Goal: Task Accomplishment & Management: Use online tool/utility

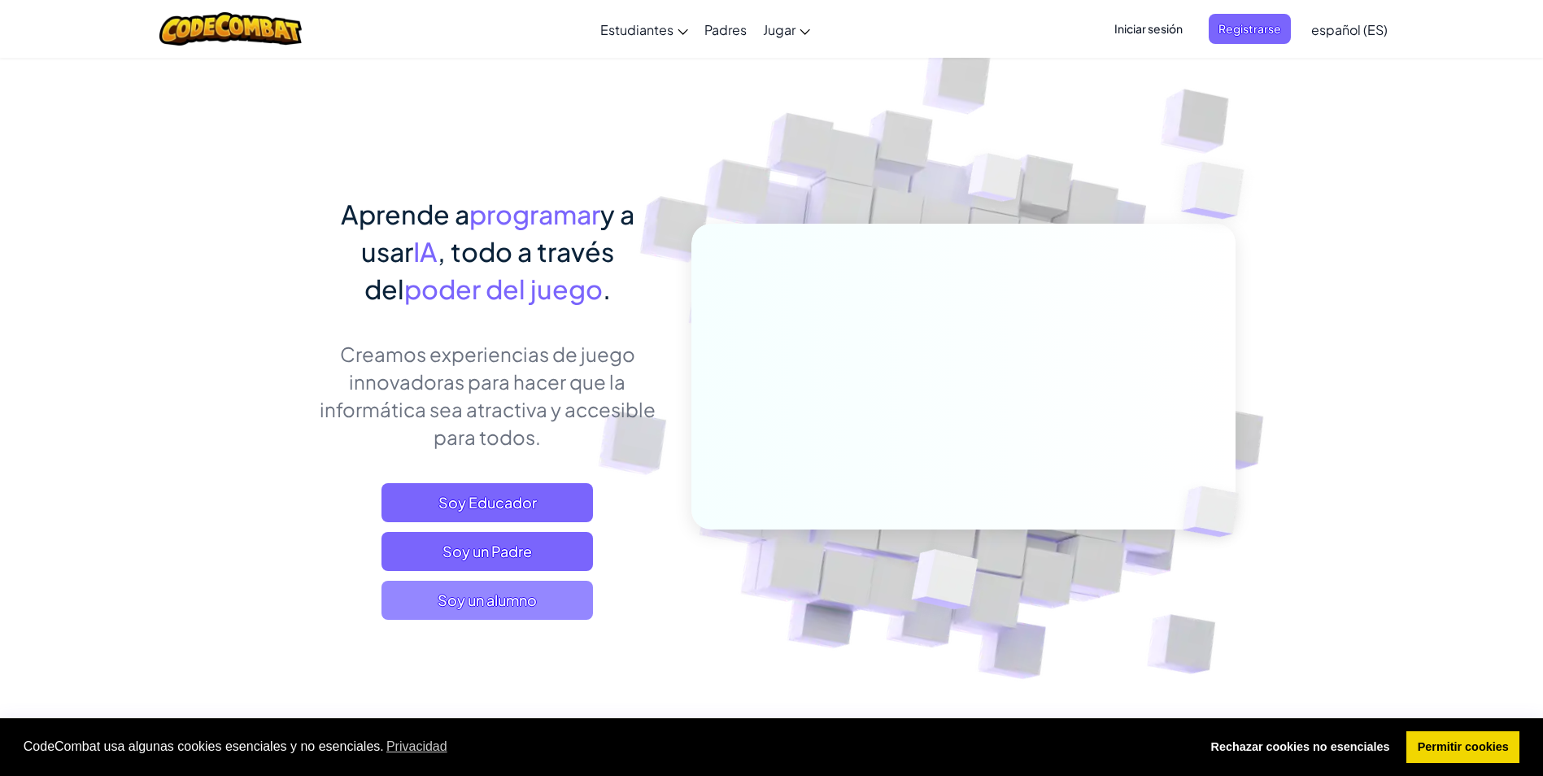
click at [498, 600] on span "Soy un alumno" at bounding box center [486, 600] width 211 height 39
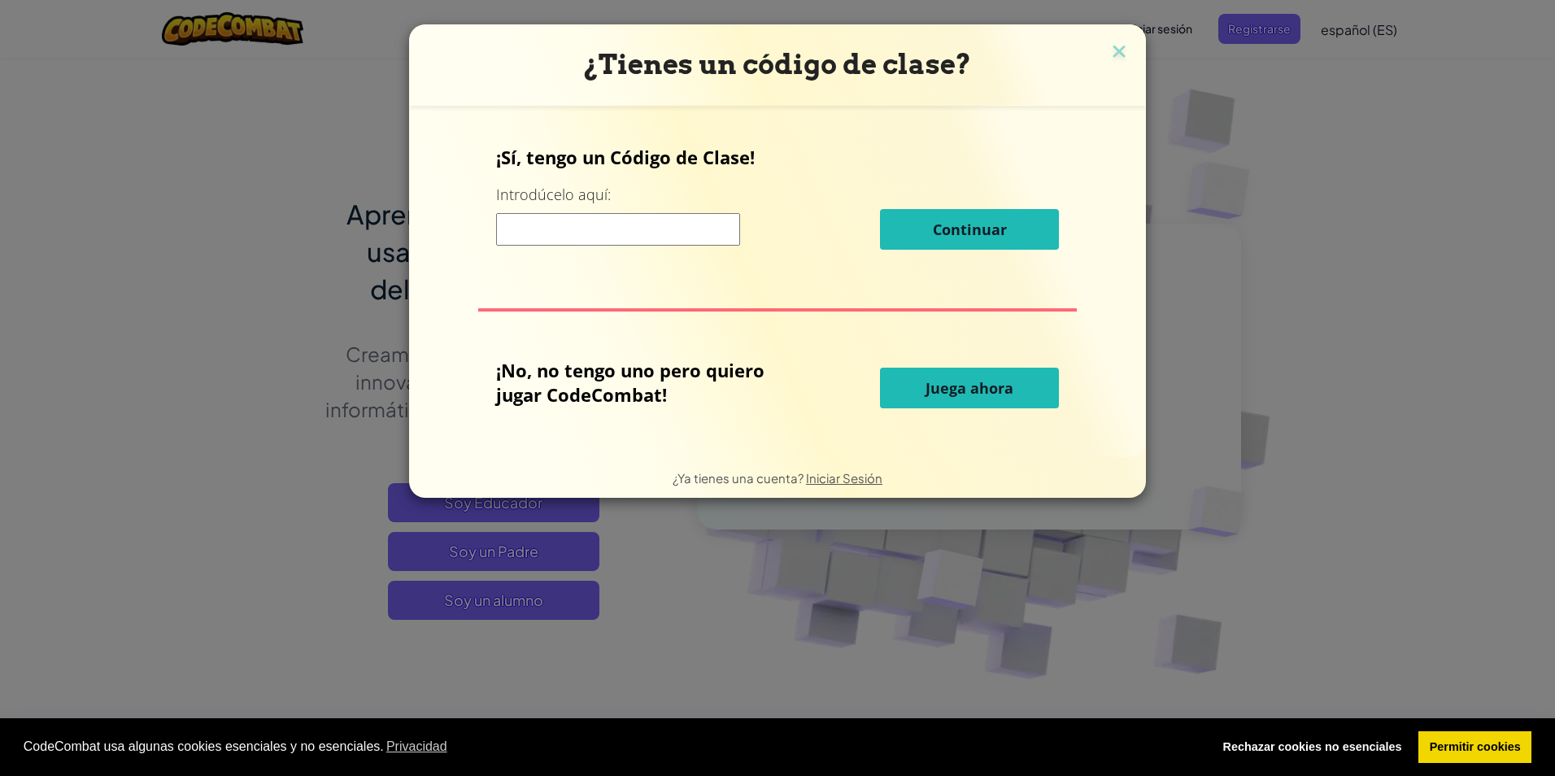
click at [909, 400] on button "Juega ahora" at bounding box center [969, 388] width 179 height 41
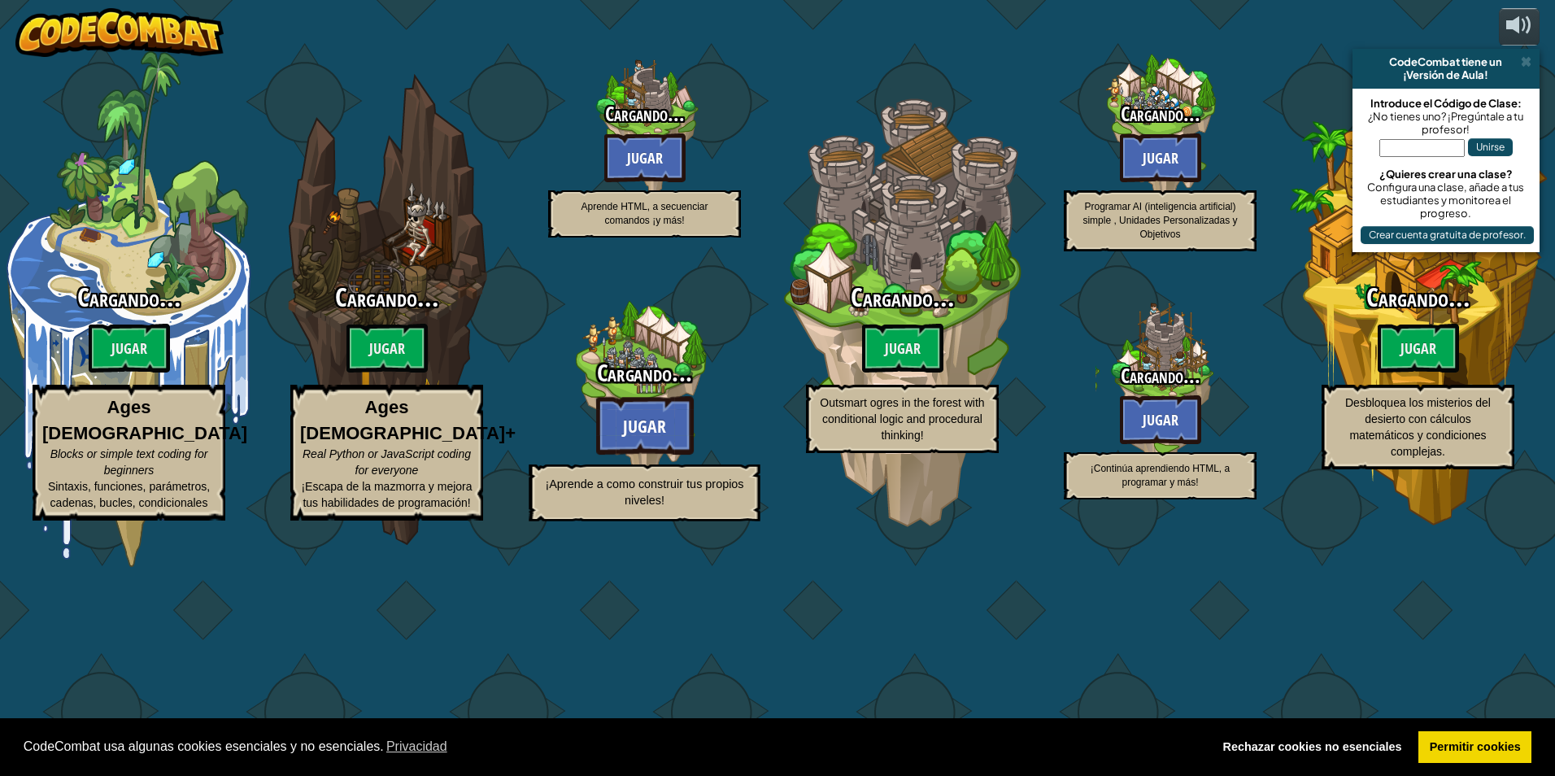
select select "es-ES"
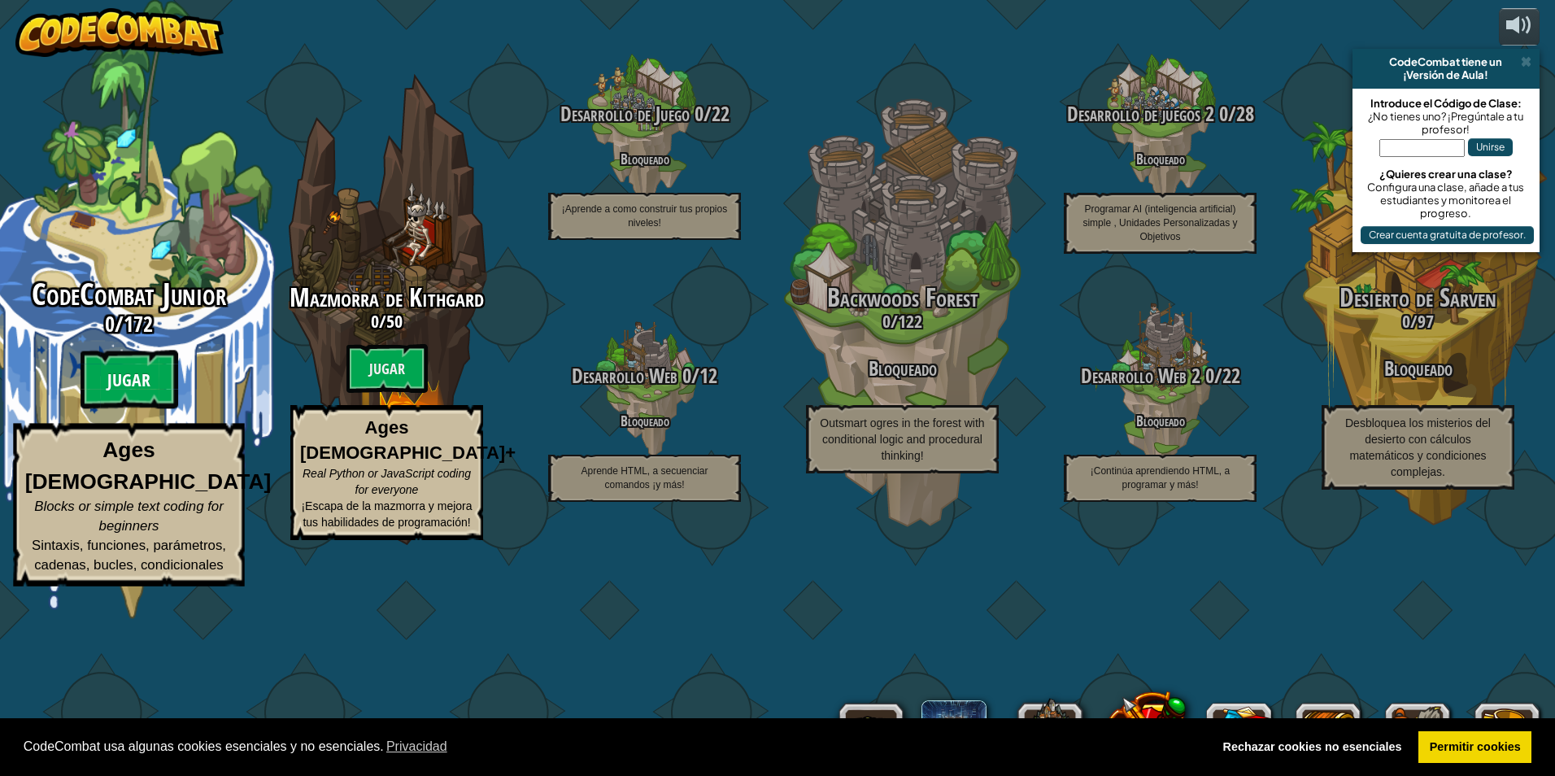
click at [119, 409] on btn "Jugar" at bounding box center [130, 380] width 98 height 59
select select "es-ES"
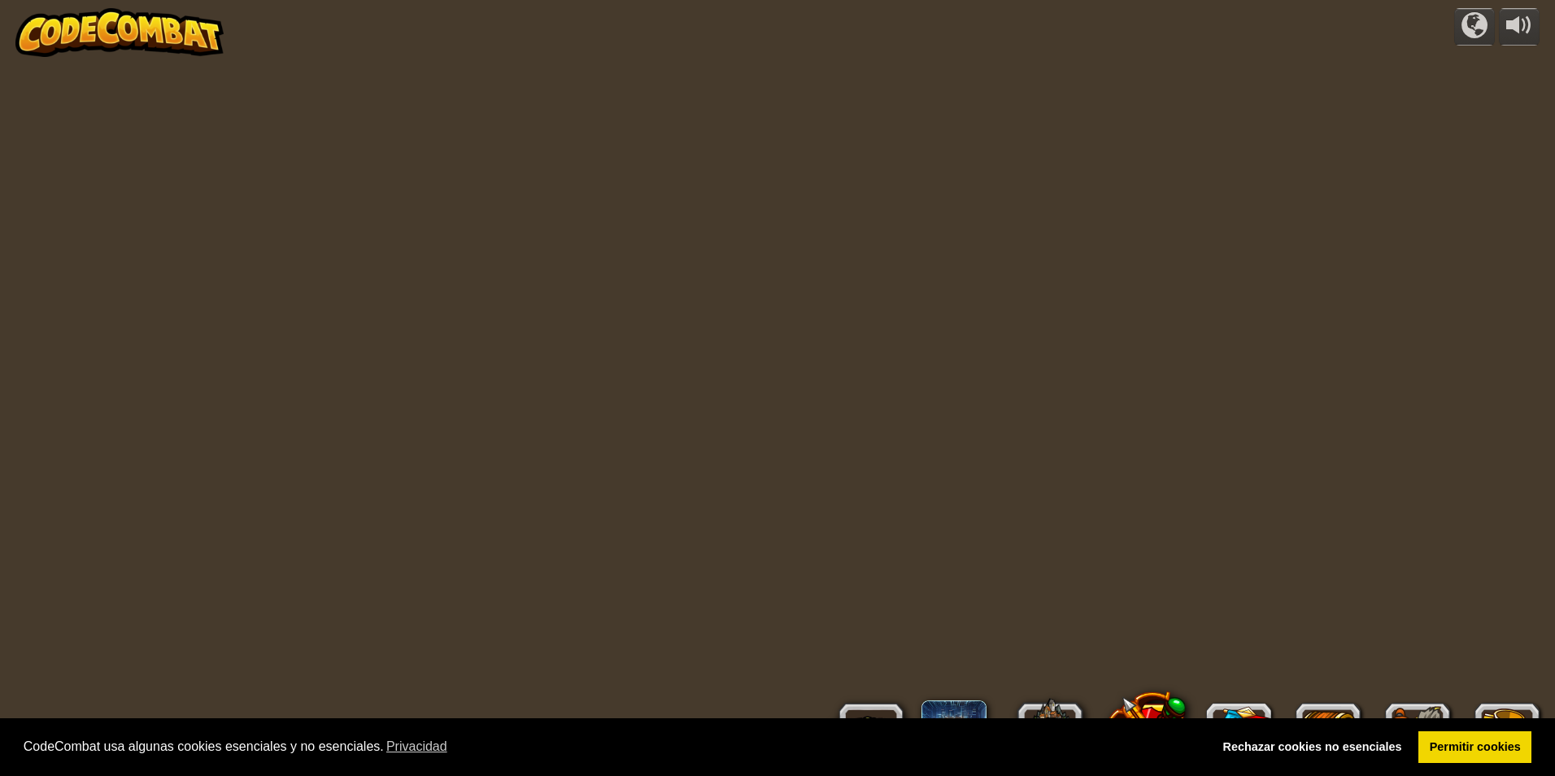
select select "es-ES"
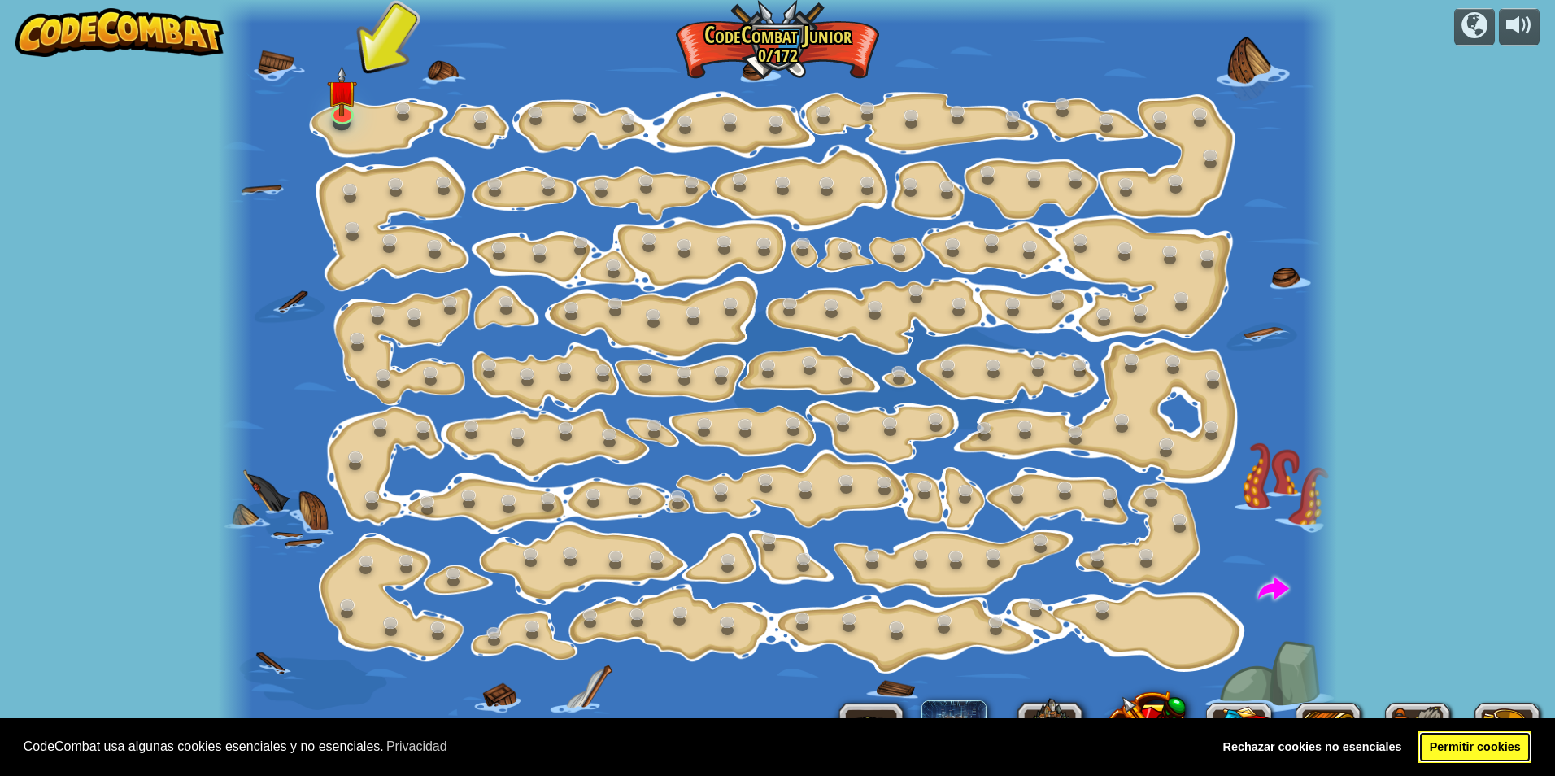
click at [1503, 740] on link "Permitir cookies" at bounding box center [1475, 747] width 113 height 33
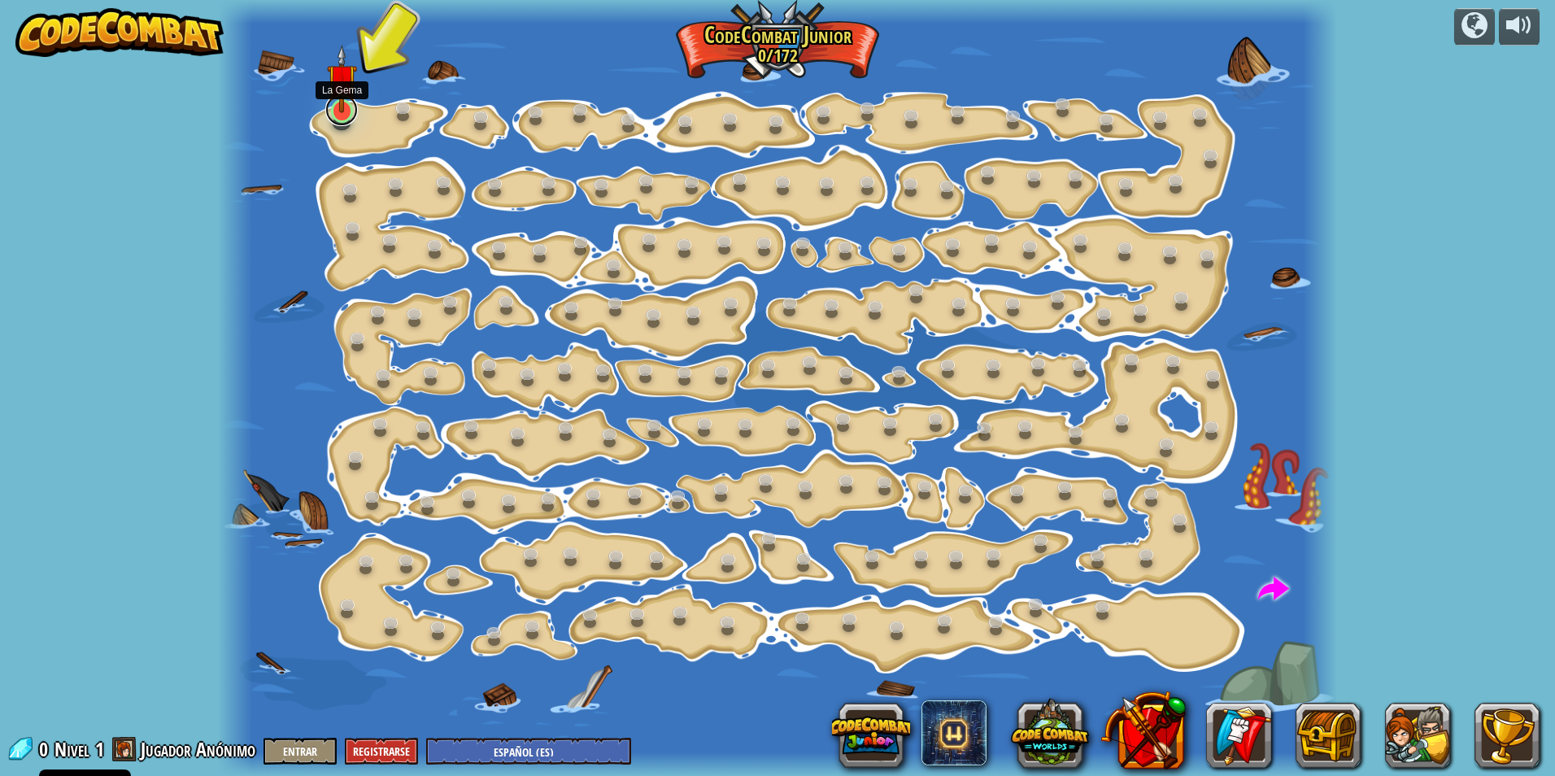
click at [342, 115] on link at bounding box center [341, 110] width 33 height 33
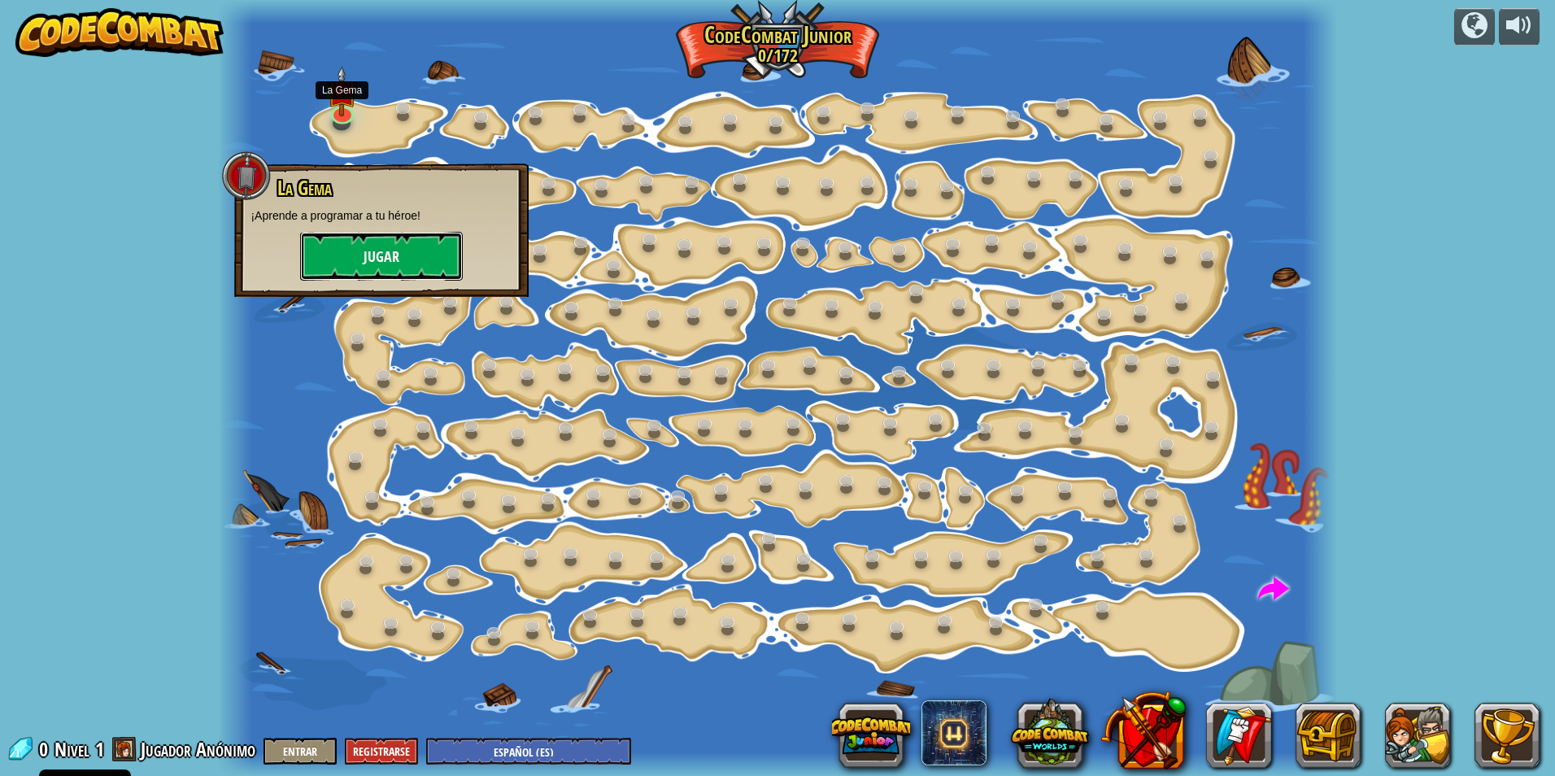
click at [381, 251] on button "Jugar" at bounding box center [381, 256] width 163 height 49
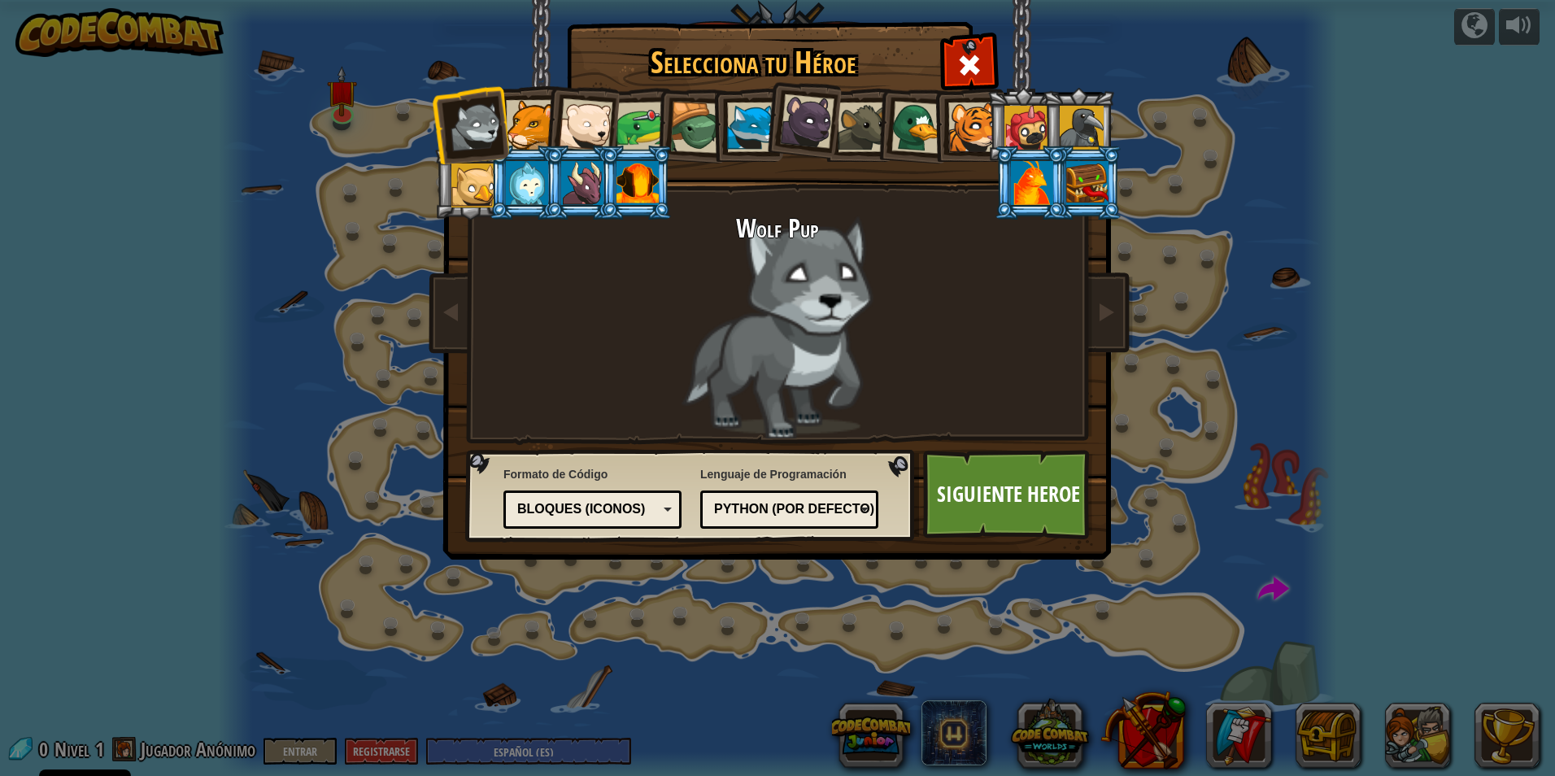
click at [534, 122] on div at bounding box center [531, 125] width 50 height 50
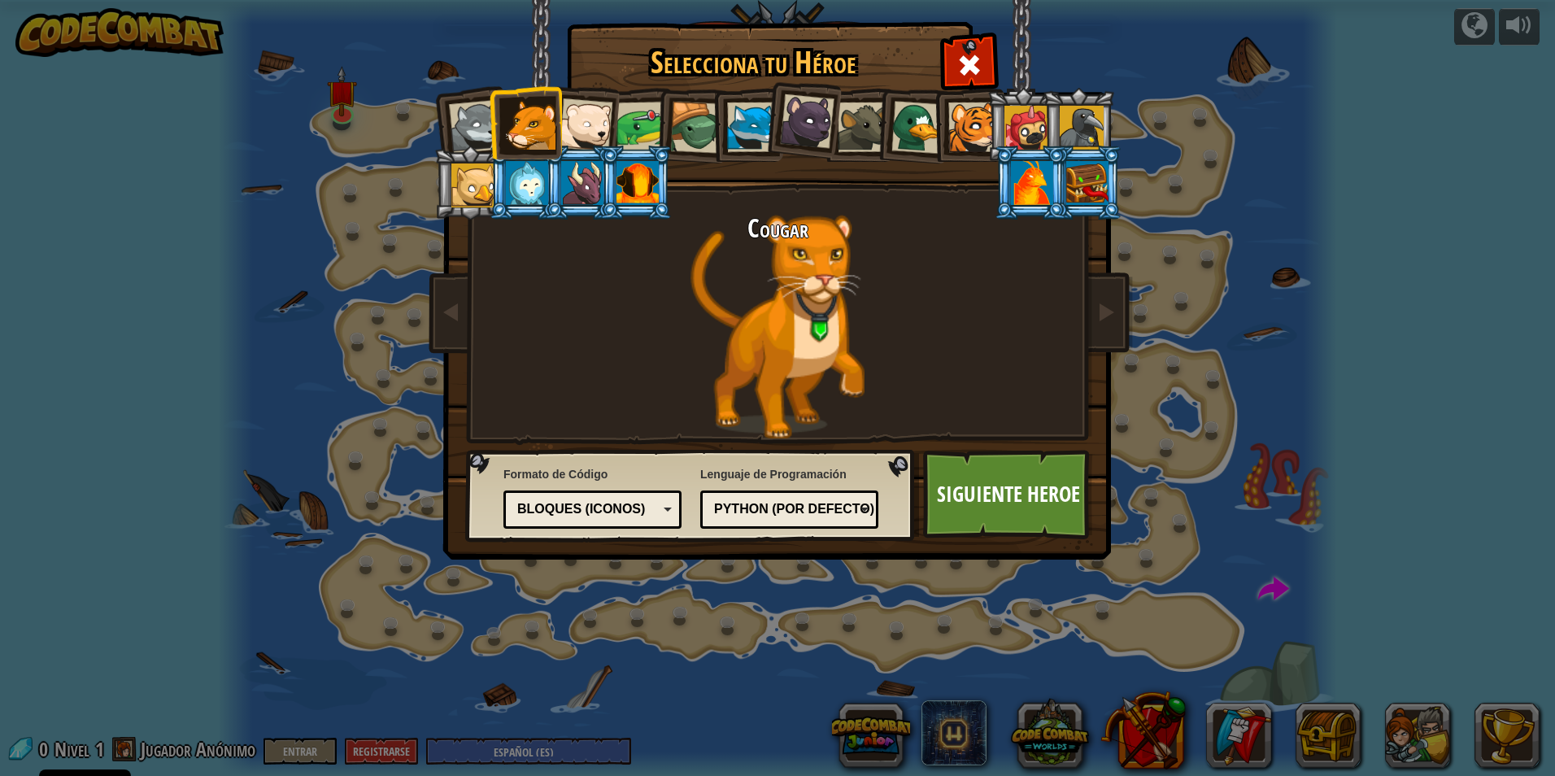
click at [589, 118] on div at bounding box center [586, 125] width 54 height 54
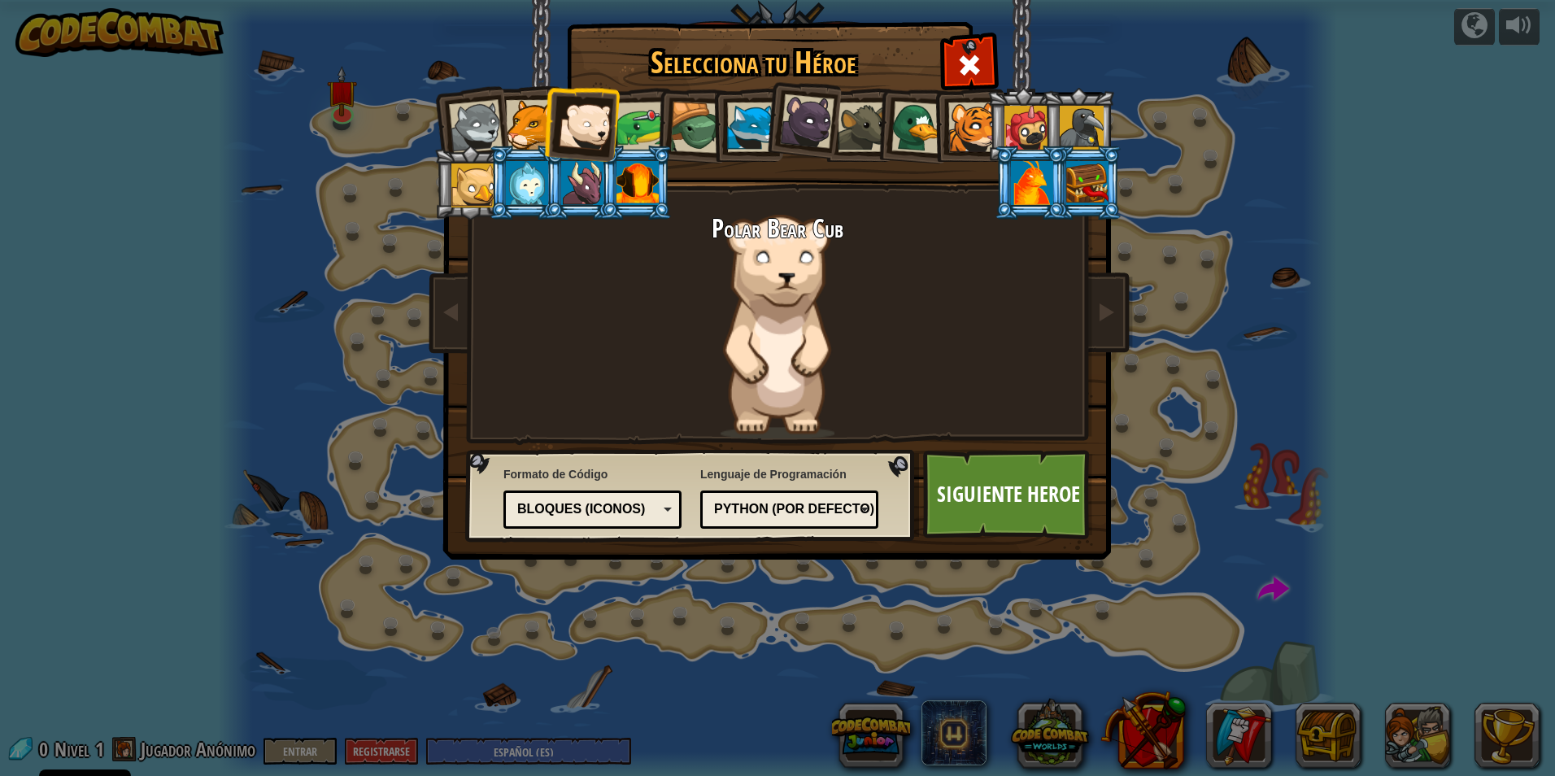
click at [632, 122] on div at bounding box center [642, 127] width 50 height 50
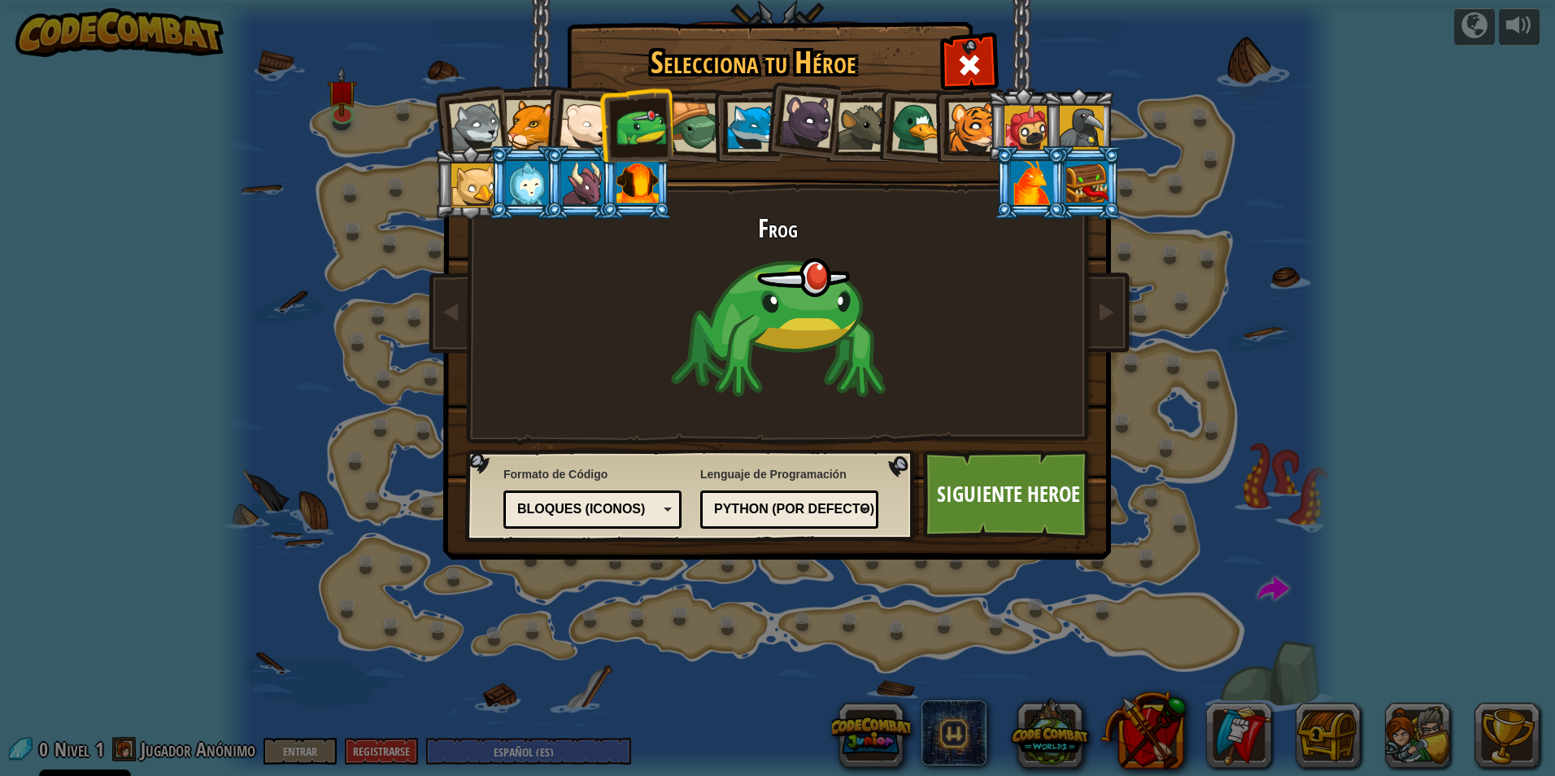
click at [683, 124] on div at bounding box center [696, 128] width 52 height 52
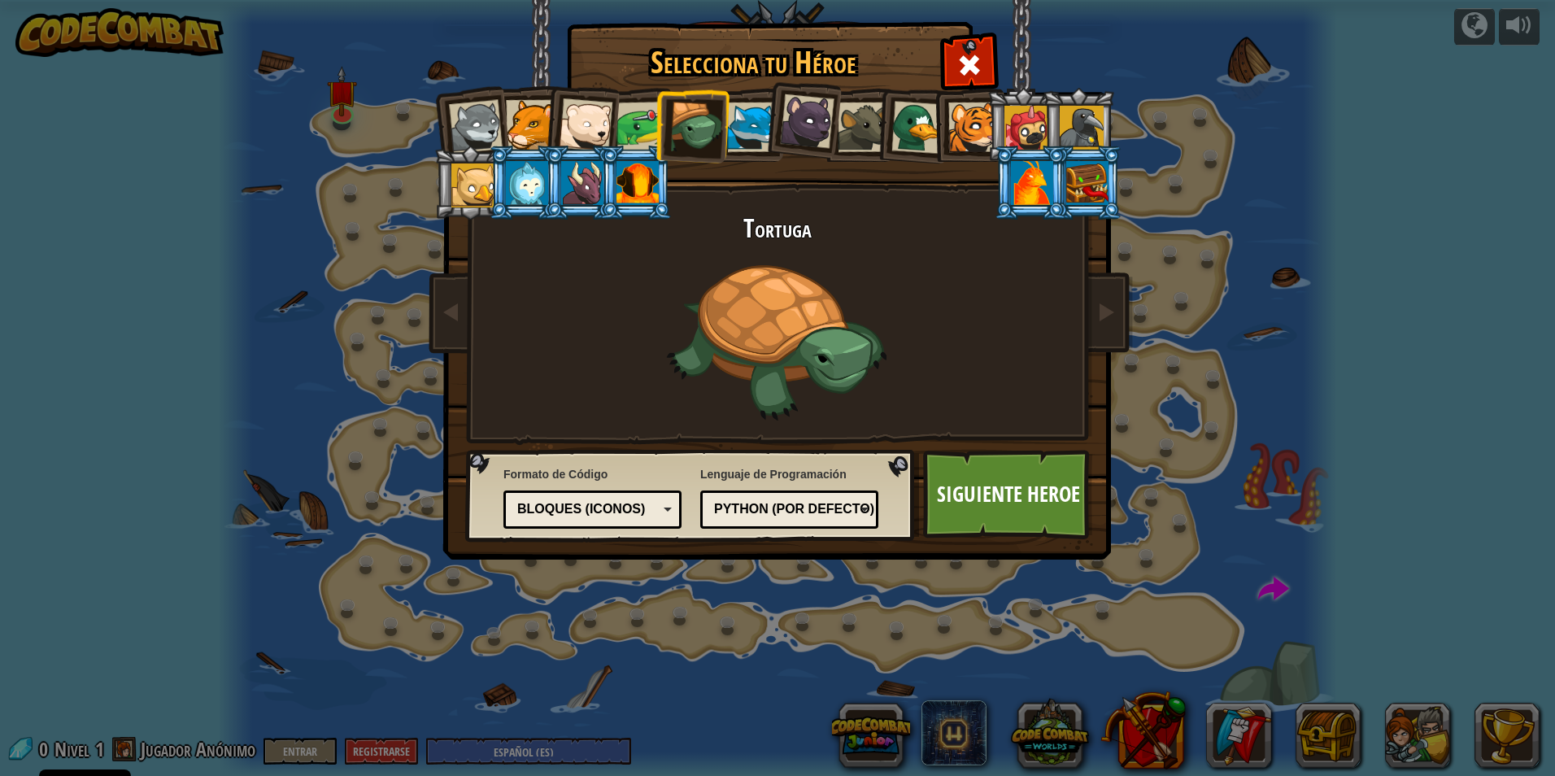
click at [746, 121] on div at bounding box center [752, 127] width 50 height 50
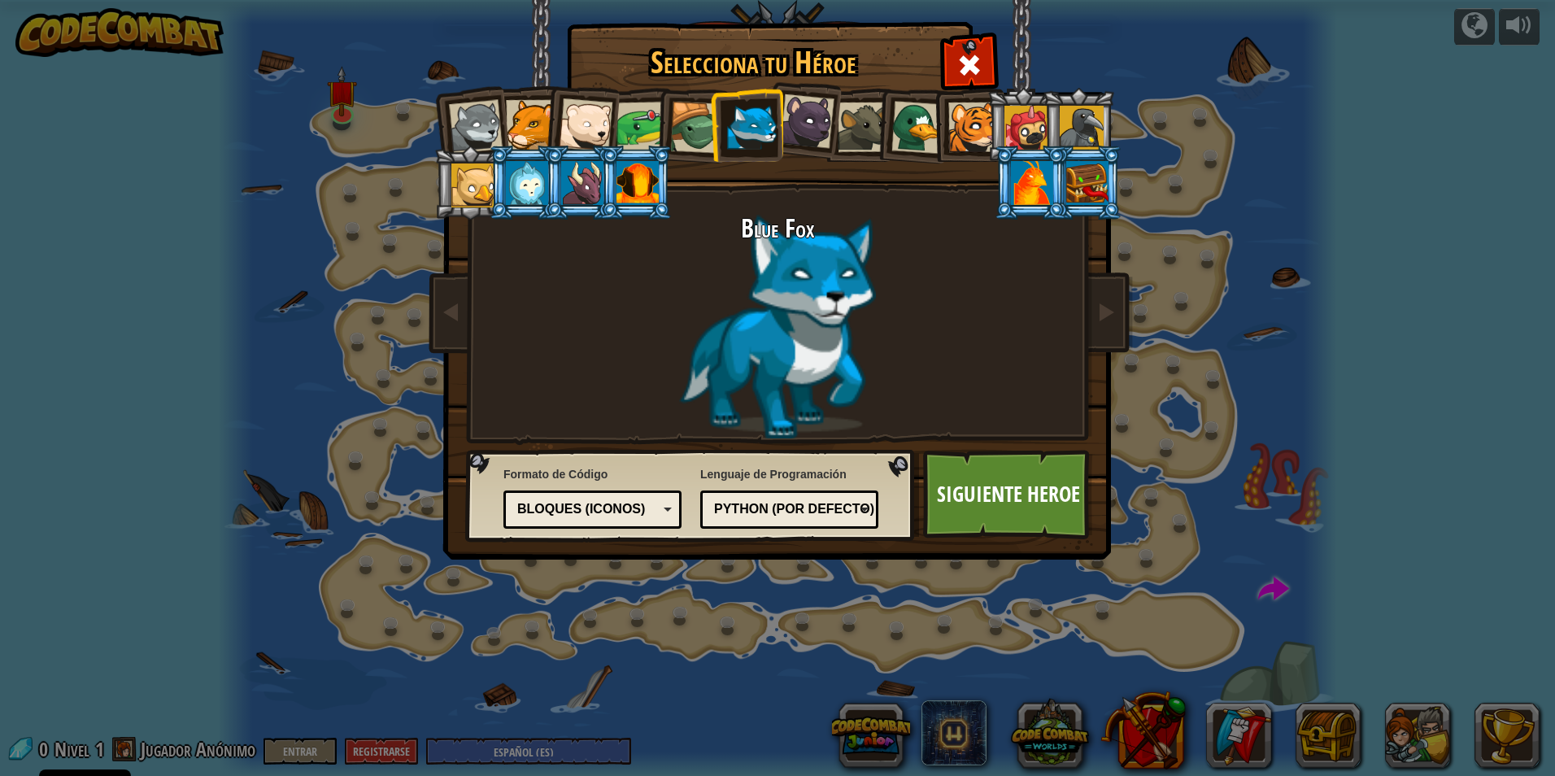
click at [821, 120] on div at bounding box center [807, 121] width 54 height 54
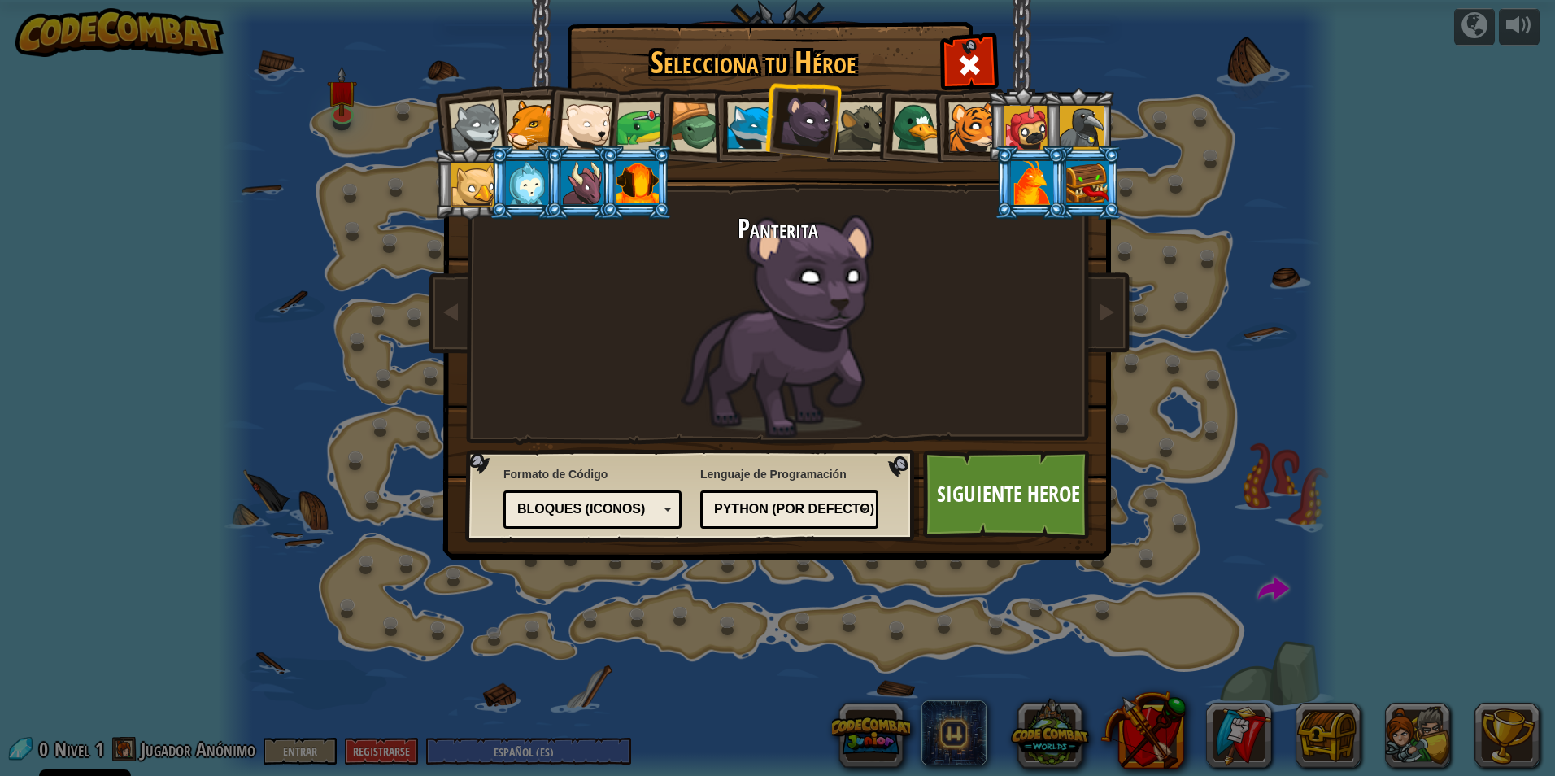
click at [859, 129] on div at bounding box center [863, 127] width 50 height 50
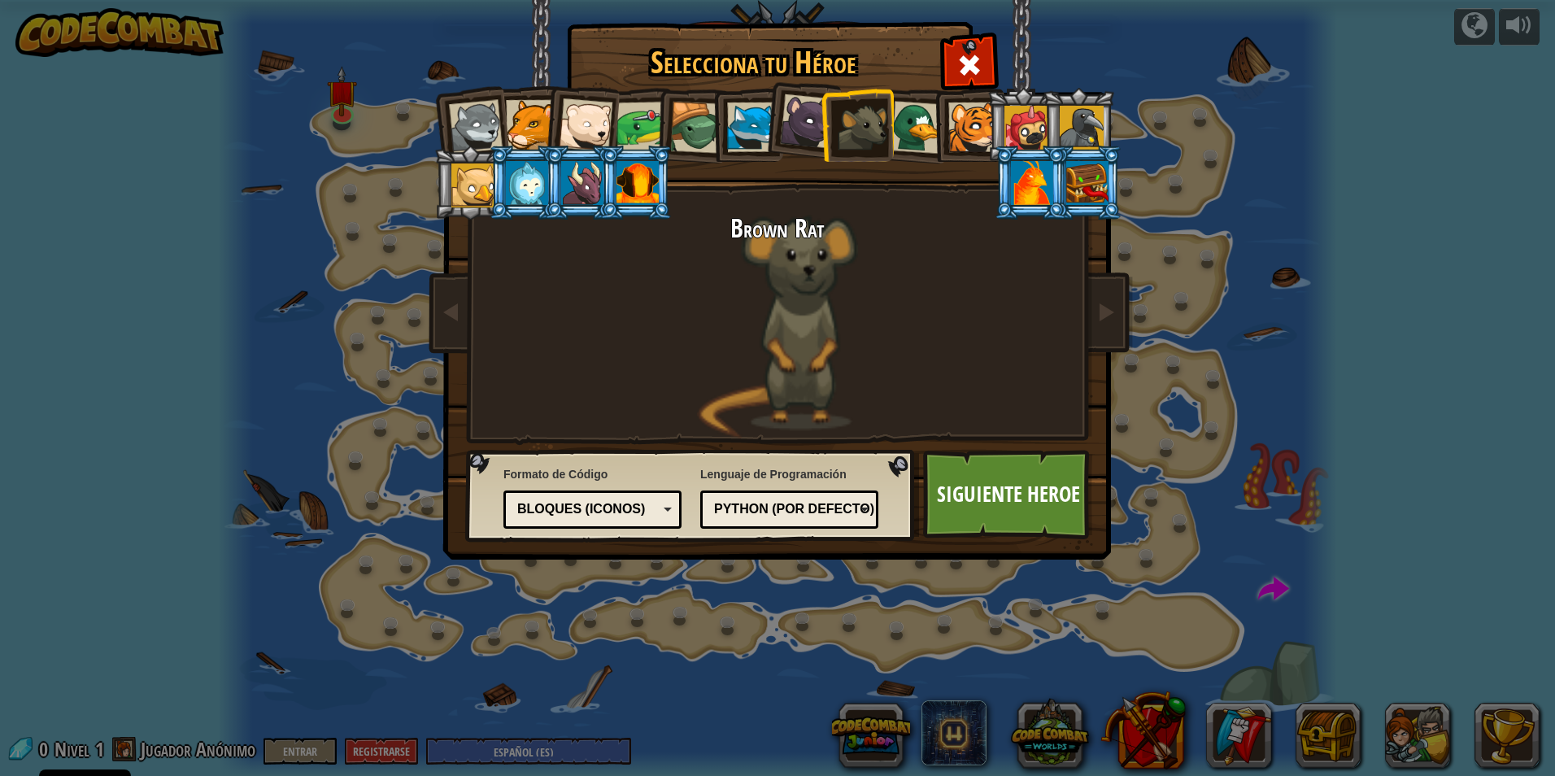
click at [896, 133] on div at bounding box center [918, 127] width 53 height 53
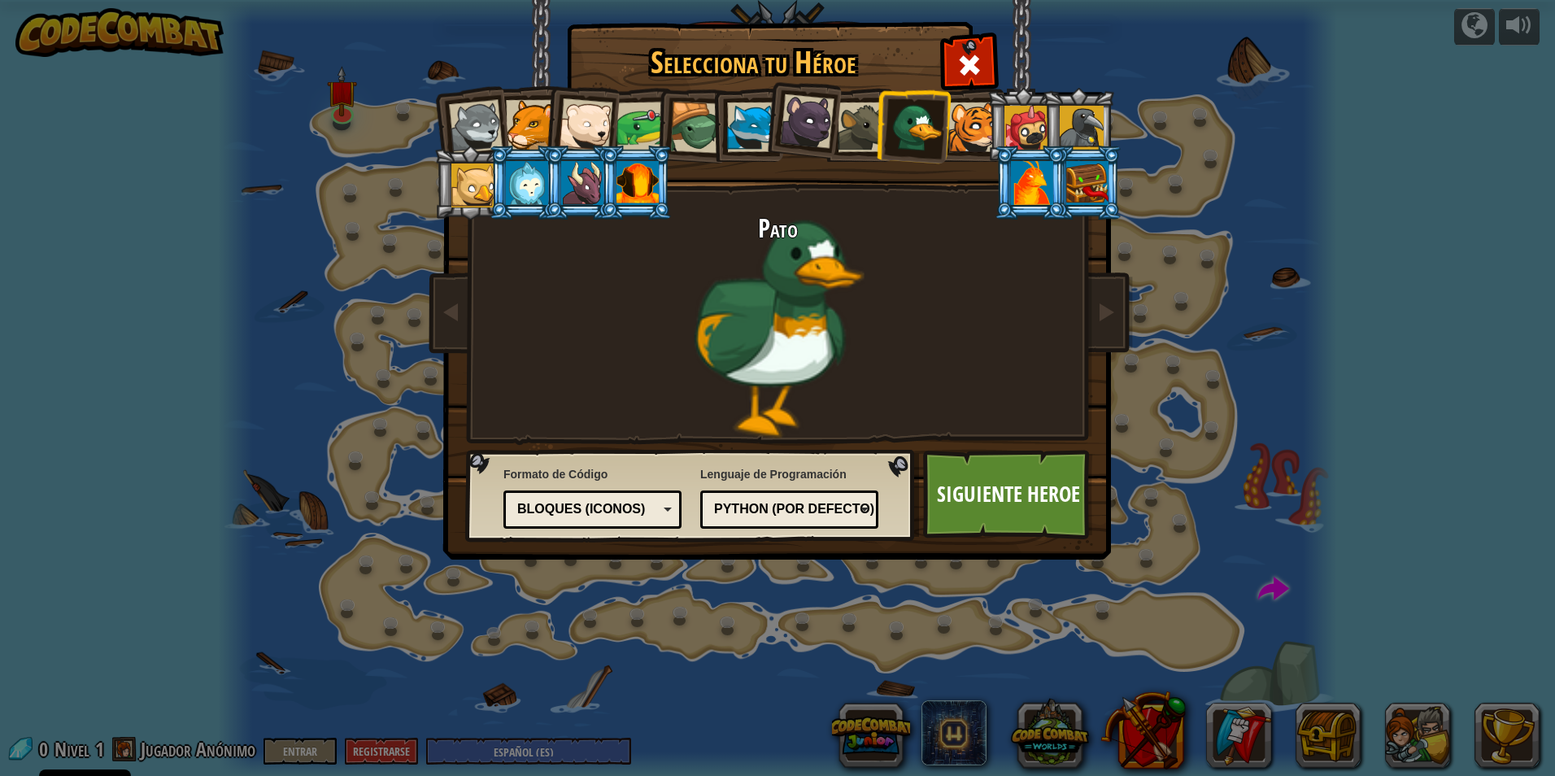
click at [917, 102] on li at bounding box center [913, 124] width 78 height 79
click at [980, 123] on div at bounding box center [973, 127] width 50 height 50
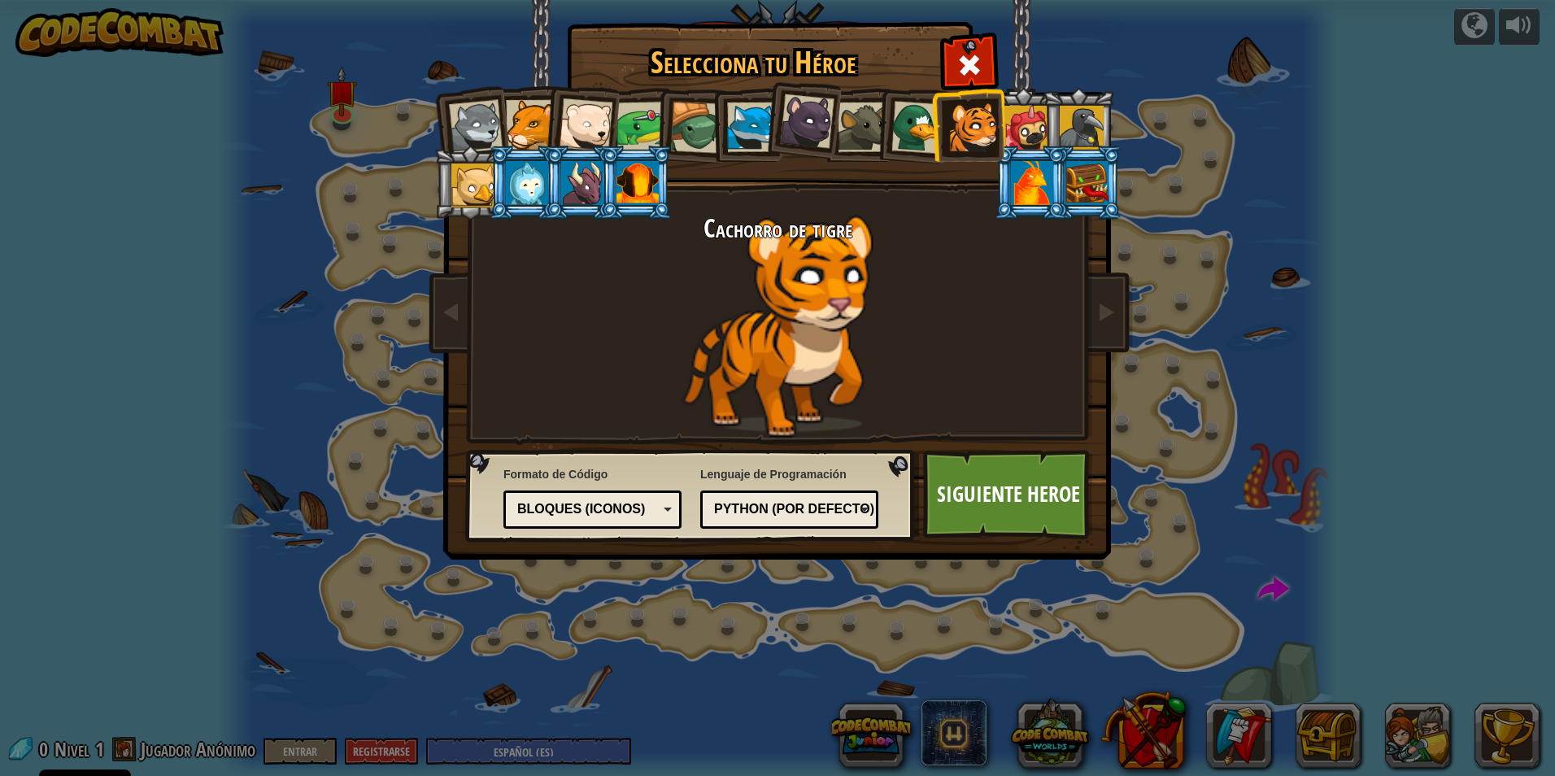
click at [1033, 121] on div at bounding box center [1027, 128] width 44 height 44
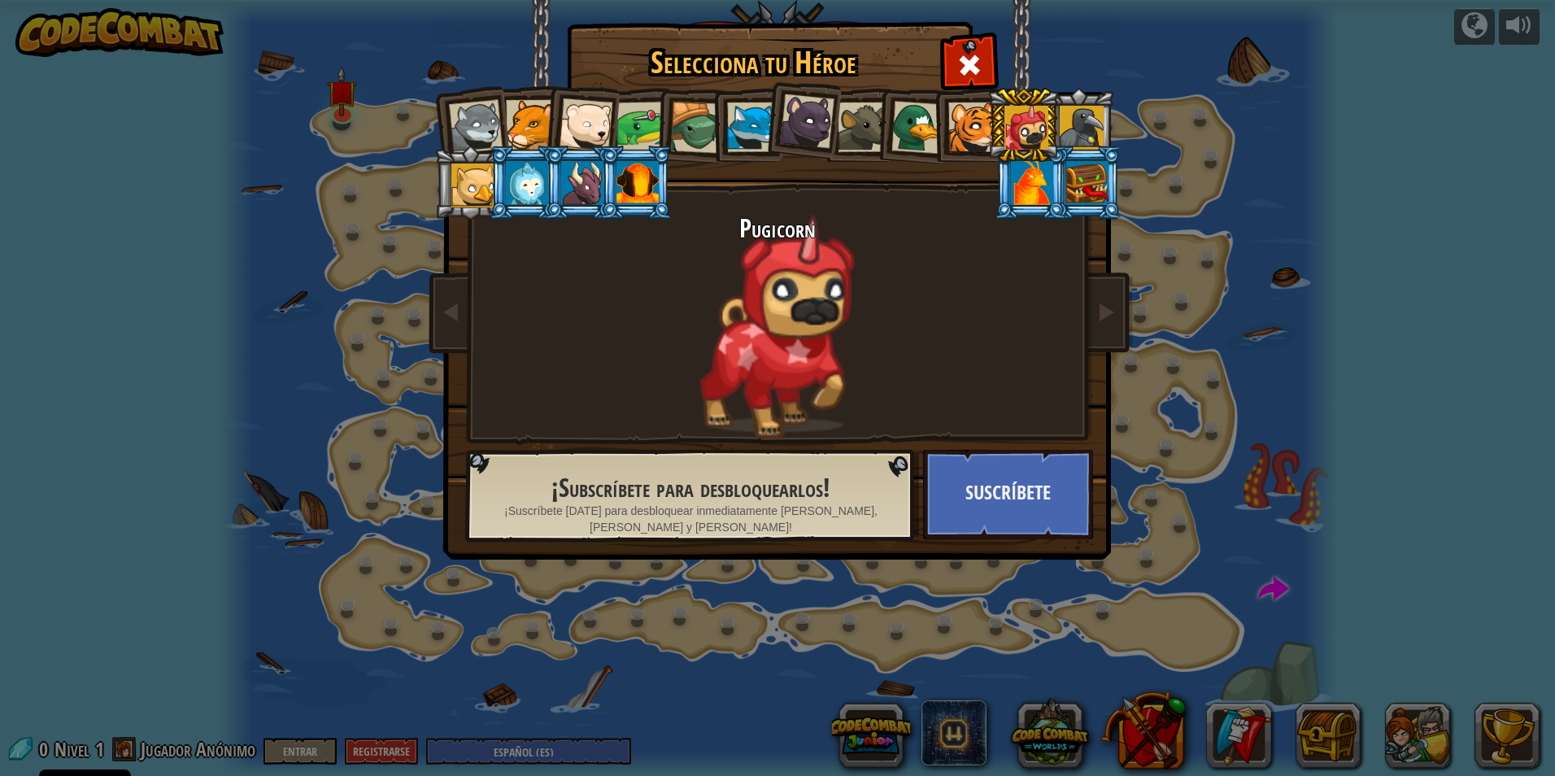
click at [465, 181] on div at bounding box center [473, 185] width 44 height 44
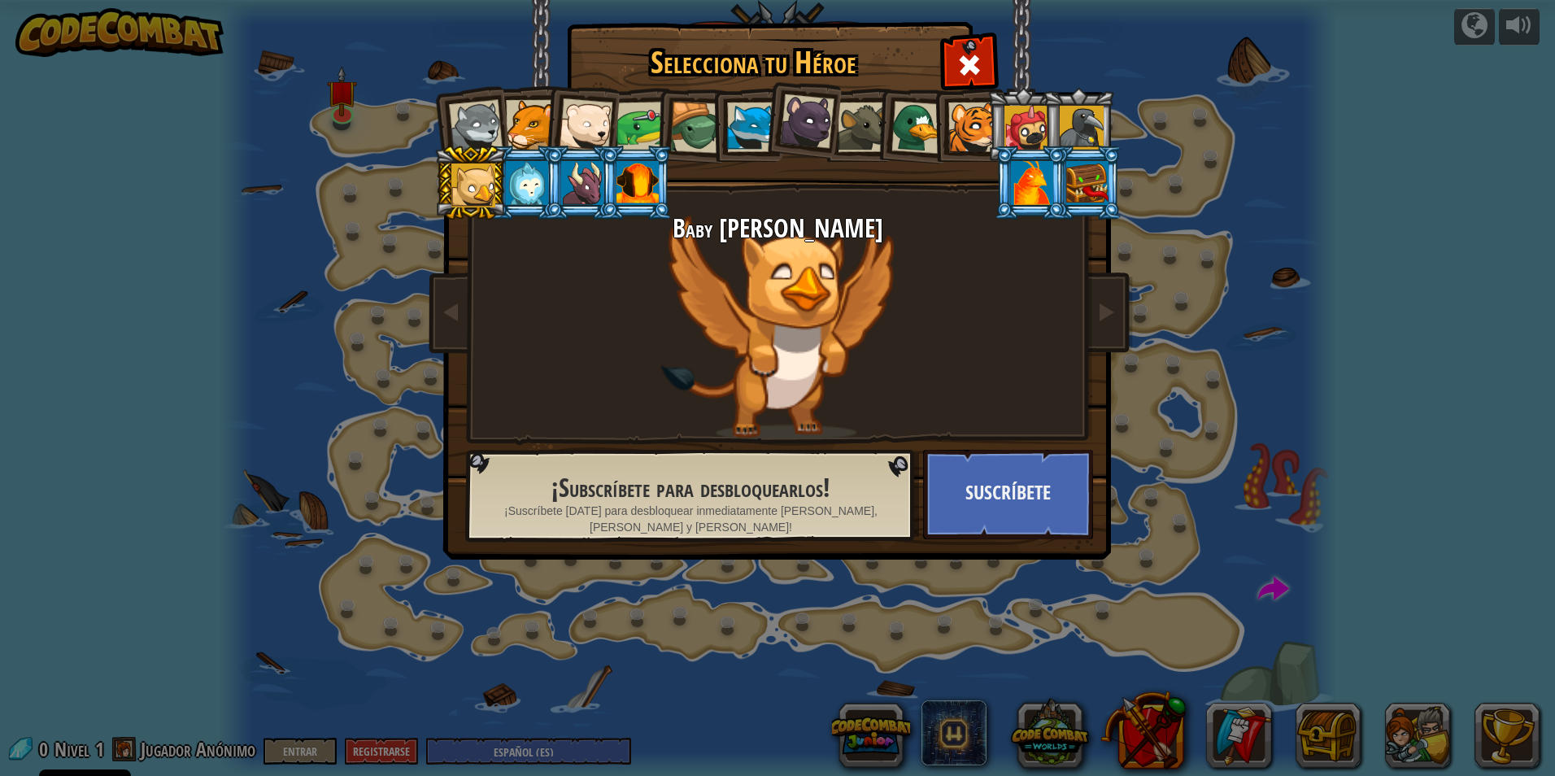
click at [783, 111] on div at bounding box center [807, 121] width 54 height 54
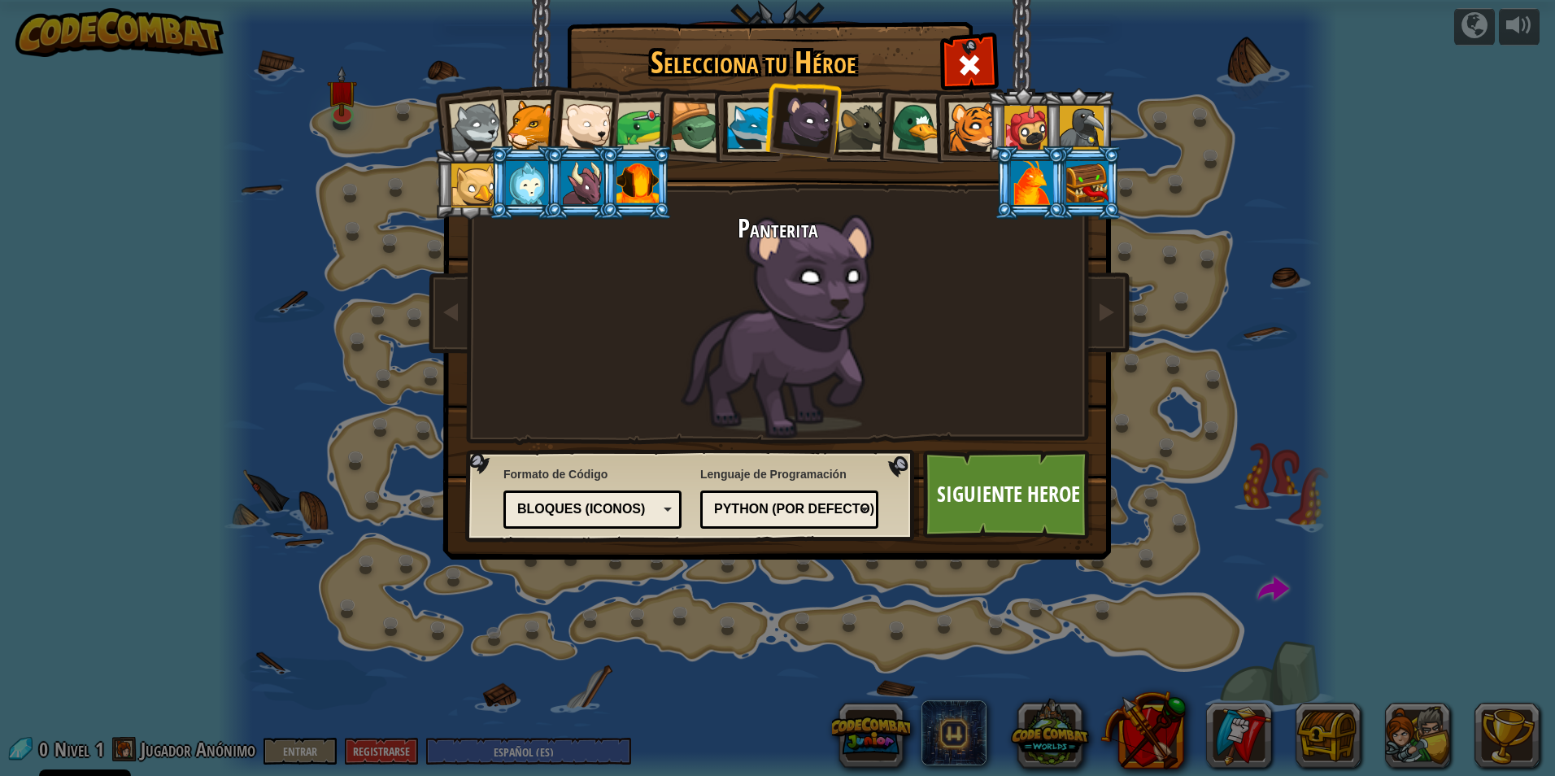
click at [626, 102] on div at bounding box center [642, 127] width 50 height 50
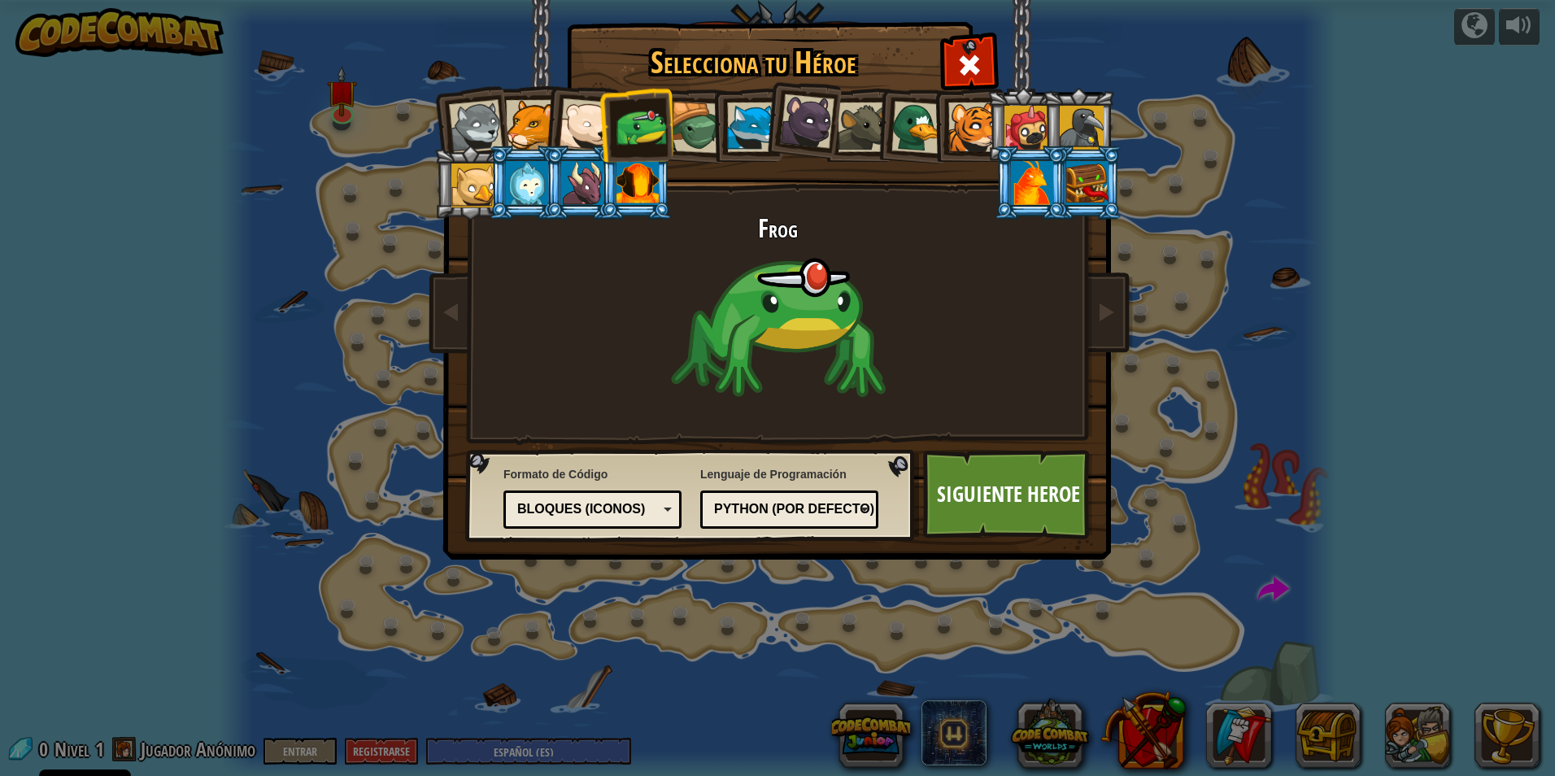
click at [644, 503] on div "Bloques (iconos)" at bounding box center [587, 509] width 141 height 19
click at [1018, 499] on link "Siguiente Heroe" at bounding box center [1008, 494] width 170 height 89
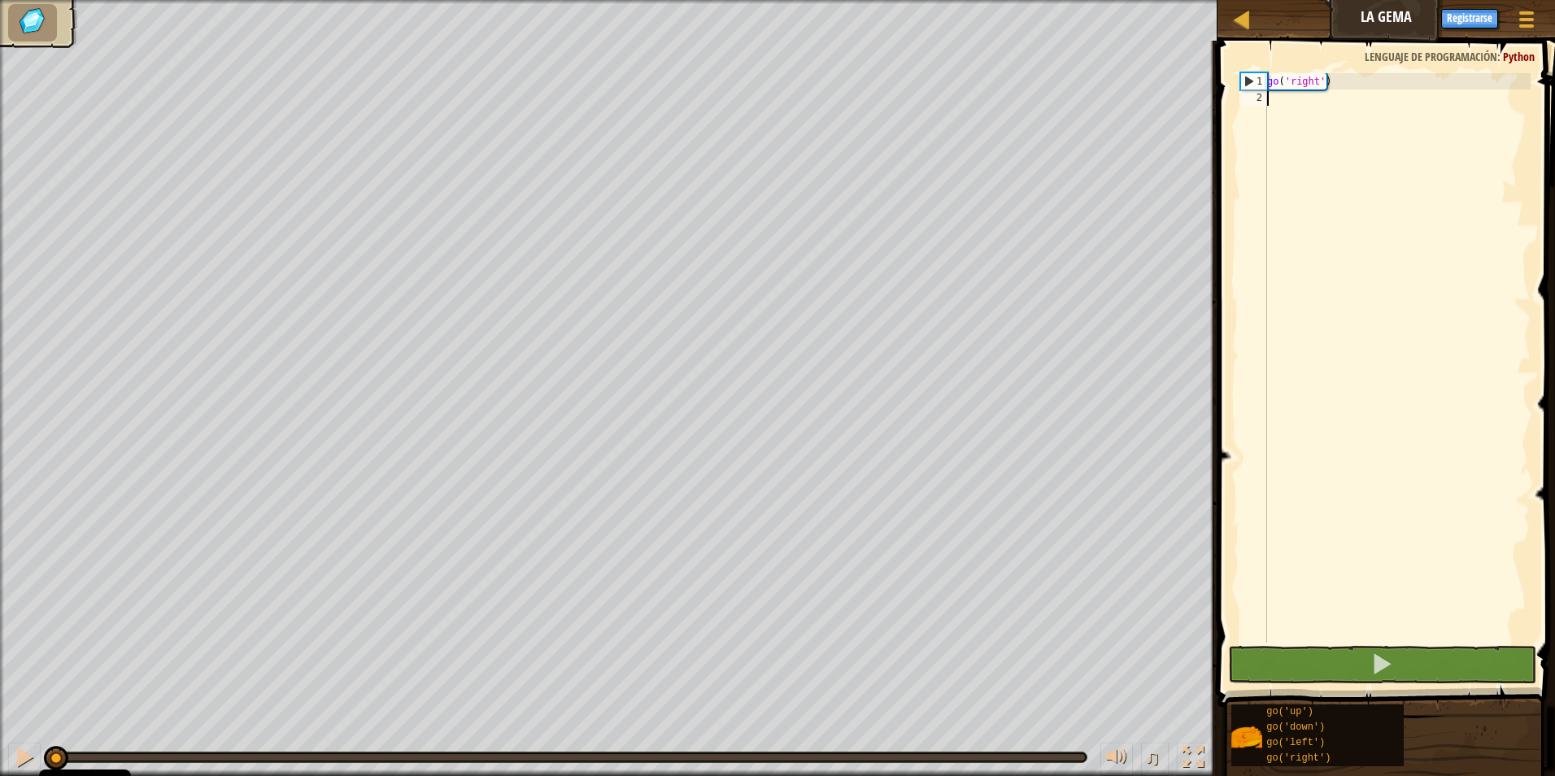
click at [1295, 97] on div "go ( 'right' )" at bounding box center [1397, 374] width 267 height 602
click at [1381, 664] on span at bounding box center [1382, 663] width 23 height 23
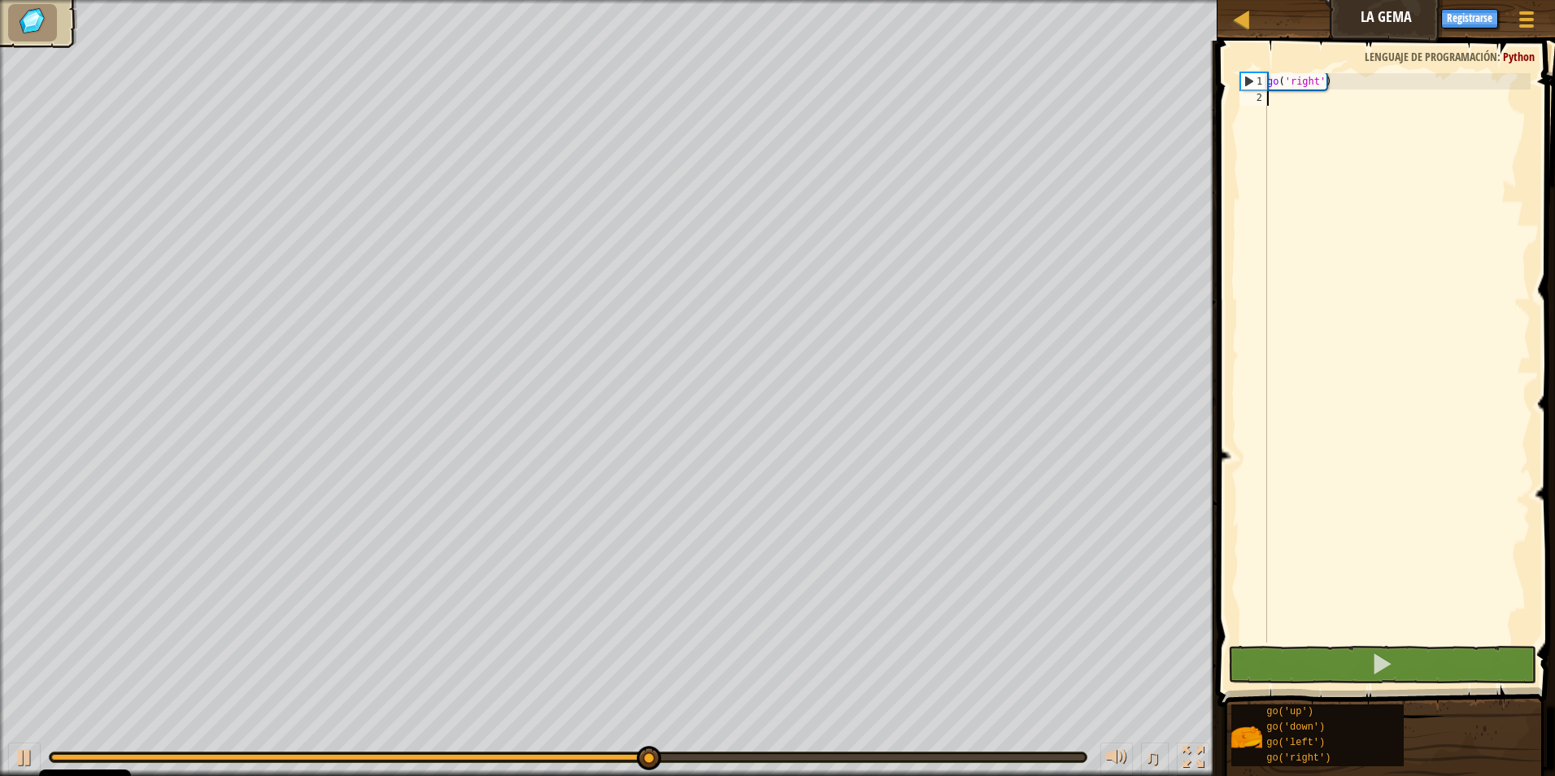
click at [1330, 94] on div "go ( 'right' )" at bounding box center [1397, 374] width 267 height 602
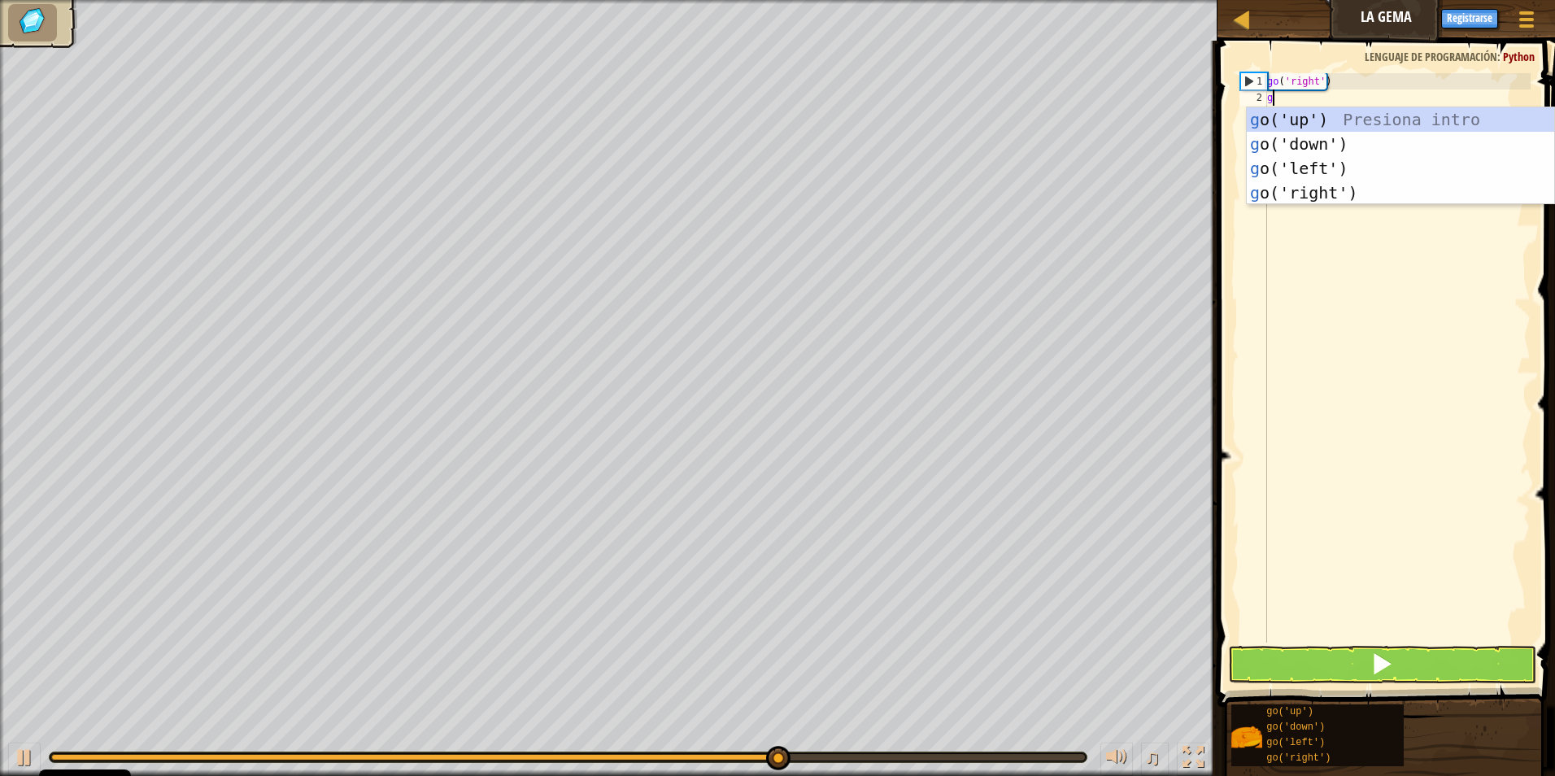
scroll to position [7, 0]
type textarea "go"
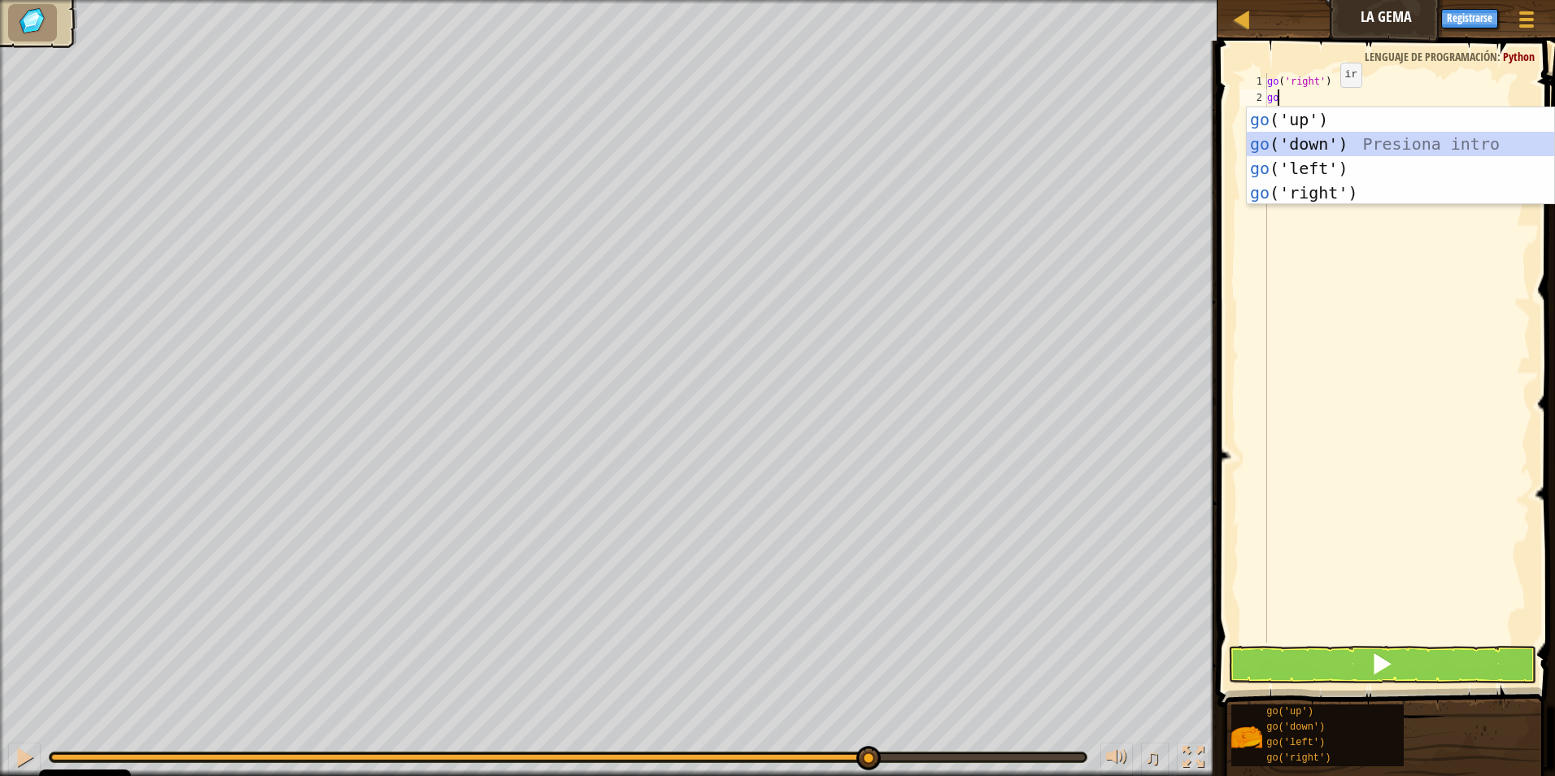
click at [1317, 146] on div "go ('up') Presiona intro go ('down') Presiona intro go ('left') Presiona intro …" at bounding box center [1400, 180] width 307 height 146
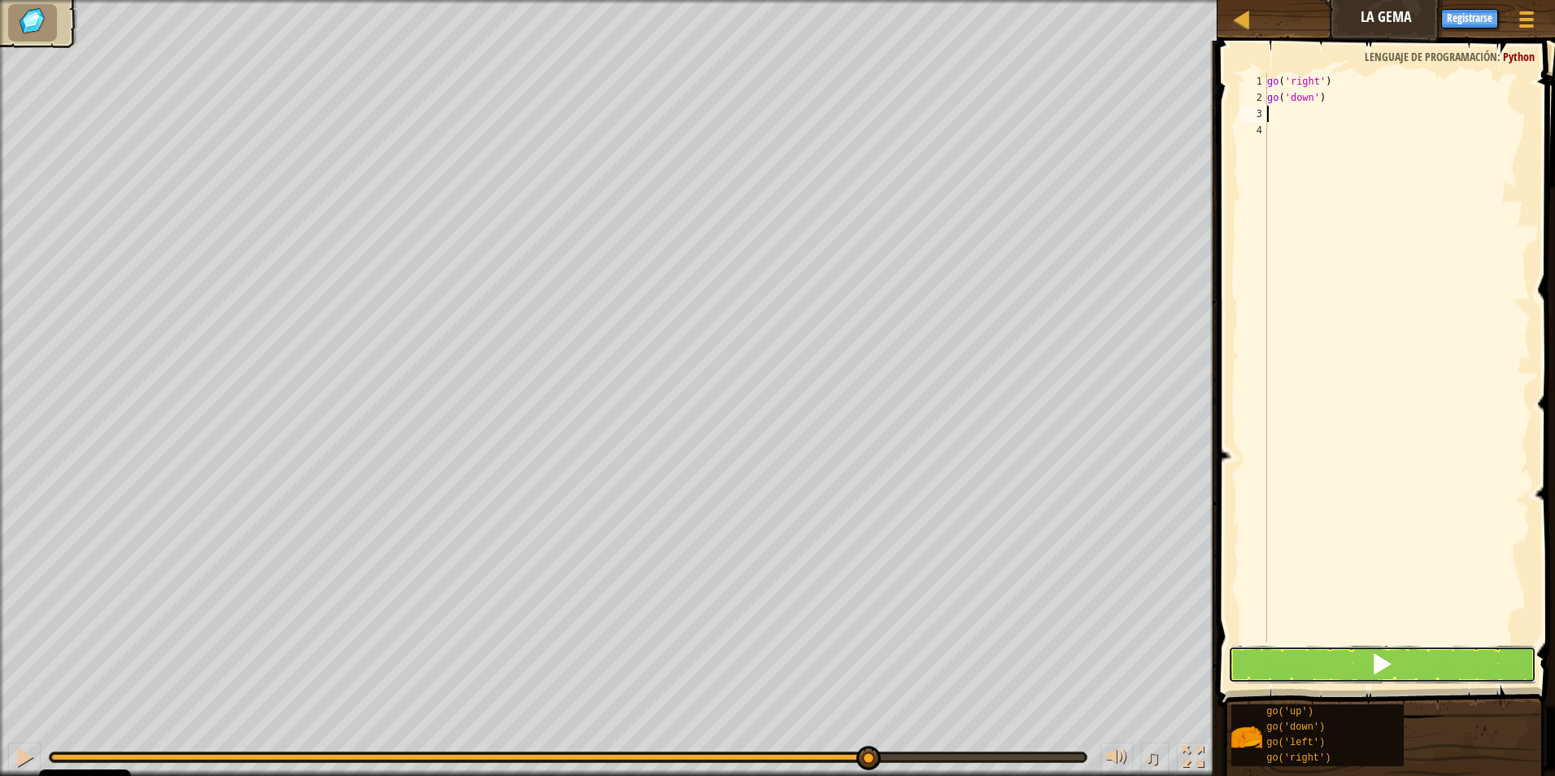
click at [1386, 664] on span at bounding box center [1382, 663] width 23 height 23
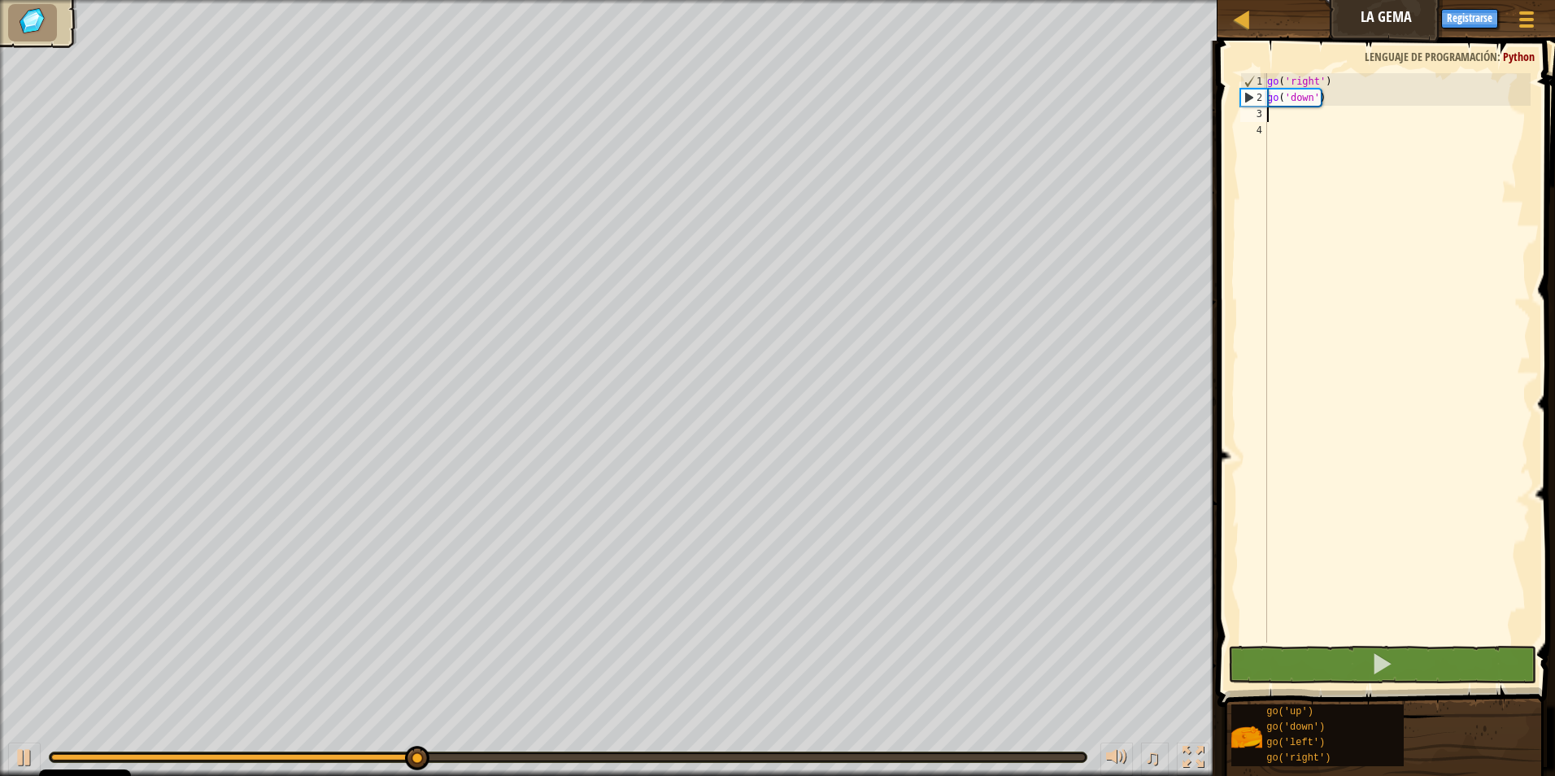
click at [1305, 119] on div "go ( 'right' ) go ( 'down' )" at bounding box center [1397, 374] width 267 height 602
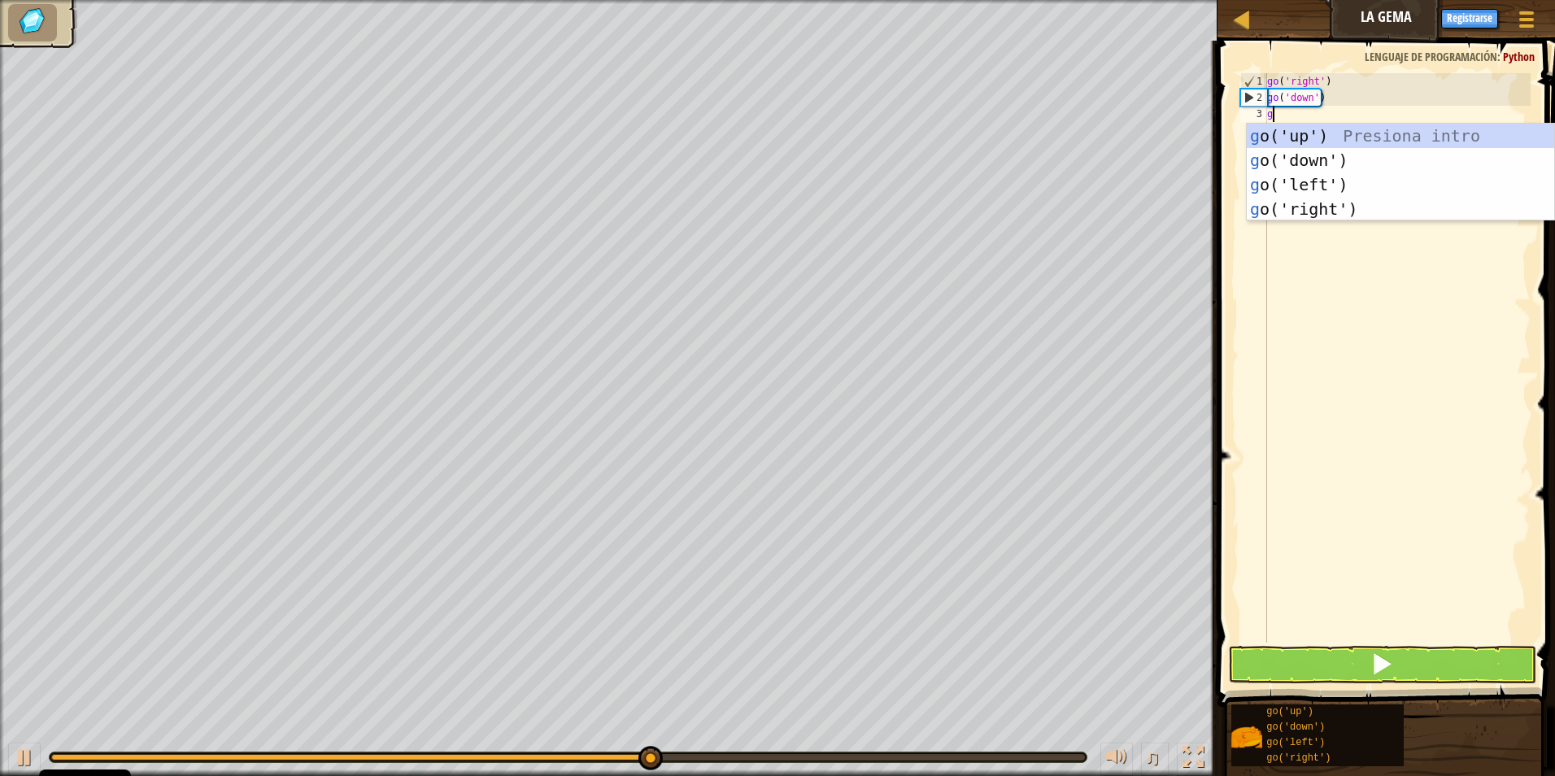
type textarea "go"
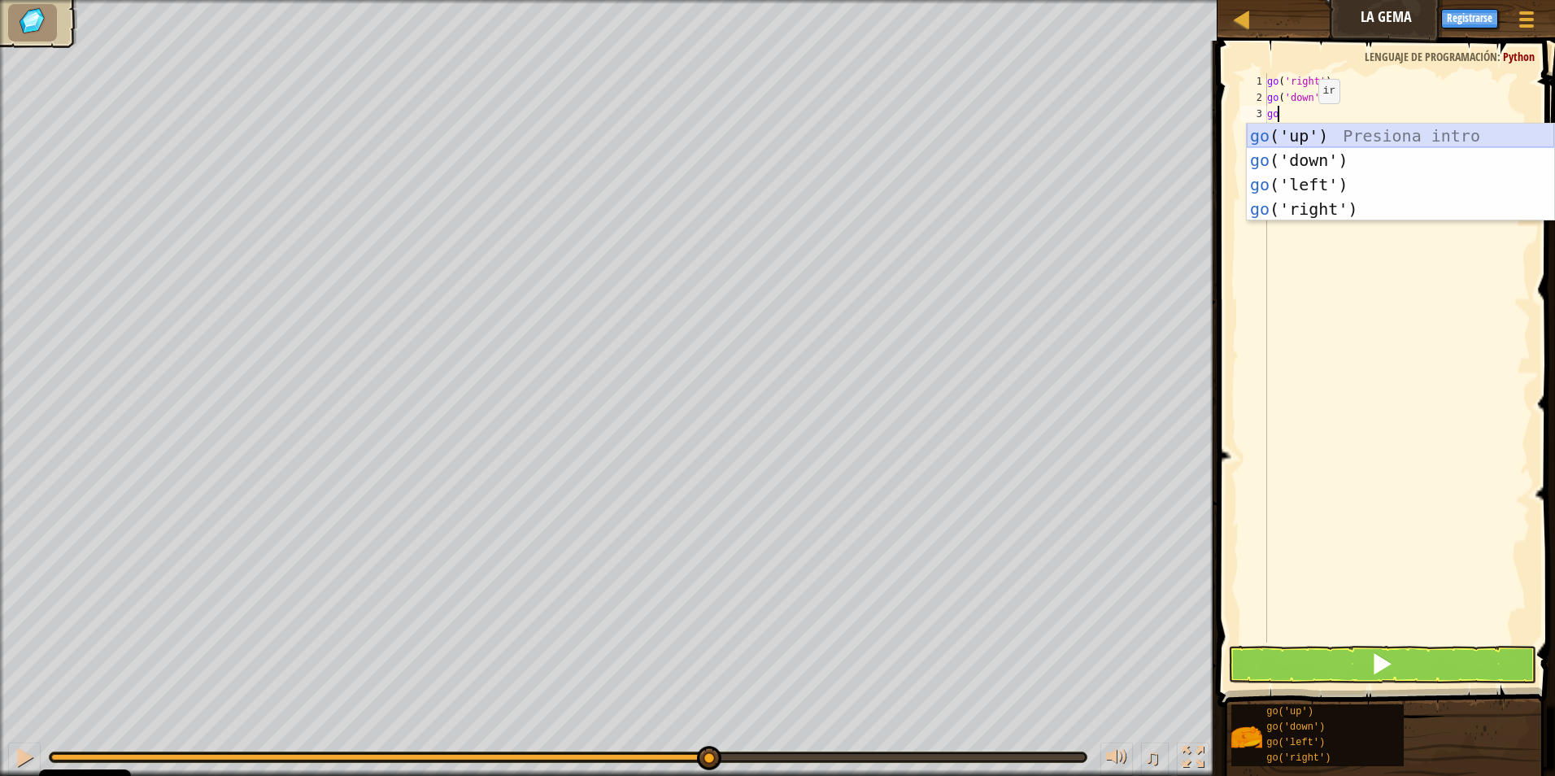
click at [1306, 135] on div "go ('up') Presiona intro go ('down') Presiona intro go ('left') Presiona intro …" at bounding box center [1400, 197] width 307 height 146
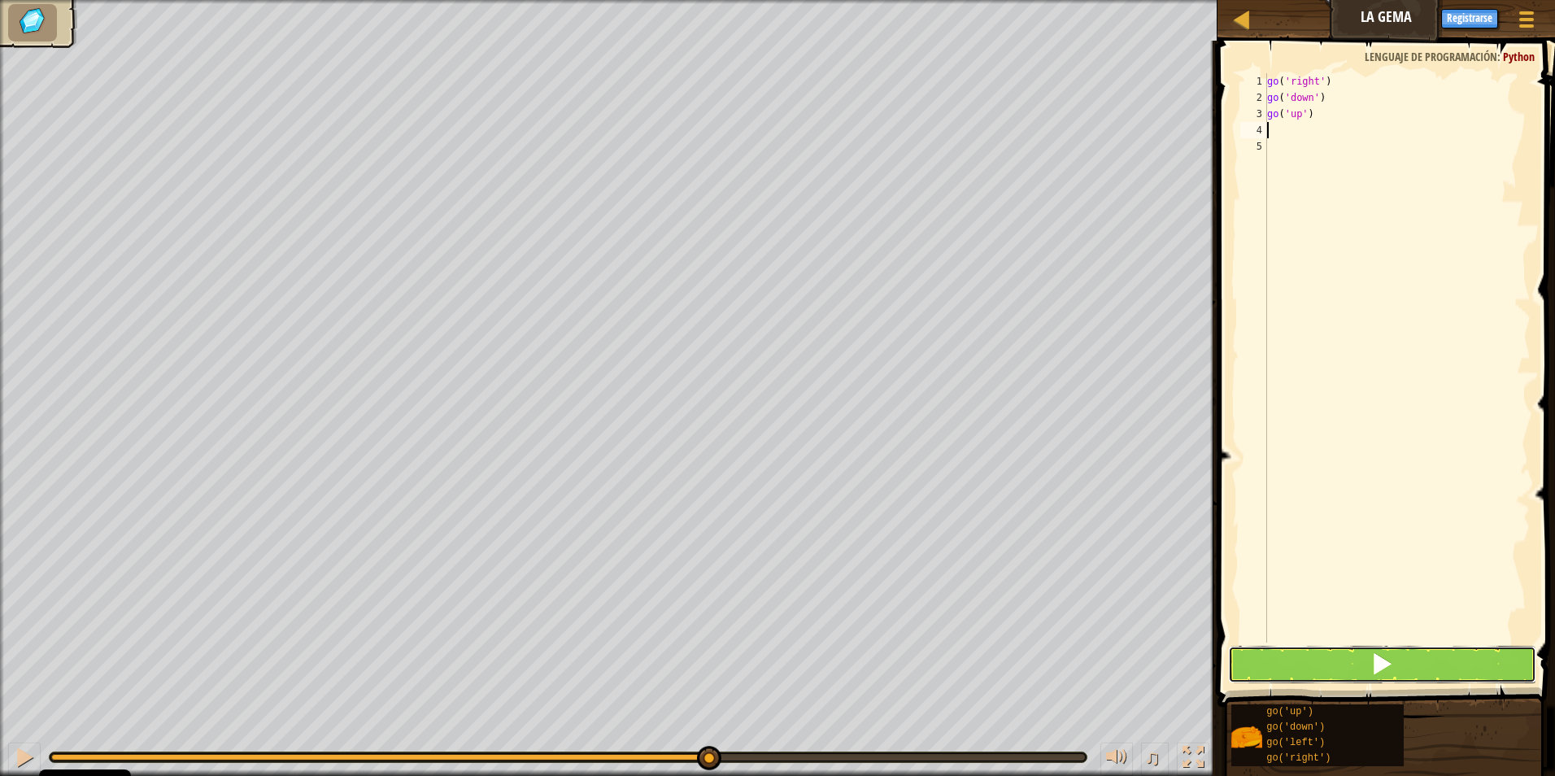
click at [1326, 672] on button at bounding box center [1382, 664] width 309 height 37
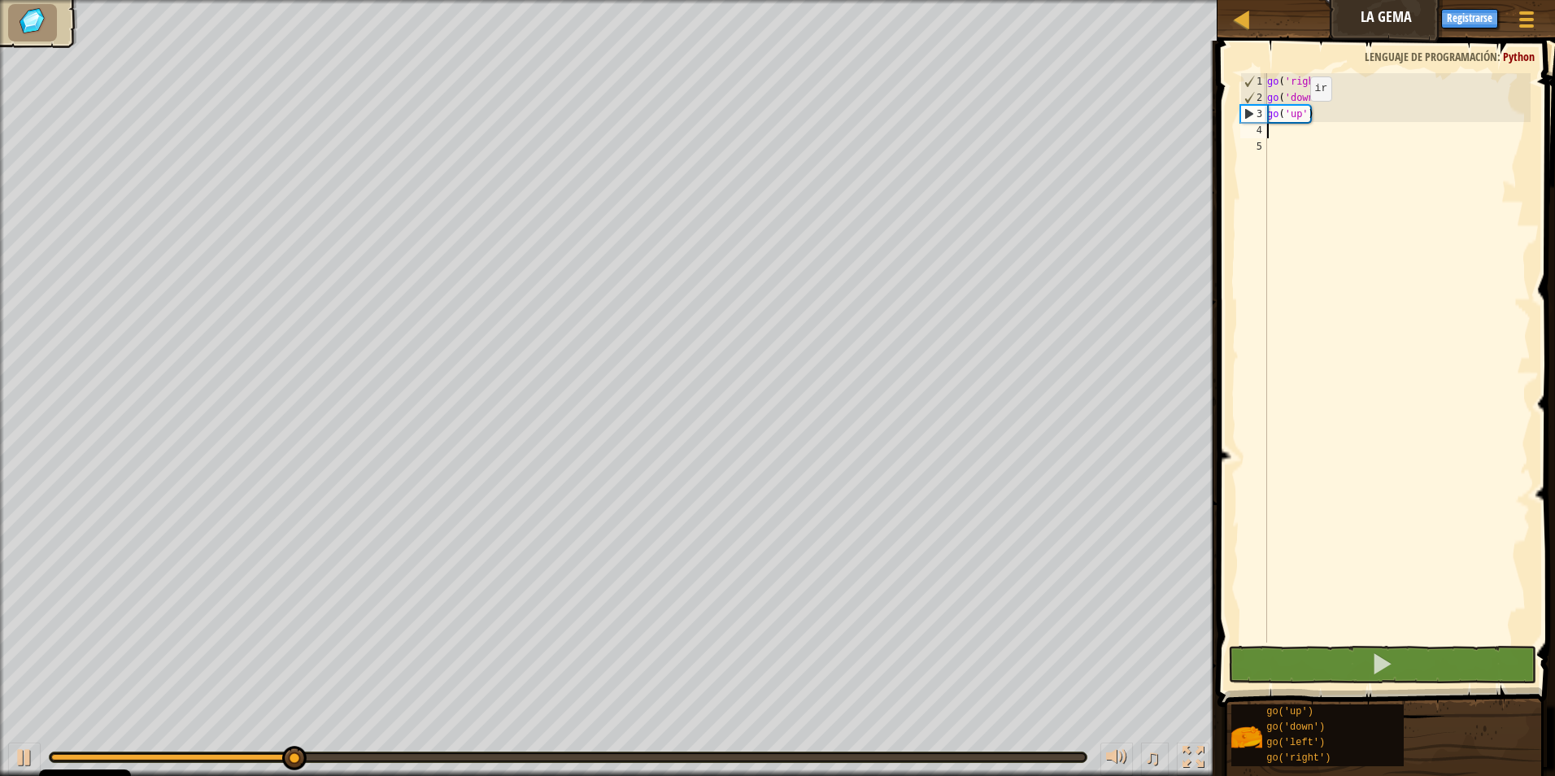
click at [1297, 116] on div "go ( 'right' ) go ( 'down' ) go ( 'up' )" at bounding box center [1397, 374] width 267 height 602
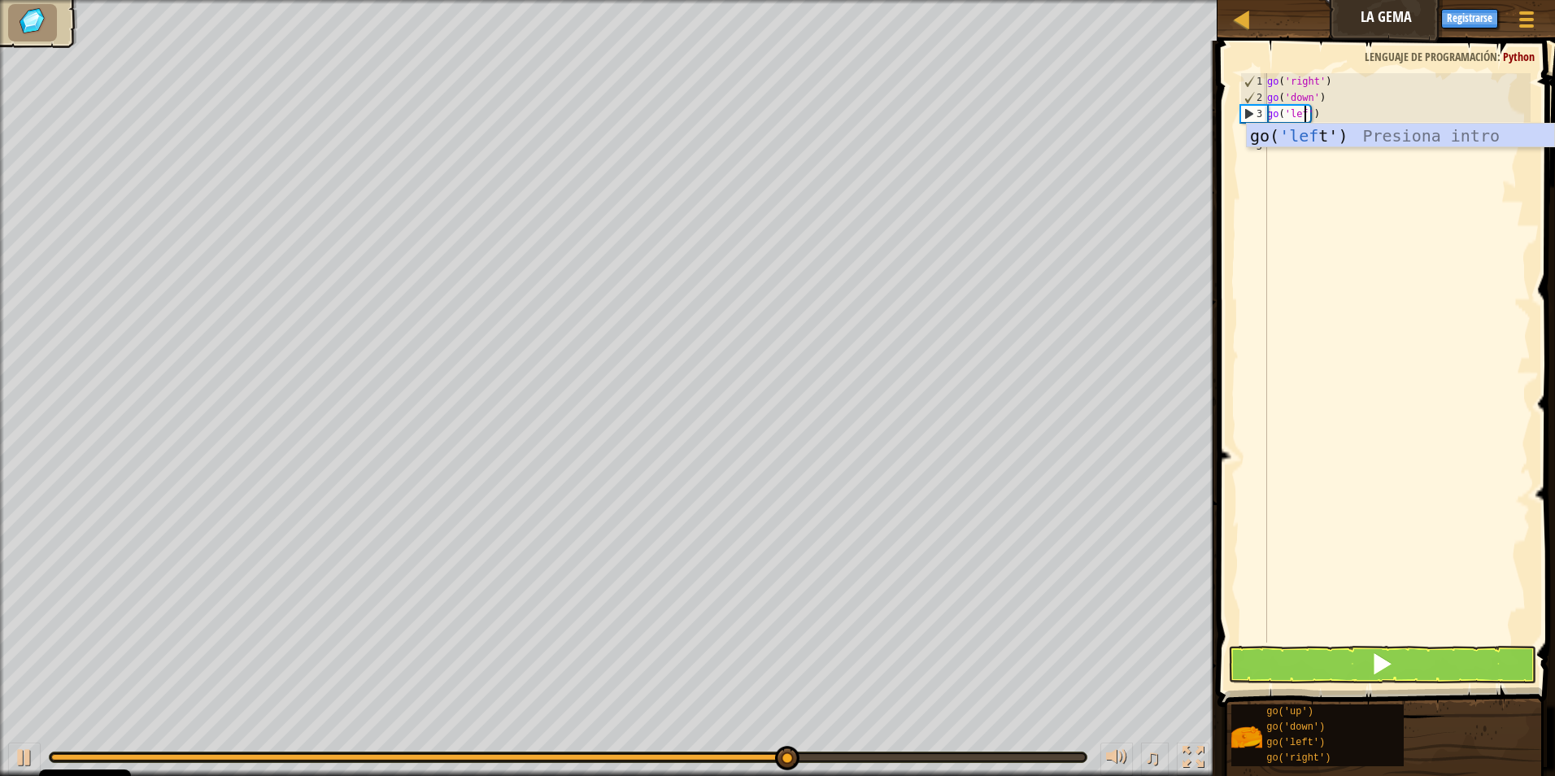
scroll to position [7, 3]
click at [1346, 136] on div "go( 'left ') Presiona intro" at bounding box center [1400, 160] width 307 height 73
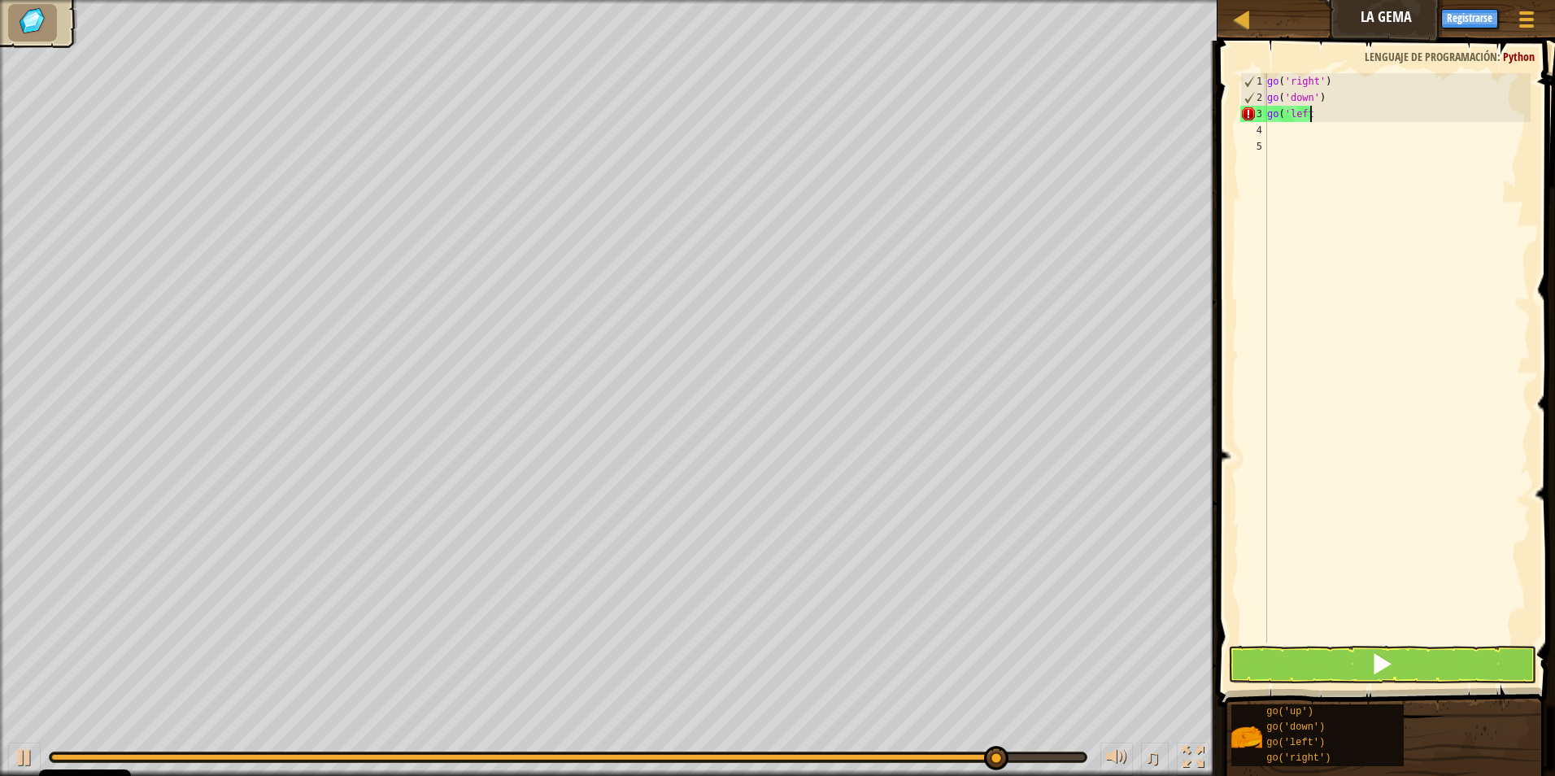
click at [1375, 685] on span at bounding box center [1388, 350] width 351 height 714
click at [1383, 664] on span at bounding box center [1382, 663] width 23 height 23
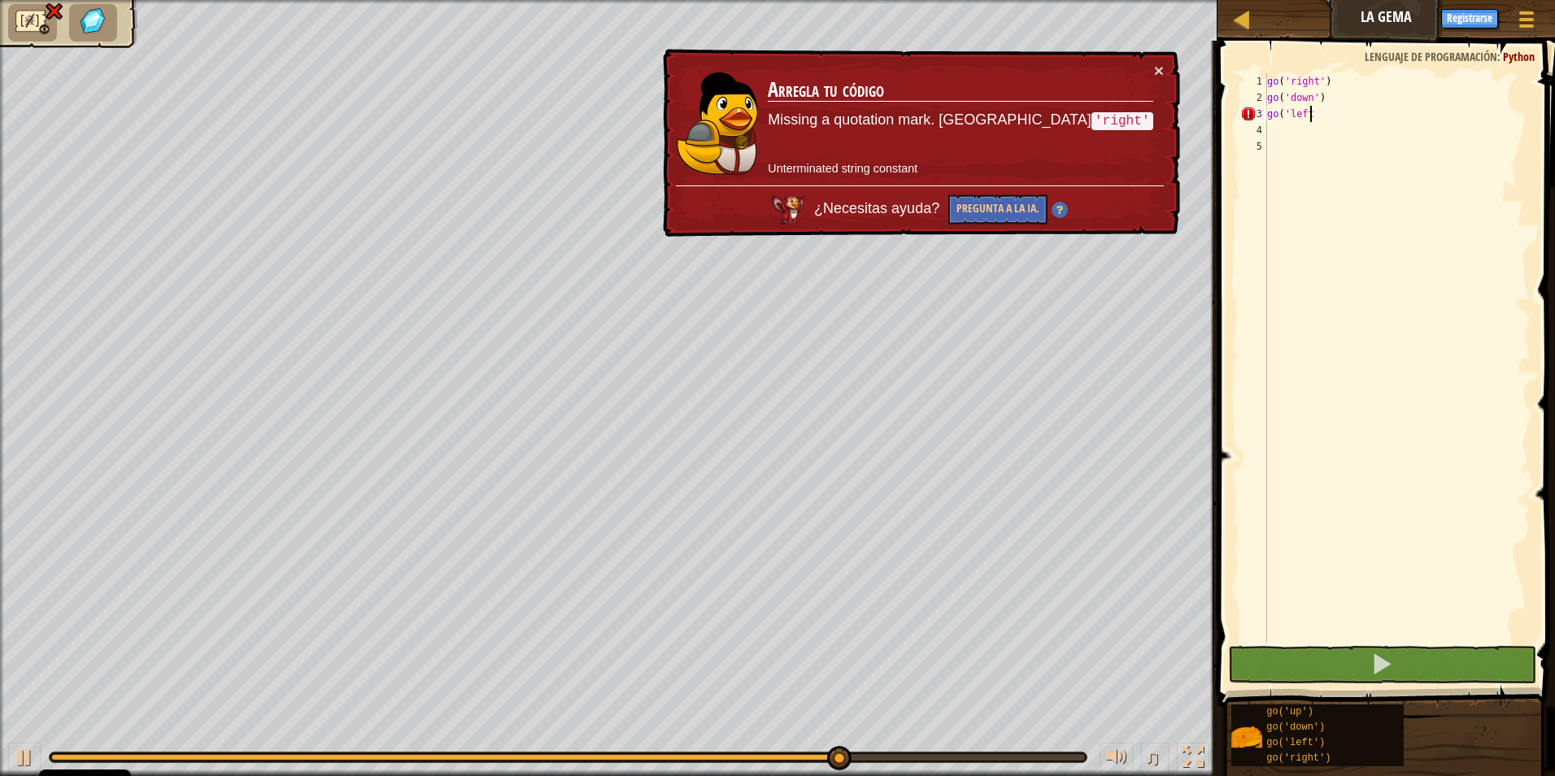
click at [1287, 111] on div "go ( 'right' ) go ( 'down' ) go ( 'left" at bounding box center [1397, 374] width 267 height 602
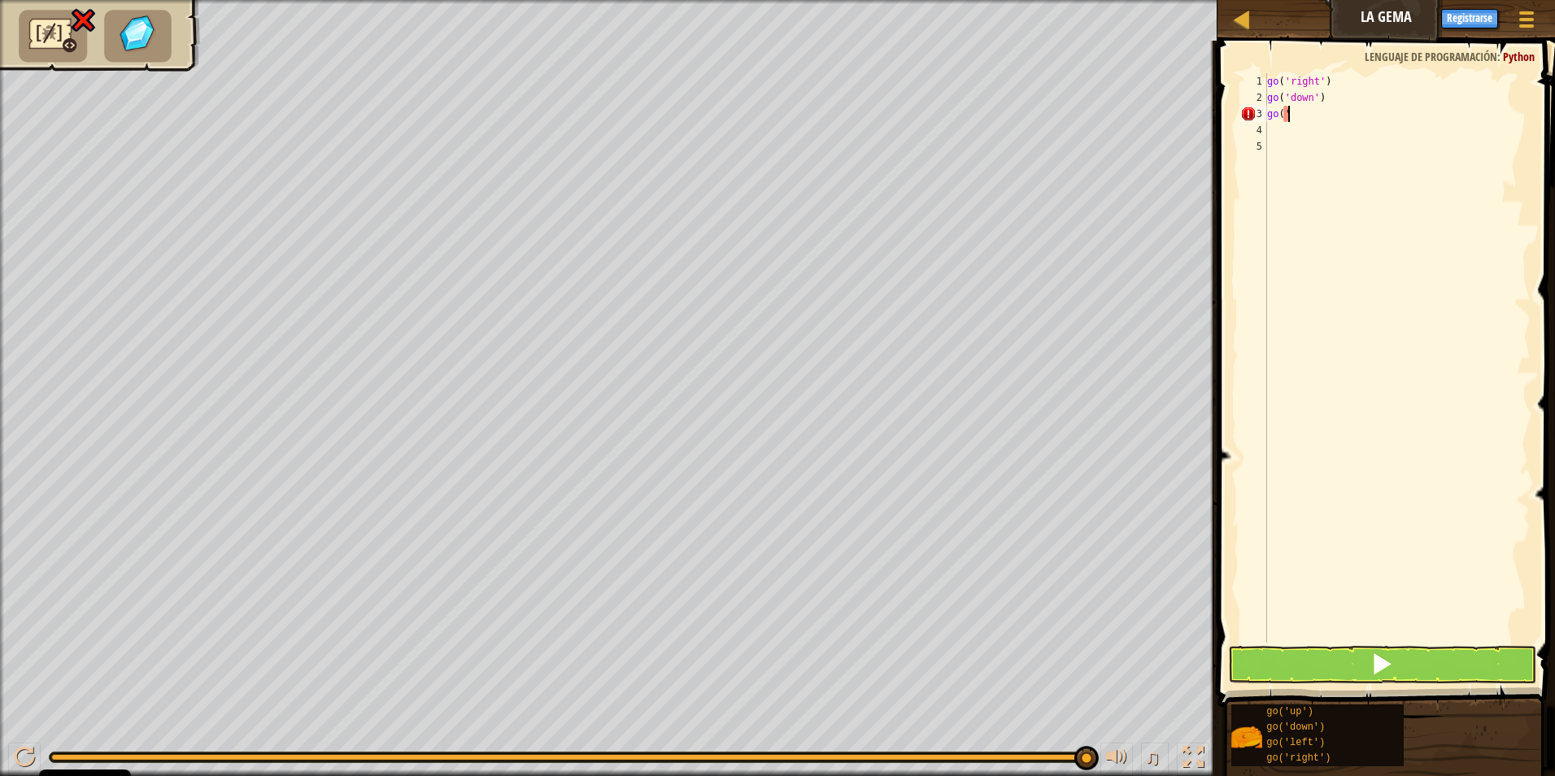
type textarea "g"
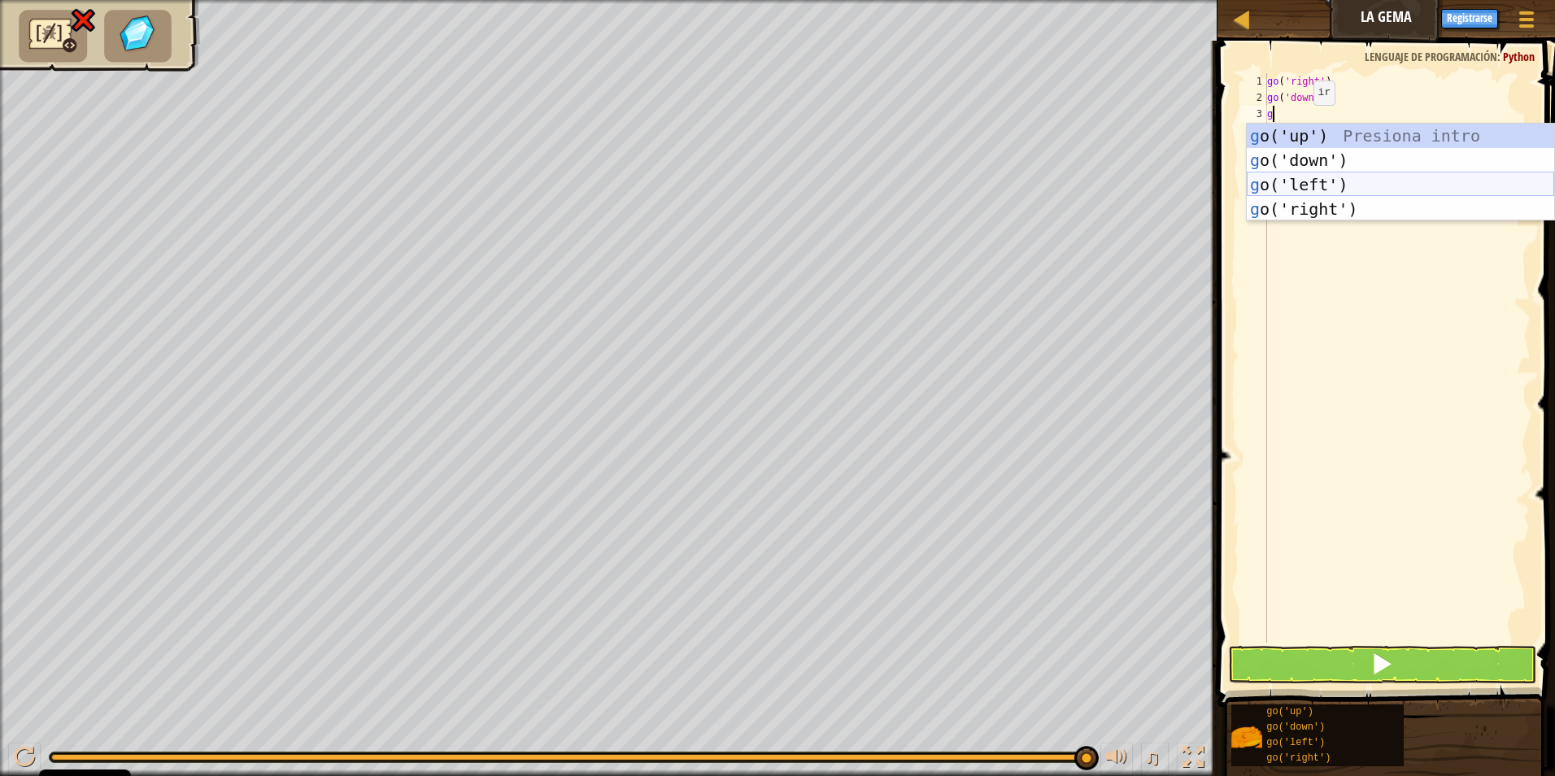
click at [1323, 180] on div "g o('up') Presiona intro g o('down') Presiona intro g o('left') Presiona intro …" at bounding box center [1400, 197] width 307 height 146
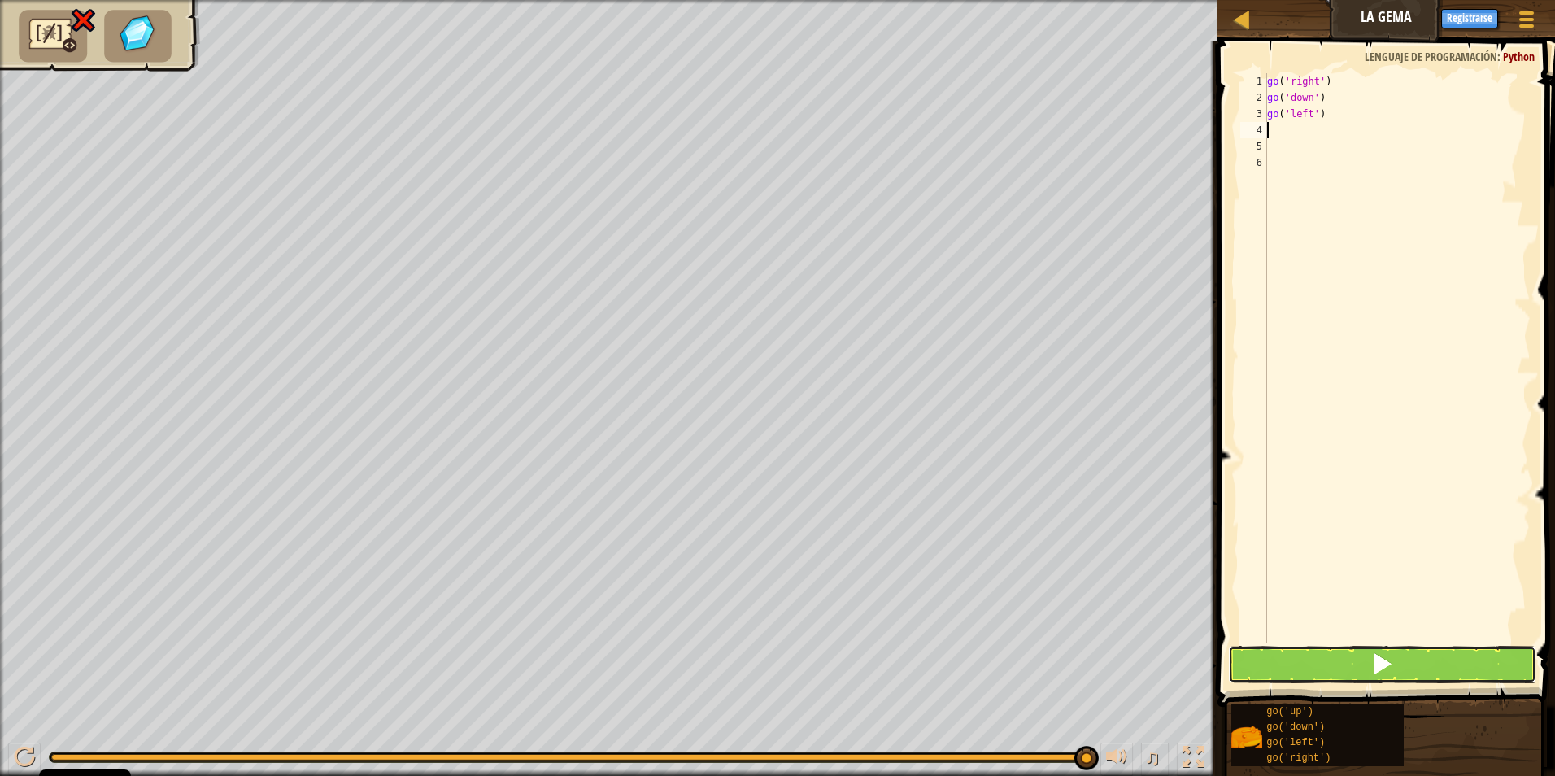
click at [1352, 660] on button at bounding box center [1382, 664] width 309 height 37
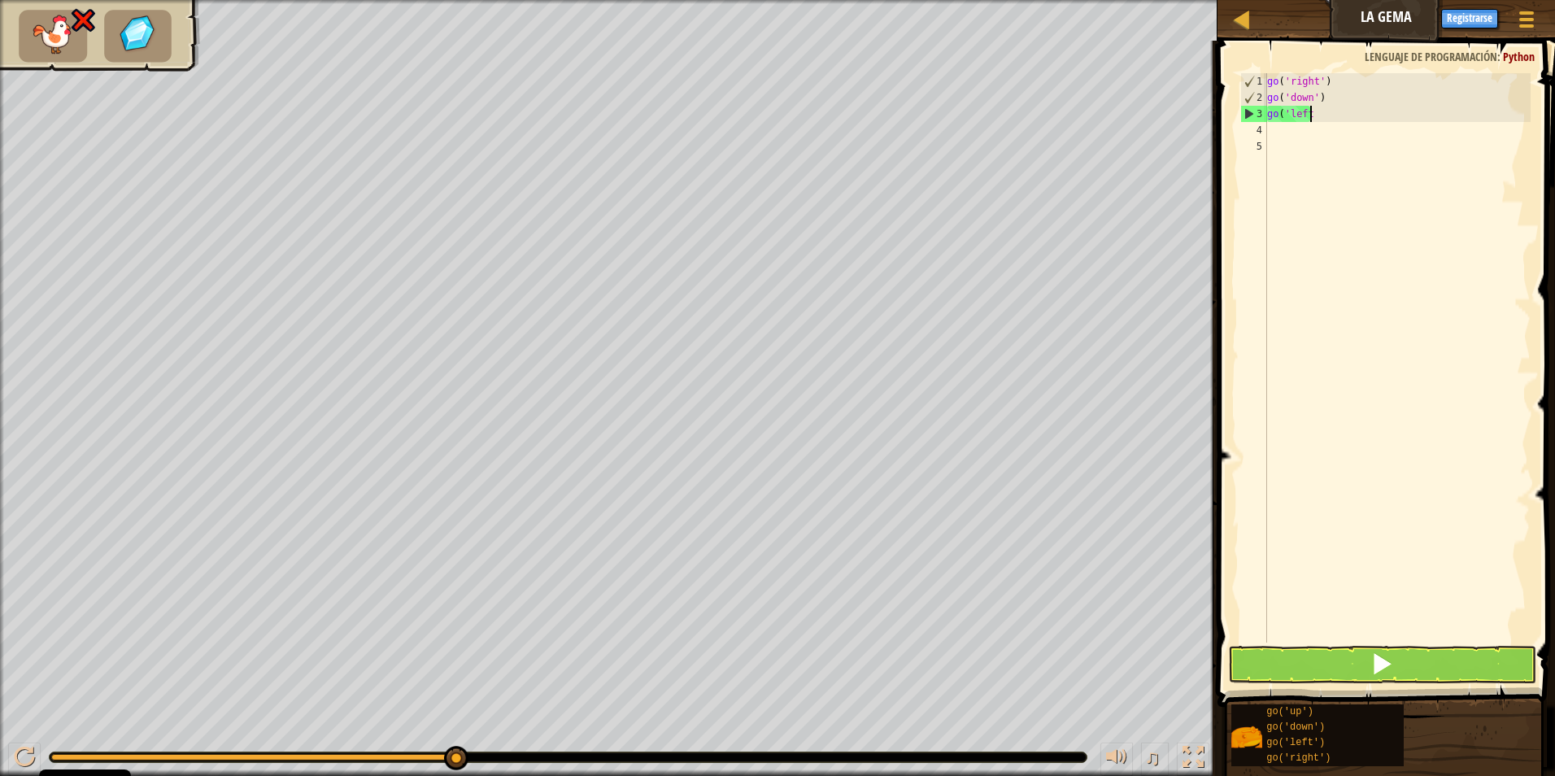
type textarea "g"
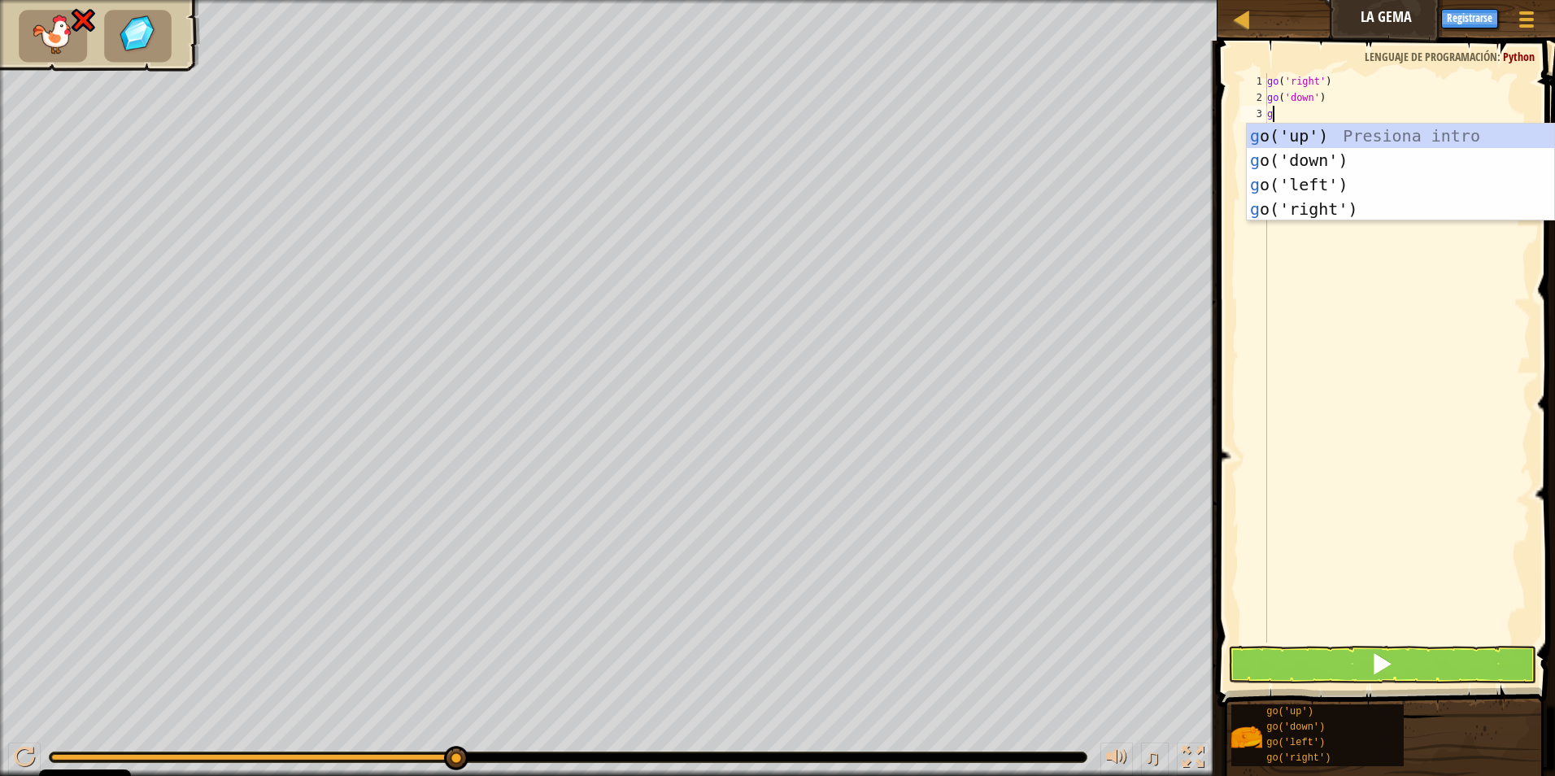
type textarea "go"
click at [1348, 200] on div "go ('up') Presiona intro go ('down') Presiona intro go ('left') Presiona intro …" at bounding box center [1400, 197] width 307 height 146
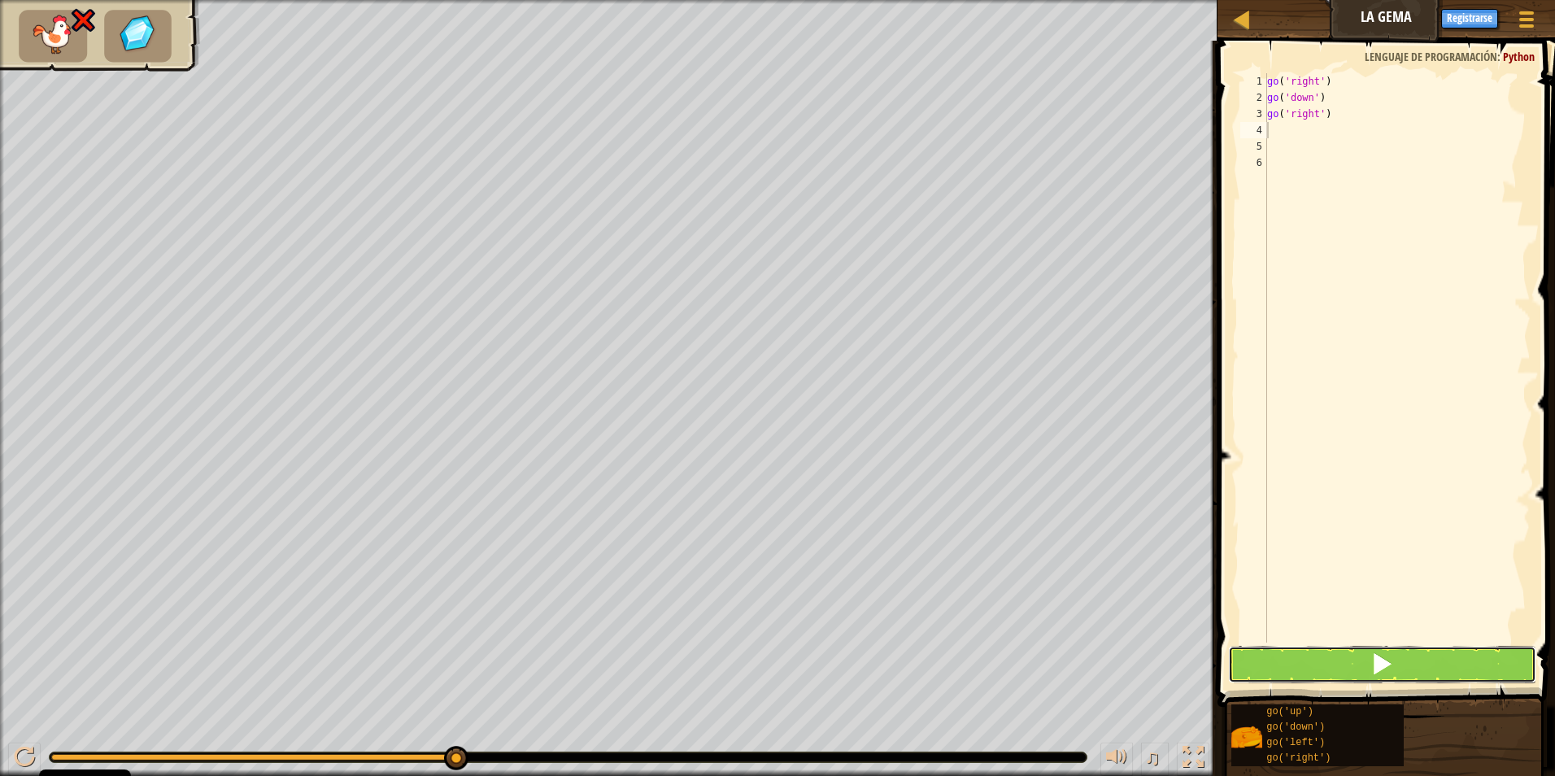
click at [1385, 665] on span at bounding box center [1382, 663] width 23 height 23
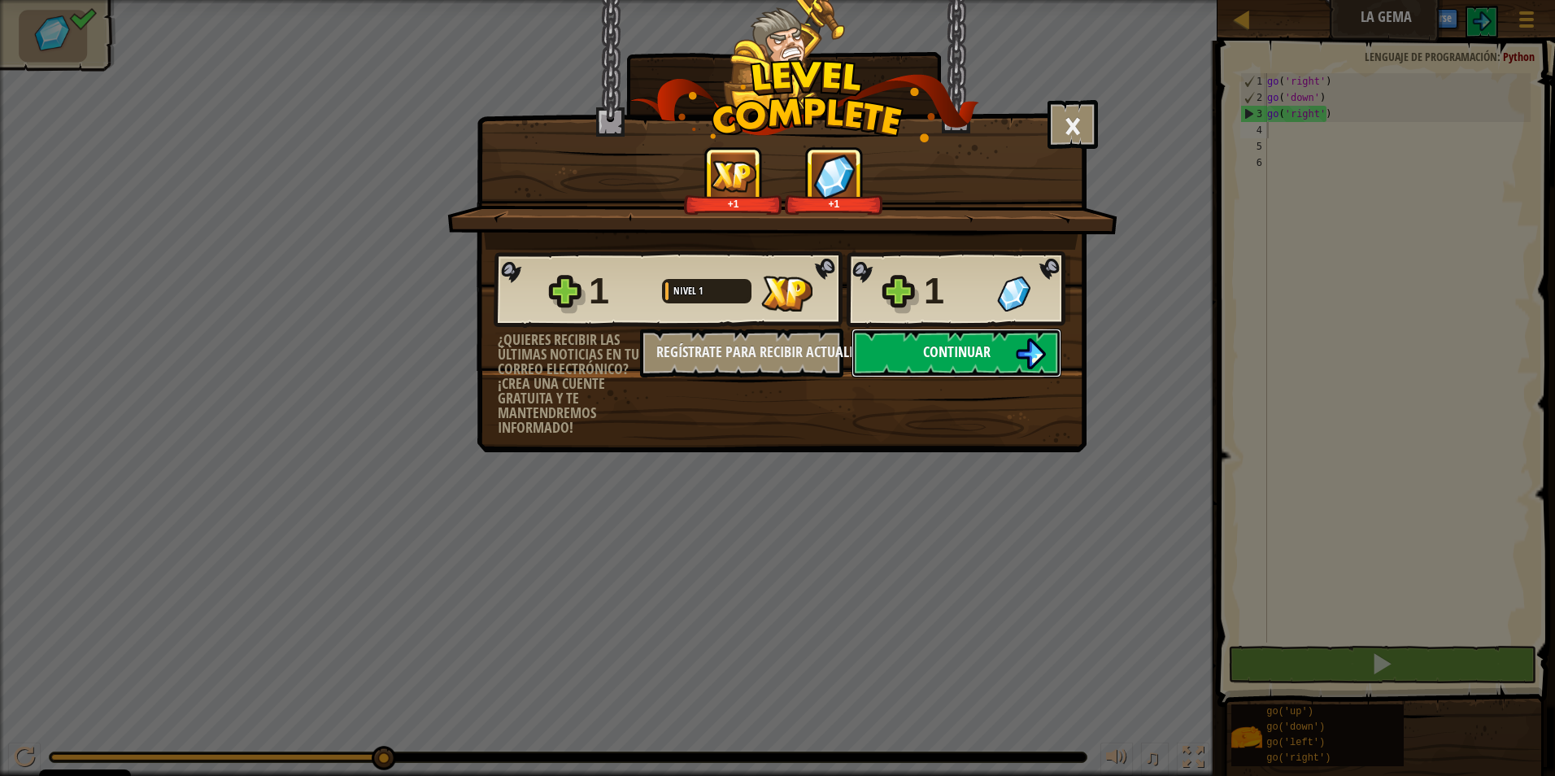
click at [943, 354] on span "Continuar" at bounding box center [957, 352] width 68 height 20
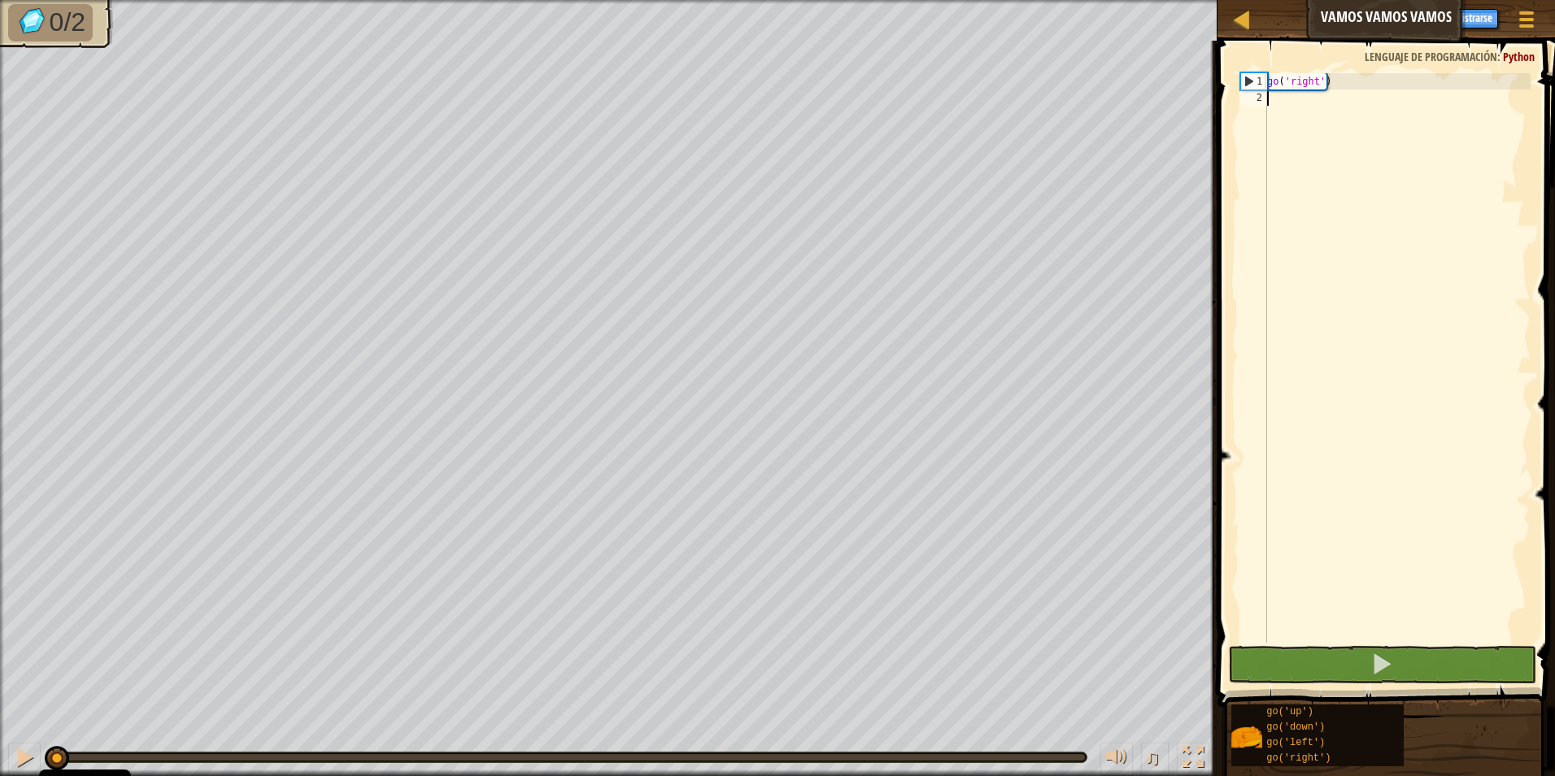
click at [1291, 96] on div "go ( 'right' )" at bounding box center [1397, 374] width 267 height 602
type textarea "go"
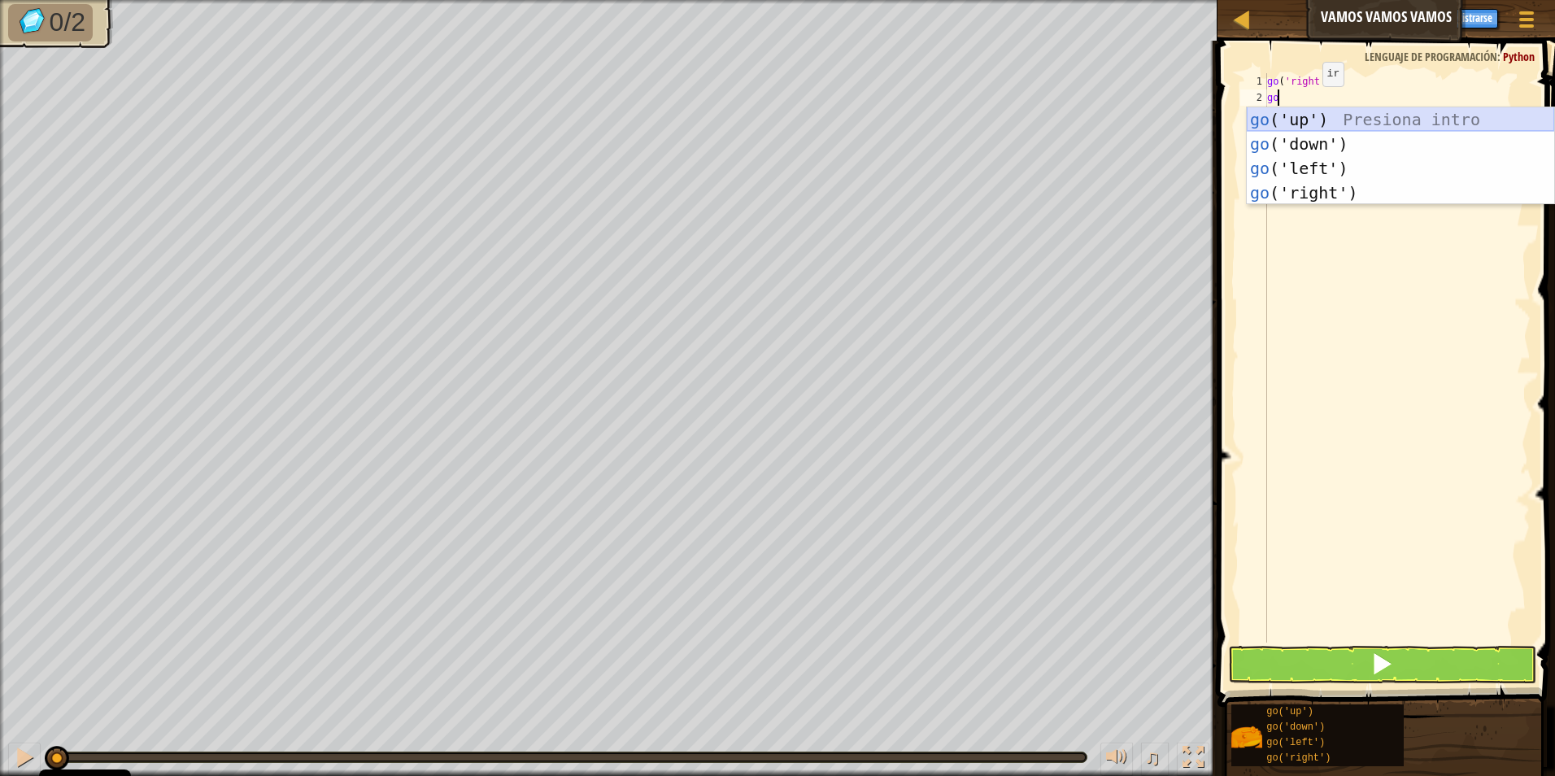
click at [1312, 118] on div "go ('up') Presiona intro go ('down') Presiona intro go ('left') Presiona intro …" at bounding box center [1400, 180] width 307 height 146
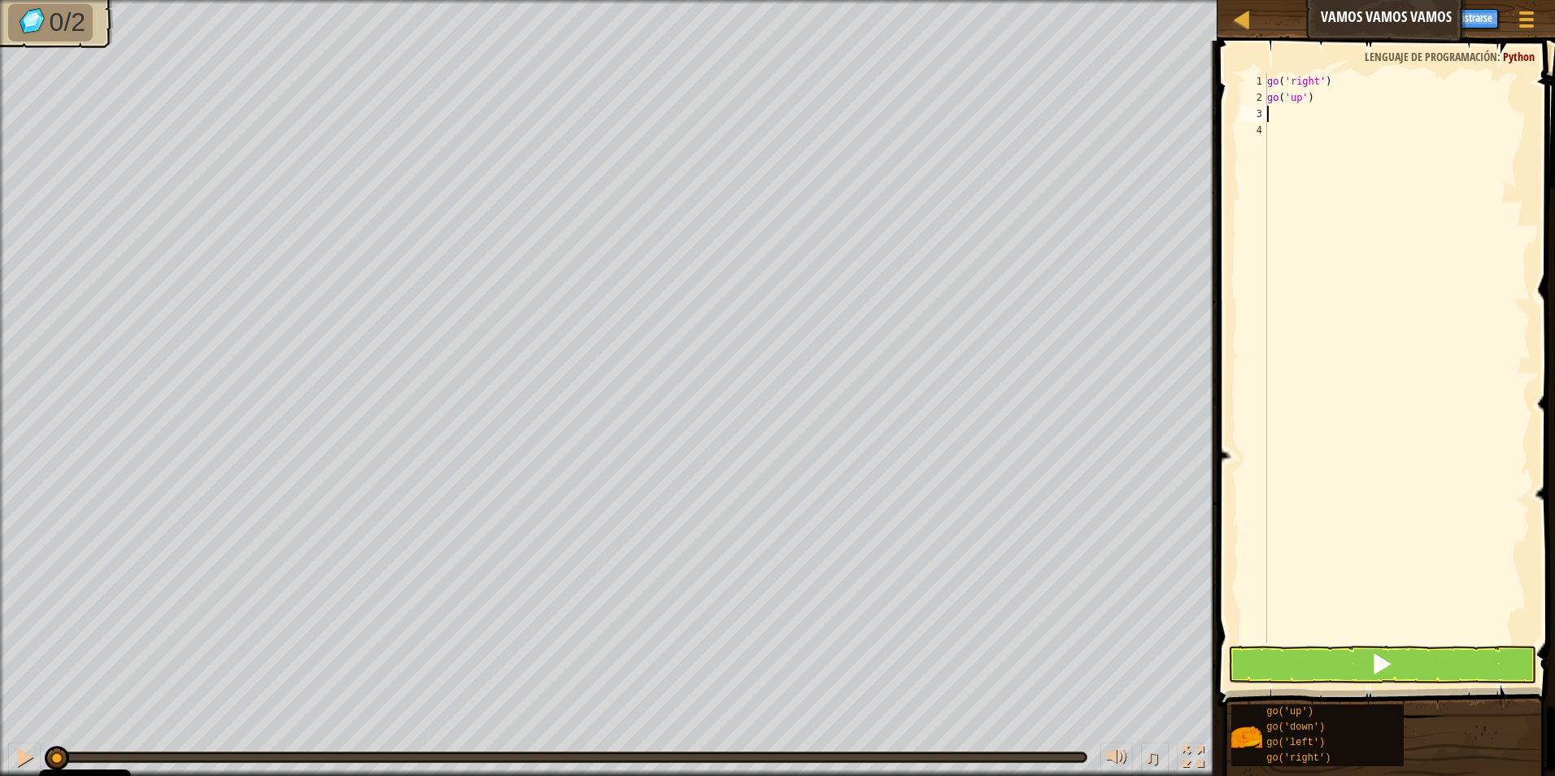
type textarea "go"
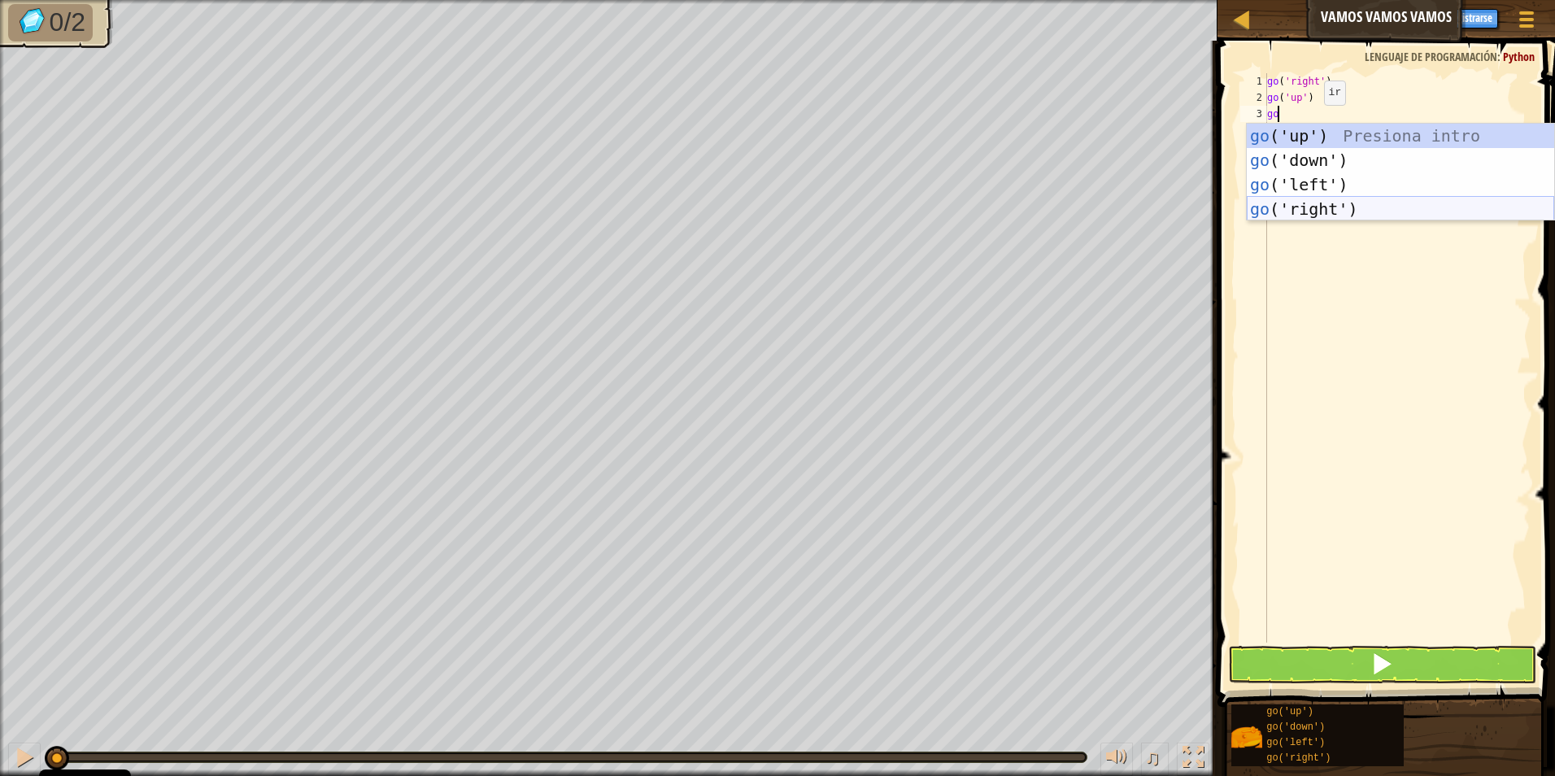
click at [1310, 203] on div "go ('up') Presiona intro go ('down') Presiona intro go ('left') Presiona intro …" at bounding box center [1400, 197] width 307 height 146
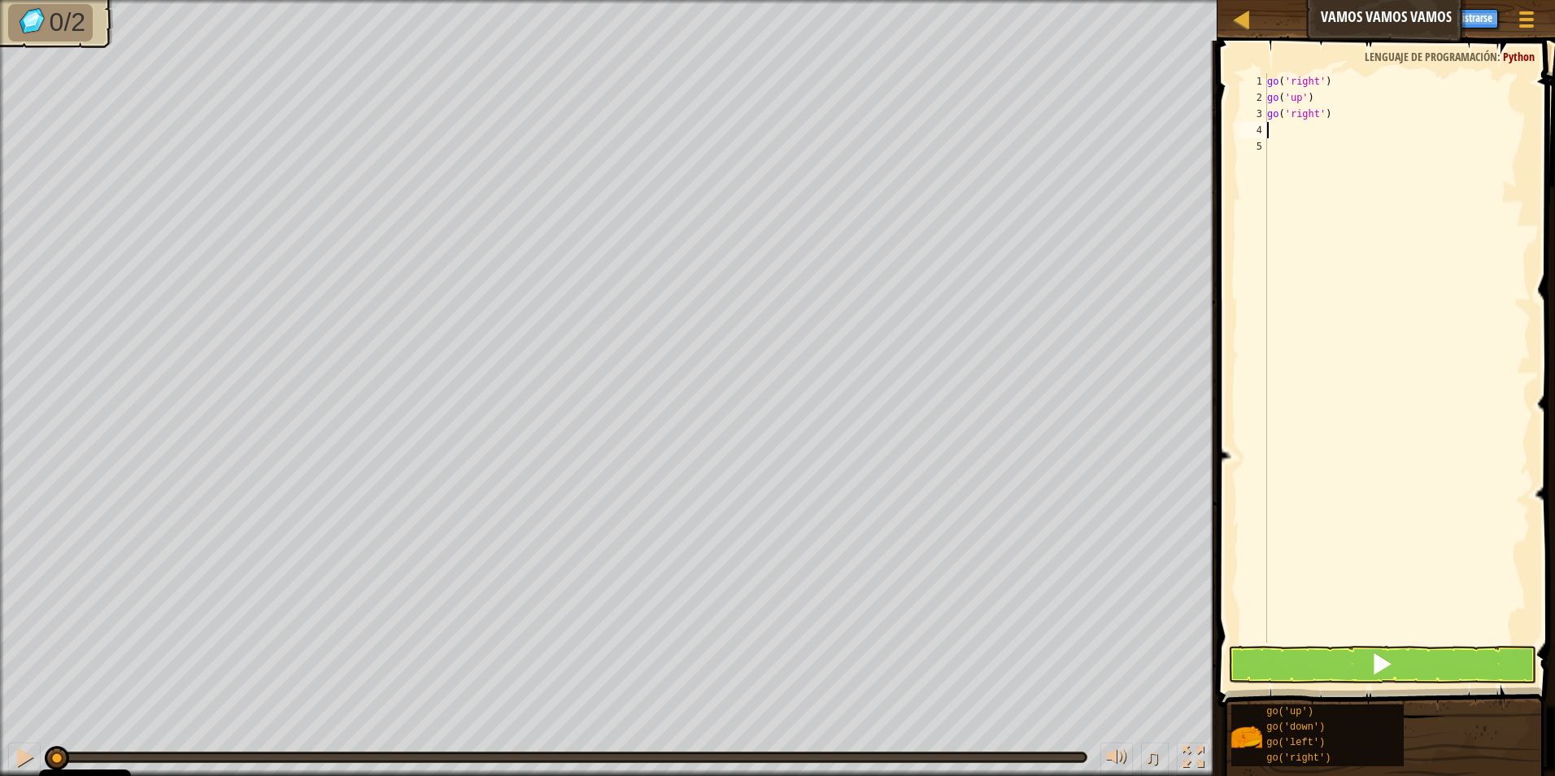
type textarea "go"
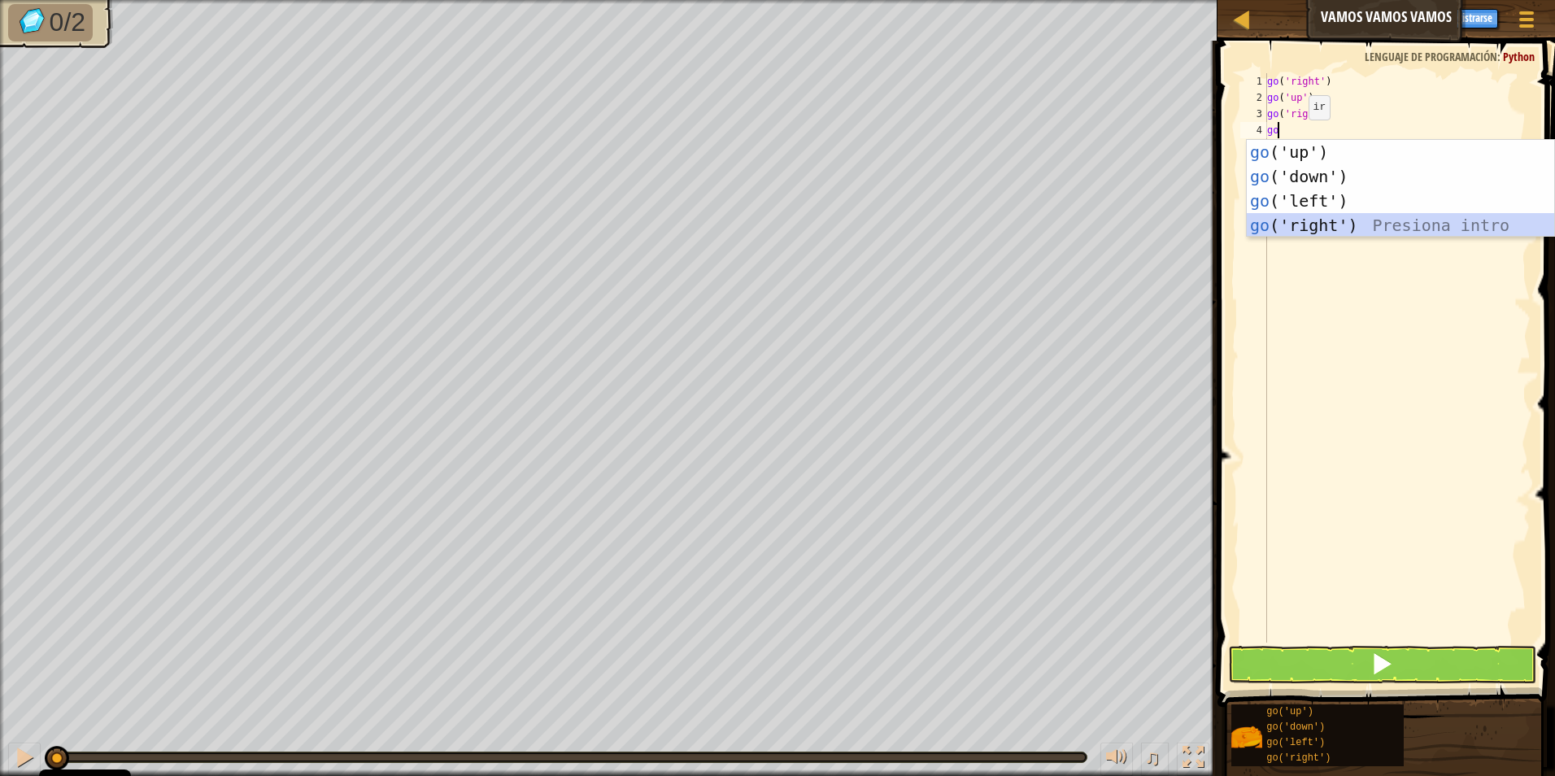
click at [1299, 227] on div "go ('up') Presiona intro go ('down') Presiona intro go ('left') Presiona intro …" at bounding box center [1400, 213] width 307 height 146
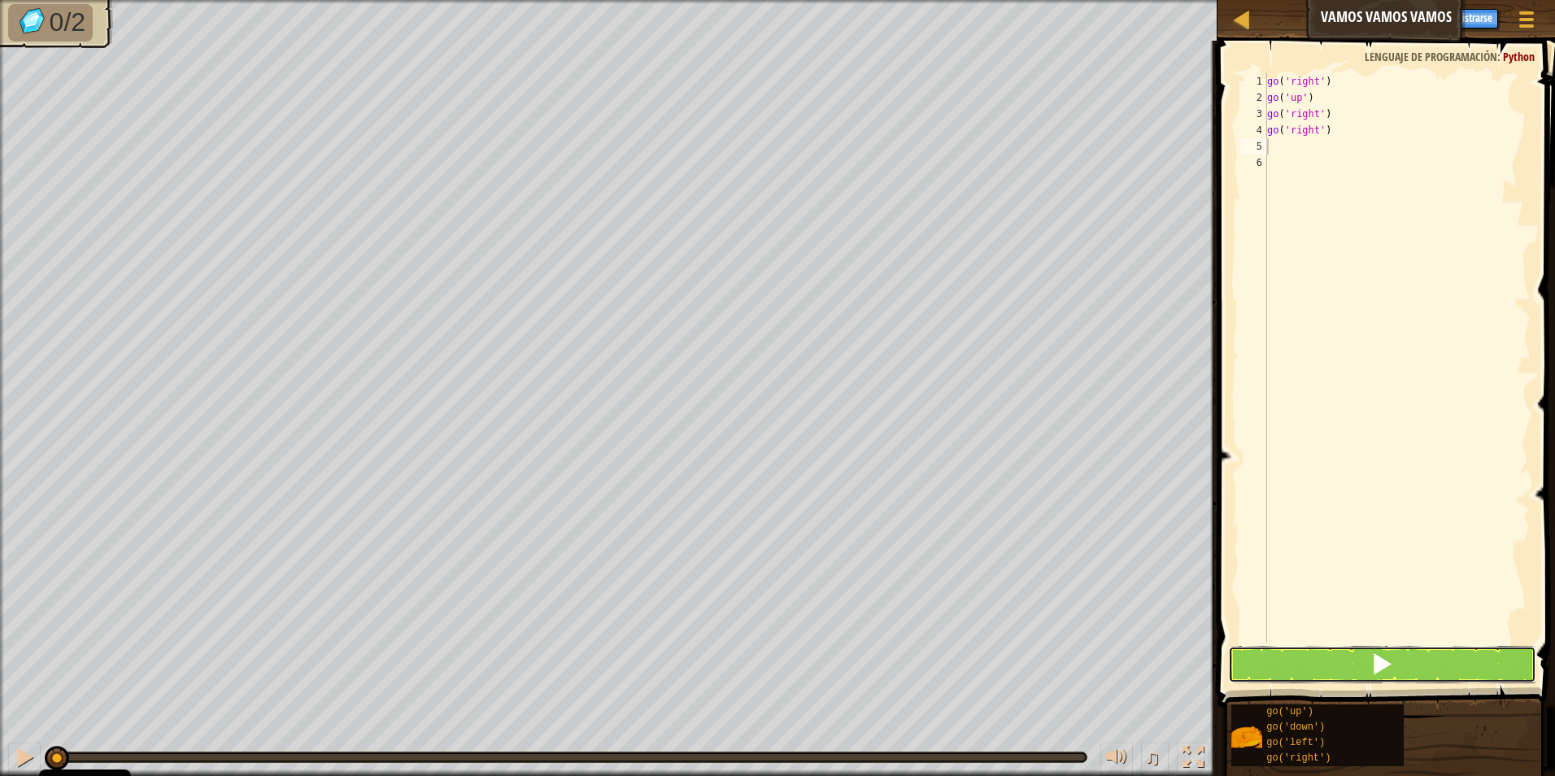
click at [1349, 659] on button at bounding box center [1382, 664] width 309 height 37
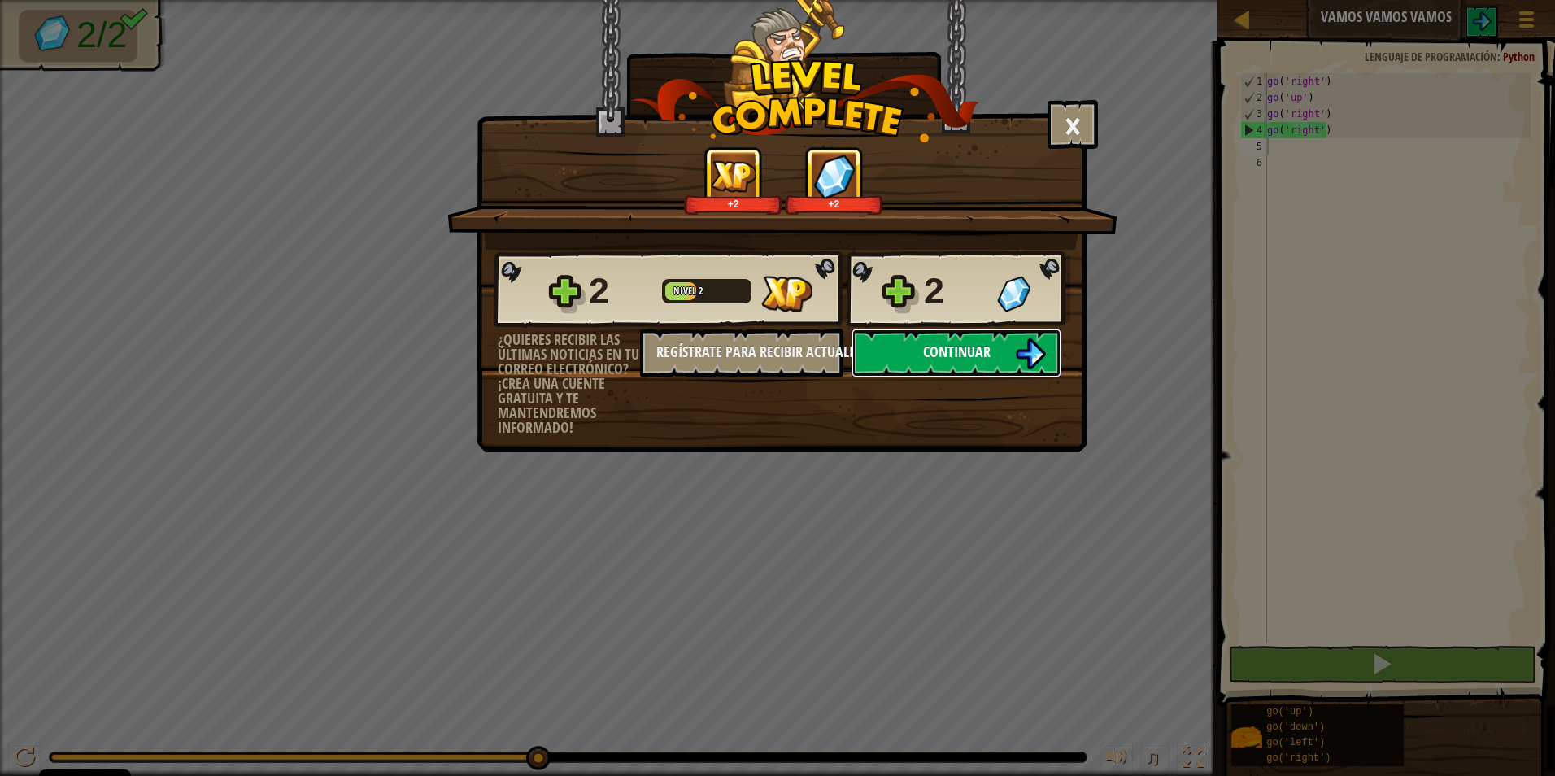
click at [1005, 351] on button "Continuar" at bounding box center [957, 353] width 210 height 49
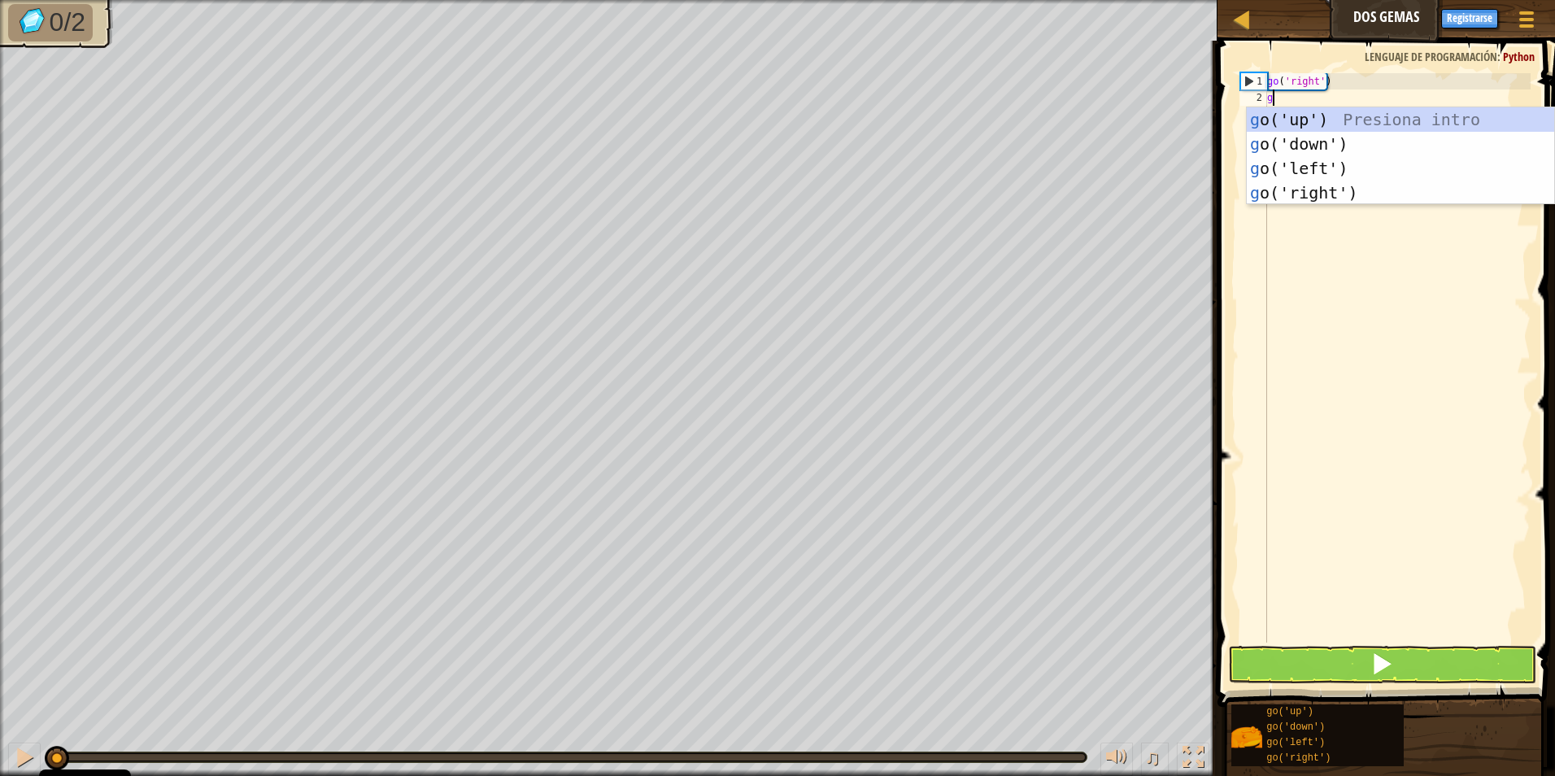
scroll to position [7, 0]
type textarea "go"
click at [1301, 189] on div "go ('up') Presiona intro go ('down') Presiona intro go ('left') Presiona intro …" at bounding box center [1400, 180] width 307 height 146
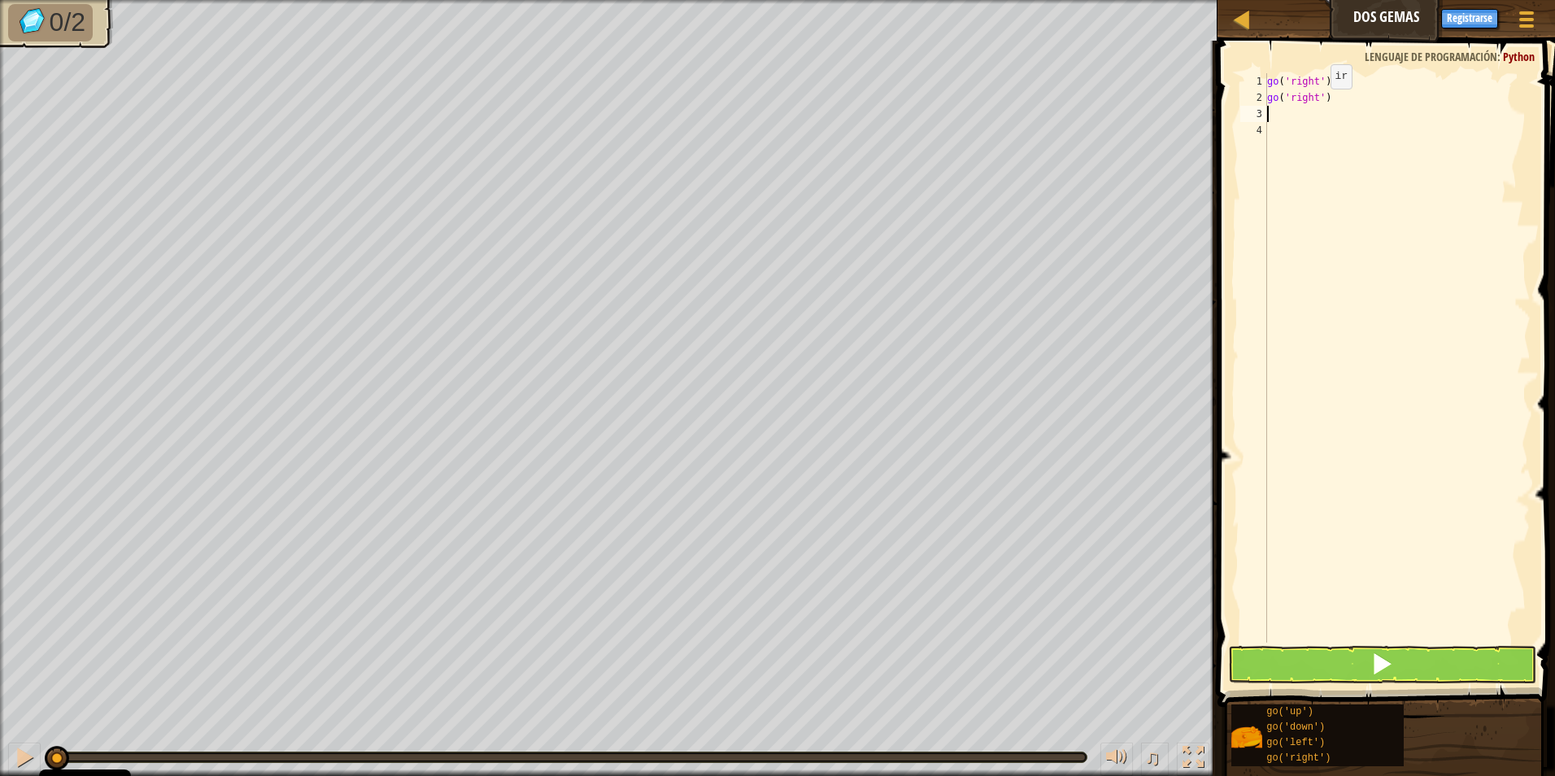
type textarea "g"
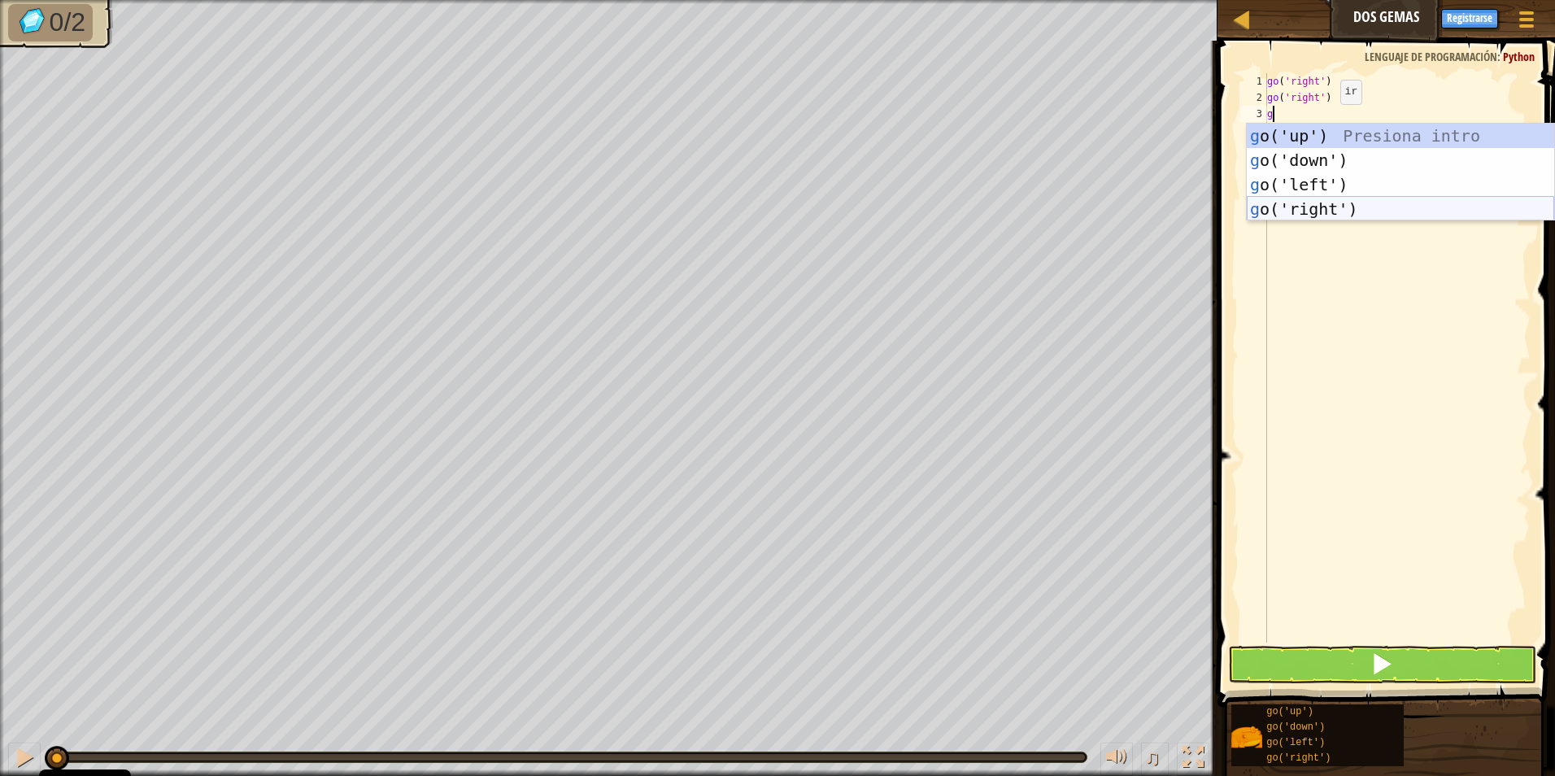
click at [1314, 202] on div "g o('up') Presiona intro g o('down') Presiona intro g o('left') Presiona intro …" at bounding box center [1400, 197] width 307 height 146
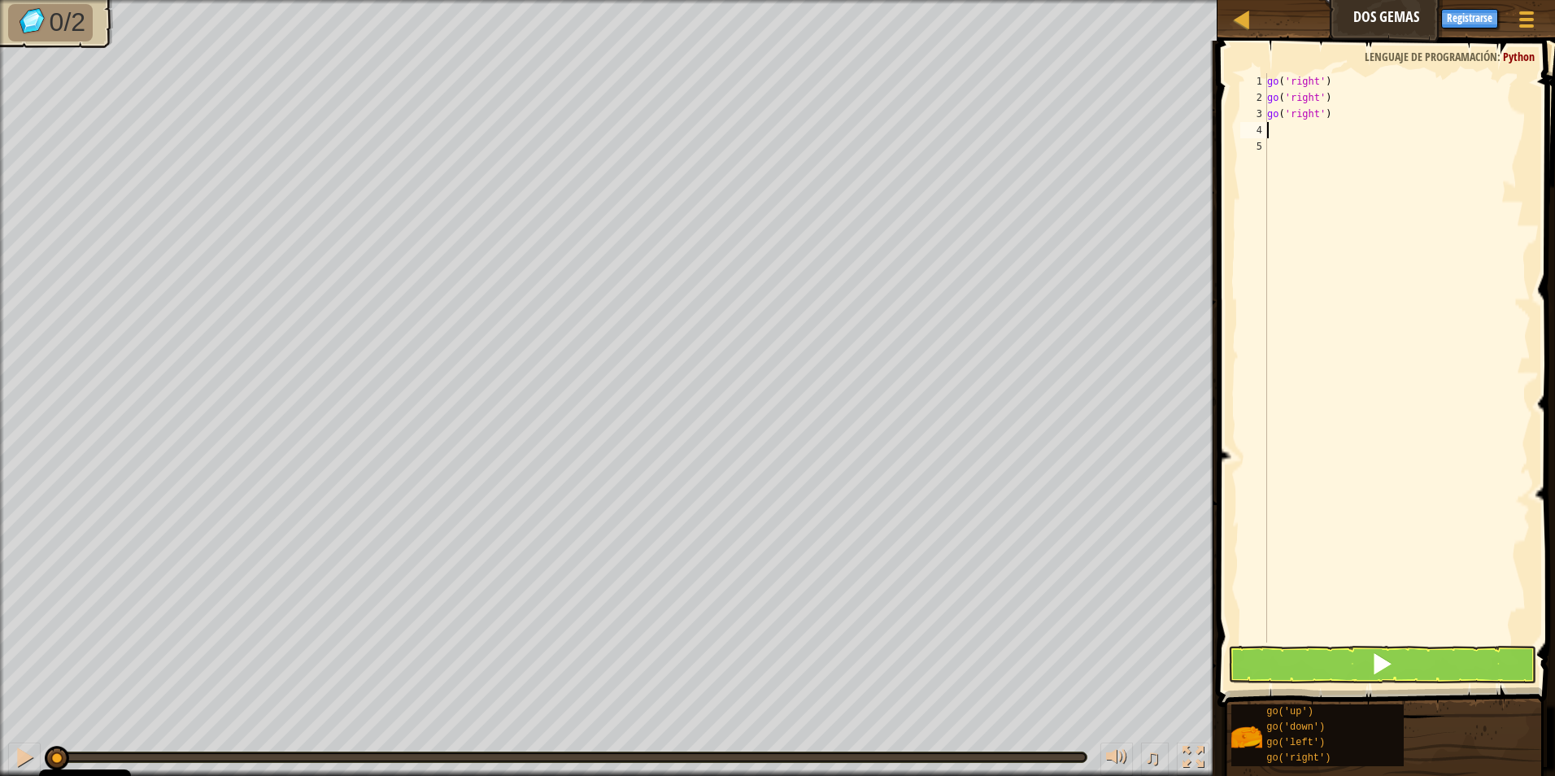
click at [1306, 131] on div "go ( 'right' ) go ( 'right' ) go ( 'right' )" at bounding box center [1397, 374] width 267 height 602
type textarea "g"
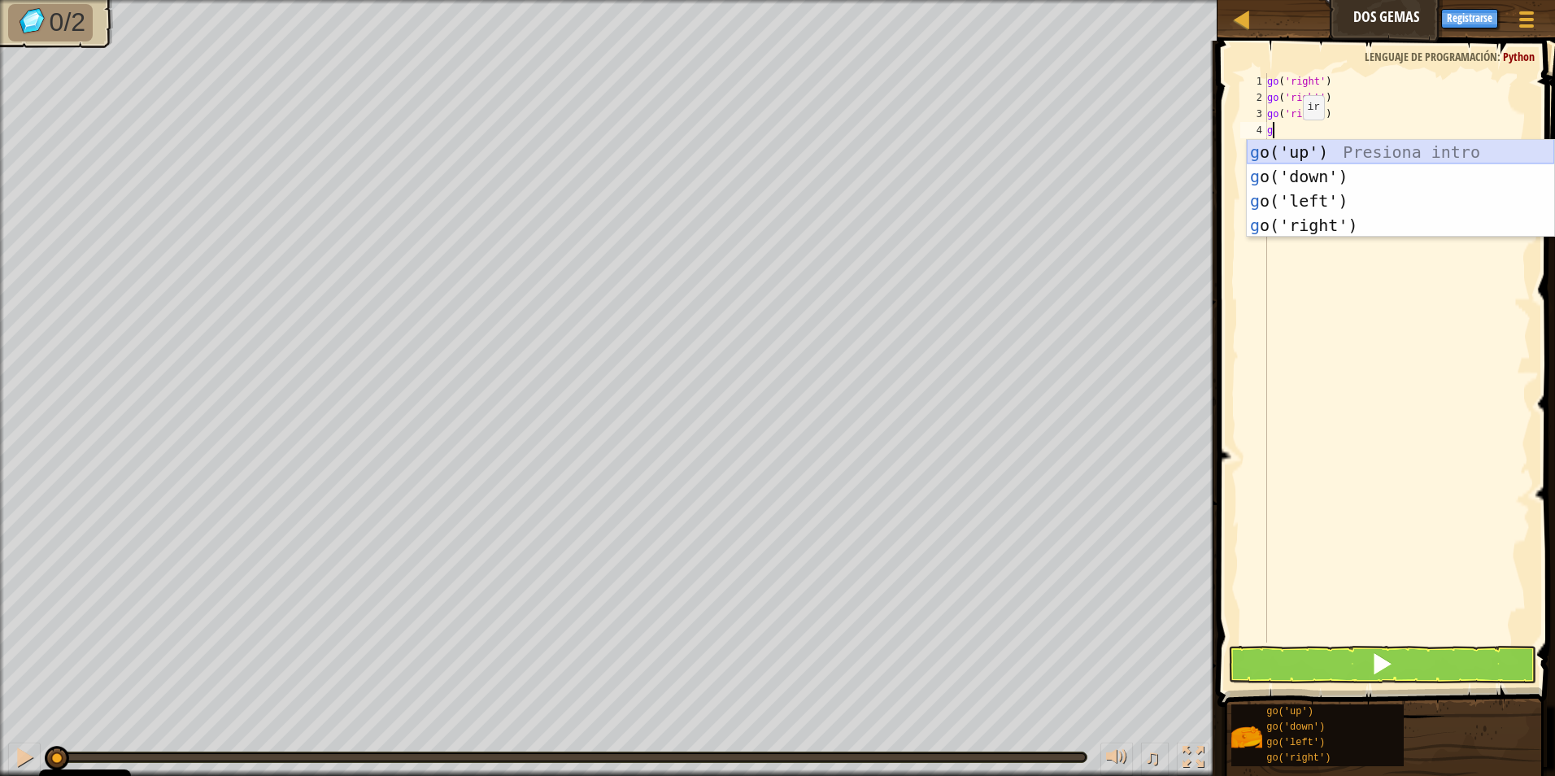
click at [1288, 150] on div "g o('up') Presiona intro g o('down') Presiona intro g o('left') Presiona intro …" at bounding box center [1400, 213] width 307 height 146
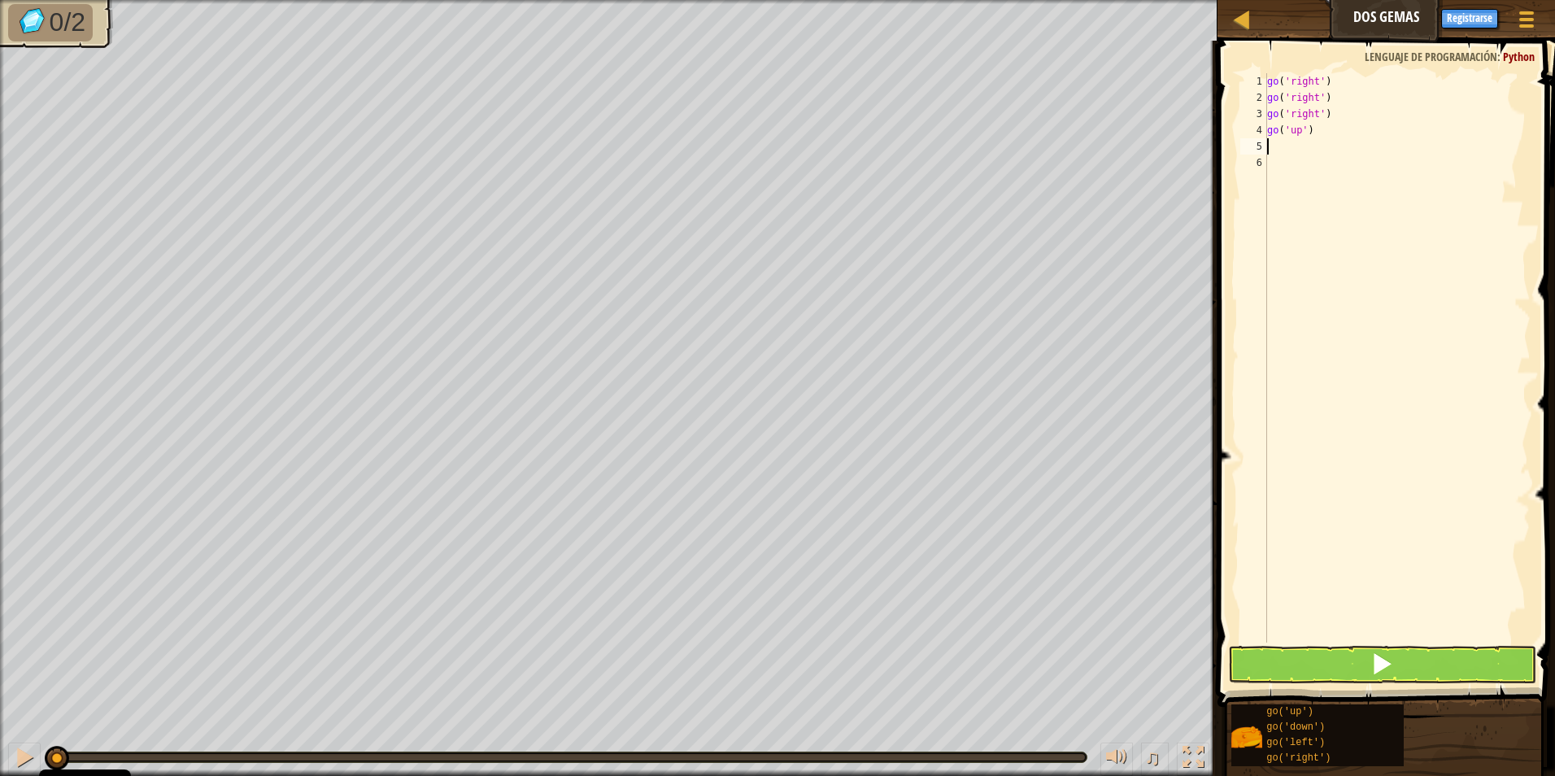
type textarea "g"
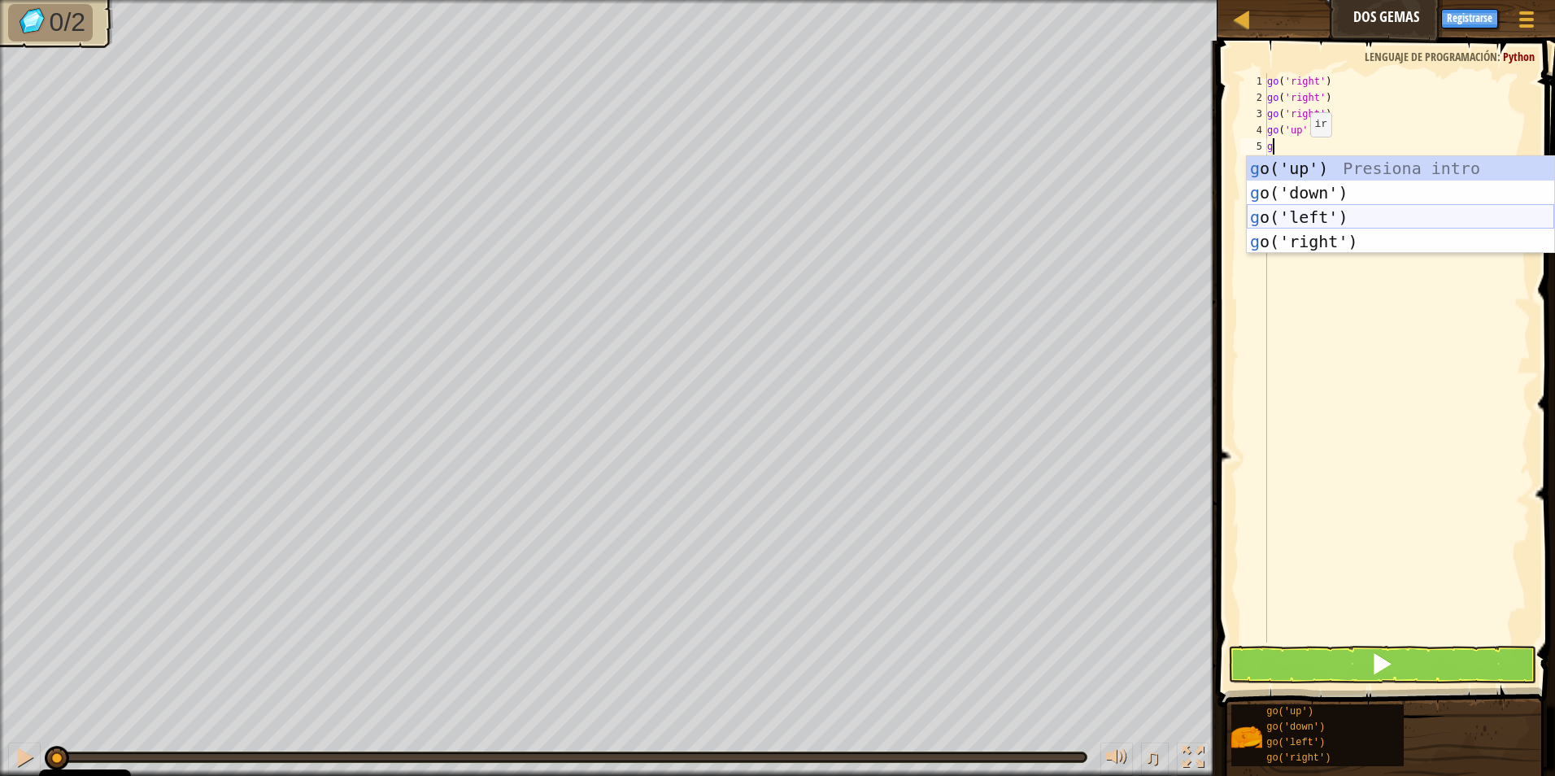
click at [1300, 216] on div "g o('up') Presiona intro g o('down') Presiona intro g o('left') Presiona intro …" at bounding box center [1400, 229] width 307 height 146
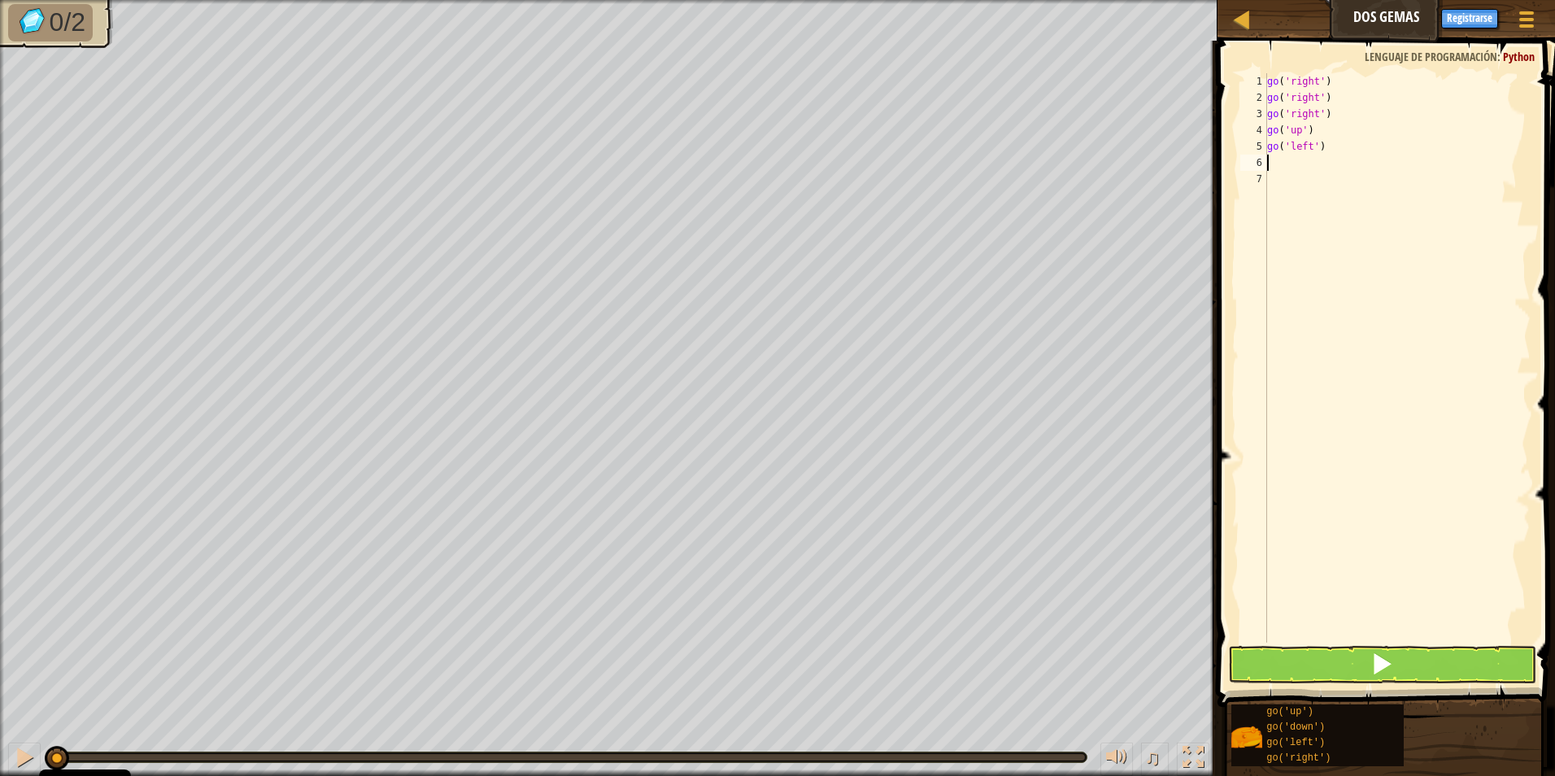
type textarea "g"
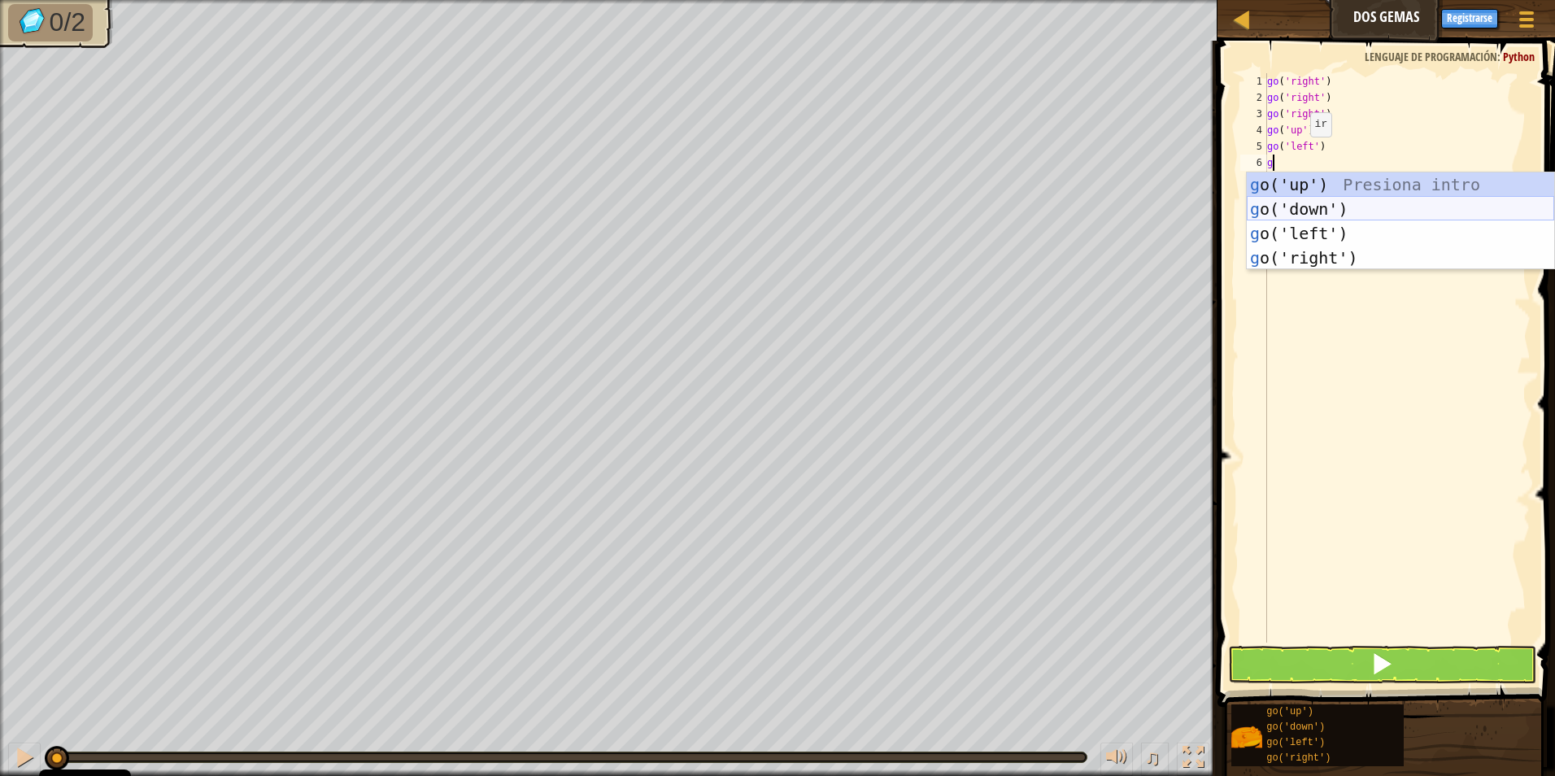
click at [1318, 207] on div "g o('up') Presiona intro g o('down') Presiona intro g o('left') Presiona intro …" at bounding box center [1400, 245] width 307 height 146
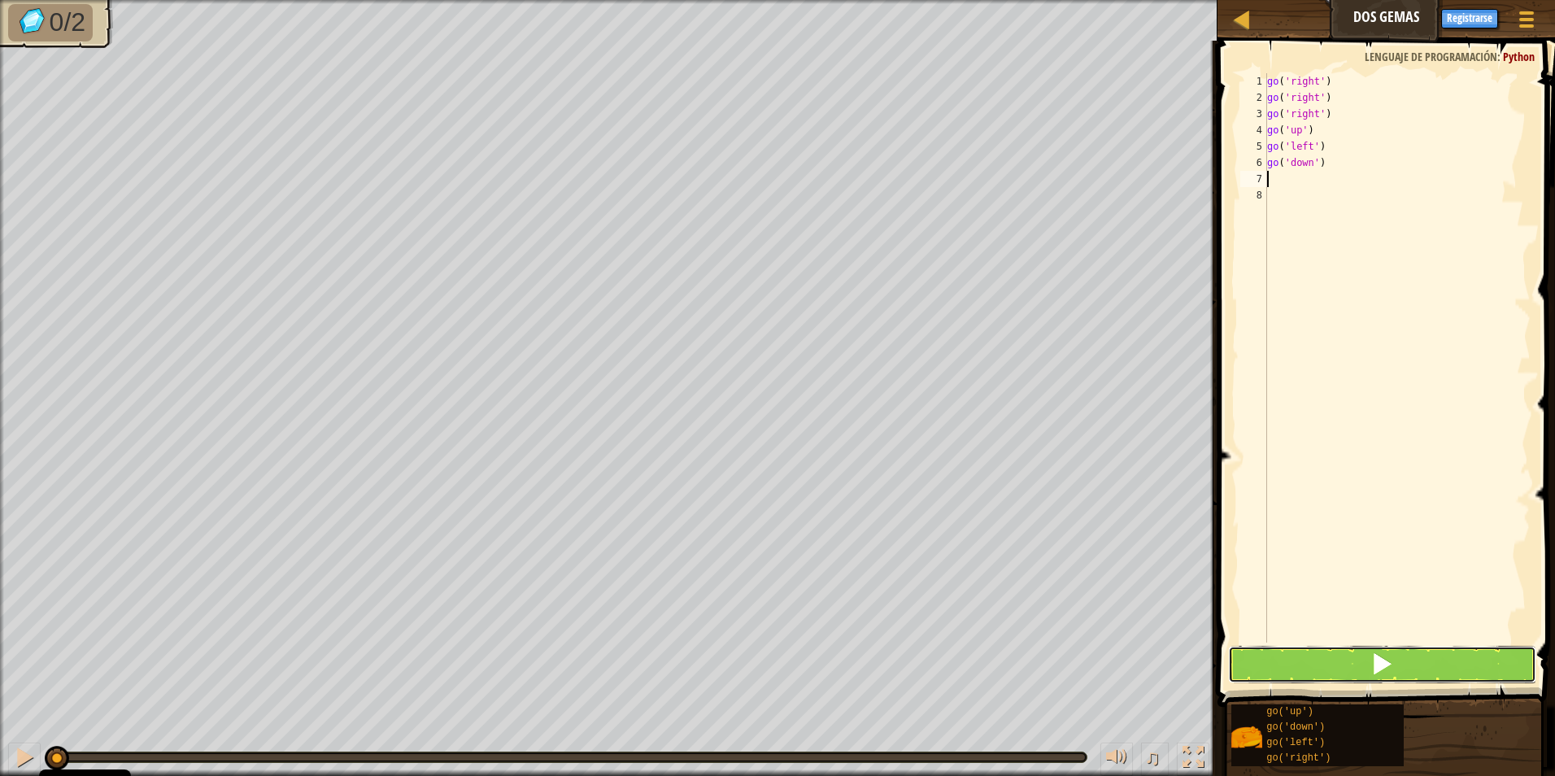
click at [1396, 666] on button at bounding box center [1382, 664] width 309 height 37
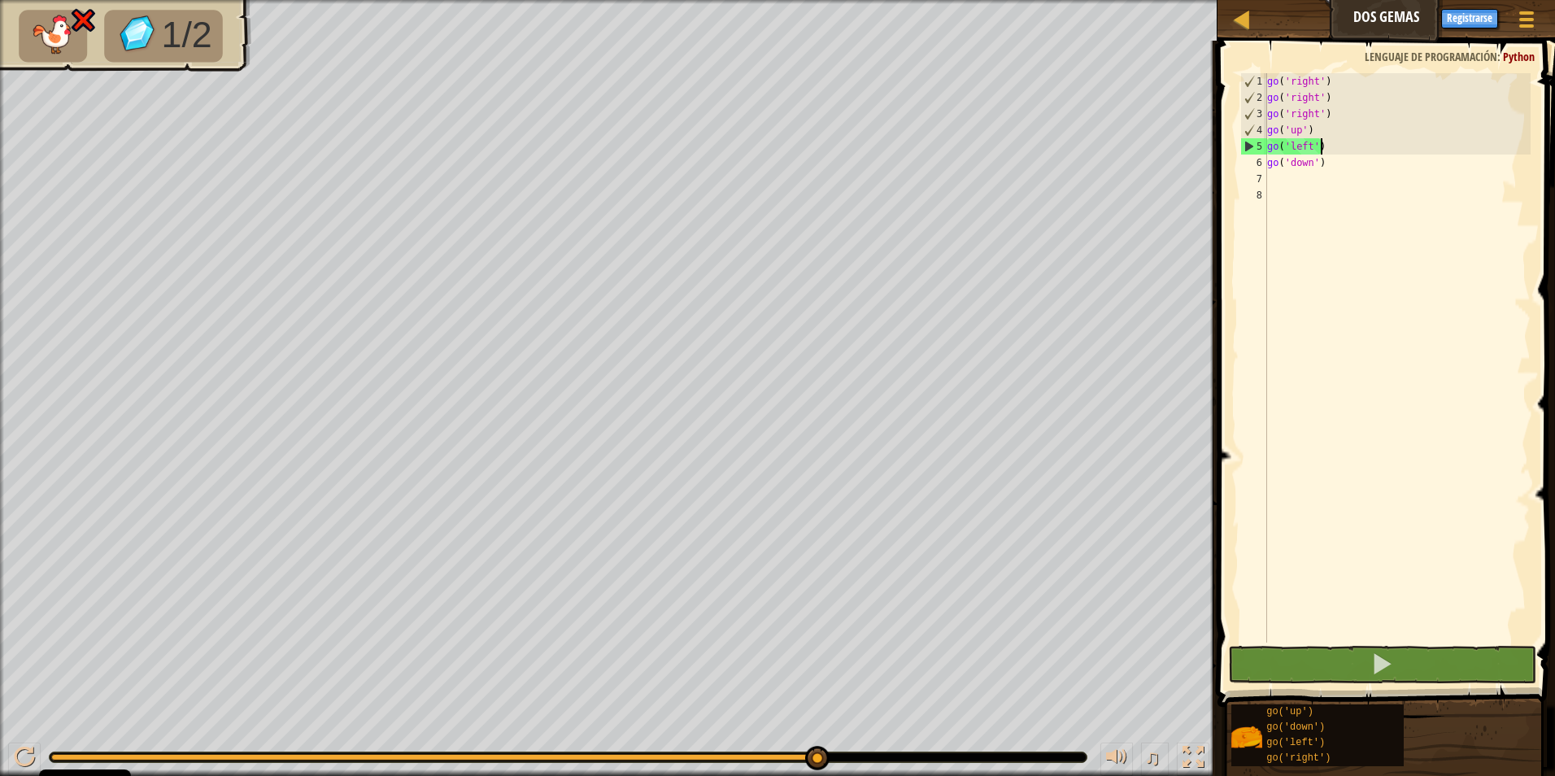
click at [1330, 149] on div "go ( 'right' ) go ( 'right' ) go ( 'right' ) go ( 'up' ) go ( 'left' ) go ( 'do…" at bounding box center [1397, 374] width 267 height 602
type textarea "go('left')"
drag, startPoint x: 1330, startPoint y: 149, endPoint x: 1245, endPoint y: 146, distance: 84.6
click at [1245, 146] on div "go('left') 1 2 3 4 5 6 7 8 go ( 'right' ) go ( 'right' ) go ( 'right' ) go ( 'u…" at bounding box center [1384, 357] width 294 height 569
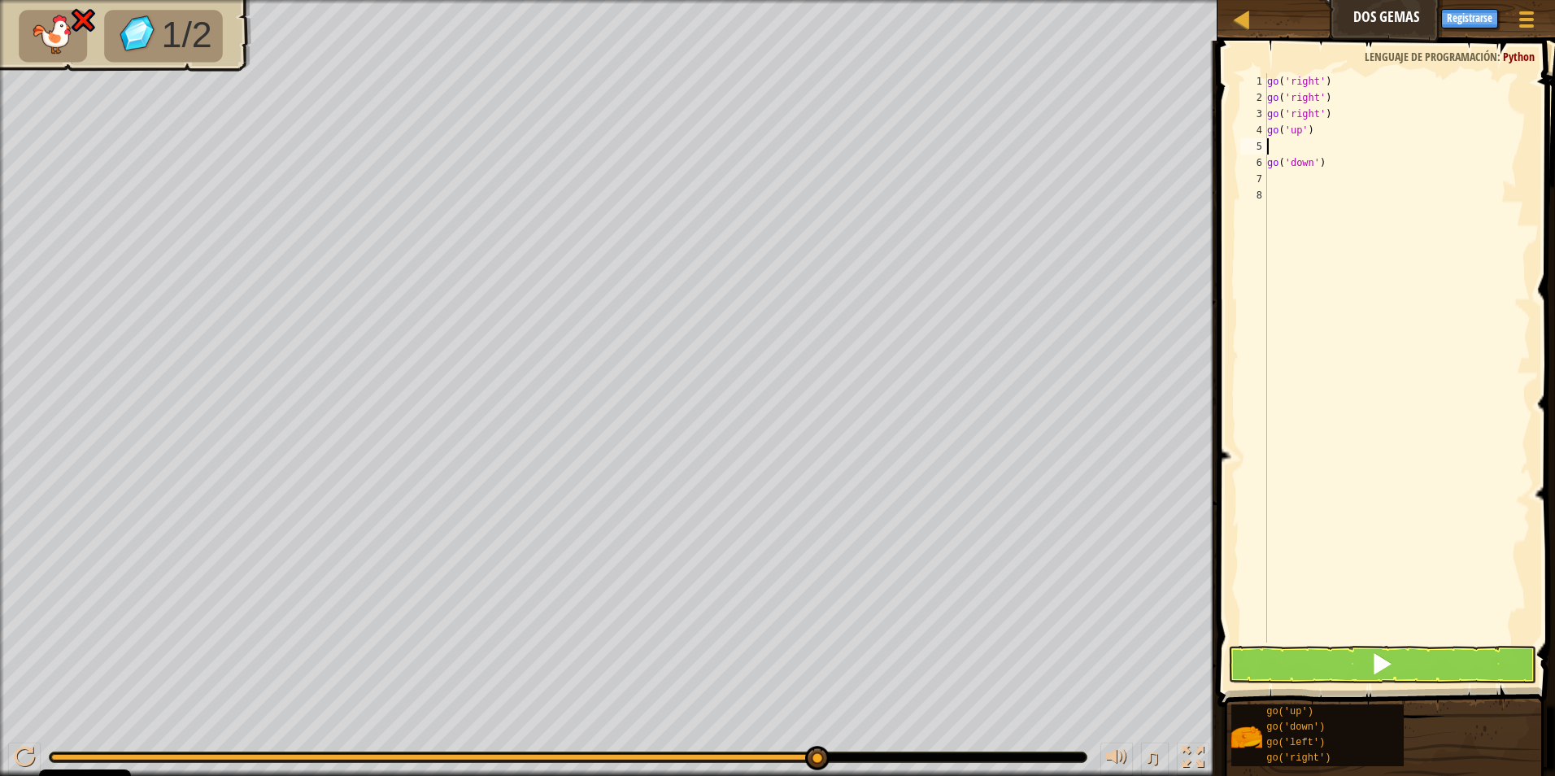
type textarea "go('up')"
click at [1369, 662] on button at bounding box center [1382, 664] width 309 height 37
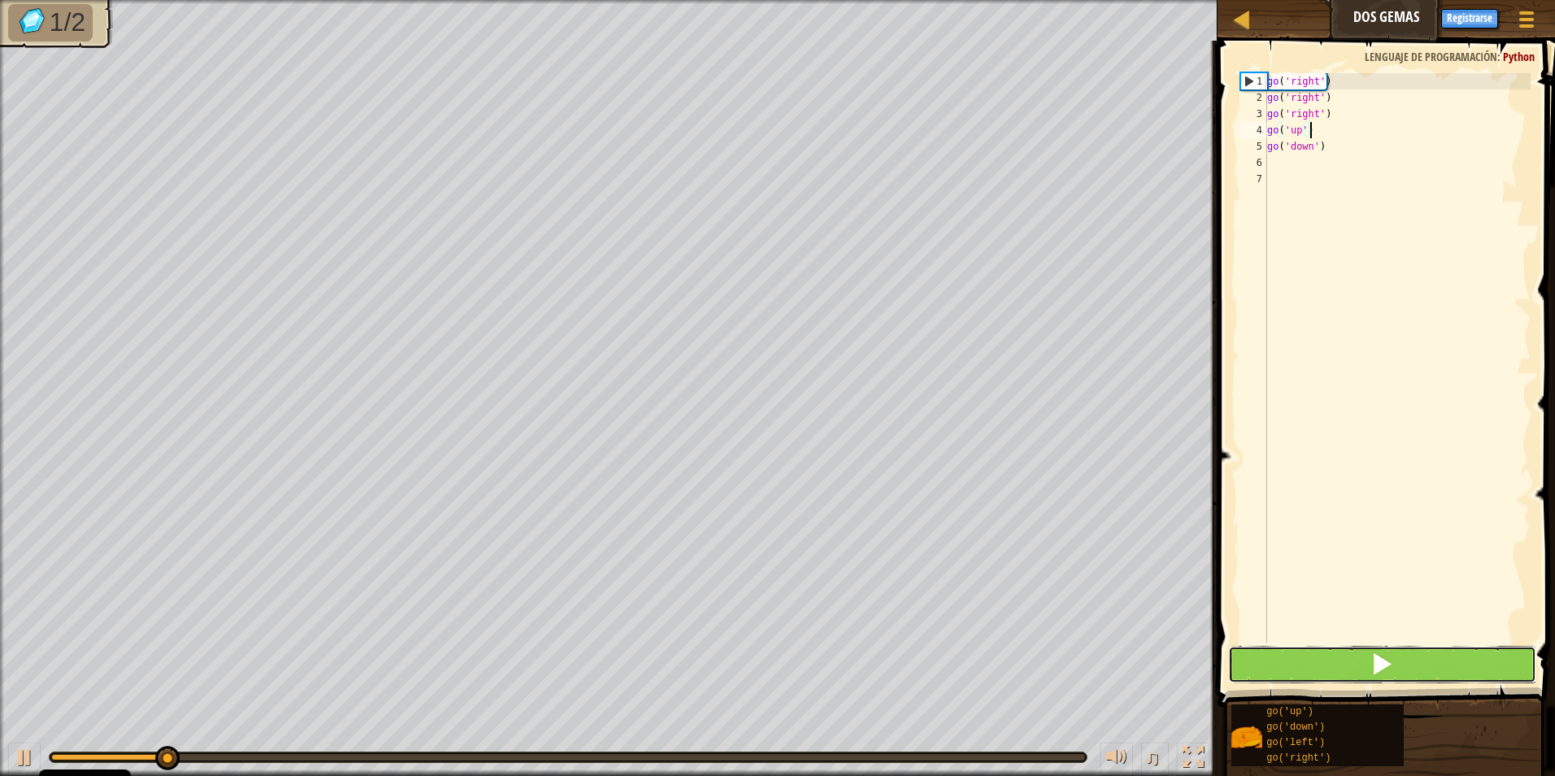
click at [1371, 663] on span at bounding box center [1382, 663] width 23 height 23
click at [1325, 156] on div "go ( 'right' ) go ( 'right' ) go ( 'right' ) go ( 'up' ) go ( 'down' )" at bounding box center [1397, 374] width 267 height 602
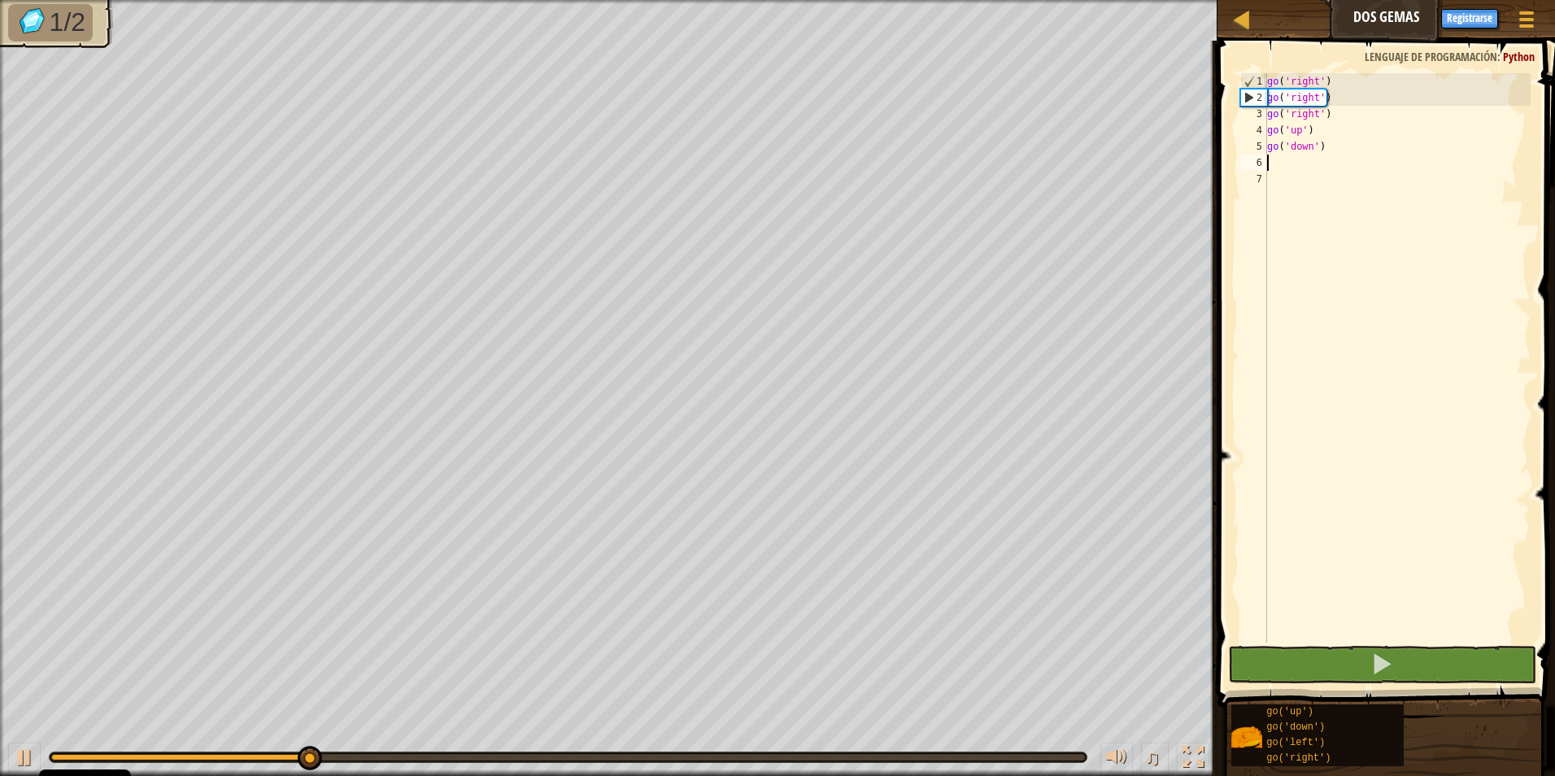
type textarea "go"
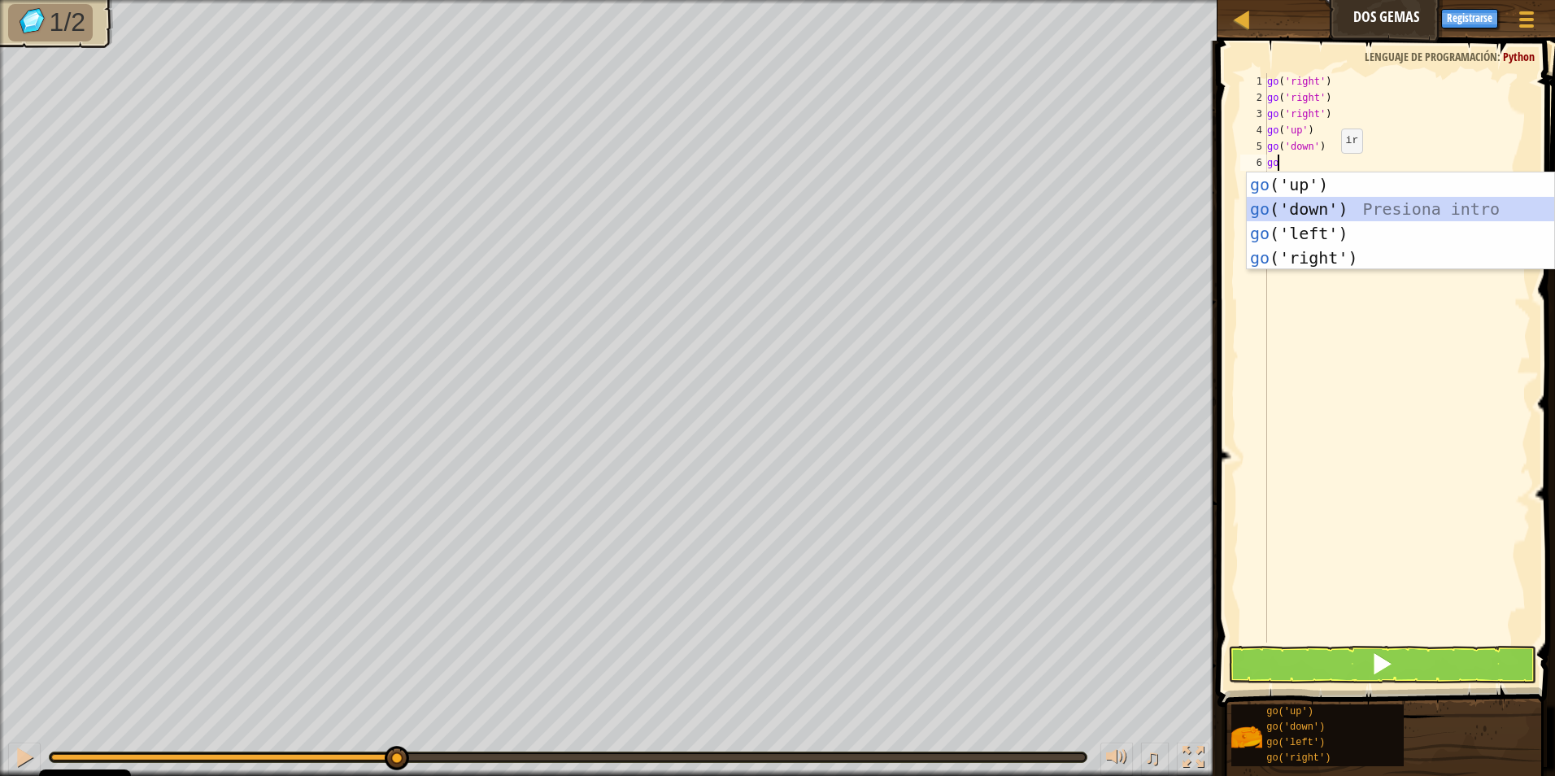
click at [1328, 203] on div "go ('up') Presiona intro go ('down') Presiona intro go ('left') Presiona intro …" at bounding box center [1400, 245] width 307 height 146
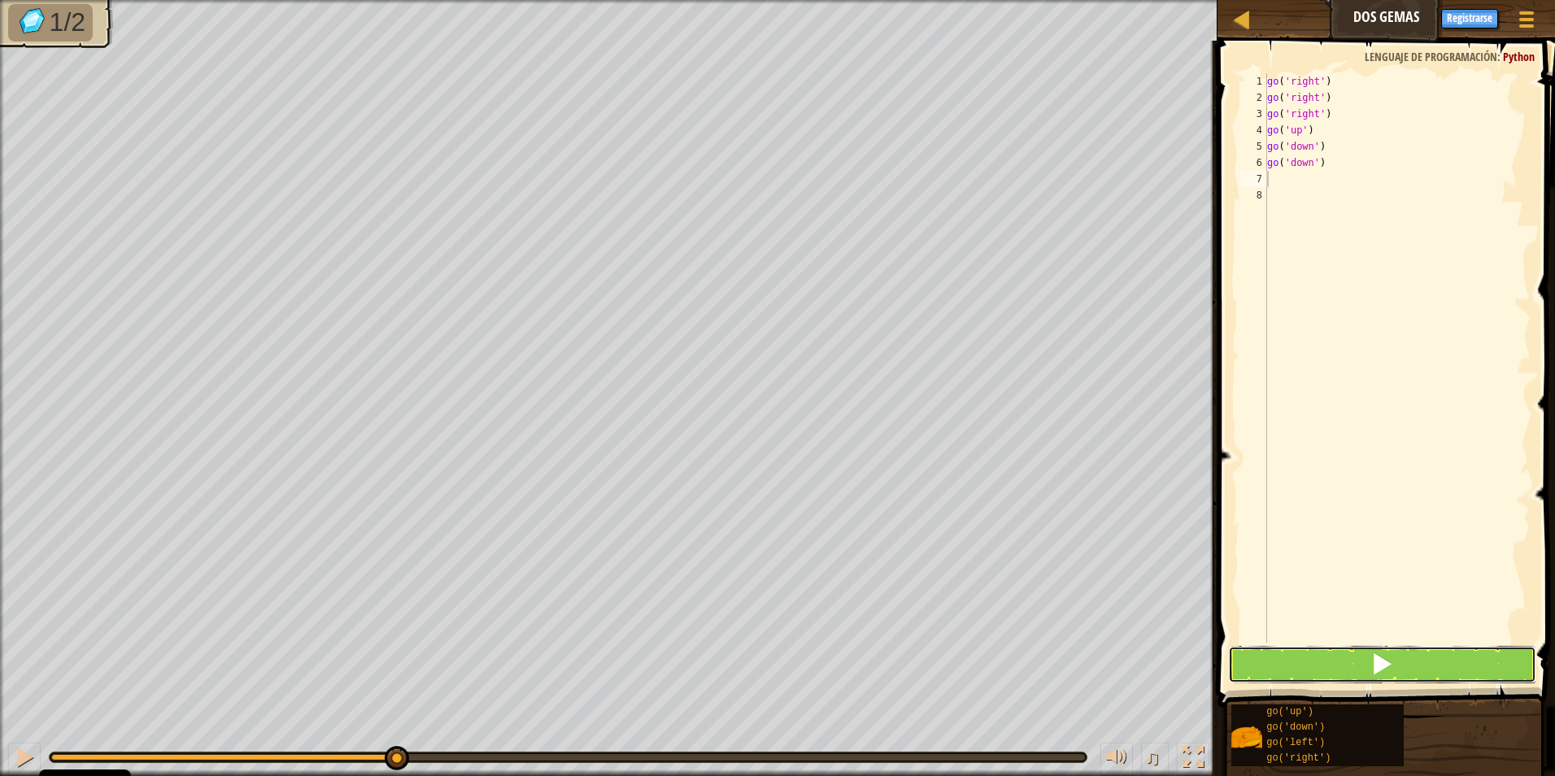
click at [1354, 655] on button at bounding box center [1382, 664] width 309 height 37
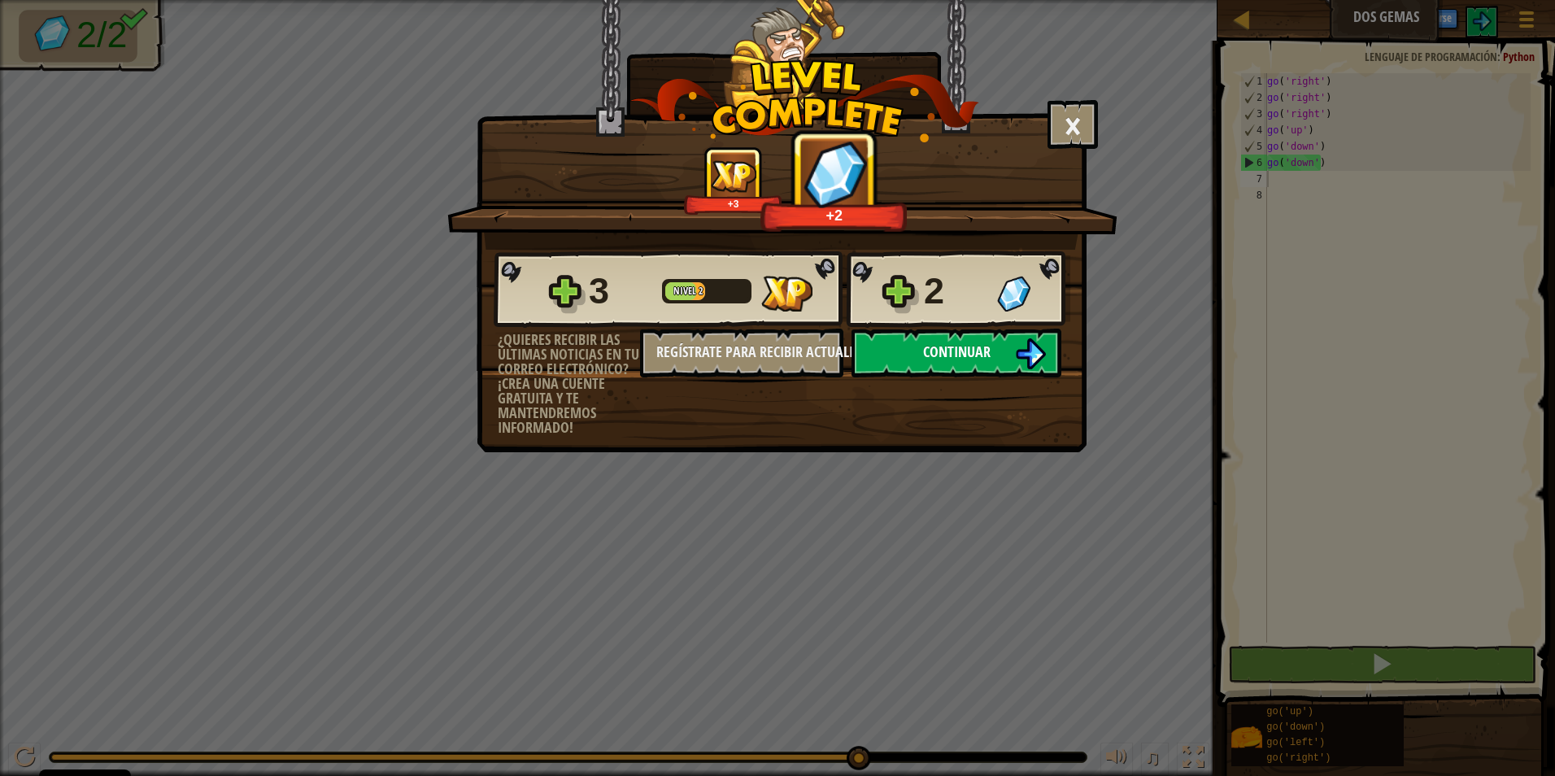
click at [971, 344] on span "Continuar" at bounding box center [957, 352] width 68 height 20
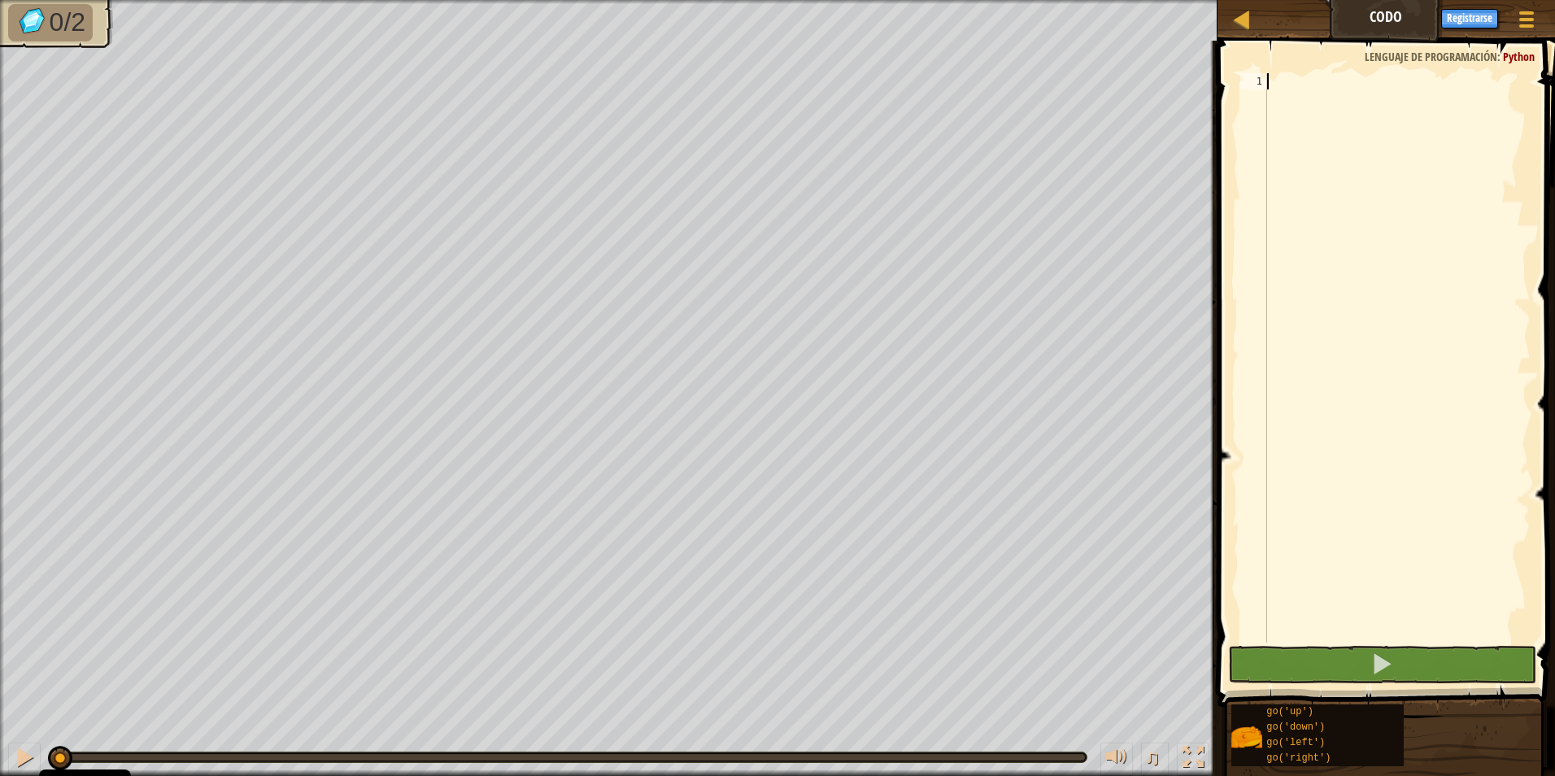
click at [1310, 80] on div at bounding box center [1397, 374] width 267 height 602
type textarea "go"
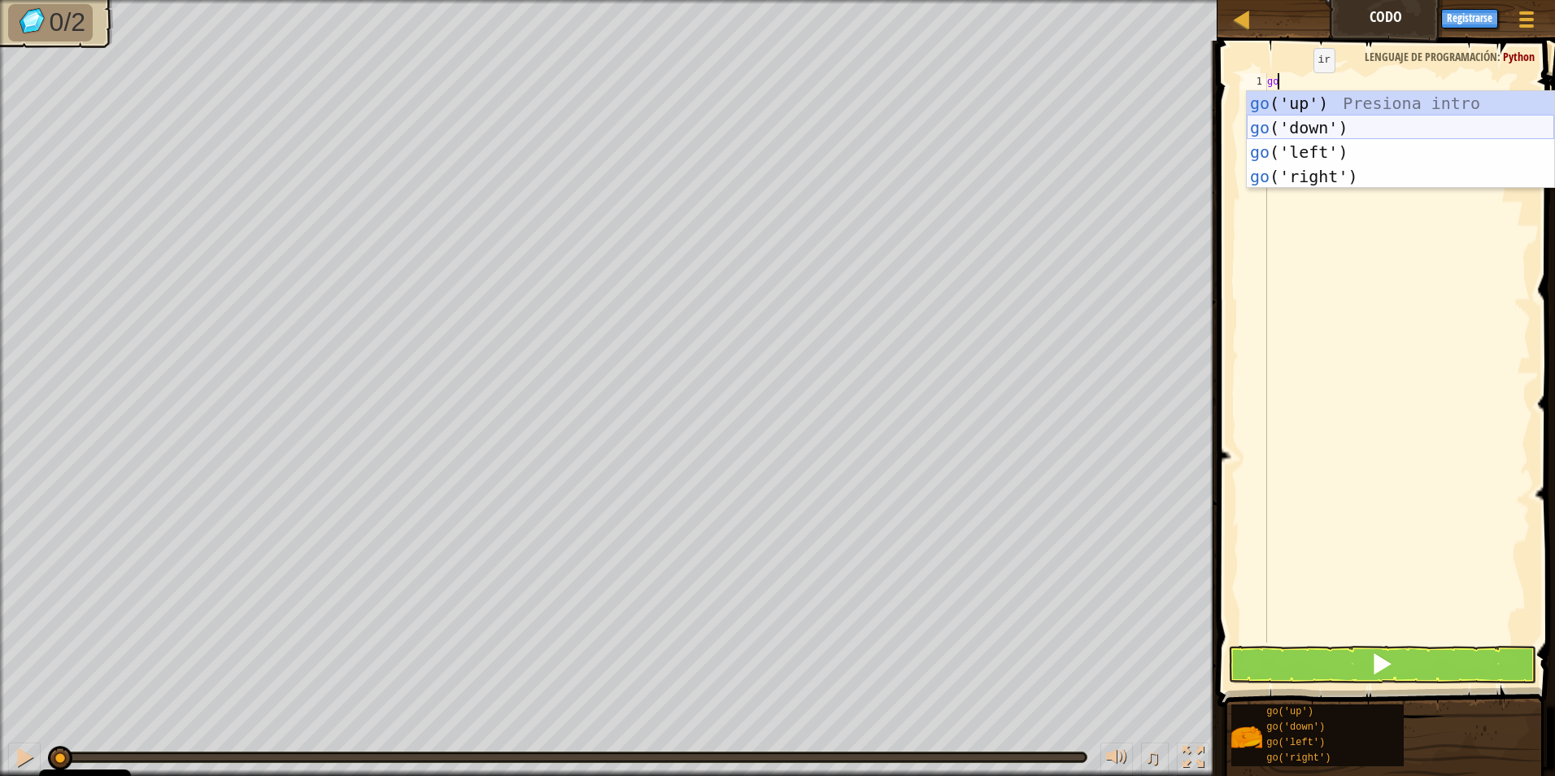
click at [1310, 120] on div "go ('up') Presiona intro go ('down') Presiona intro go ('left') Presiona intro …" at bounding box center [1400, 164] width 307 height 146
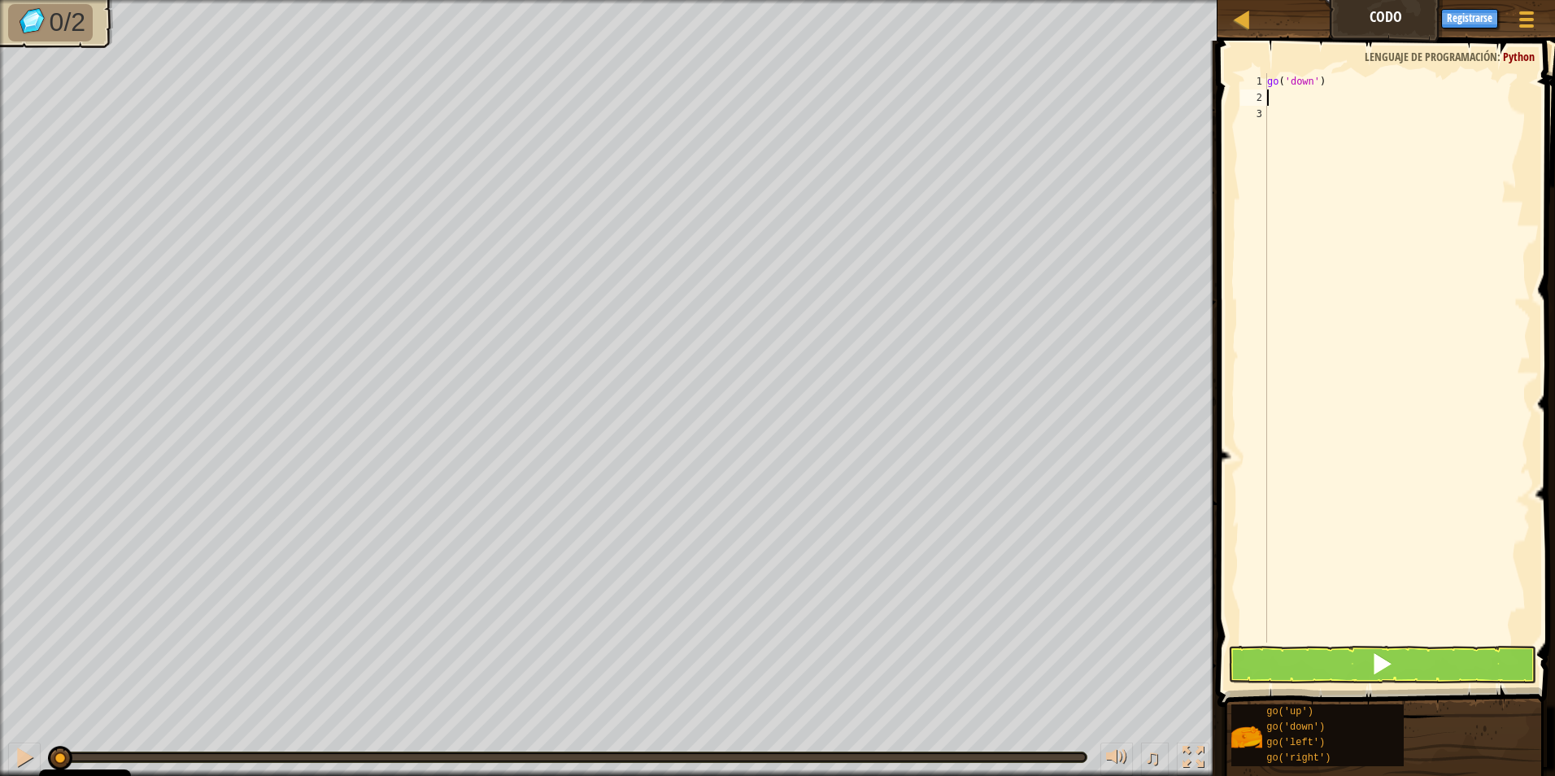
type textarea "g"
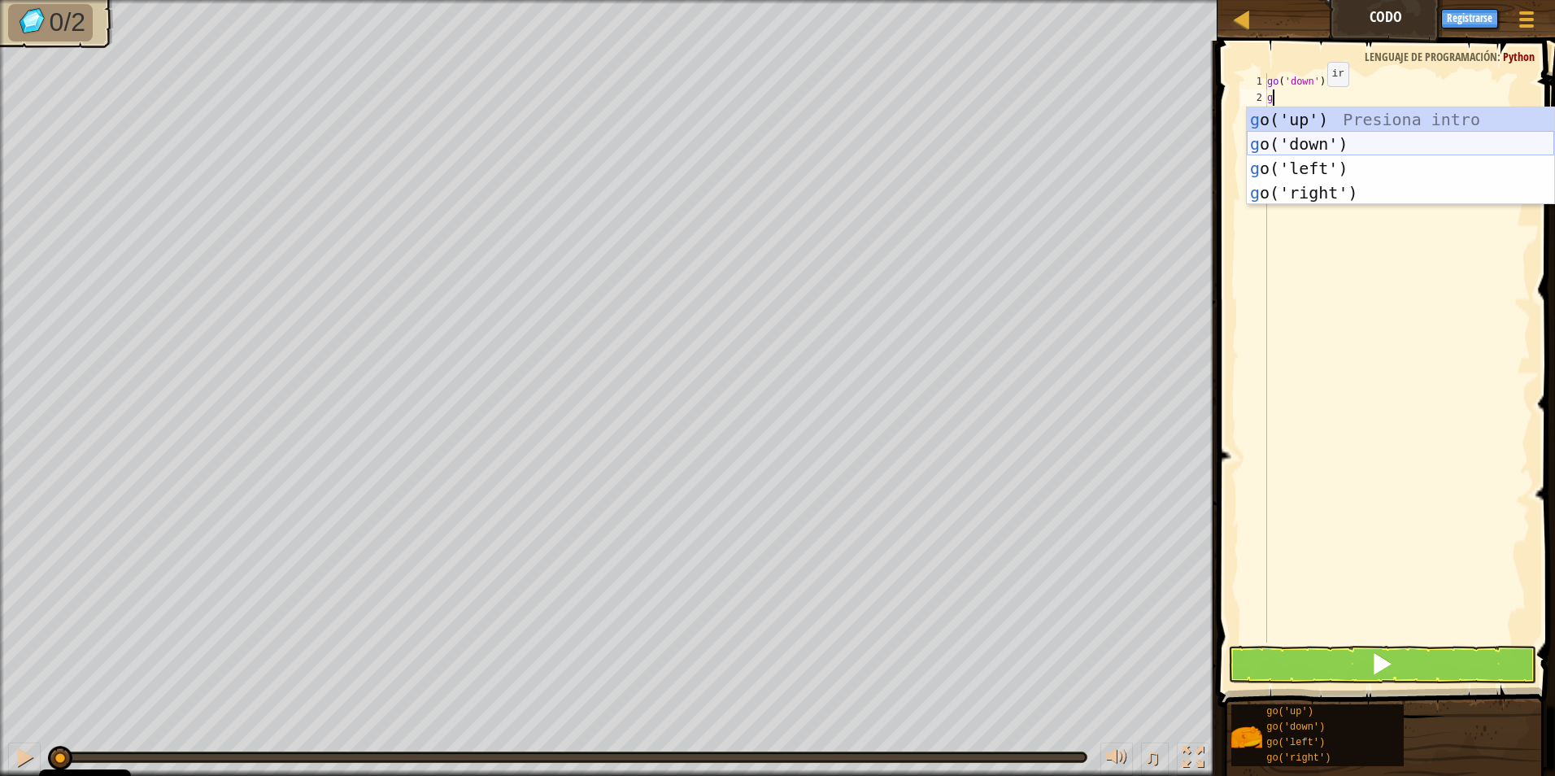
click at [1312, 146] on div "g o('up') Presiona intro g o('down') Presiona intro g o('left') Presiona intro …" at bounding box center [1400, 180] width 307 height 146
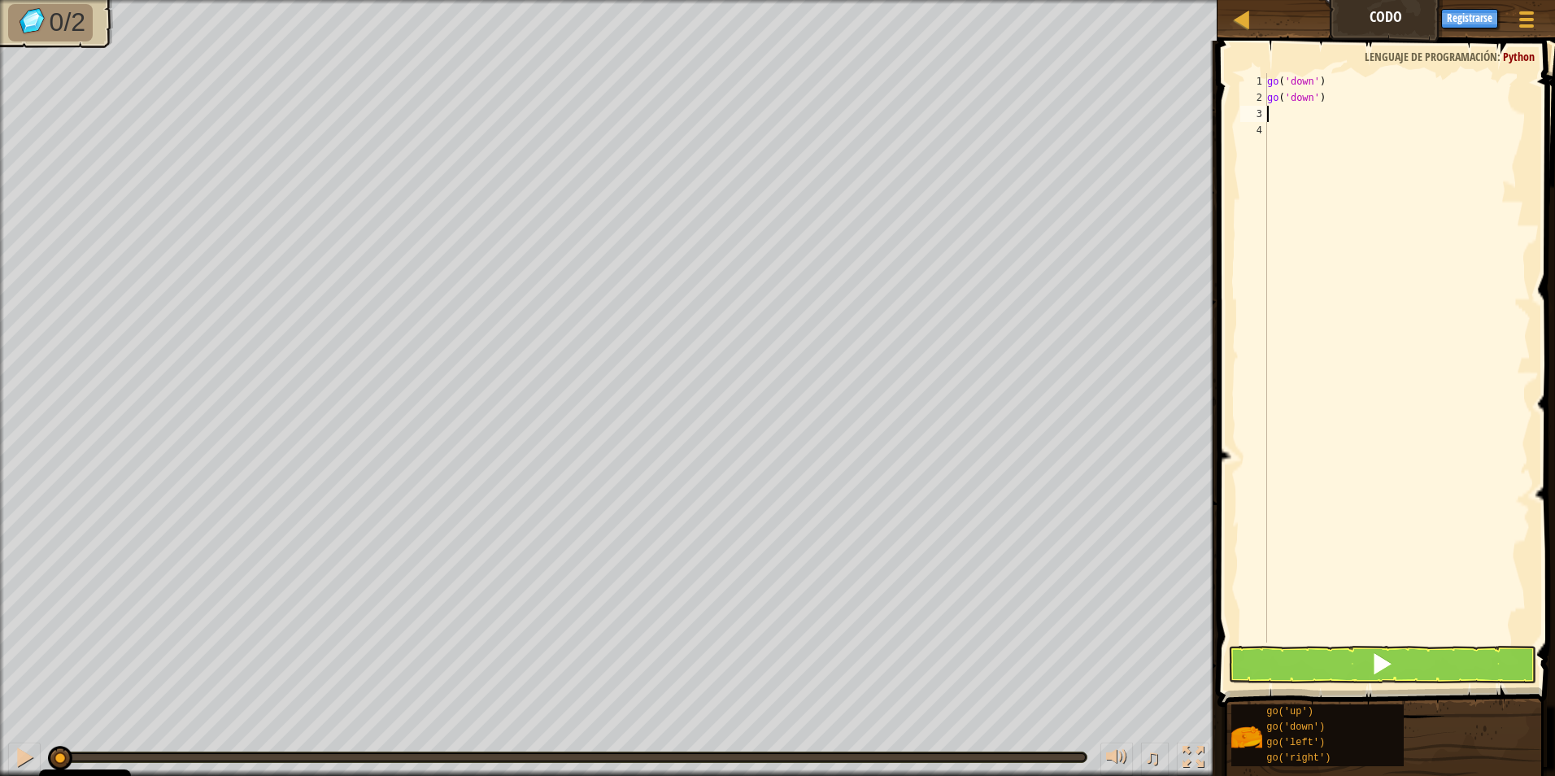
type textarea "g"
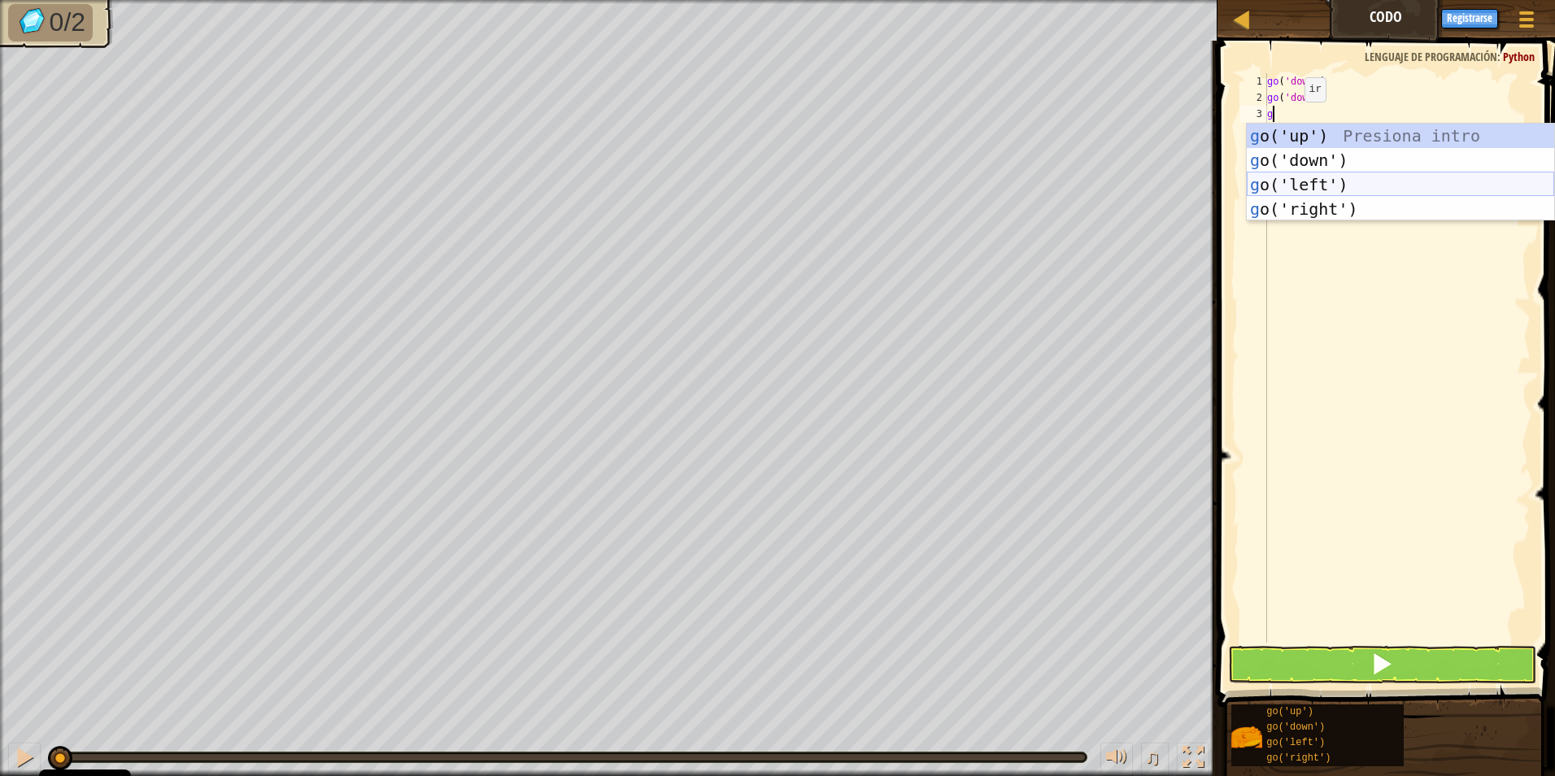
click at [1299, 185] on div "g o('up') Presiona intro g o('down') Presiona intro g o('left') Presiona intro …" at bounding box center [1400, 197] width 307 height 146
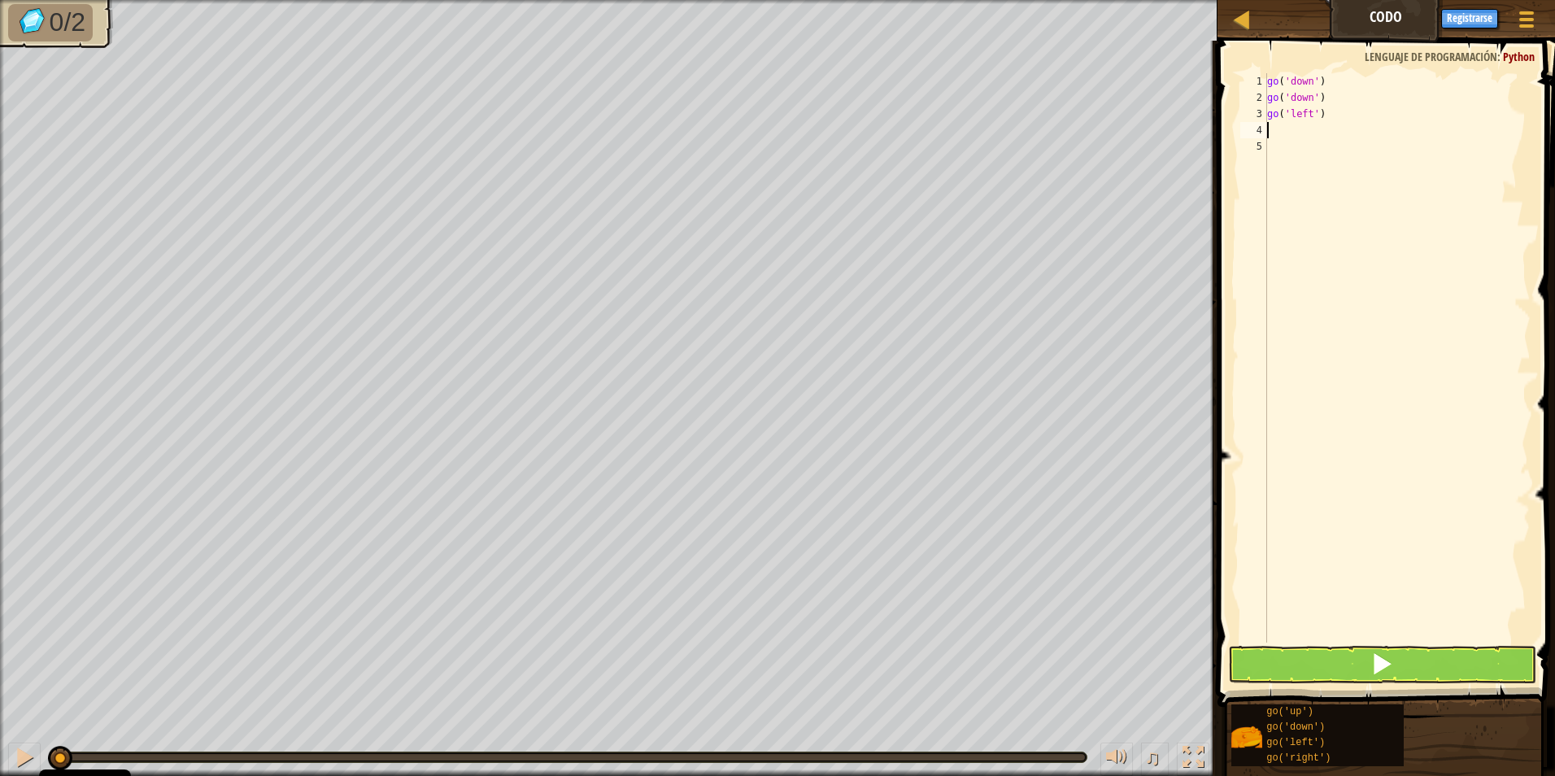
type textarea "g"
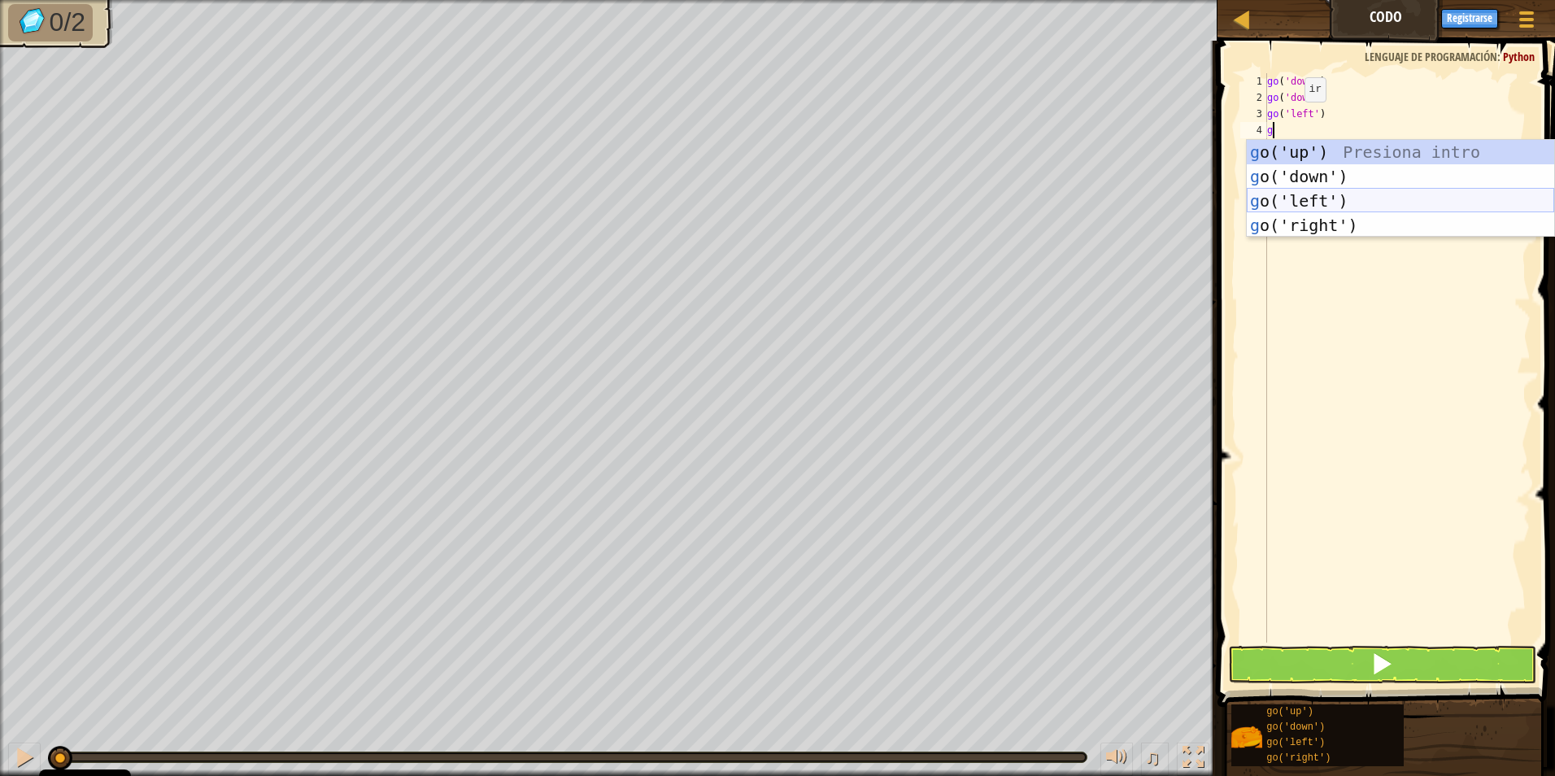
click at [1306, 192] on div "g o('up') Presiona intro g o('down') Presiona intro g o('left') Presiona intro …" at bounding box center [1400, 213] width 307 height 146
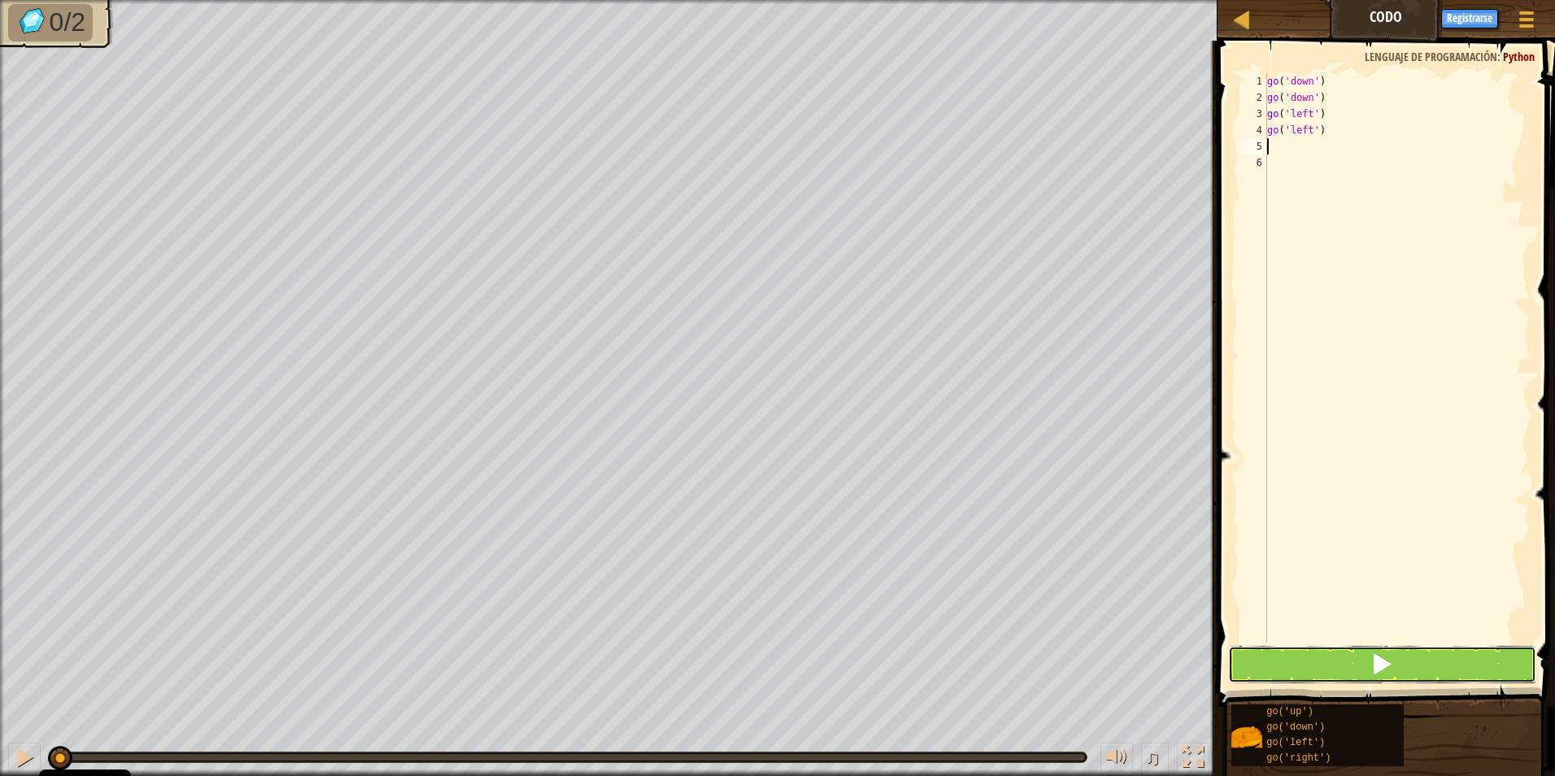
click at [1336, 659] on button at bounding box center [1382, 664] width 309 height 37
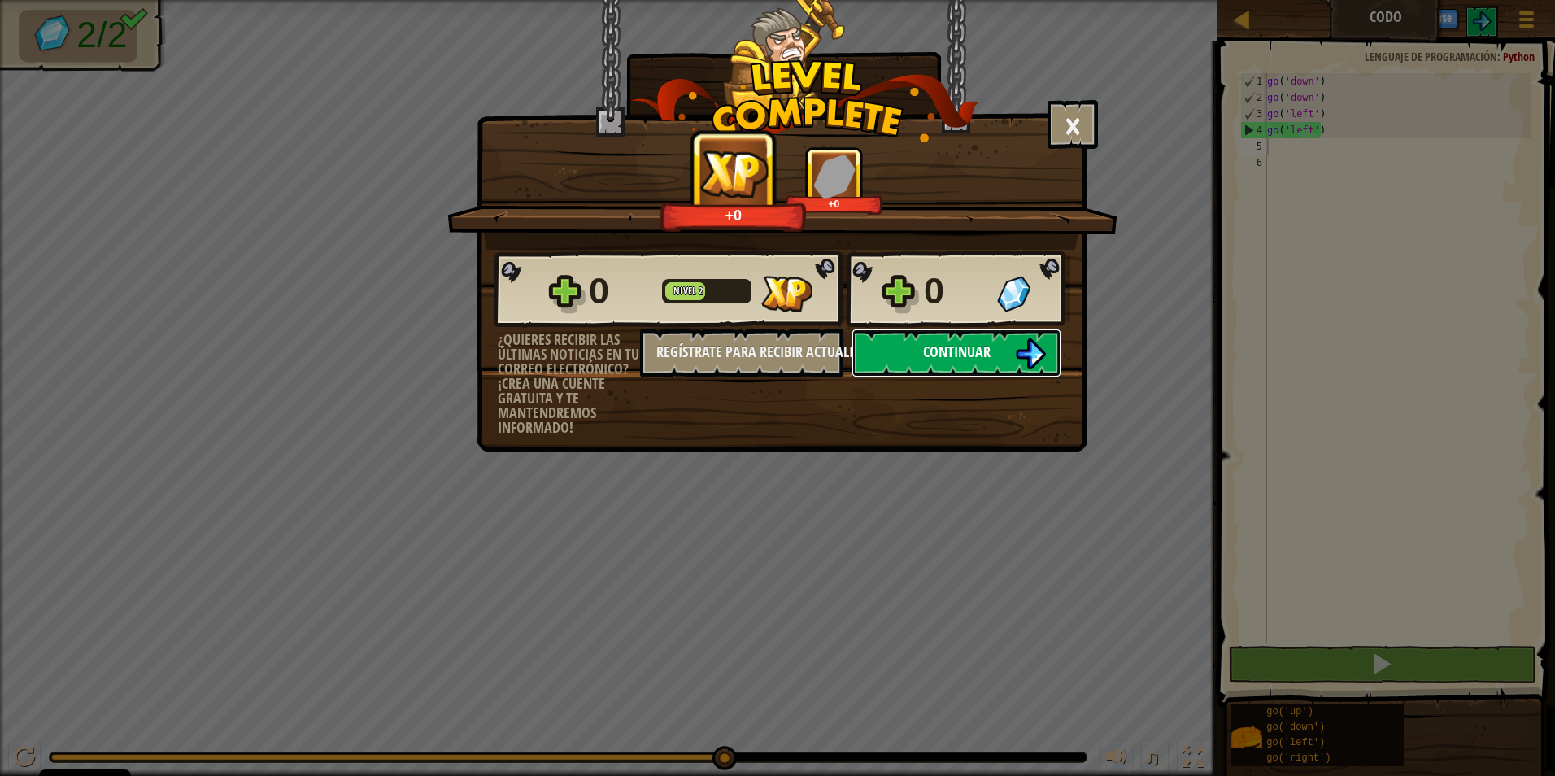
click at [987, 349] on span "Continuar" at bounding box center [957, 352] width 68 height 20
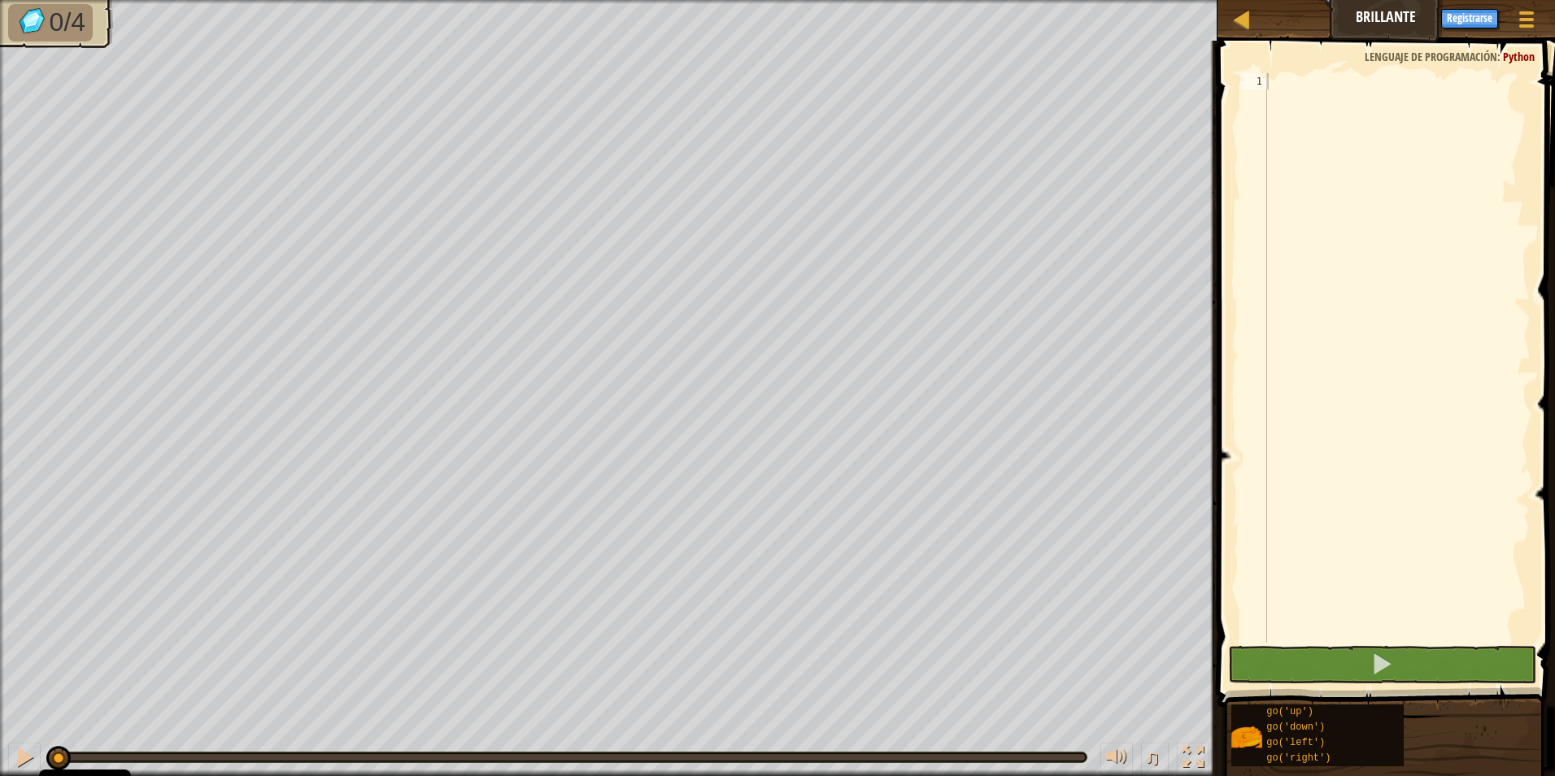
click at [1306, 77] on div at bounding box center [1397, 374] width 267 height 602
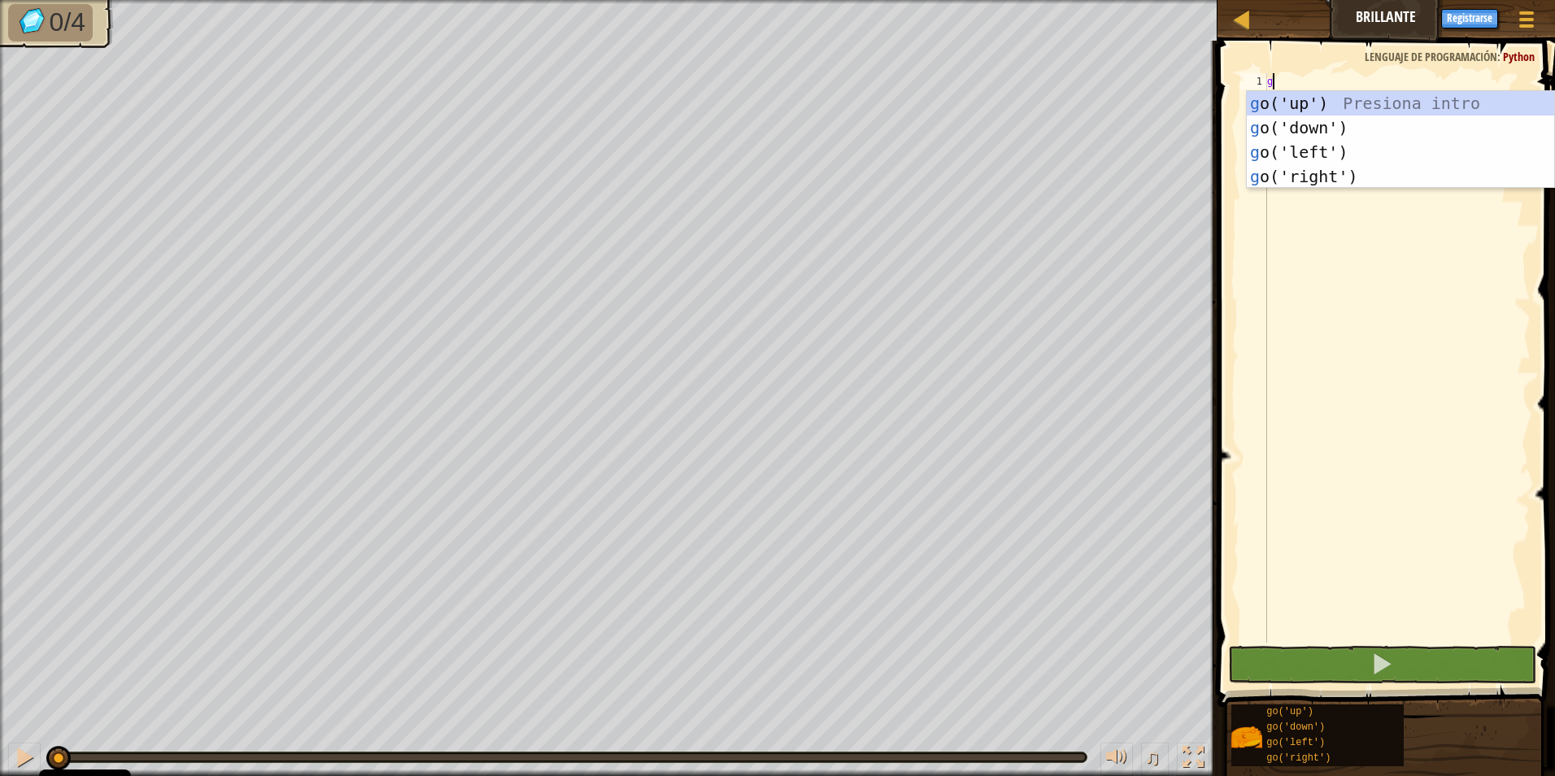
type textarea "go"
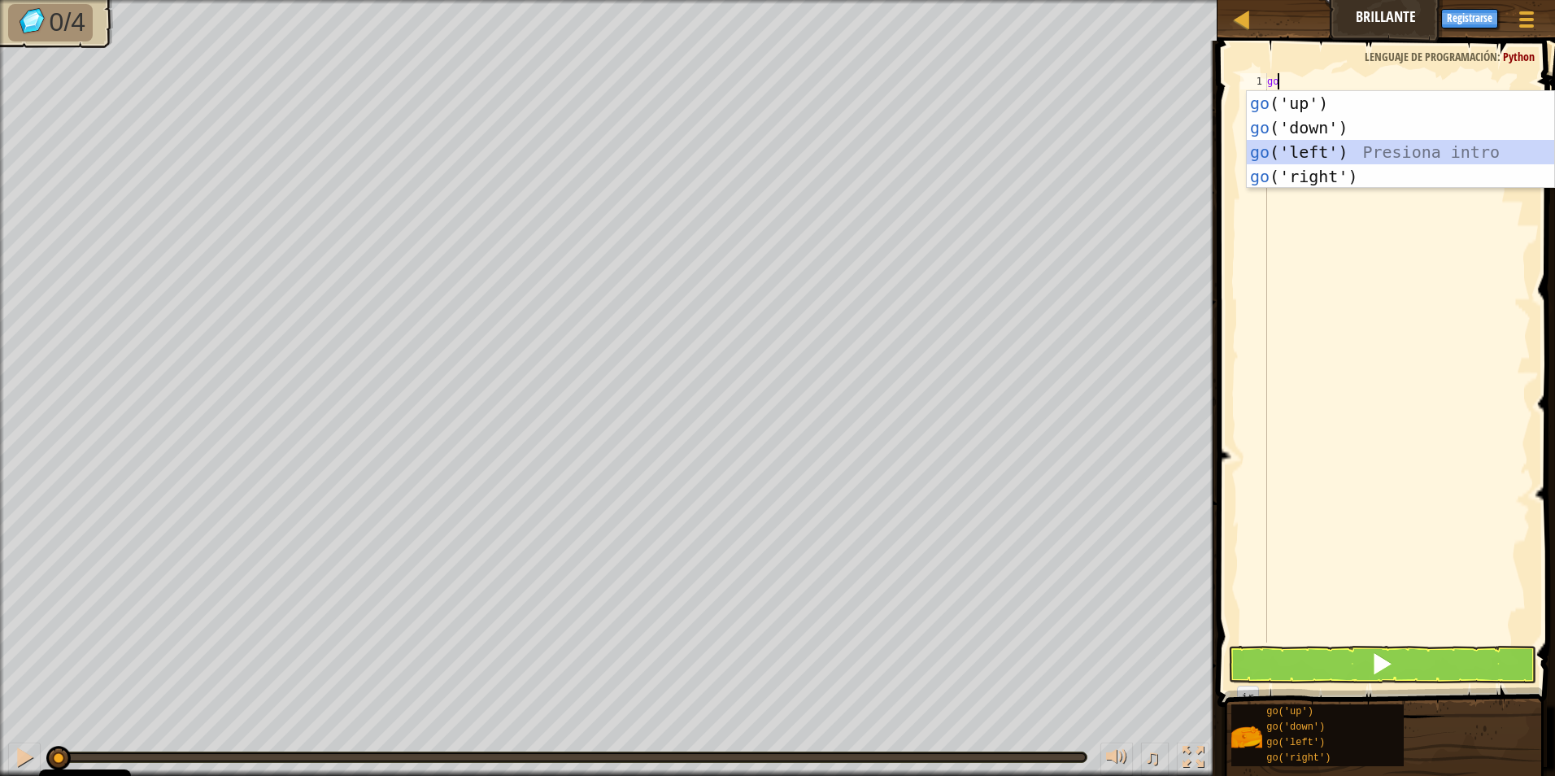
click at [1340, 155] on div "go ('up') Presiona intro go ('down') Presiona intro go ('left') Presiona intro …" at bounding box center [1400, 164] width 307 height 146
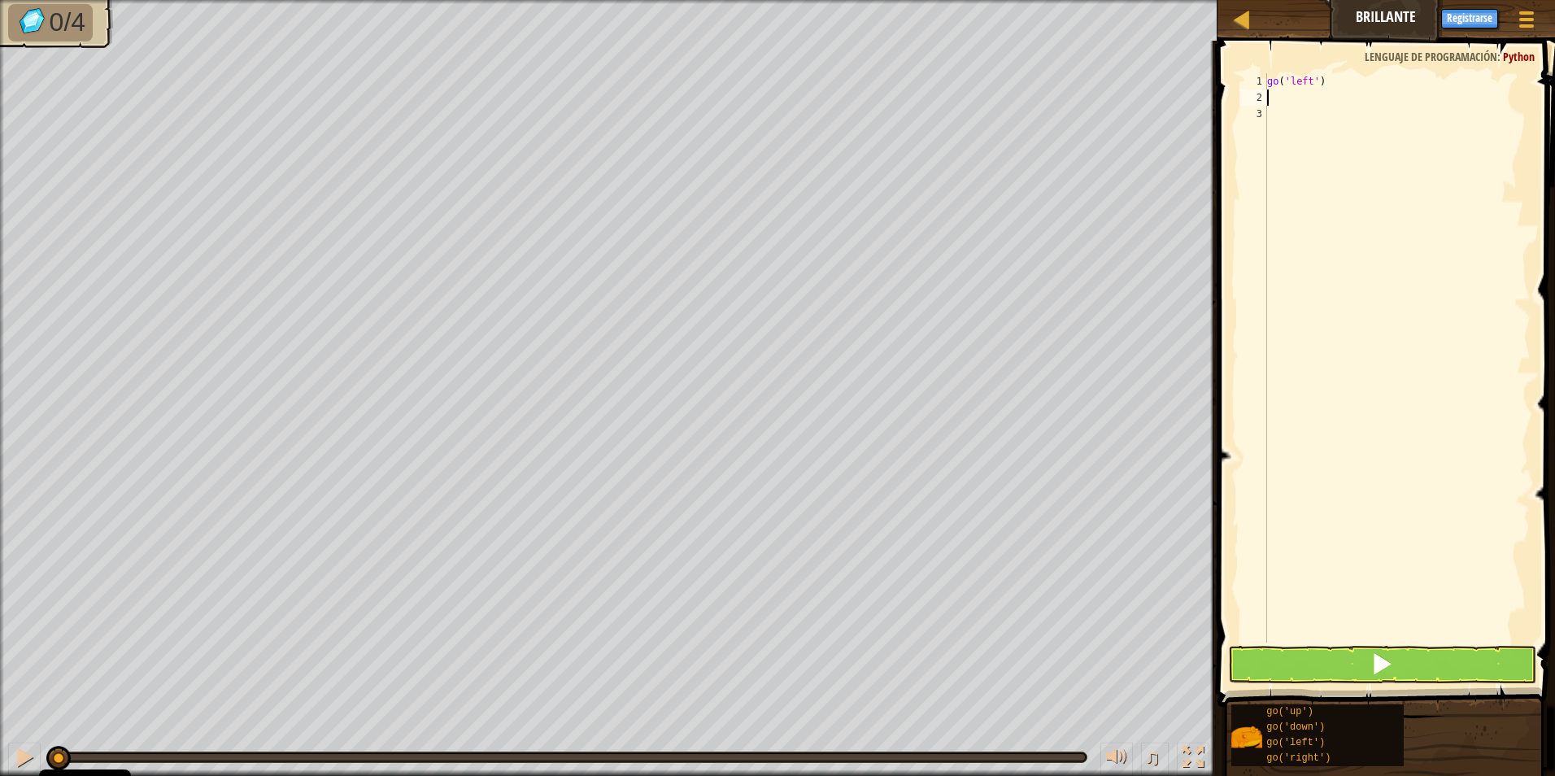
type textarea "go"
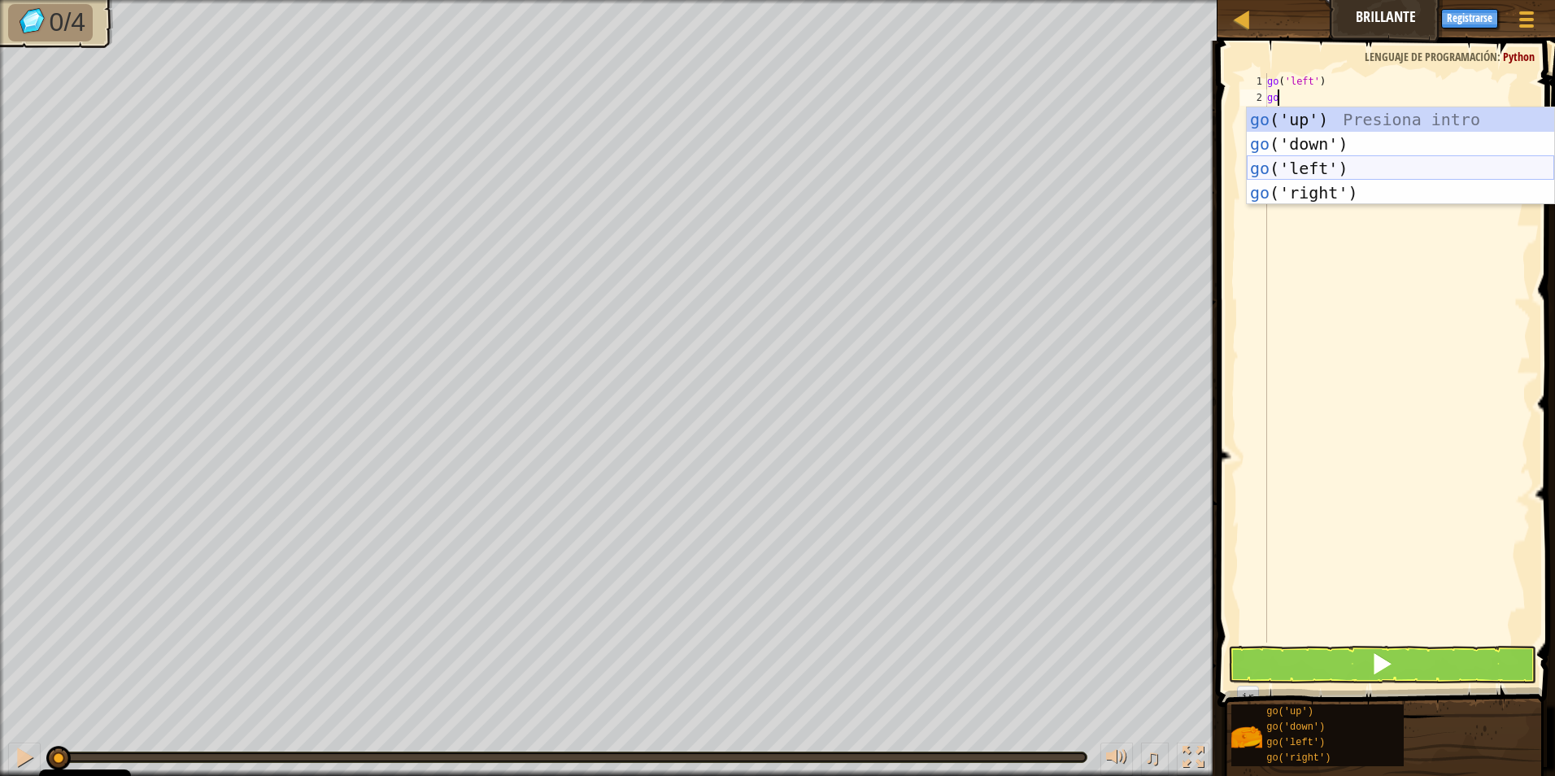
click at [1316, 174] on div "go ('up') Presiona intro go ('down') Presiona intro go ('left') Presiona intro …" at bounding box center [1400, 180] width 307 height 146
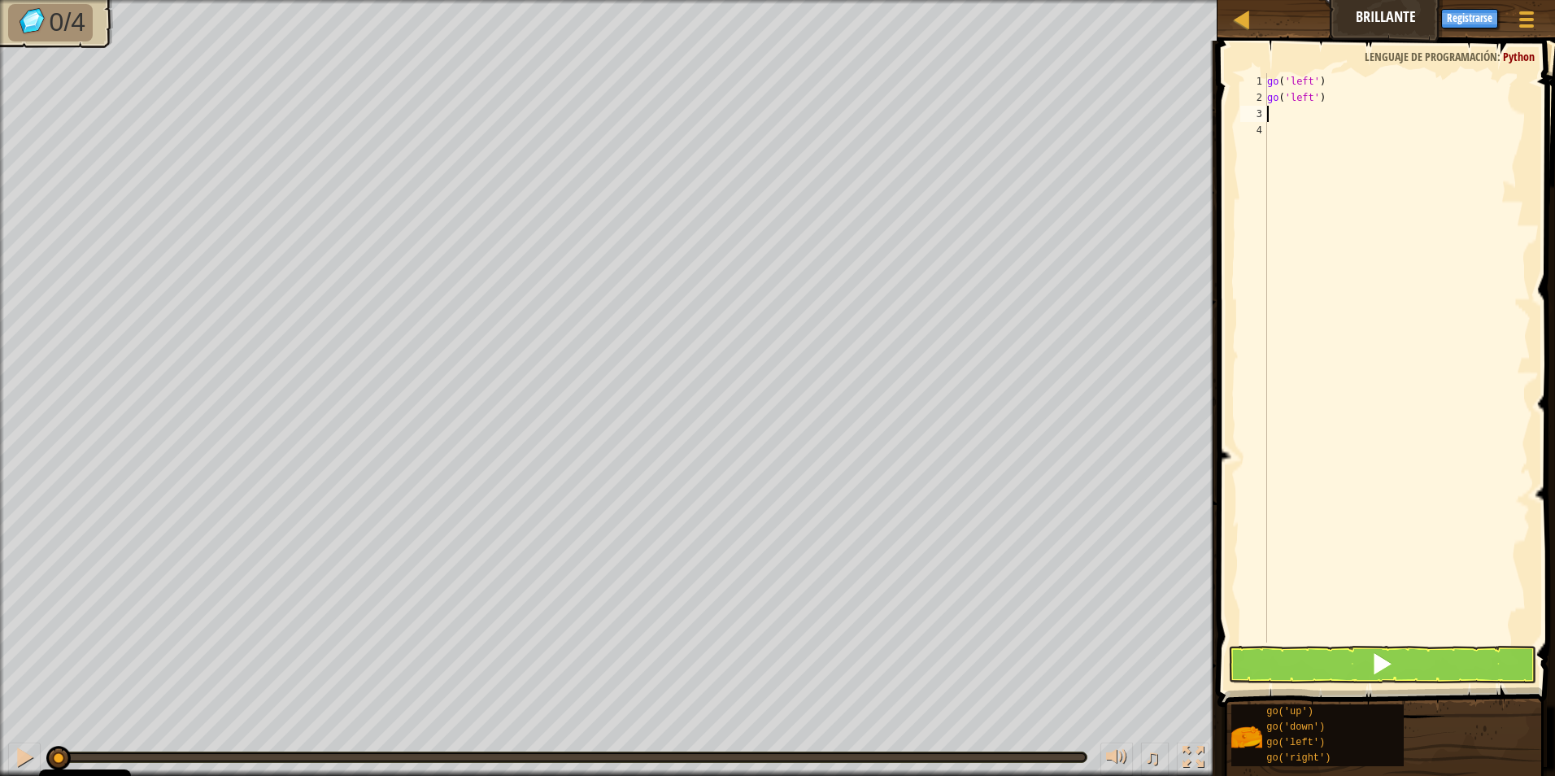
type textarea "go"
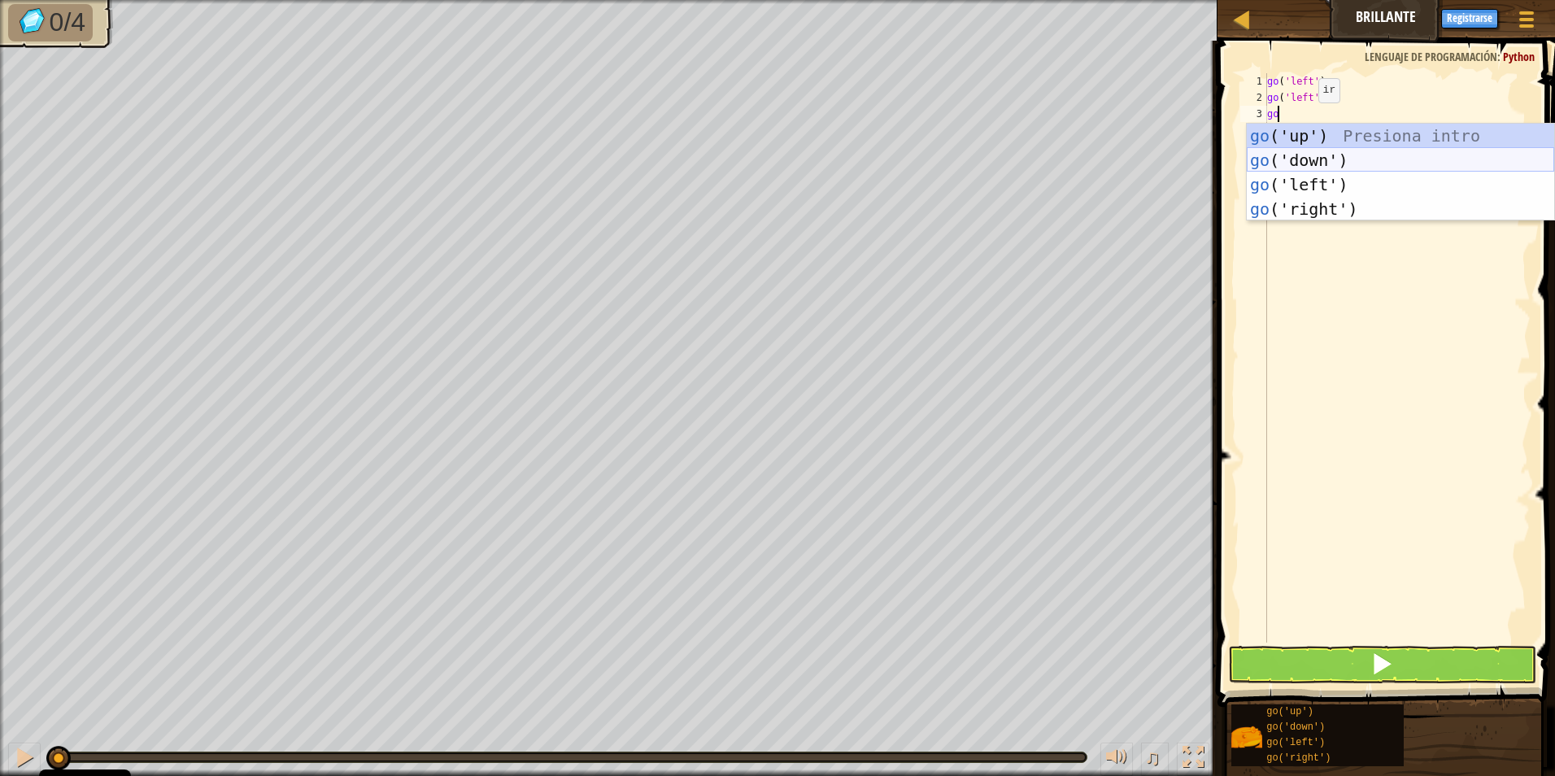
click at [1314, 151] on div "go ('up') Presiona intro go ('down') Presiona intro go ('left') Presiona intro …" at bounding box center [1400, 197] width 307 height 146
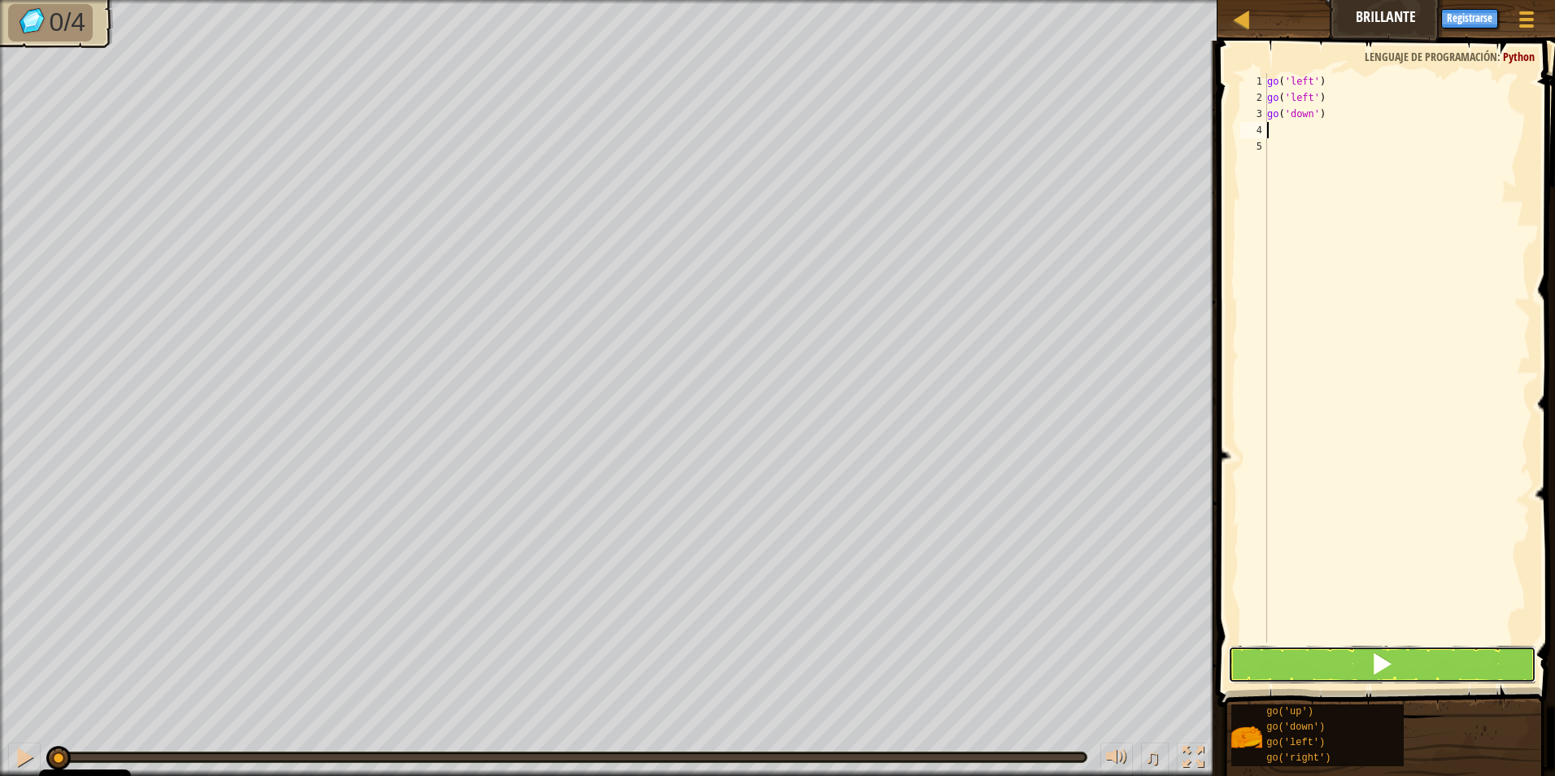
click at [1324, 656] on button at bounding box center [1382, 664] width 309 height 37
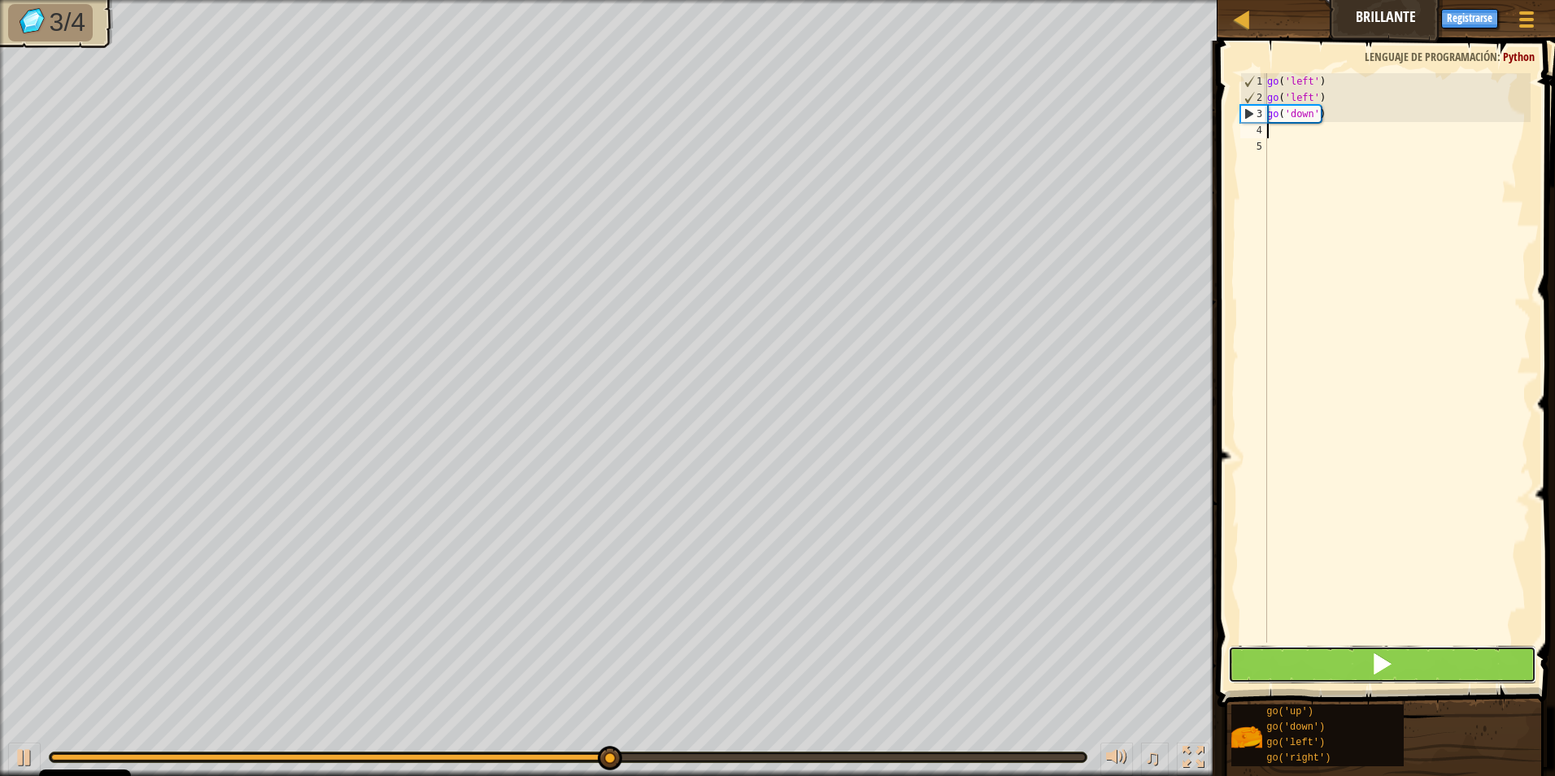
click at [1340, 662] on button at bounding box center [1382, 664] width 309 height 37
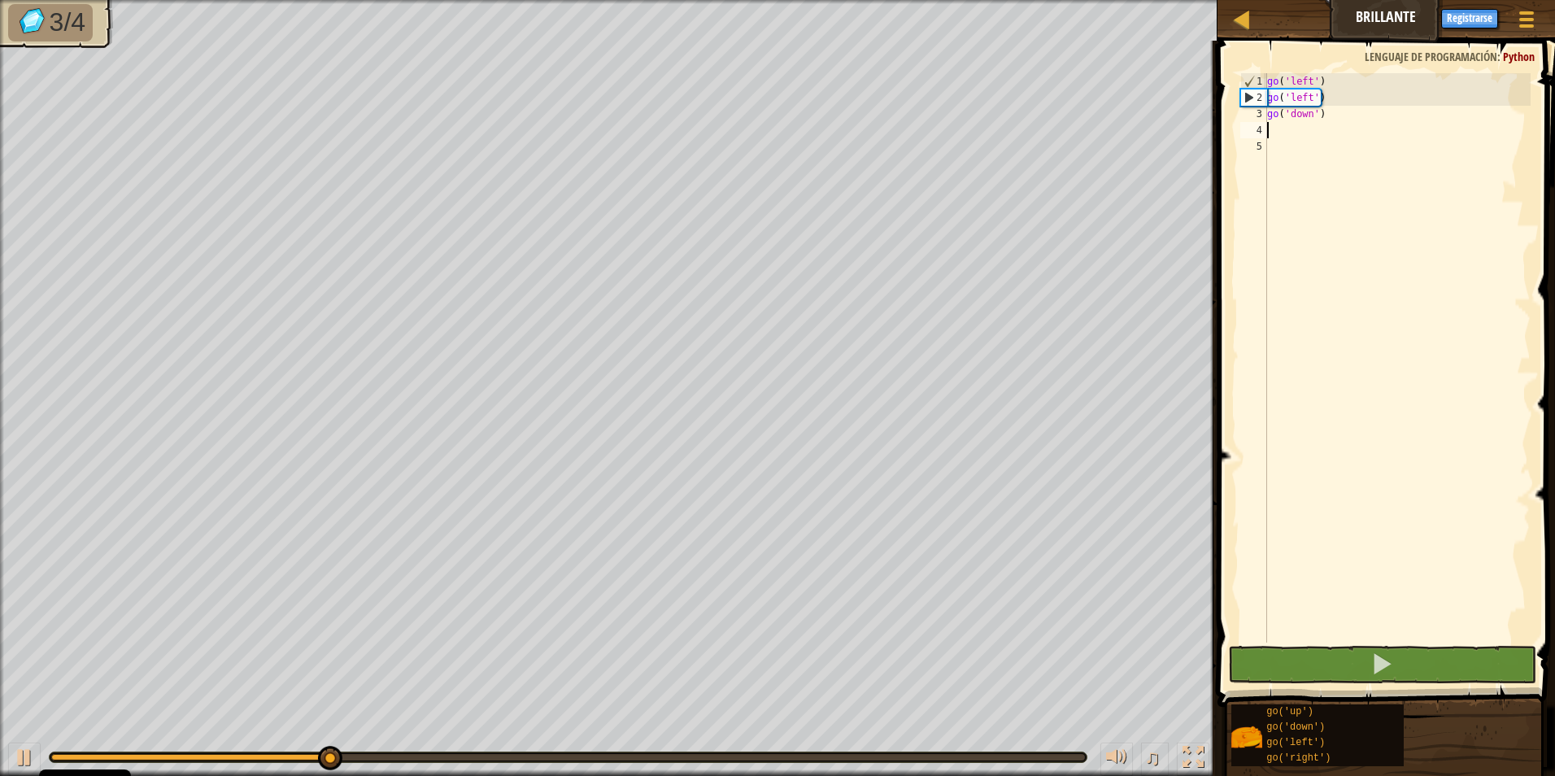
type textarea "go"
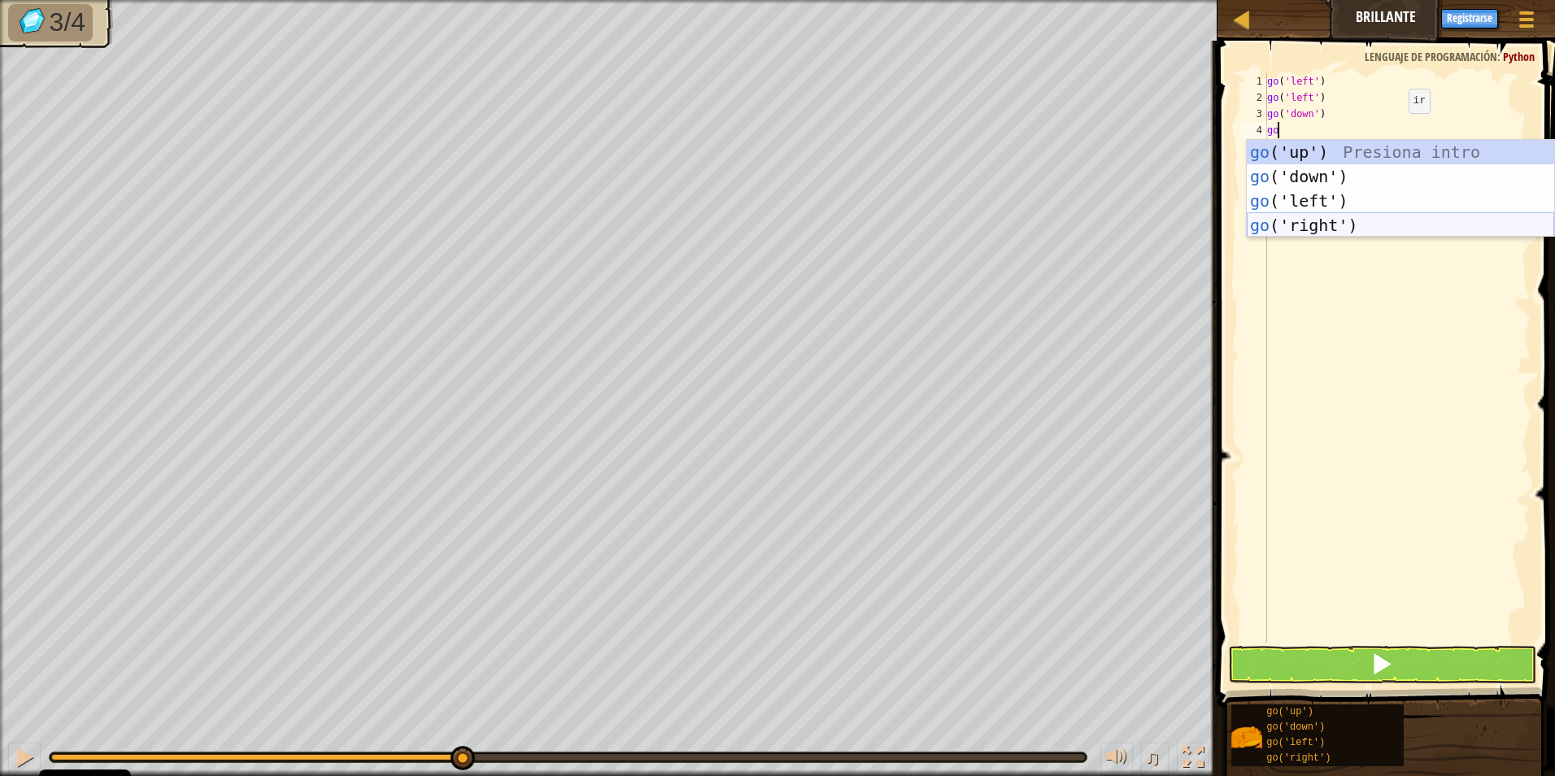
click at [1332, 223] on div "go ('up') Presiona intro go ('down') Presiona intro go ('left') Presiona intro …" at bounding box center [1400, 213] width 307 height 146
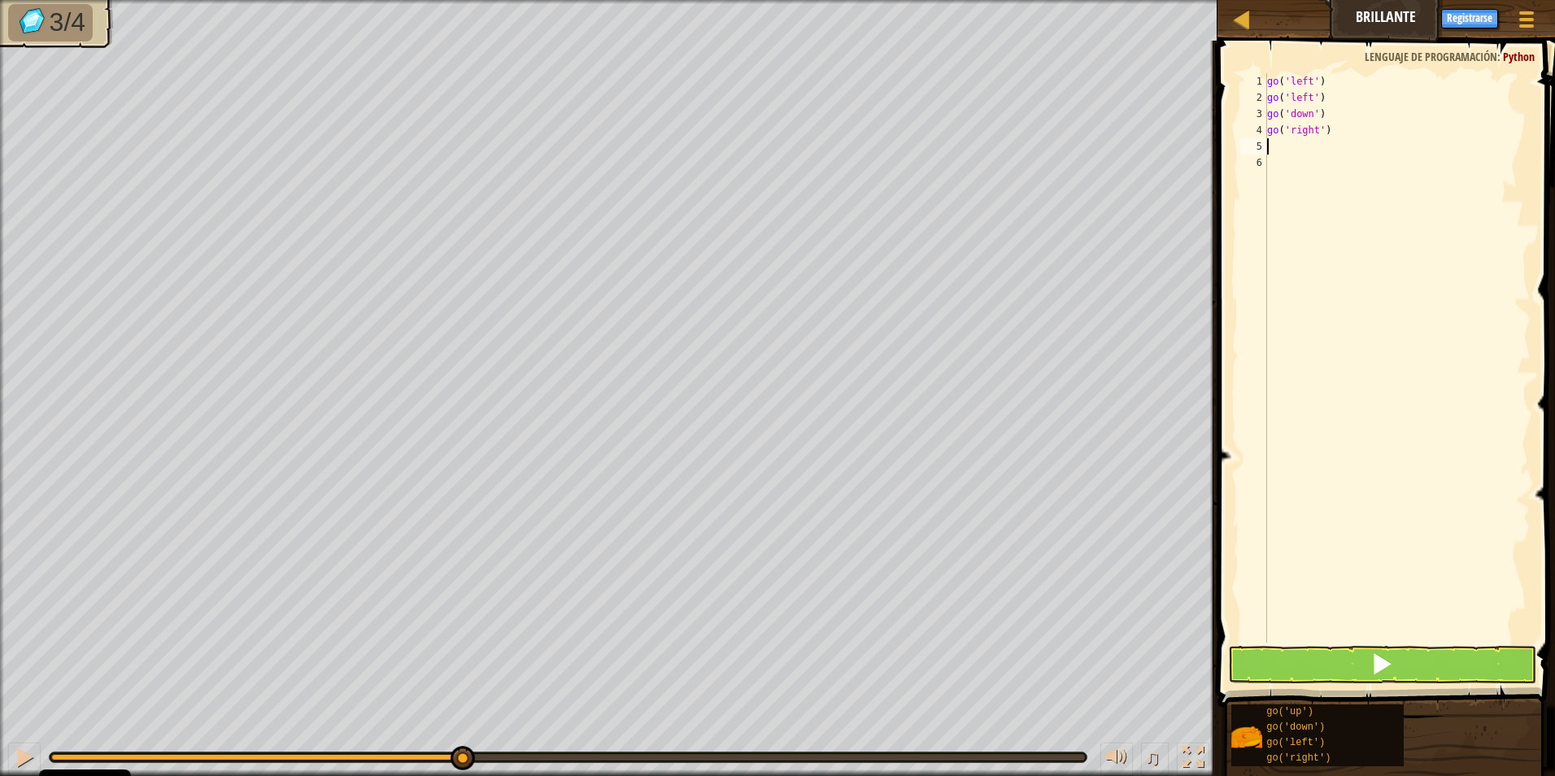
type textarea "go"
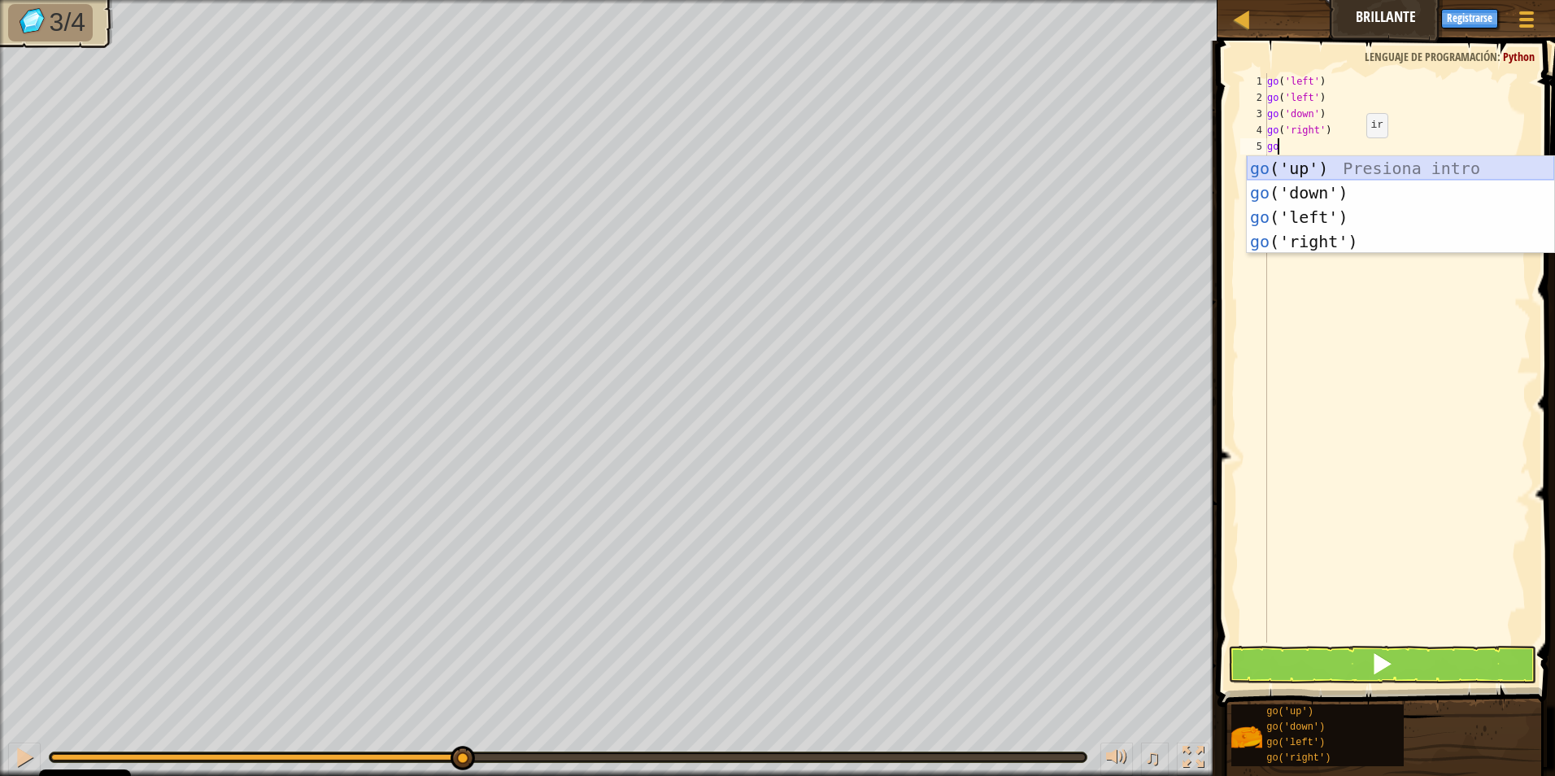
click at [1315, 155] on div "go ( 'left' ) go ( 'left' ) go ( 'down' ) go ( 'right' ) go" at bounding box center [1397, 374] width 267 height 602
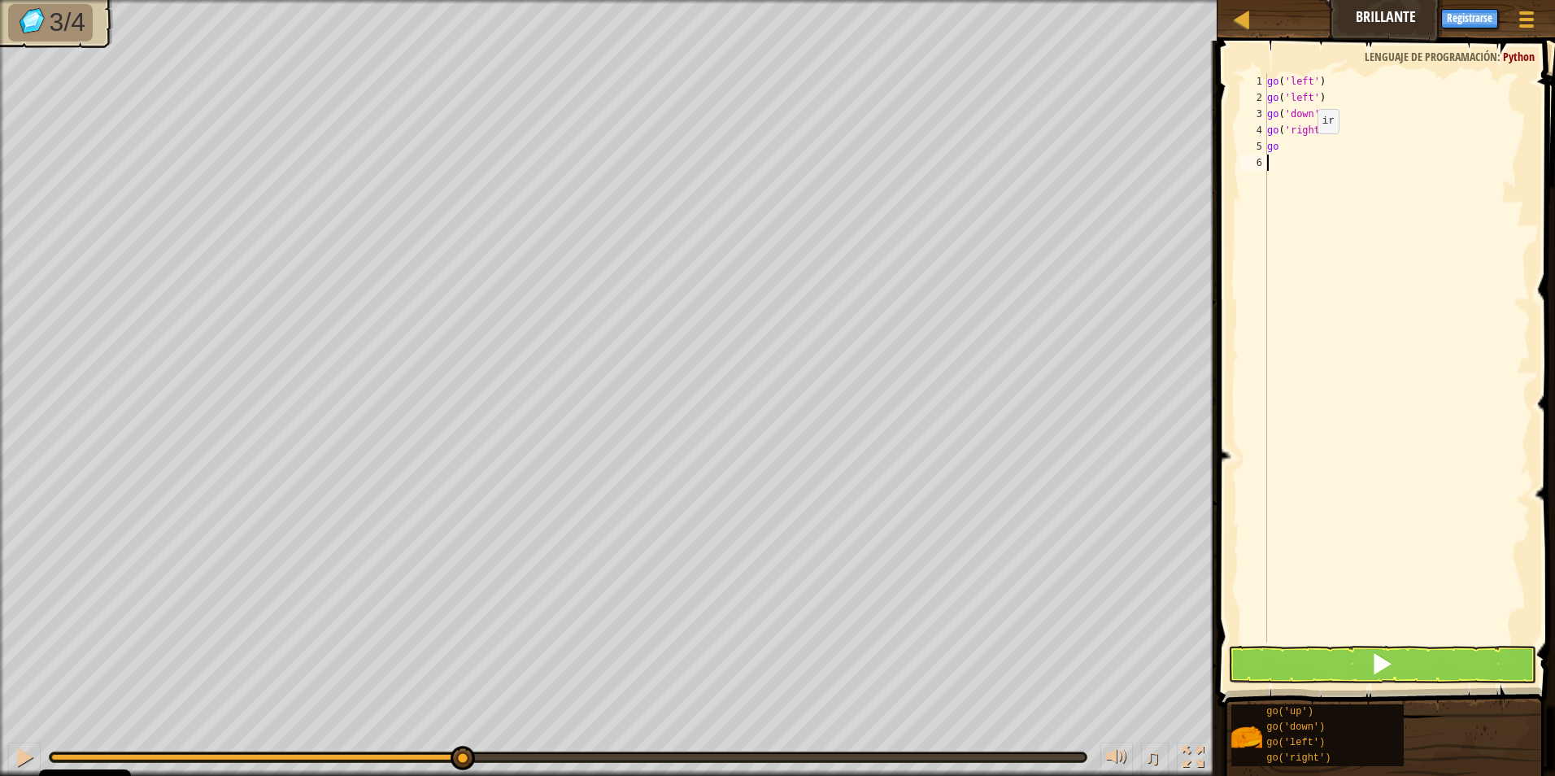
click at [1304, 150] on div "go ( 'left' ) go ( 'left' ) go ( 'down' ) go ( 'right' ) go" at bounding box center [1397, 374] width 267 height 602
type textarea "g"
type textarea "go"
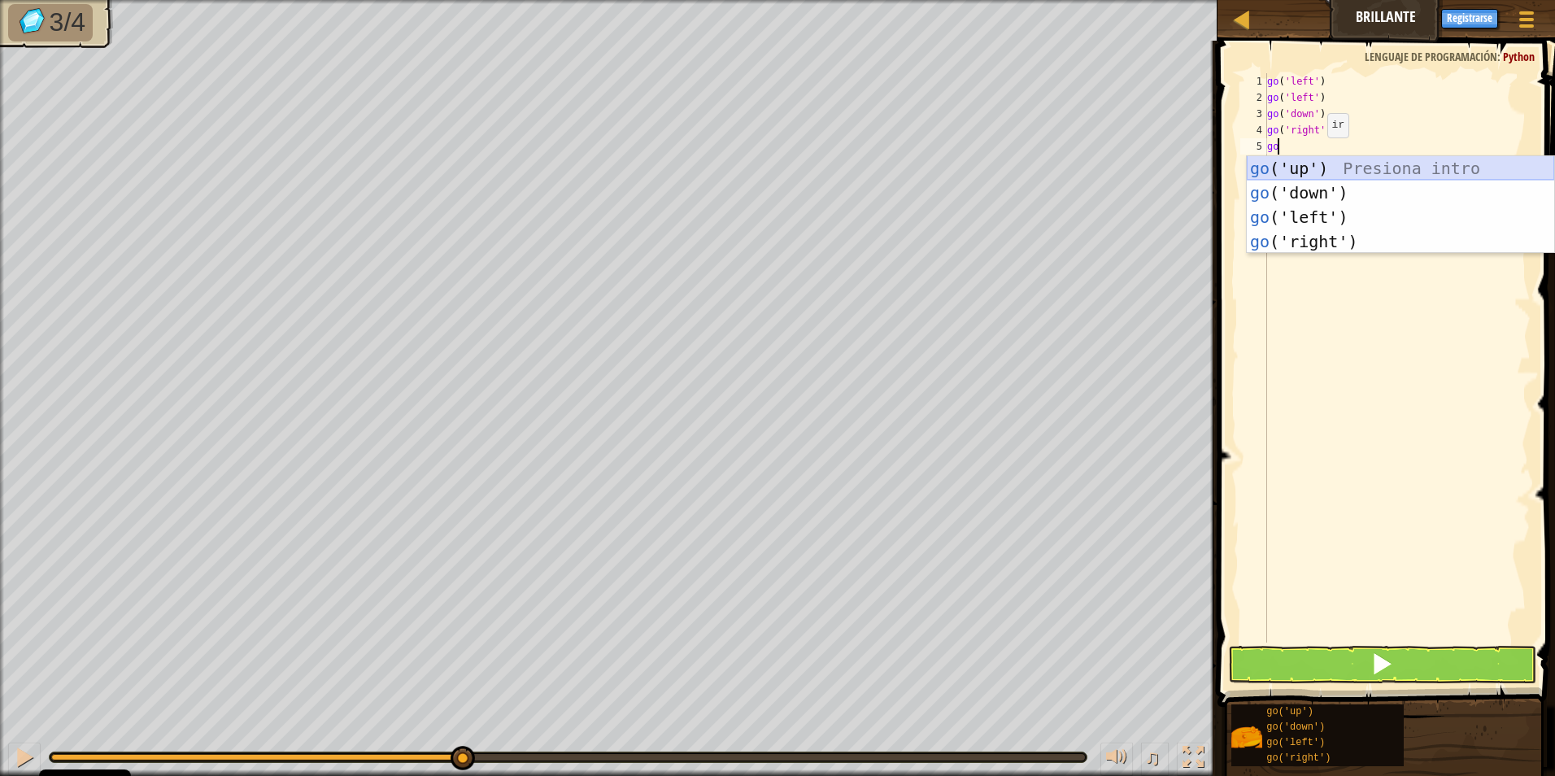
click at [1315, 172] on div "go ('up') Presiona intro go ('down') Presiona intro go ('left') Presiona intro …" at bounding box center [1400, 229] width 307 height 146
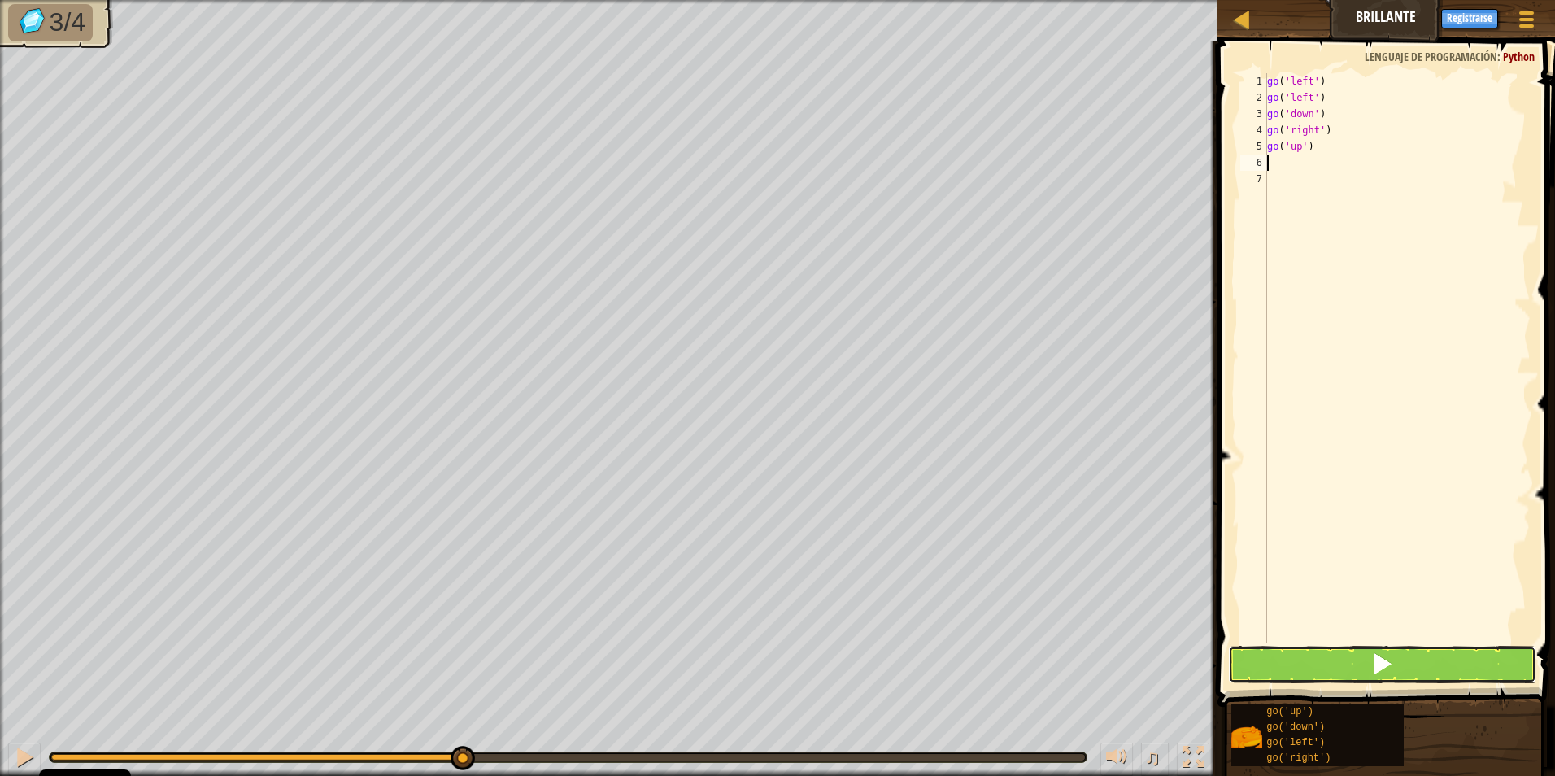
click at [1388, 663] on span at bounding box center [1382, 663] width 23 height 23
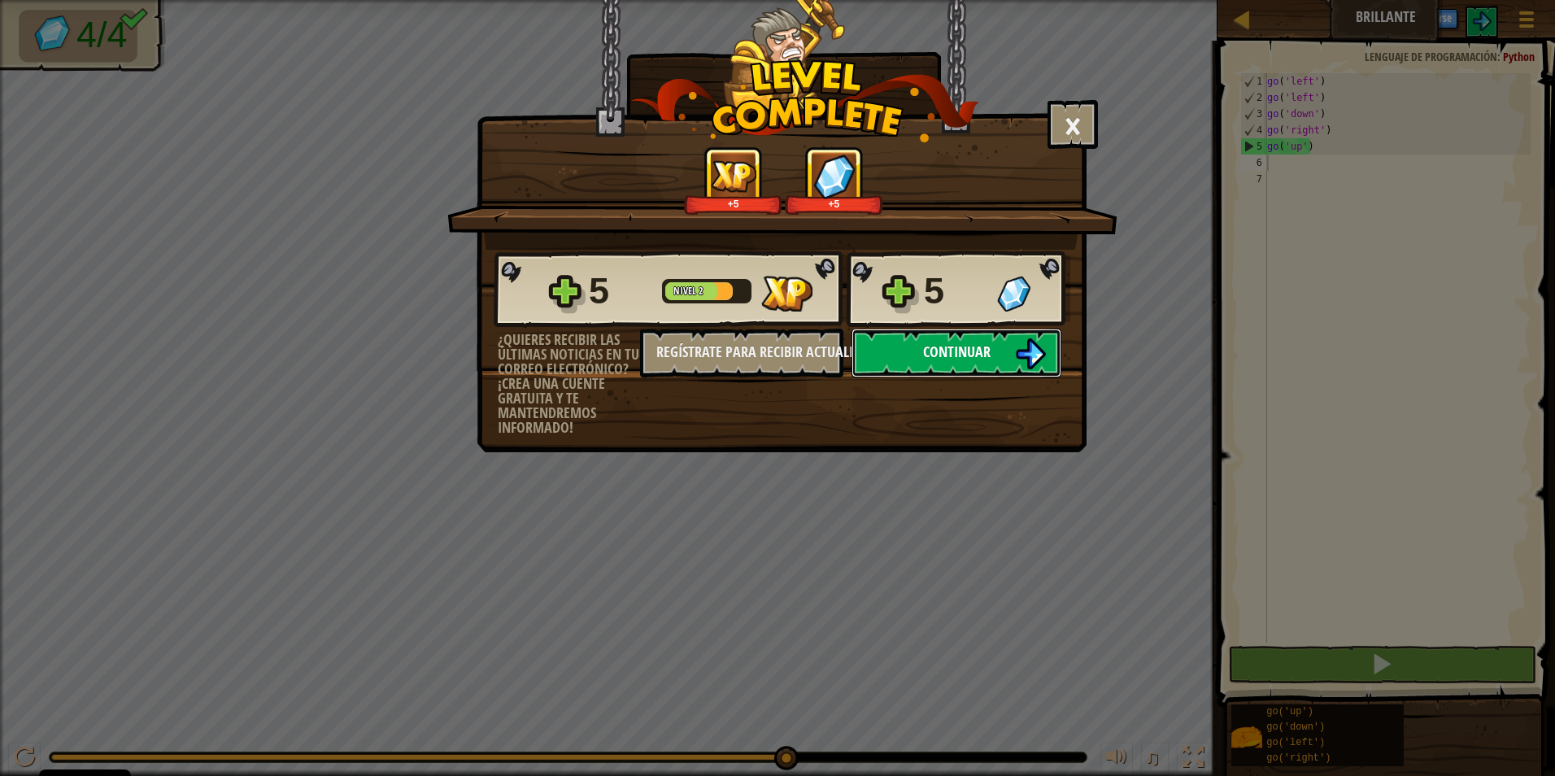
click at [1014, 350] on button "Continuar" at bounding box center [957, 353] width 210 height 49
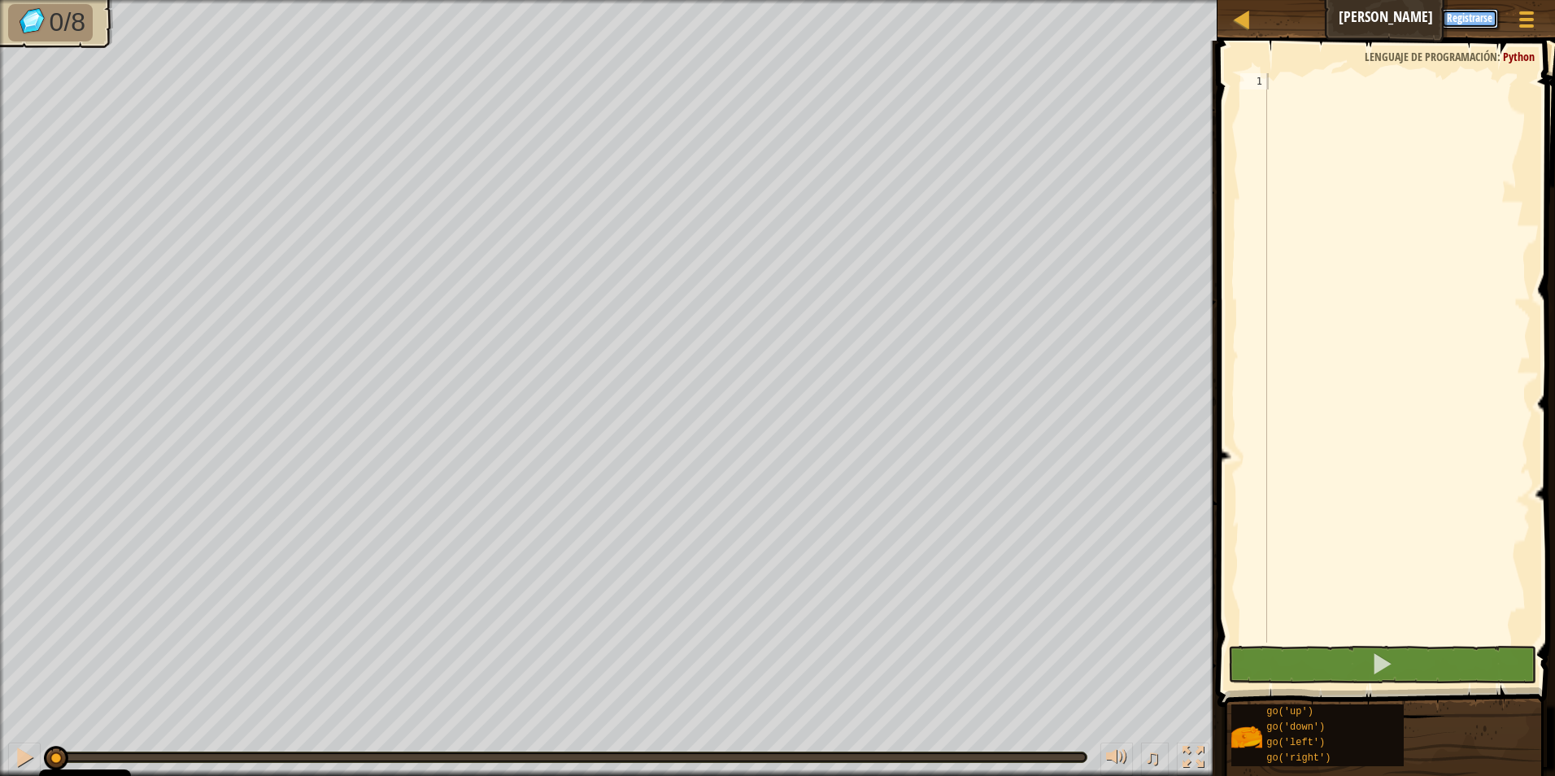
click at [1477, 18] on button "Registrarse" at bounding box center [1469, 19] width 57 height 20
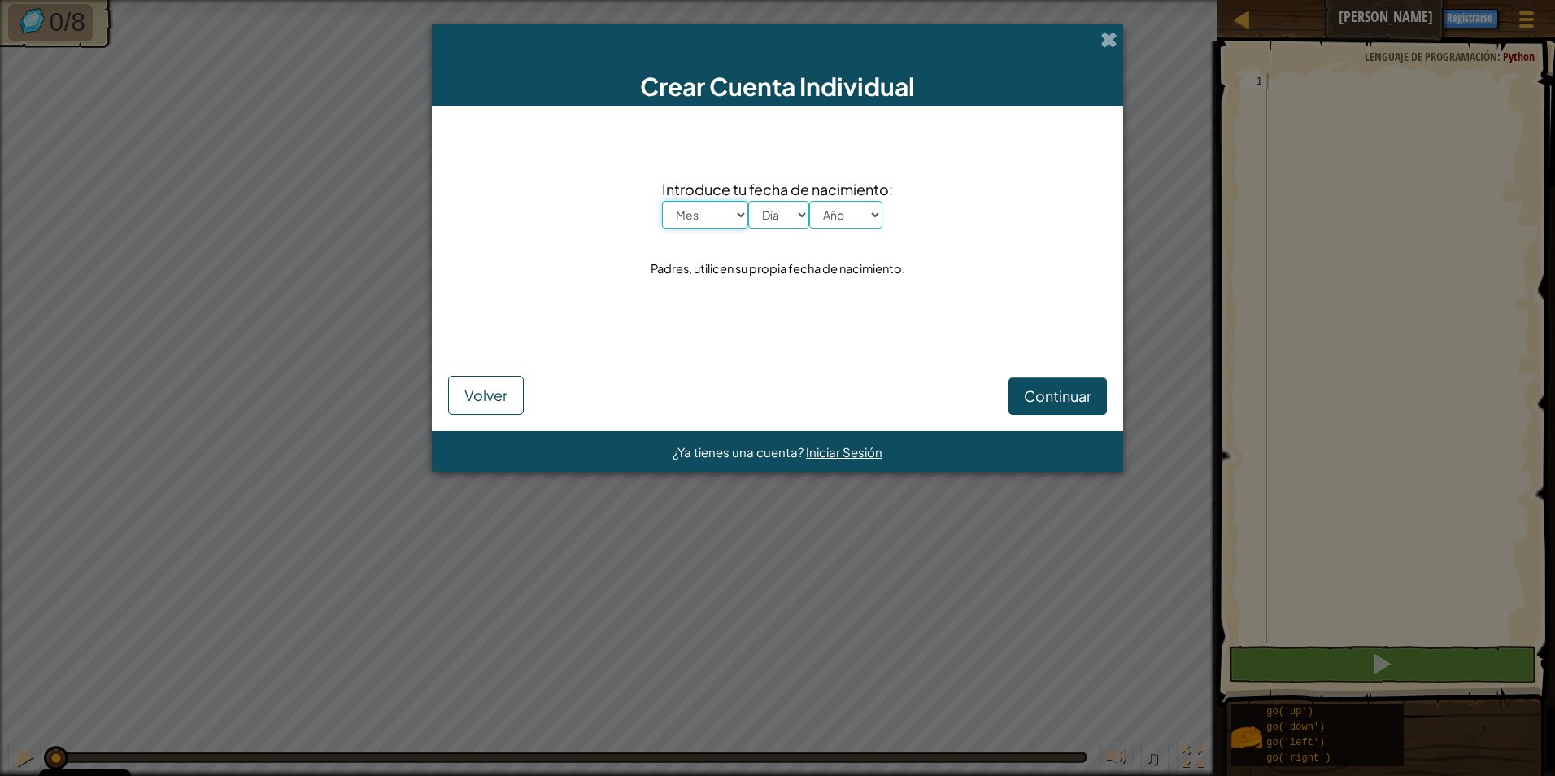
click at [713, 216] on select "Mes Enero Febrero Órdenes de marcha [PERSON_NAME] [PERSON_NAME] Octubre Noviemb…" at bounding box center [705, 215] width 86 height 28
select select "9"
click at [662, 201] on select "Mes Enero Febrero Órdenes de marcha [PERSON_NAME] [PERSON_NAME] Octubre Noviemb…" at bounding box center [705, 215] width 86 height 28
click at [785, 211] on select "Día 1 2 3 4 5 6 7 8 9 10 11 12 13 14 15 16 17 18 19 20 21 22 23 24 25 26 27 28 …" at bounding box center [778, 215] width 61 height 28
select select "1"
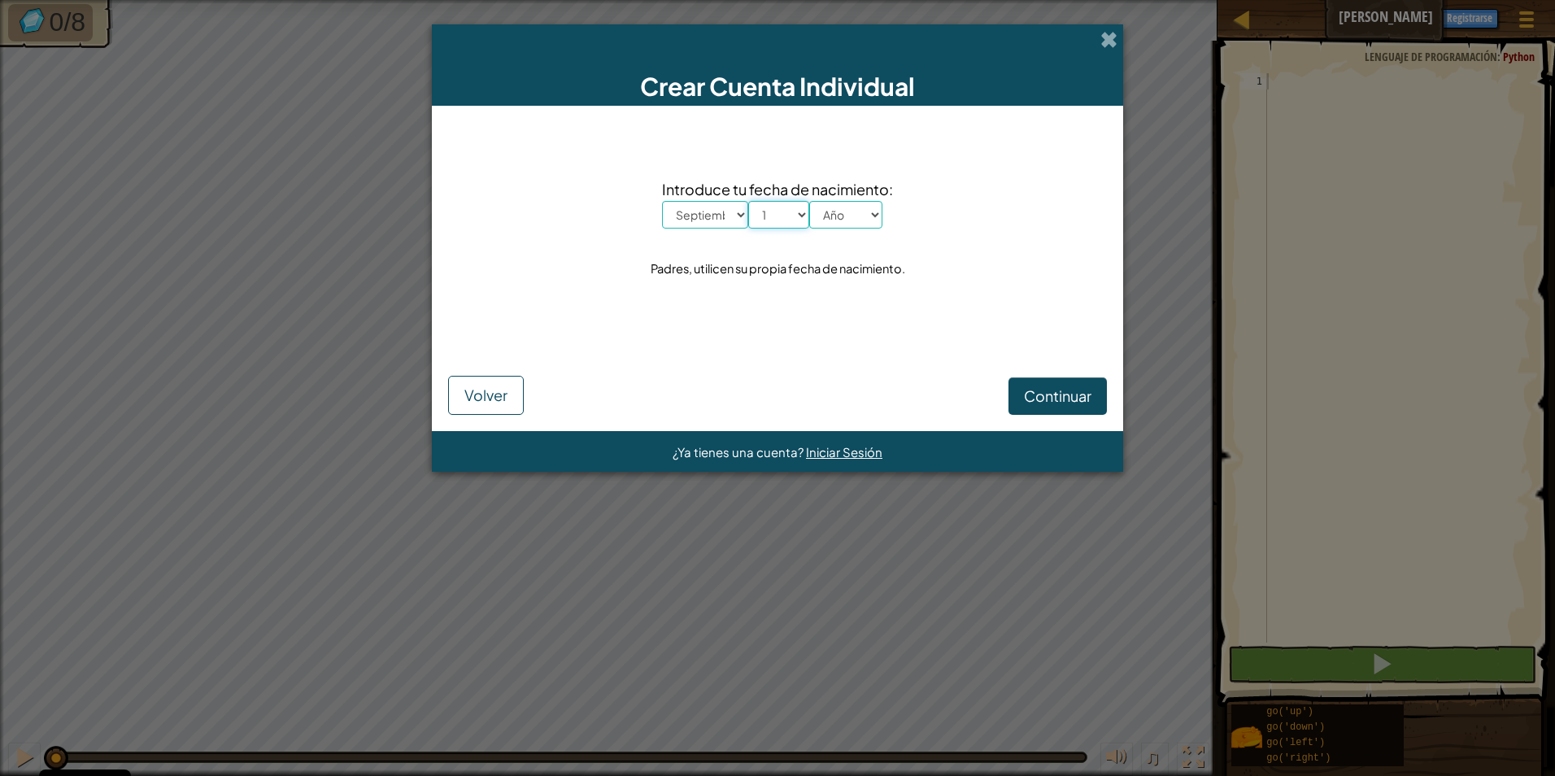
click at [748, 201] on select "Día 1 2 3 4 5 6 7 8 9 10 11 12 13 14 15 16 17 18 19 20 21 22 23 24 25 26 27 28 …" at bounding box center [778, 215] width 61 height 28
click at [897, 180] on div "Introduce tu fecha de nacimiento: Mes Enero Febrero Órdenes de marcha [PERSON_N…" at bounding box center [777, 229] width 659 height 215
click at [868, 210] on select "Año 2025 2024 2023 2022 2021 2020 2019 2018 2017 2016 2015 2014 2013 2012 2011 …" at bounding box center [845, 215] width 73 height 28
select select "2007"
click at [809, 201] on select "Año 2025 2024 2023 2022 2021 2020 2019 2018 2017 2016 2015 2014 2013 2012 2011 …" at bounding box center [845, 215] width 73 height 28
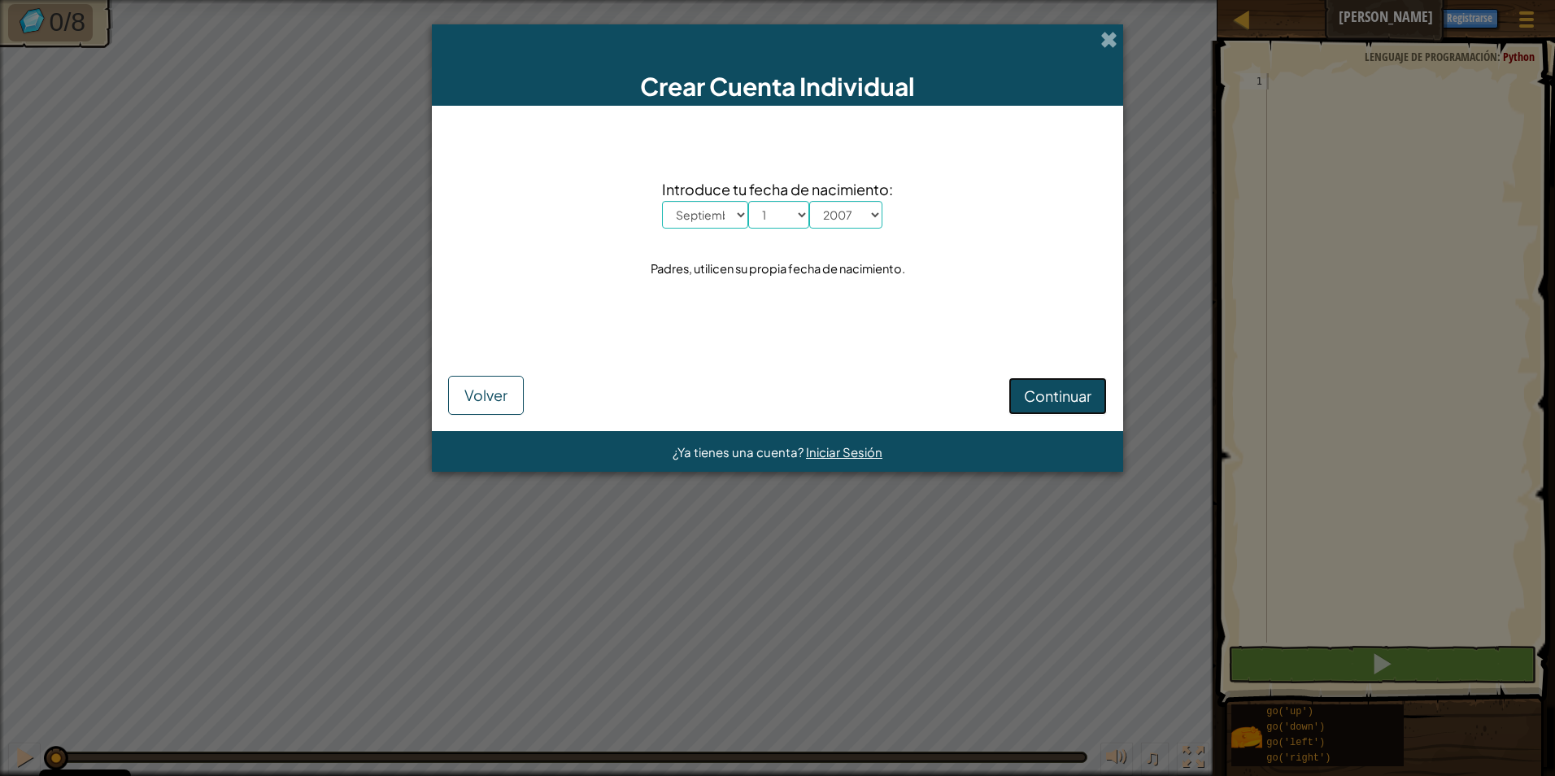
click at [1045, 403] on span "Continuar" at bounding box center [1058, 395] width 68 height 19
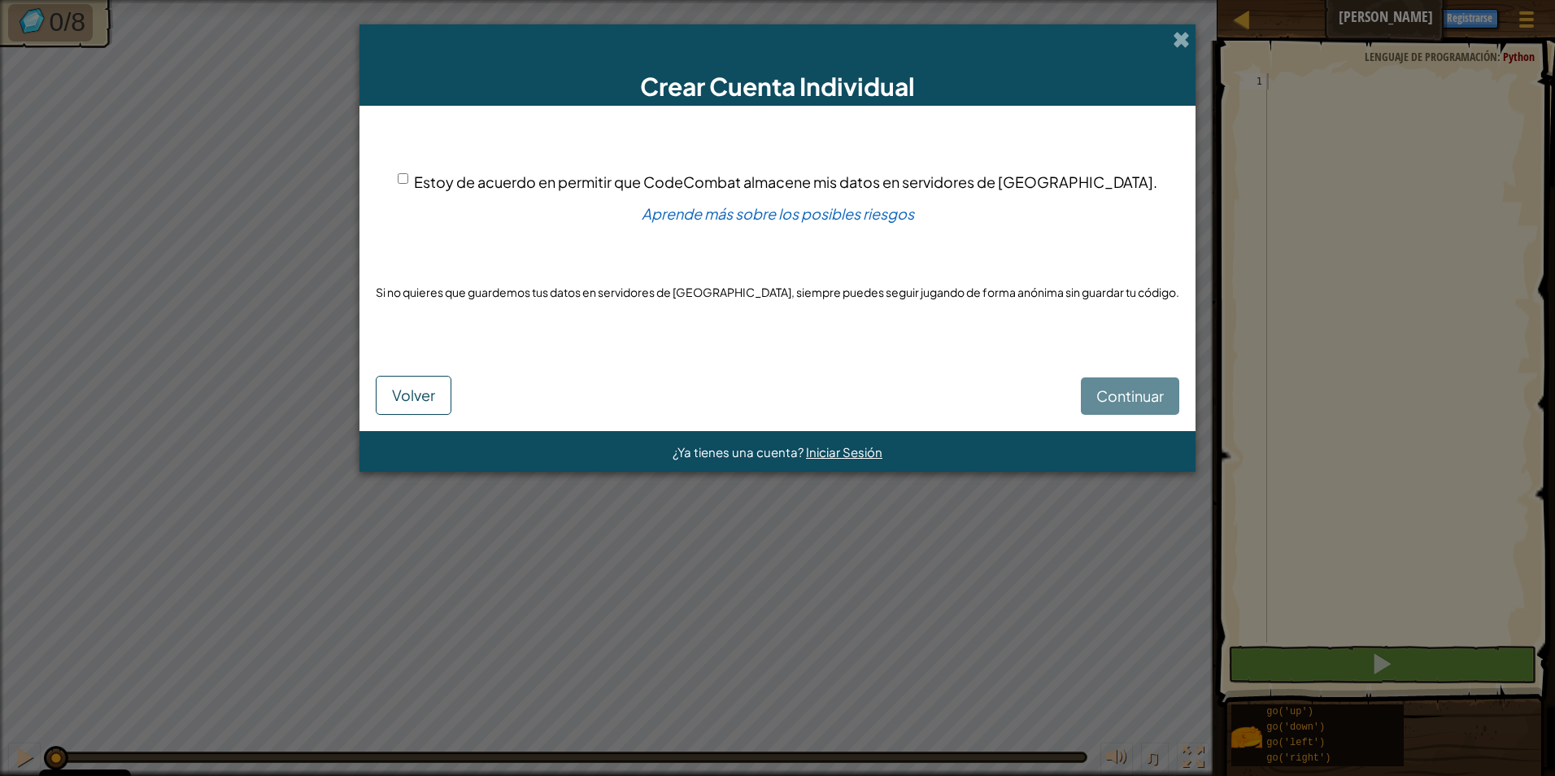
click at [1069, 386] on div "Continuar Volver" at bounding box center [778, 383] width 804 height 63
click at [408, 179] on input "Estoy de acuerdo en permitir que CodeCombat almacene mis datos en servidores de…" at bounding box center [403, 178] width 11 height 11
checkbox input "true"
click at [1117, 395] on span "Continuar" at bounding box center [1130, 395] width 68 height 19
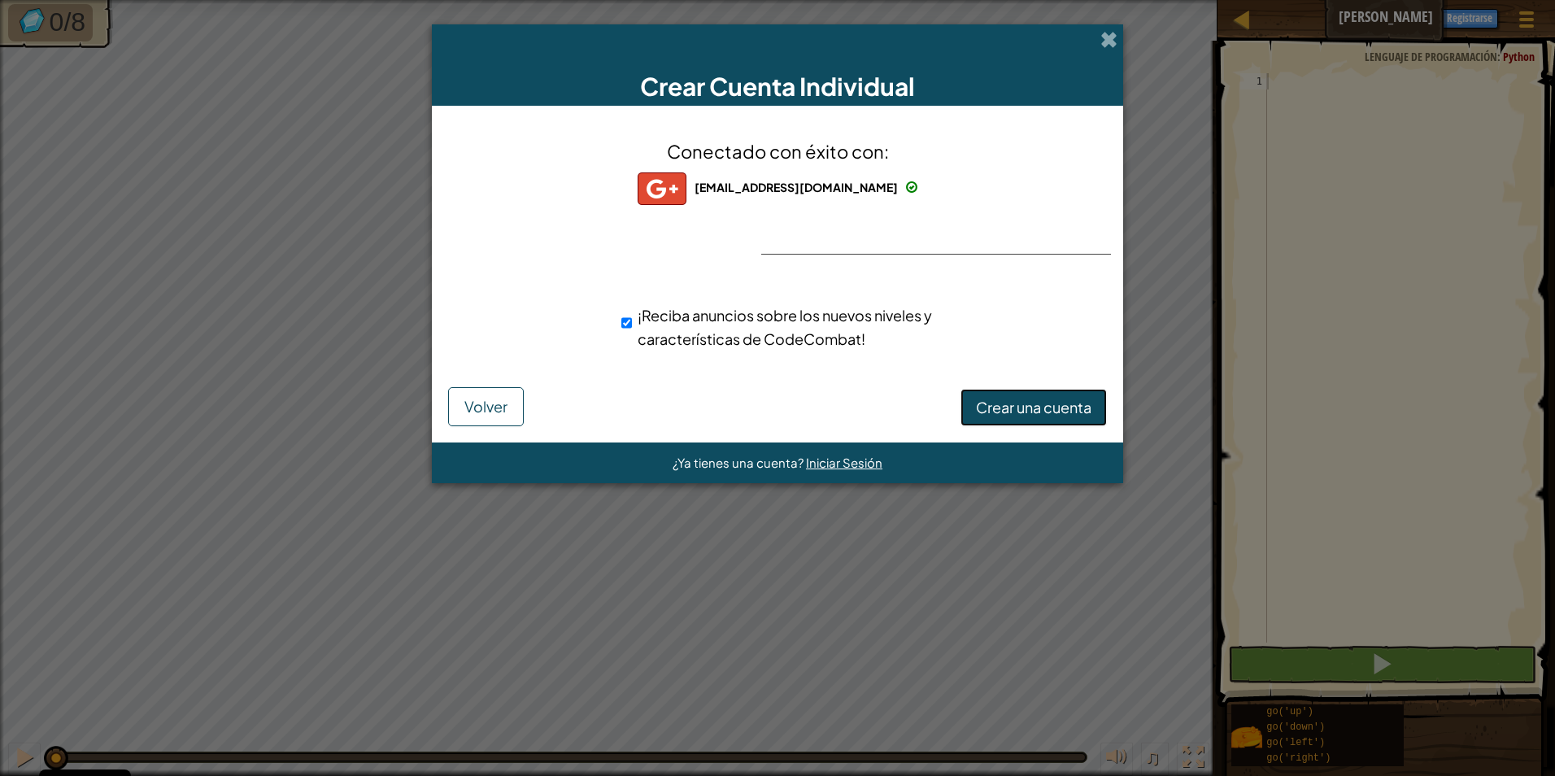
click at [994, 409] on span "Crear una cuenta" at bounding box center [1034, 407] width 116 height 19
click at [1018, 399] on button "Crear una cuenta" at bounding box center [1034, 407] width 146 height 37
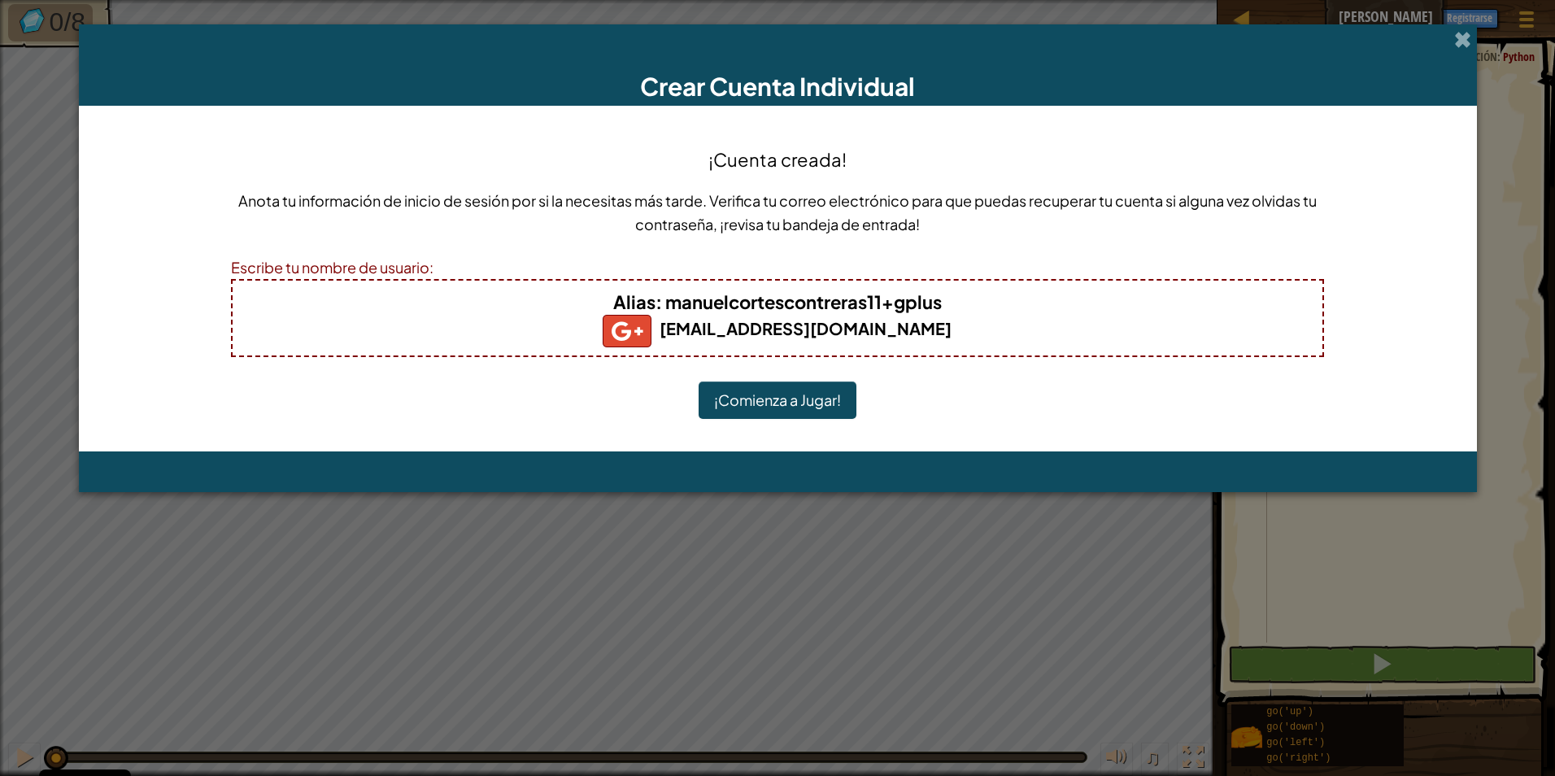
click at [762, 405] on button "¡Comienza a Jugar!" at bounding box center [778, 399] width 158 height 37
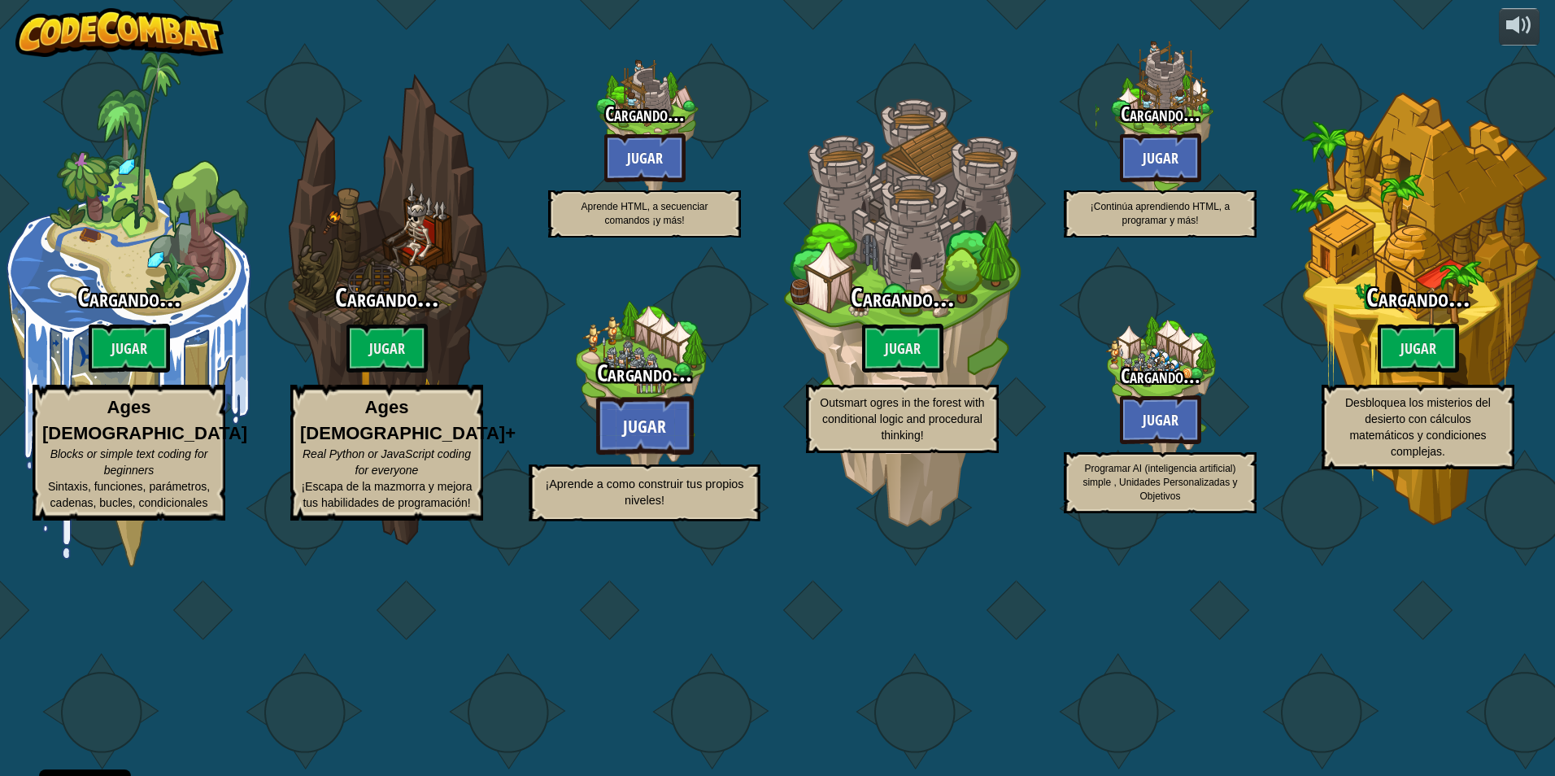
select select "es-ES"
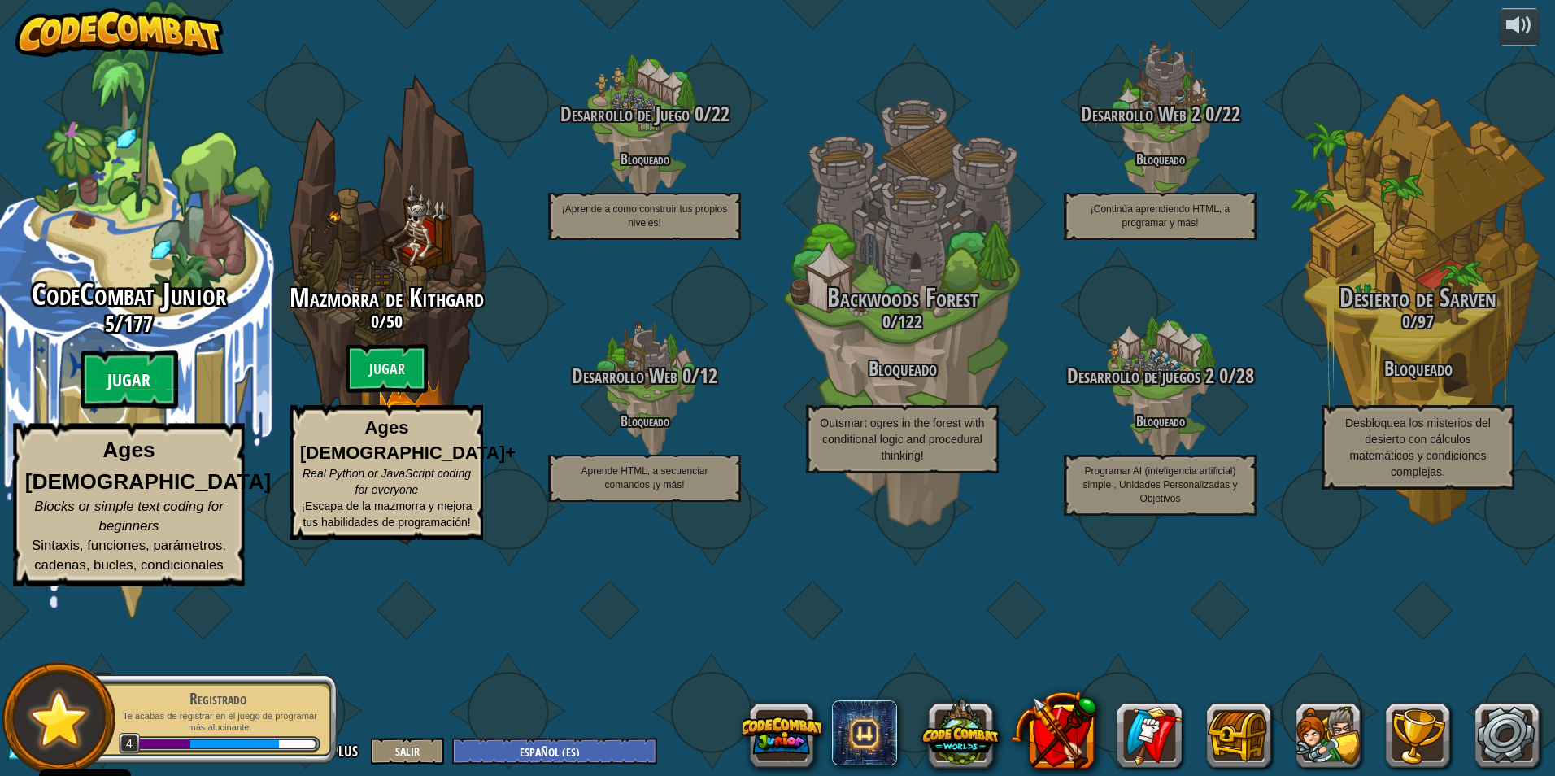
click at [126, 409] on btn "Jugar" at bounding box center [130, 380] width 98 height 59
select select "es-ES"
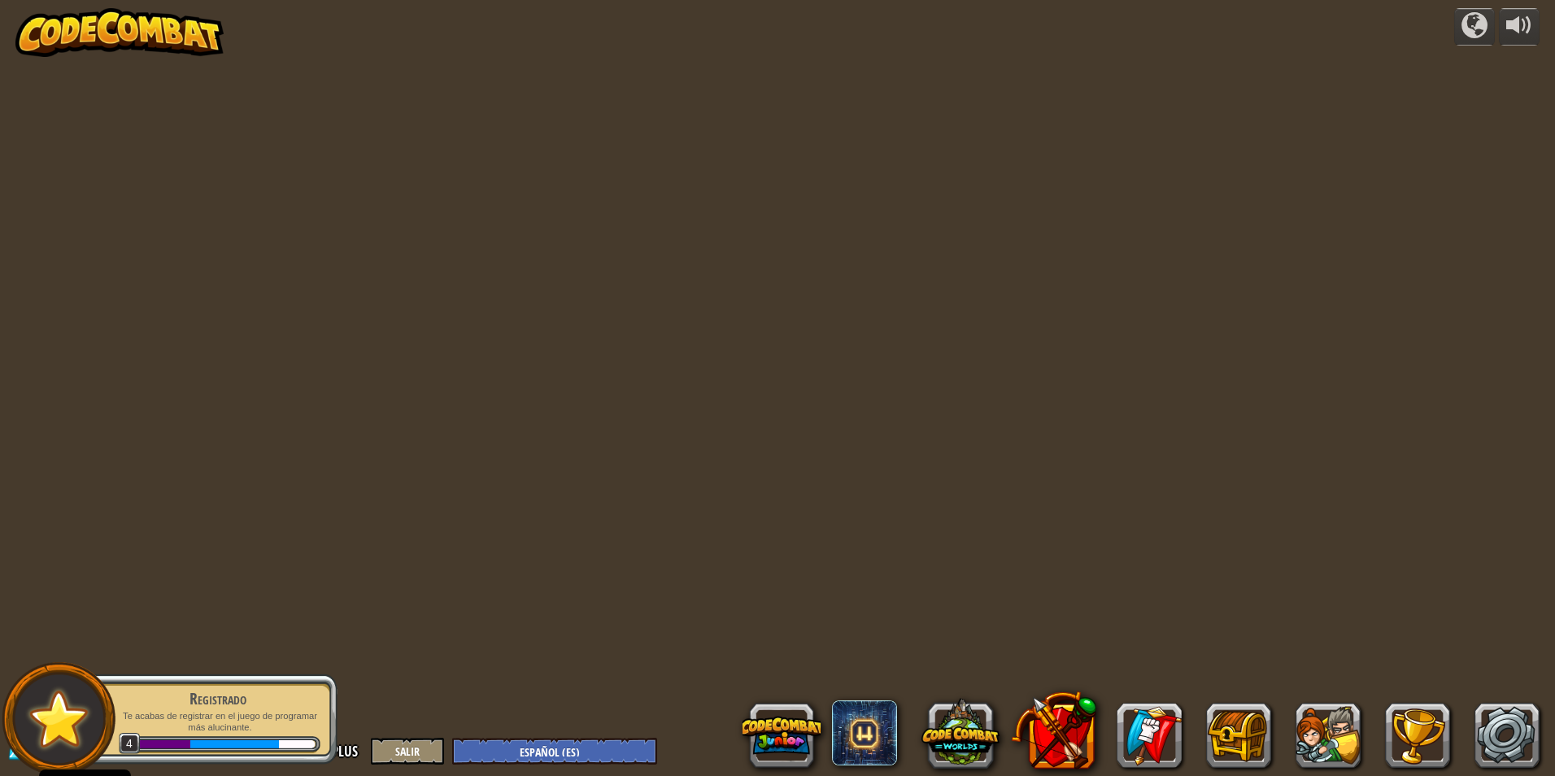
select select "es-ES"
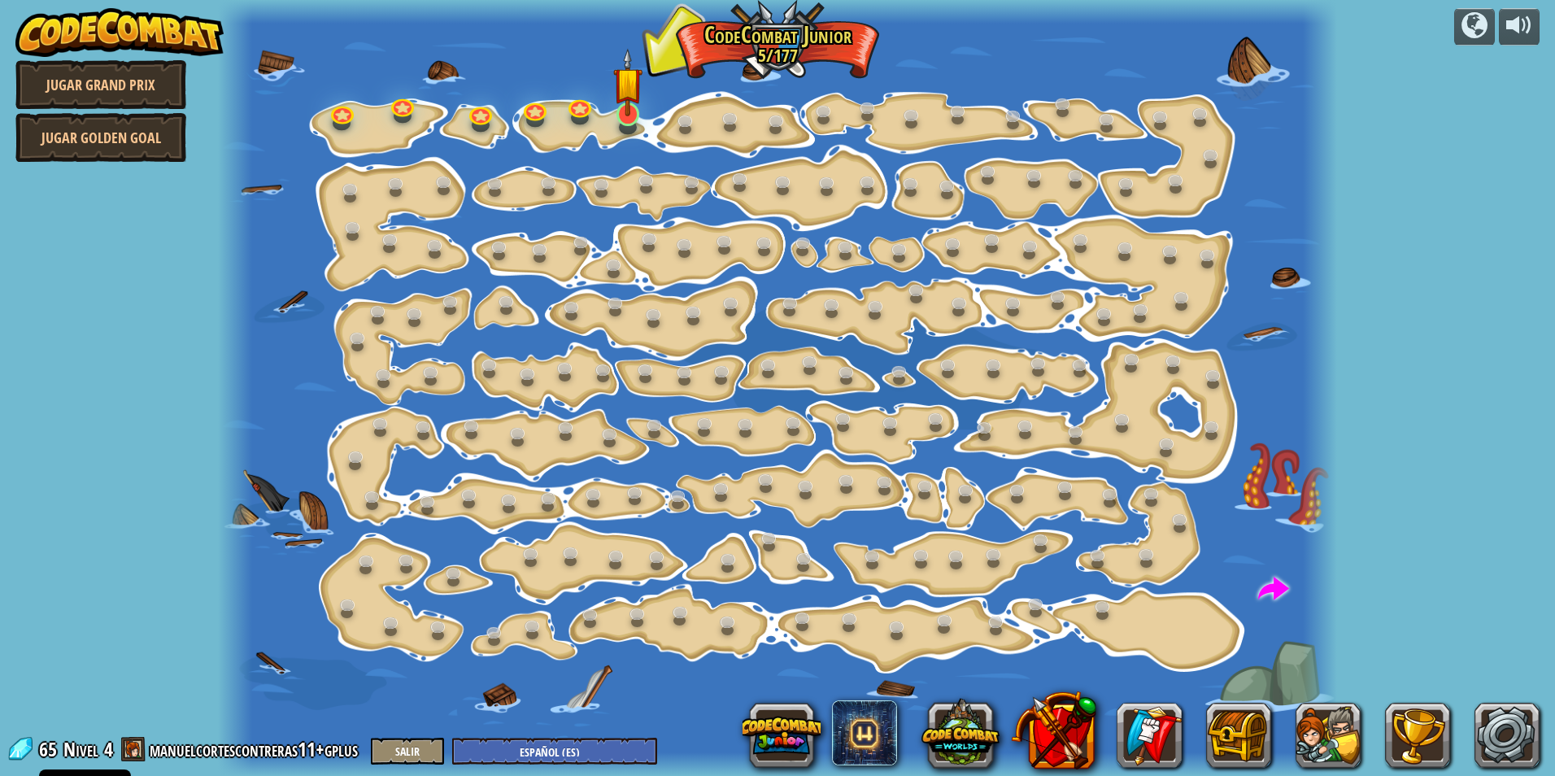
click at [634, 112] on img at bounding box center [628, 82] width 30 height 68
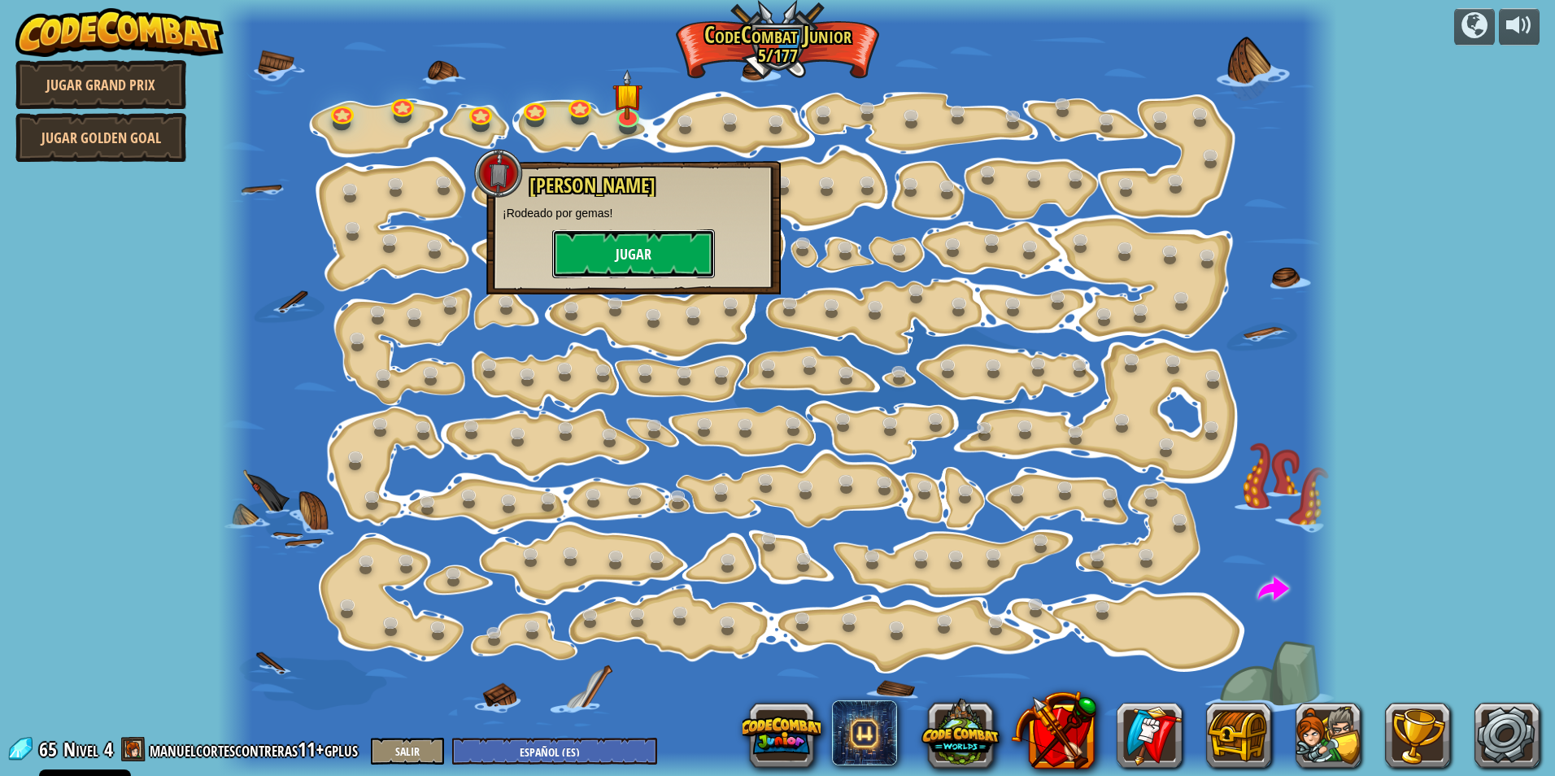
click at [625, 265] on button "Jugar" at bounding box center [633, 253] width 163 height 49
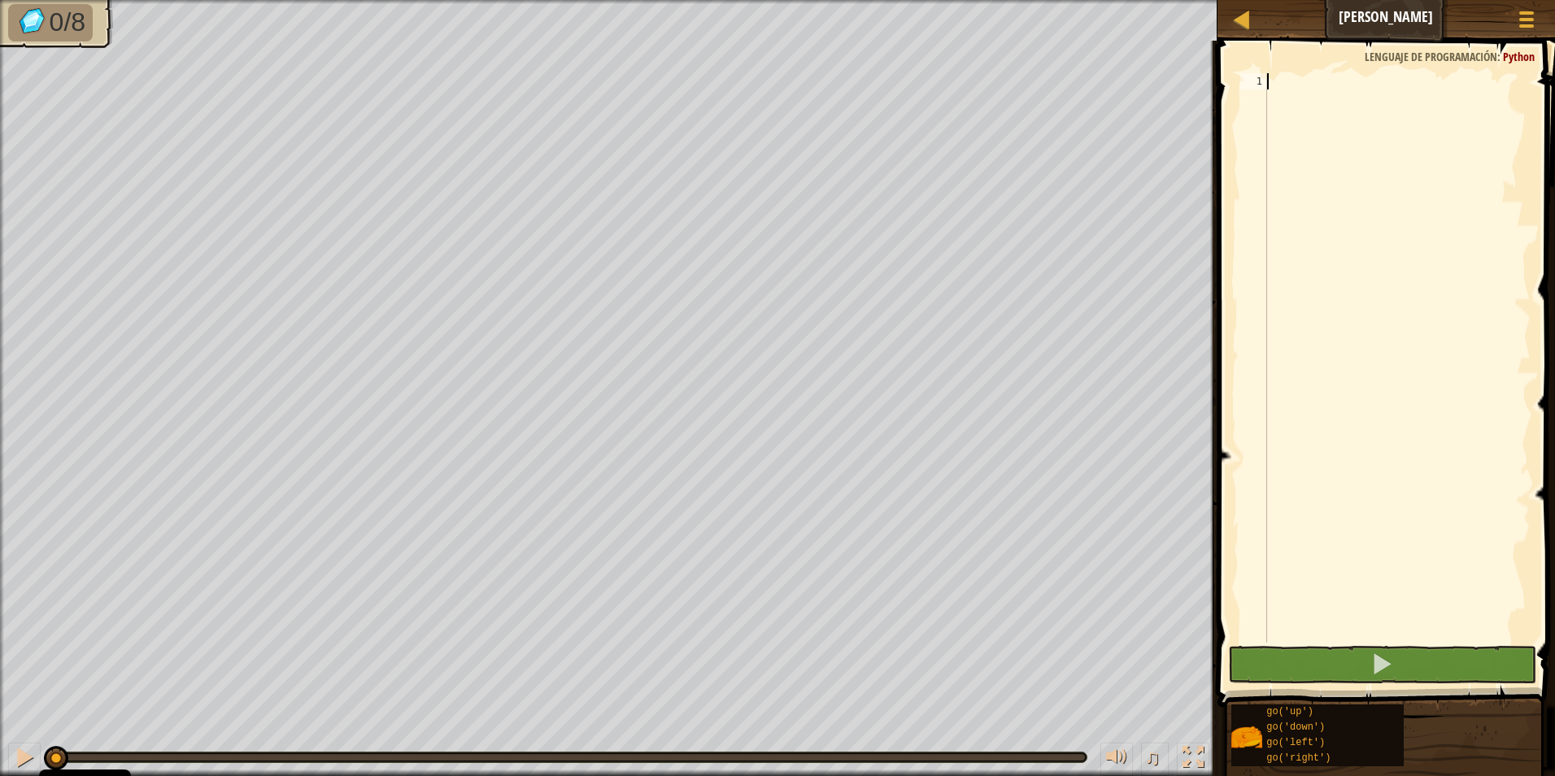
scroll to position [7, 0]
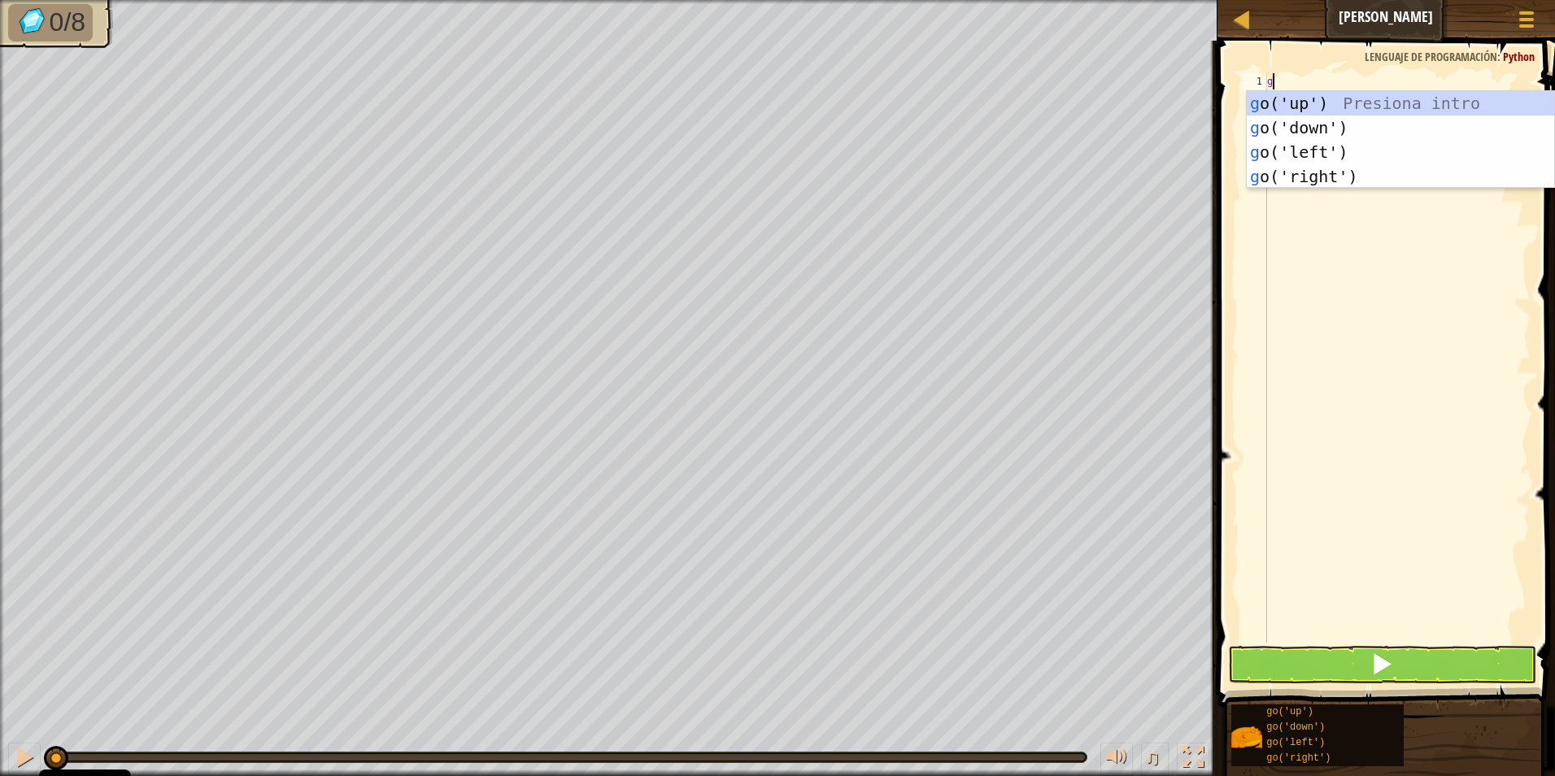
type textarea "go"
click at [1320, 170] on div "go ('up') Presiona intro go ('down') Presiona intro go ('left') Presiona intro …" at bounding box center [1400, 164] width 307 height 146
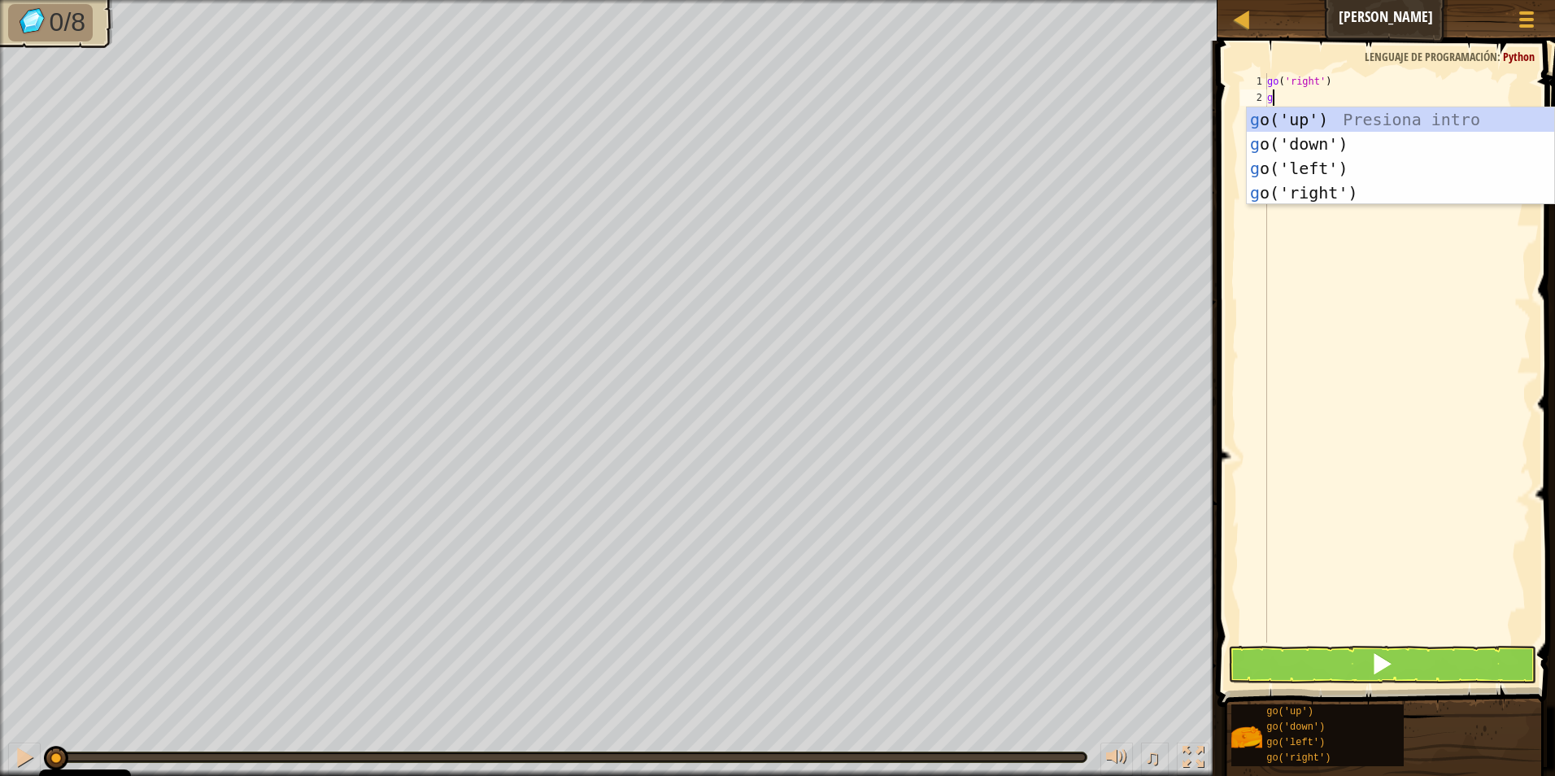
type textarea "go"
click at [1315, 118] on div "go ('up') Presiona intro go ('down') Presiona intro go ('left') Presiona intro …" at bounding box center [1400, 180] width 307 height 146
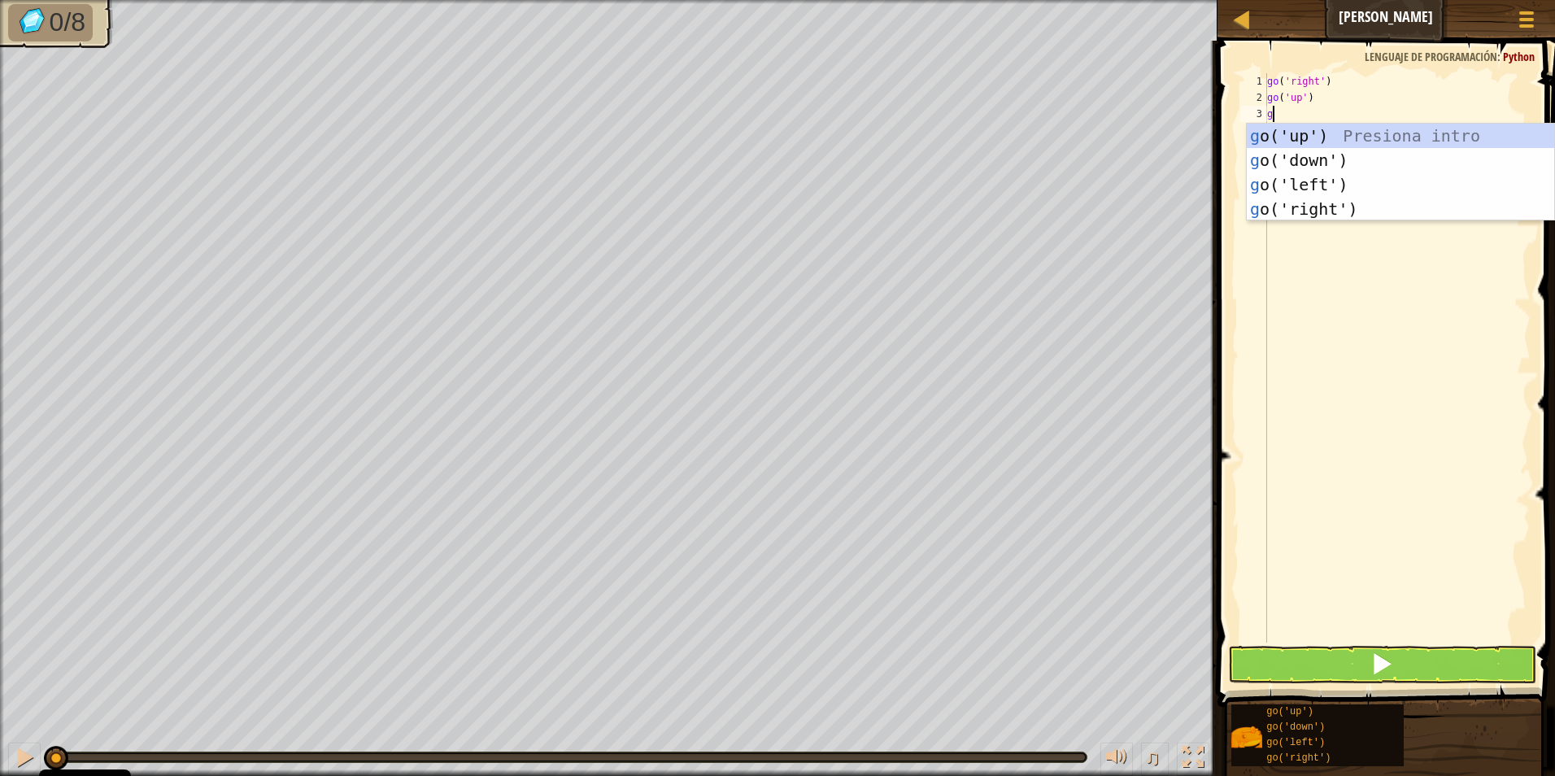
type textarea "go"
click at [1291, 178] on div "go ('up') Presiona intro go ('down') Presiona intro go ('left') Presiona intro …" at bounding box center [1400, 197] width 307 height 146
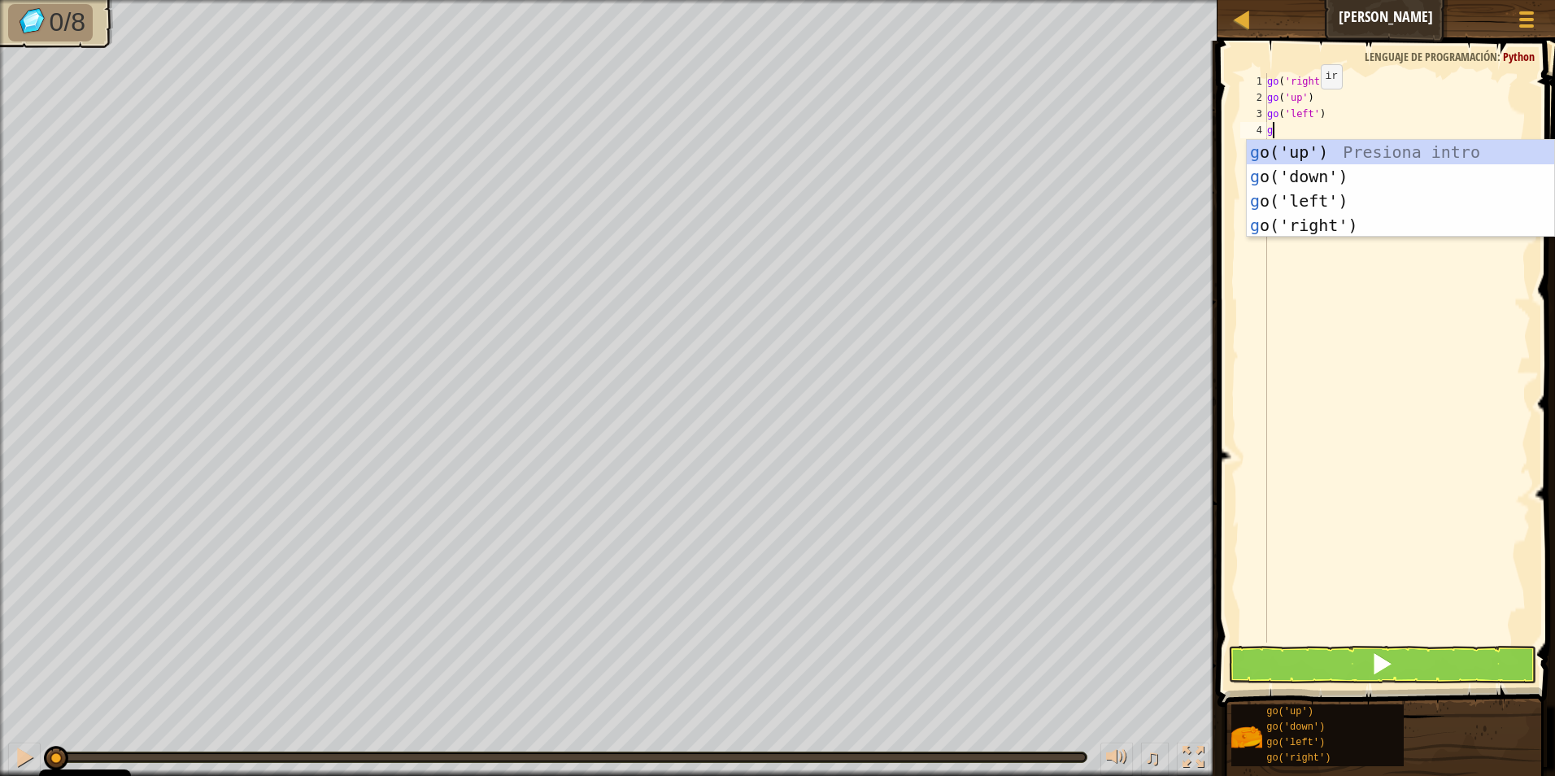
type textarea "go"
click at [1304, 194] on div "go ('up') Presiona intro go ('down') Presiona intro go ('left') Presiona intro …" at bounding box center [1400, 213] width 307 height 146
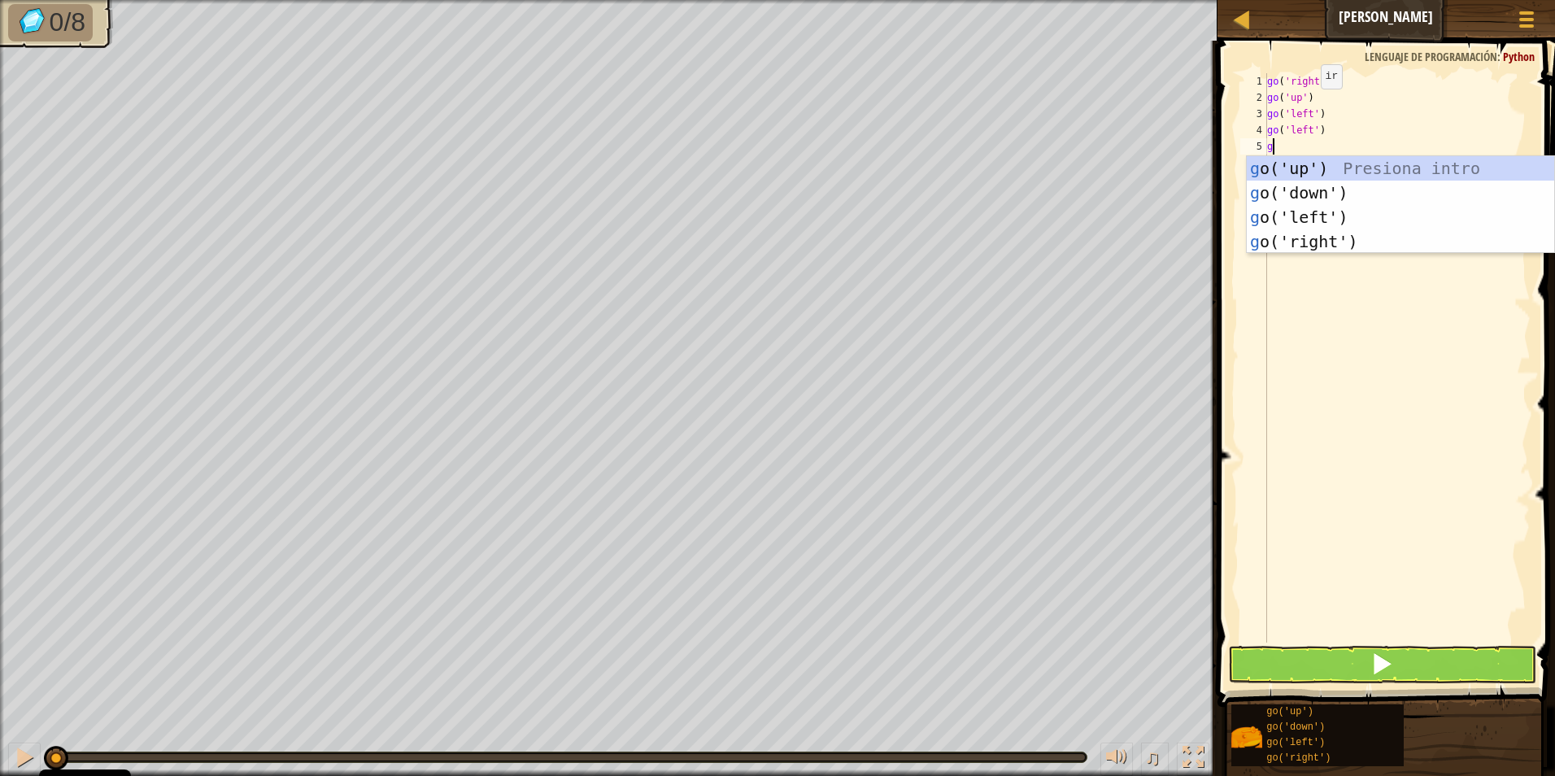
type textarea "go"
click at [1312, 193] on div "go ('up') Presiona intro go ('down') Presiona intro go ('left') Presiona intro …" at bounding box center [1400, 229] width 307 height 146
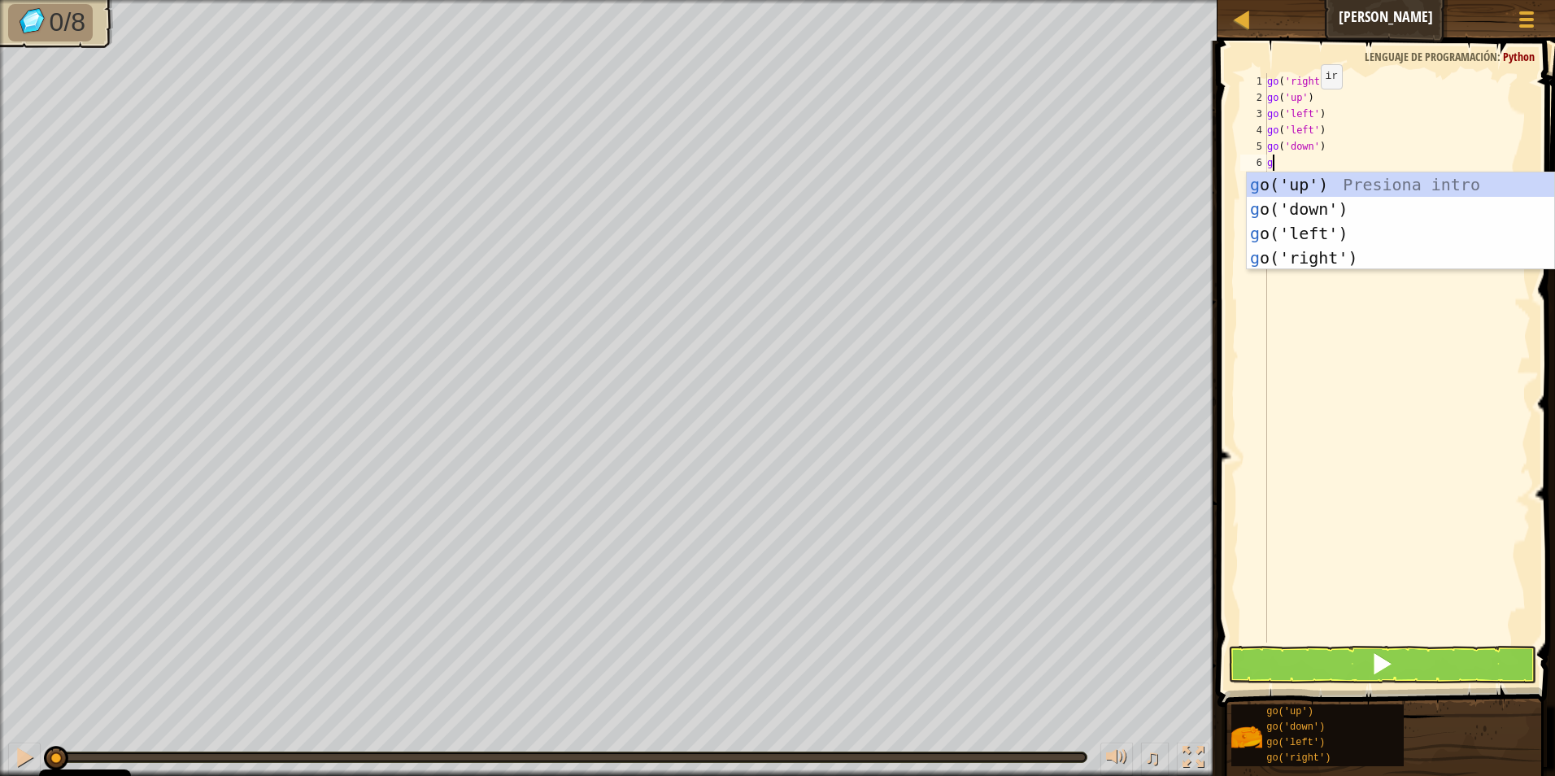
type textarea "go"
click at [1296, 211] on div "go ('up') Presiona intro go ('down') Presiona intro go ('left') Presiona intro …" at bounding box center [1400, 245] width 307 height 146
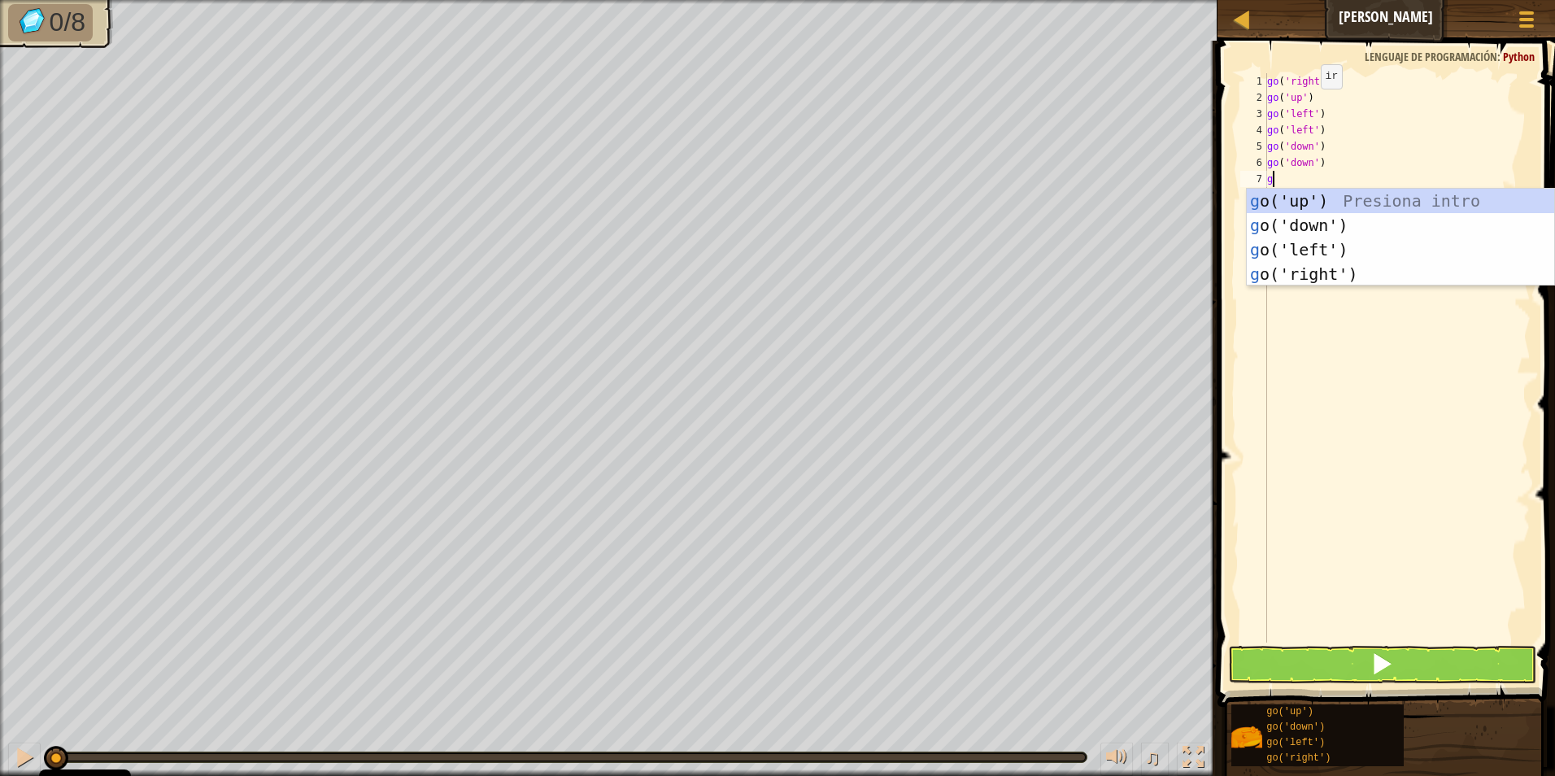
type textarea "go"
click at [1326, 266] on div "go ('up') Presiona intro go ('down') Presiona intro go ('left') Presiona intro …" at bounding box center [1400, 262] width 307 height 146
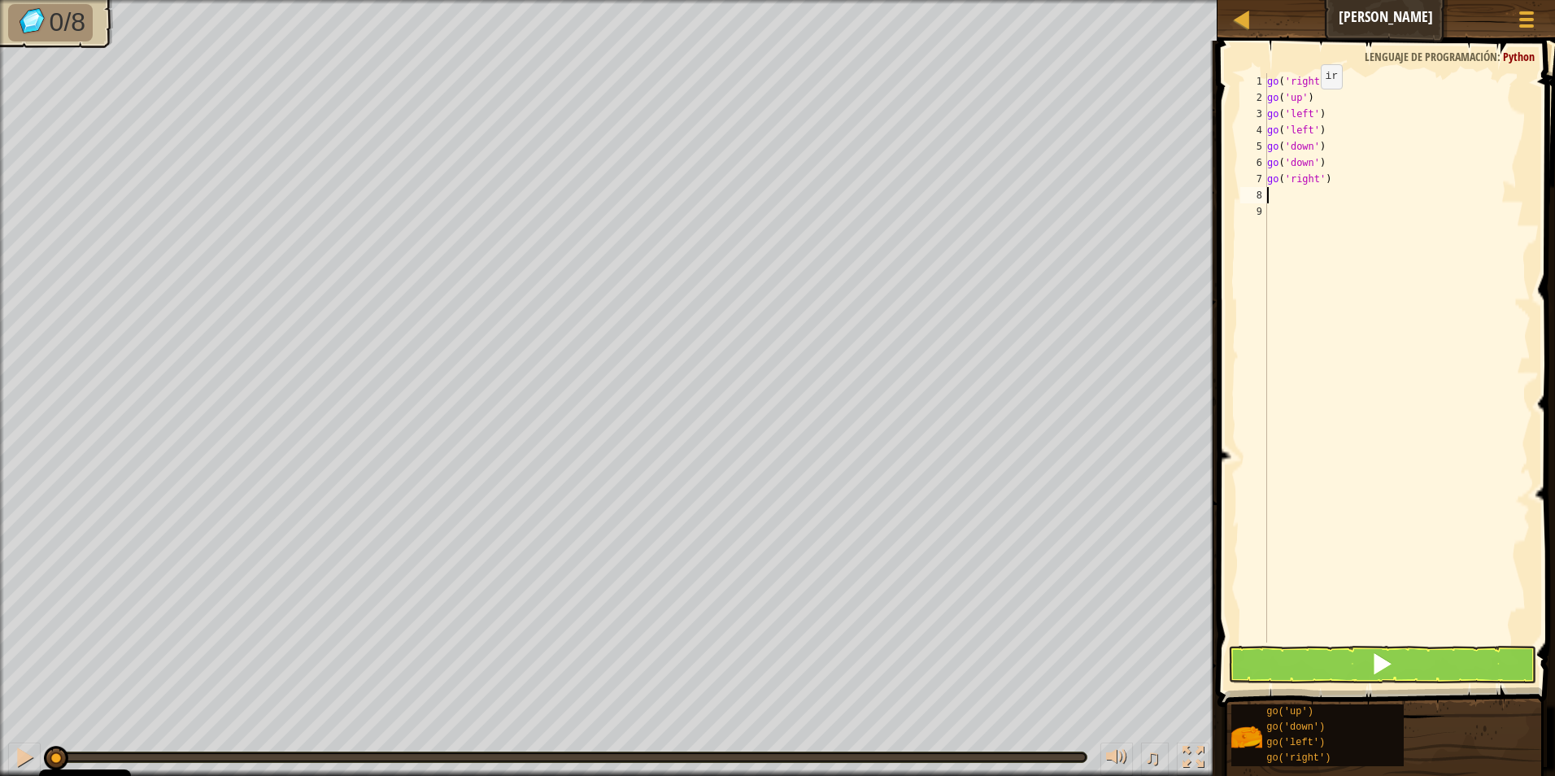
type textarea "go"
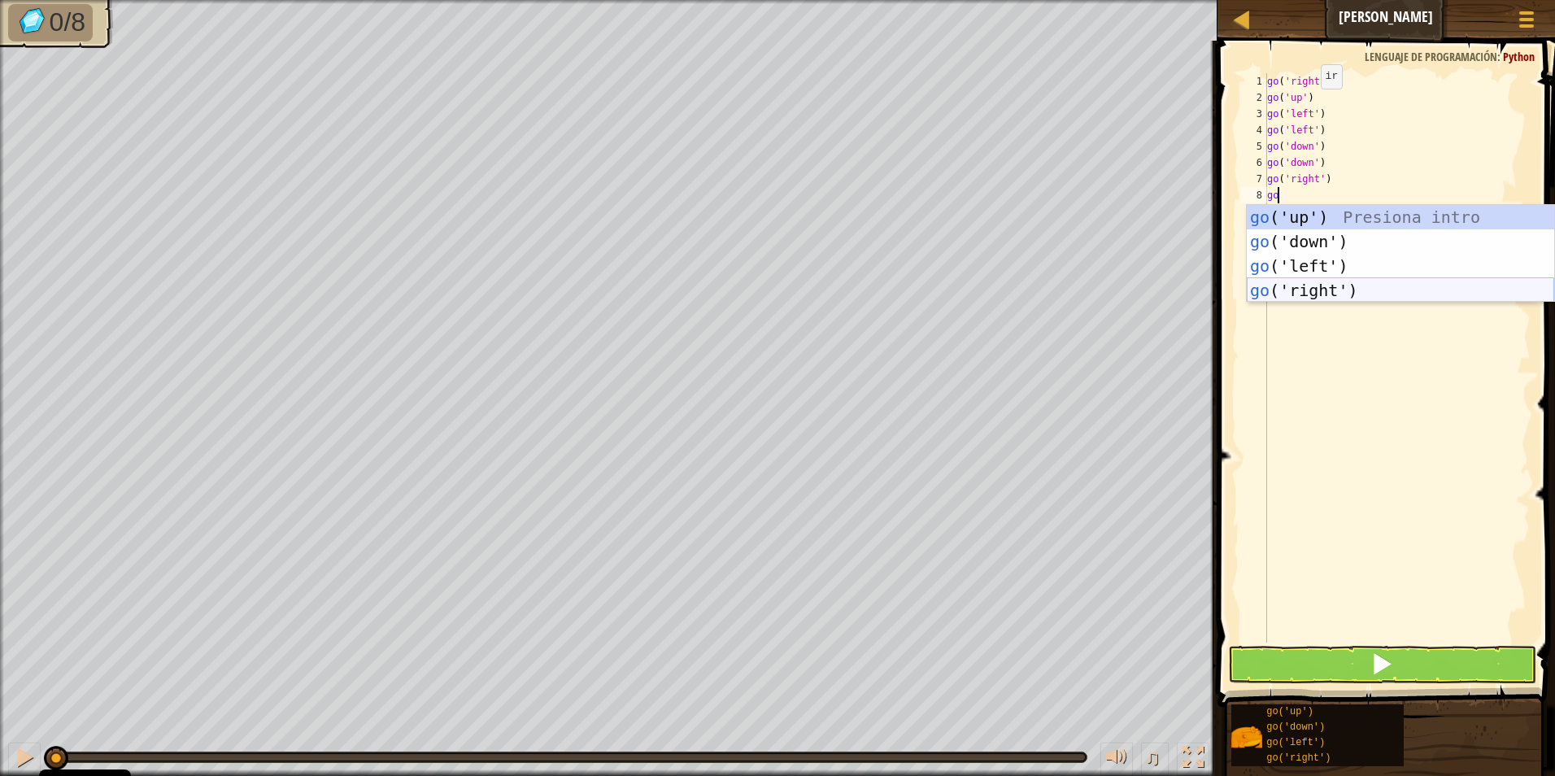
click at [1313, 282] on div "go ('up') Presiona intro go ('down') Presiona intro go ('left') Presiona intro …" at bounding box center [1400, 278] width 307 height 146
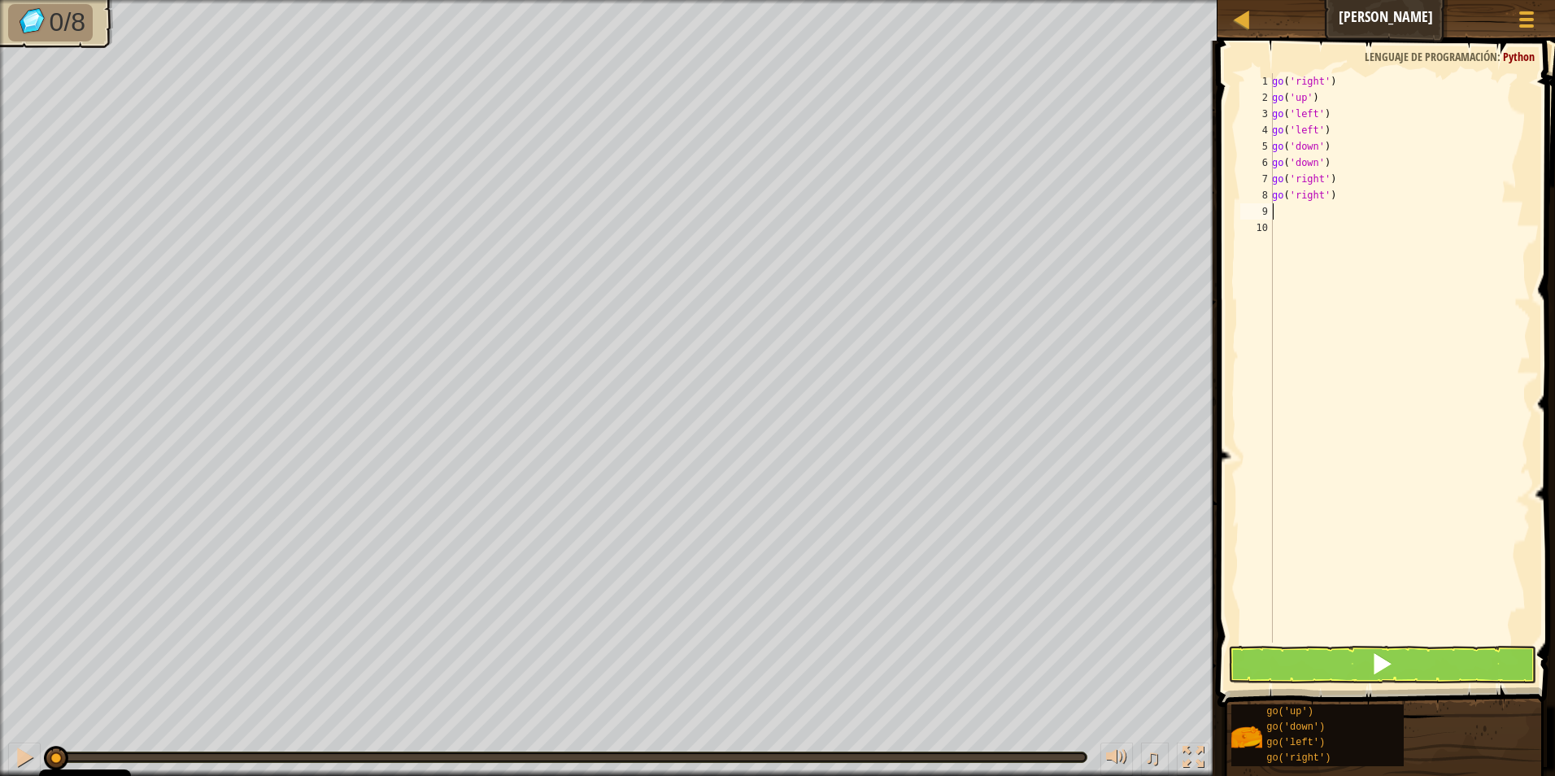
type textarea "go"
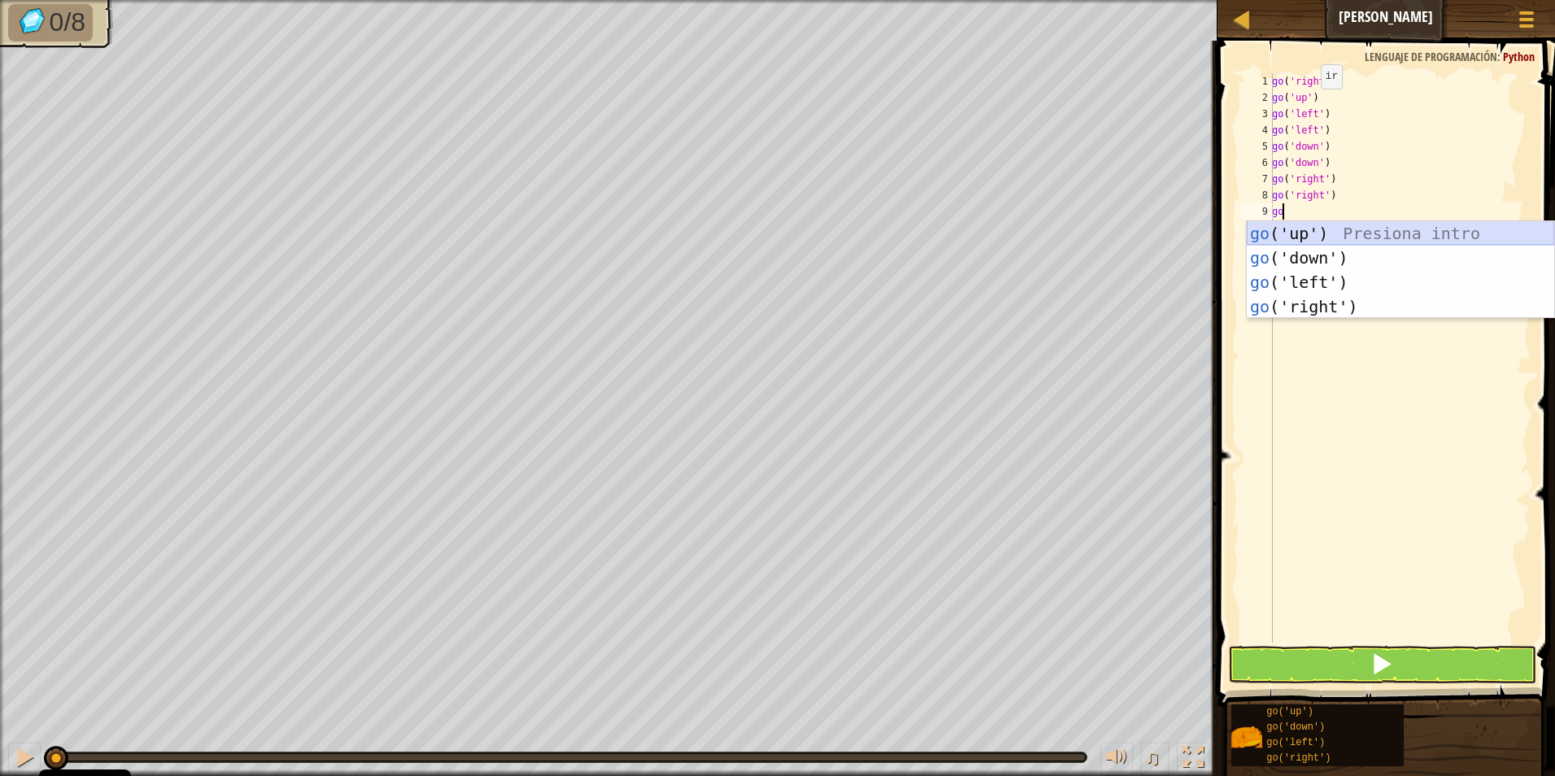
click at [1343, 230] on div "go ('up') Presiona intro go ('down') Presiona intro go ('left') Presiona intro …" at bounding box center [1400, 294] width 307 height 146
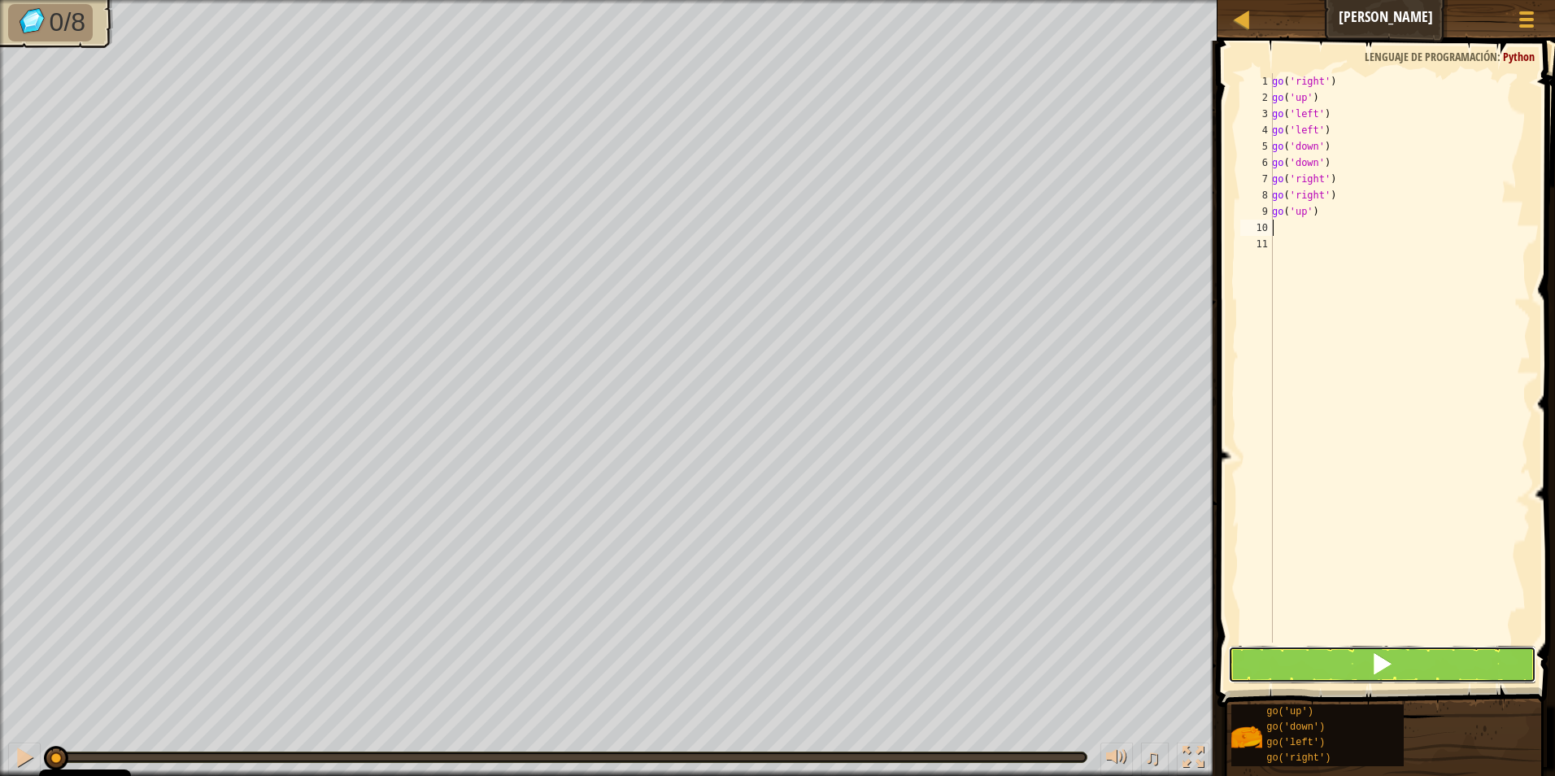
click at [1346, 670] on button at bounding box center [1382, 664] width 309 height 37
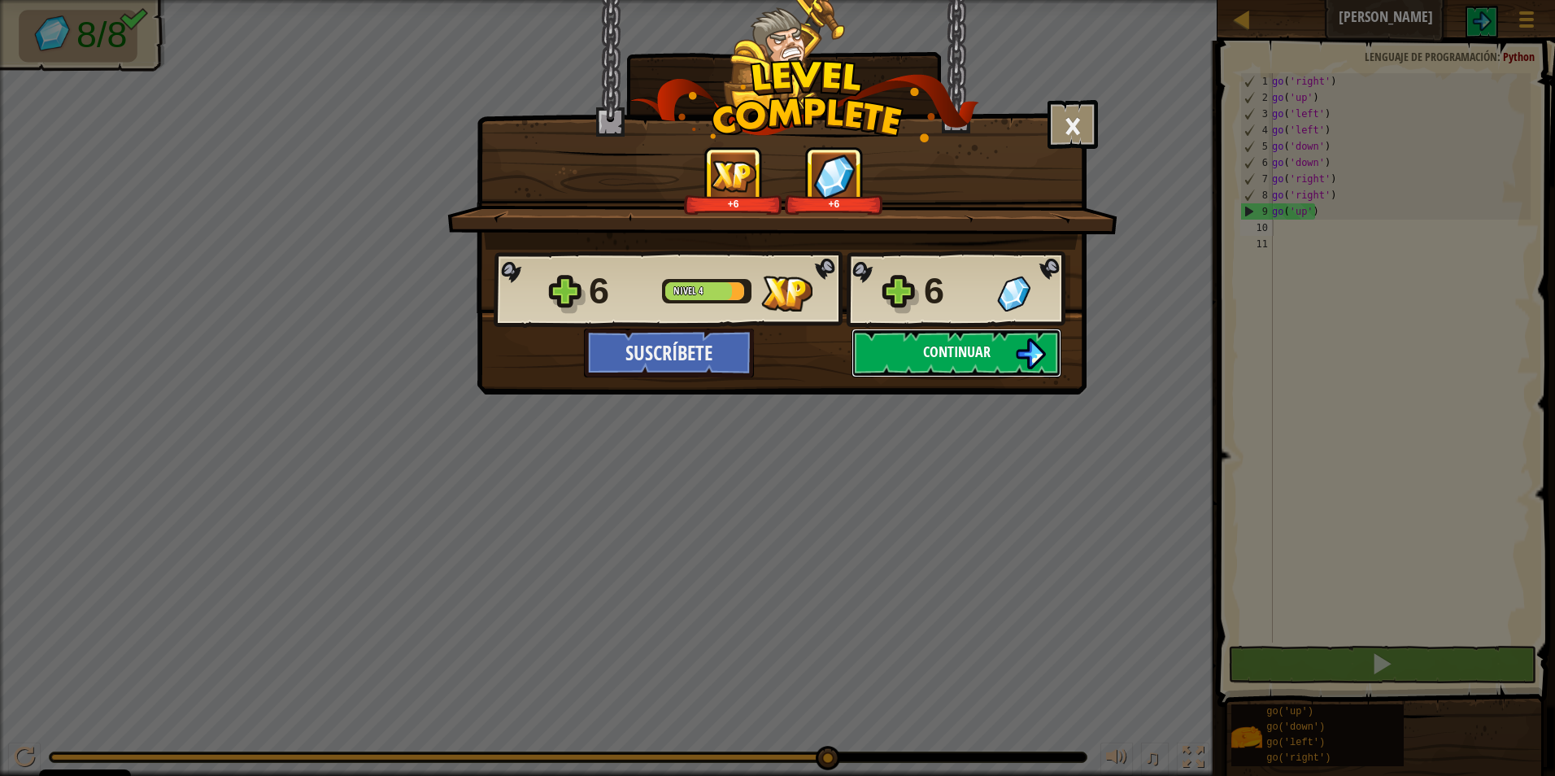
click at [948, 357] on span "Continuar" at bounding box center [957, 352] width 68 height 20
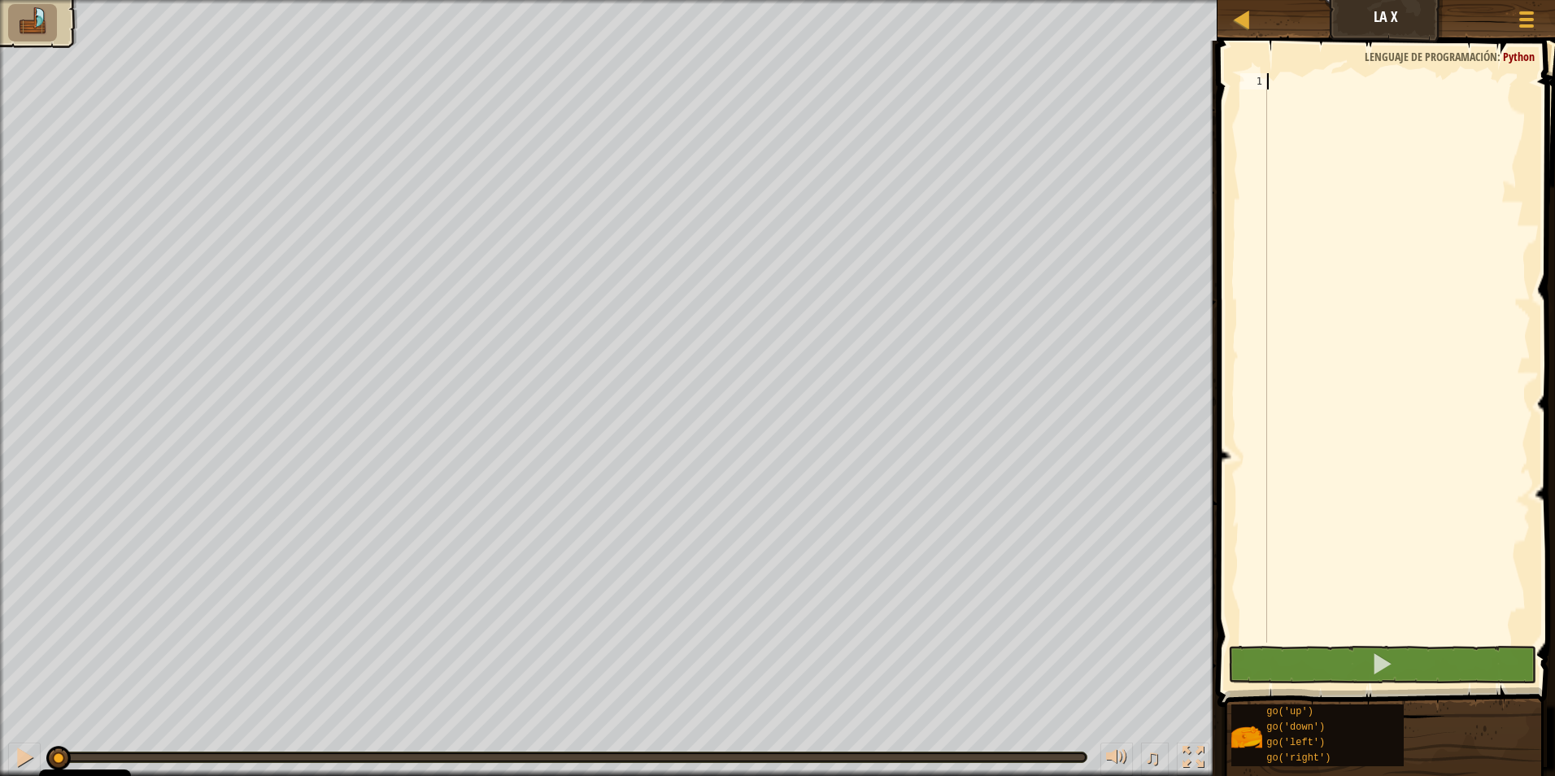
click at [1314, 79] on div at bounding box center [1397, 374] width 267 height 602
type textarea "go"
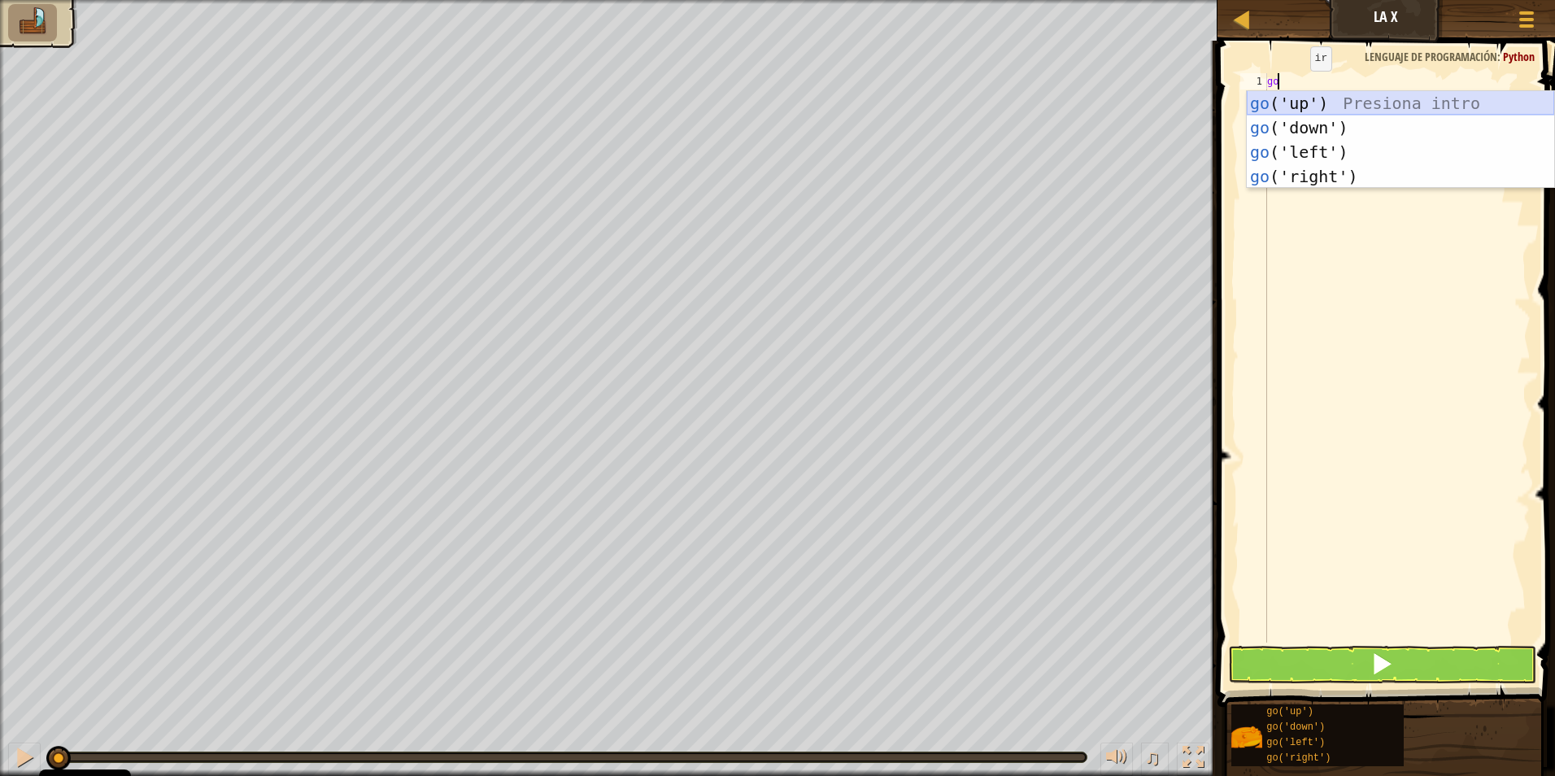
click at [1306, 107] on div "go ('up') Presiona intro go ('down') Presiona intro go ('left') Presiona intro …" at bounding box center [1400, 164] width 307 height 146
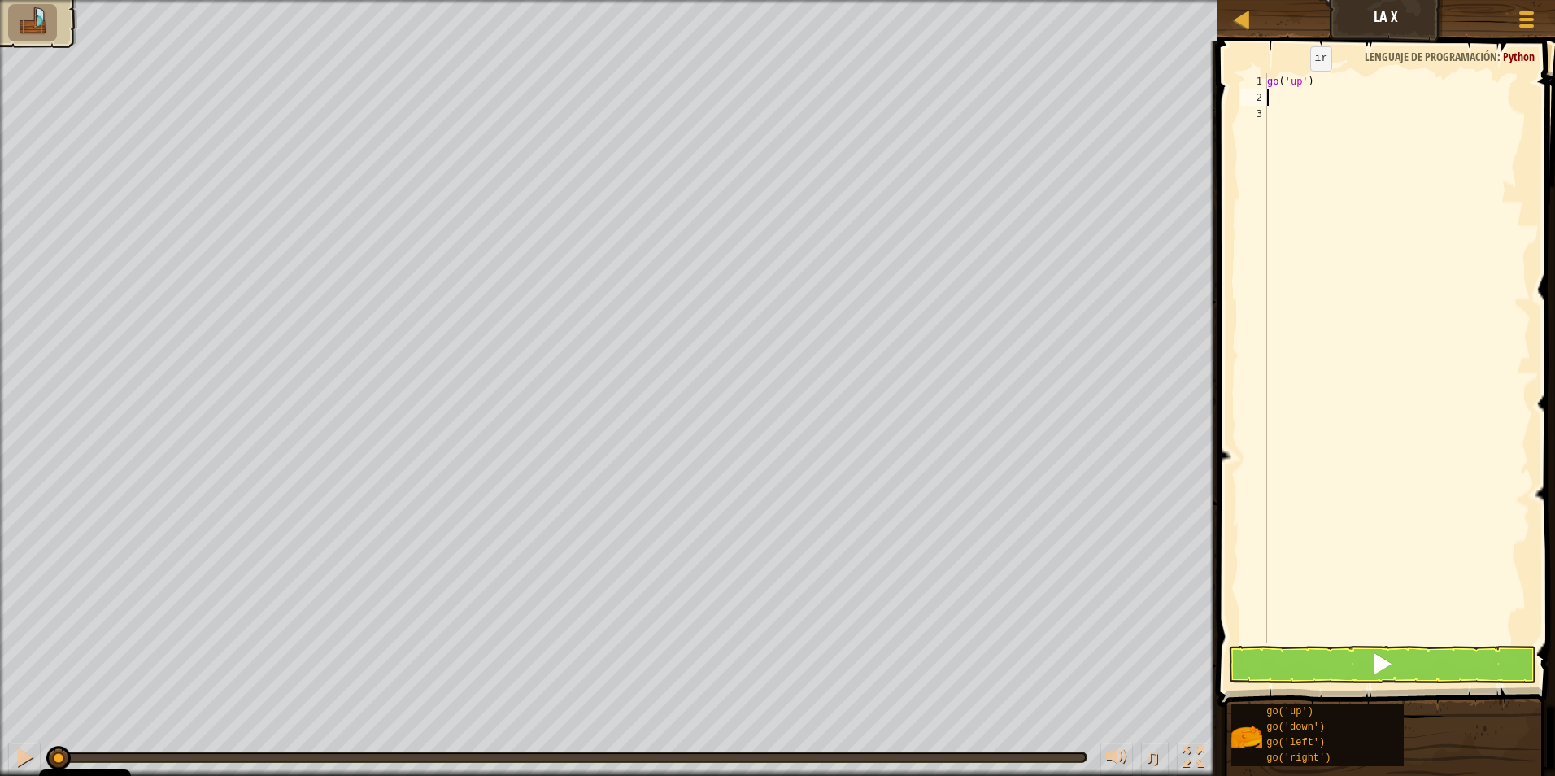
type textarea "go"
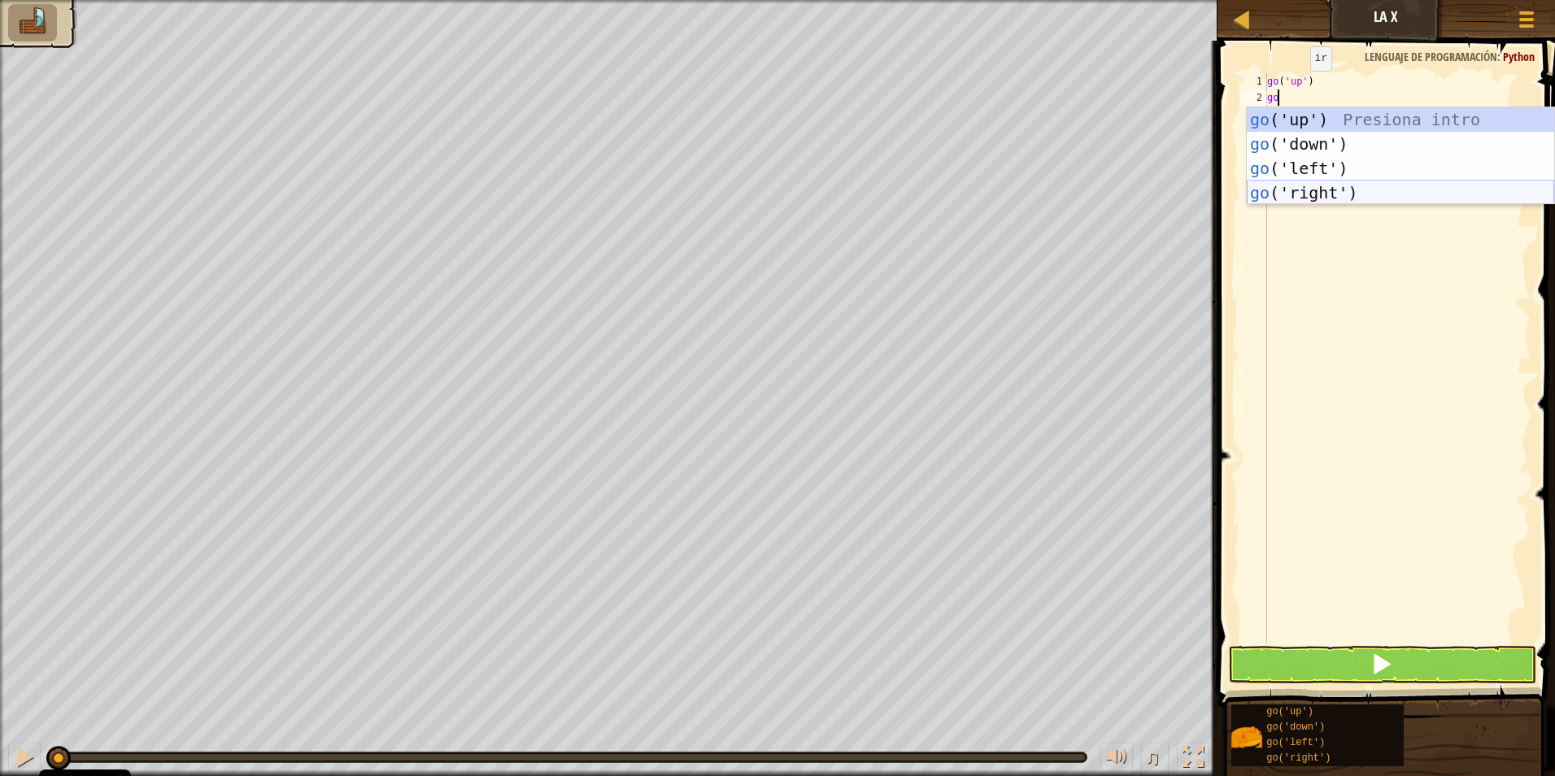
click at [1328, 195] on div "go ('up') Presiona intro go ('down') Presiona intro go ('left') Presiona intro …" at bounding box center [1400, 180] width 307 height 146
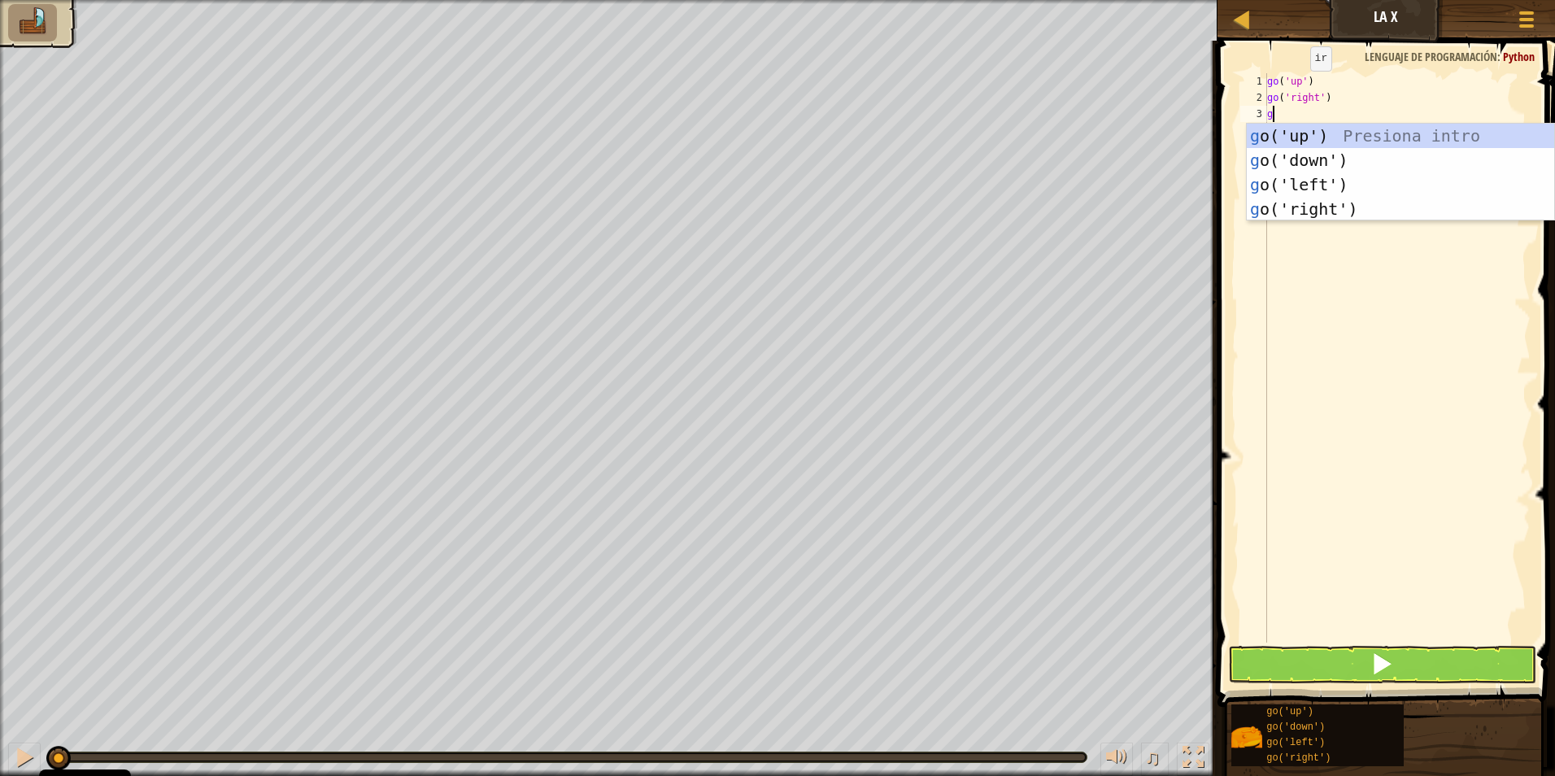
type textarea "go"
click at [1328, 216] on div "go ('up') Presiona intro go ('down') Presiona intro go ('left') Presiona intro …" at bounding box center [1400, 197] width 307 height 146
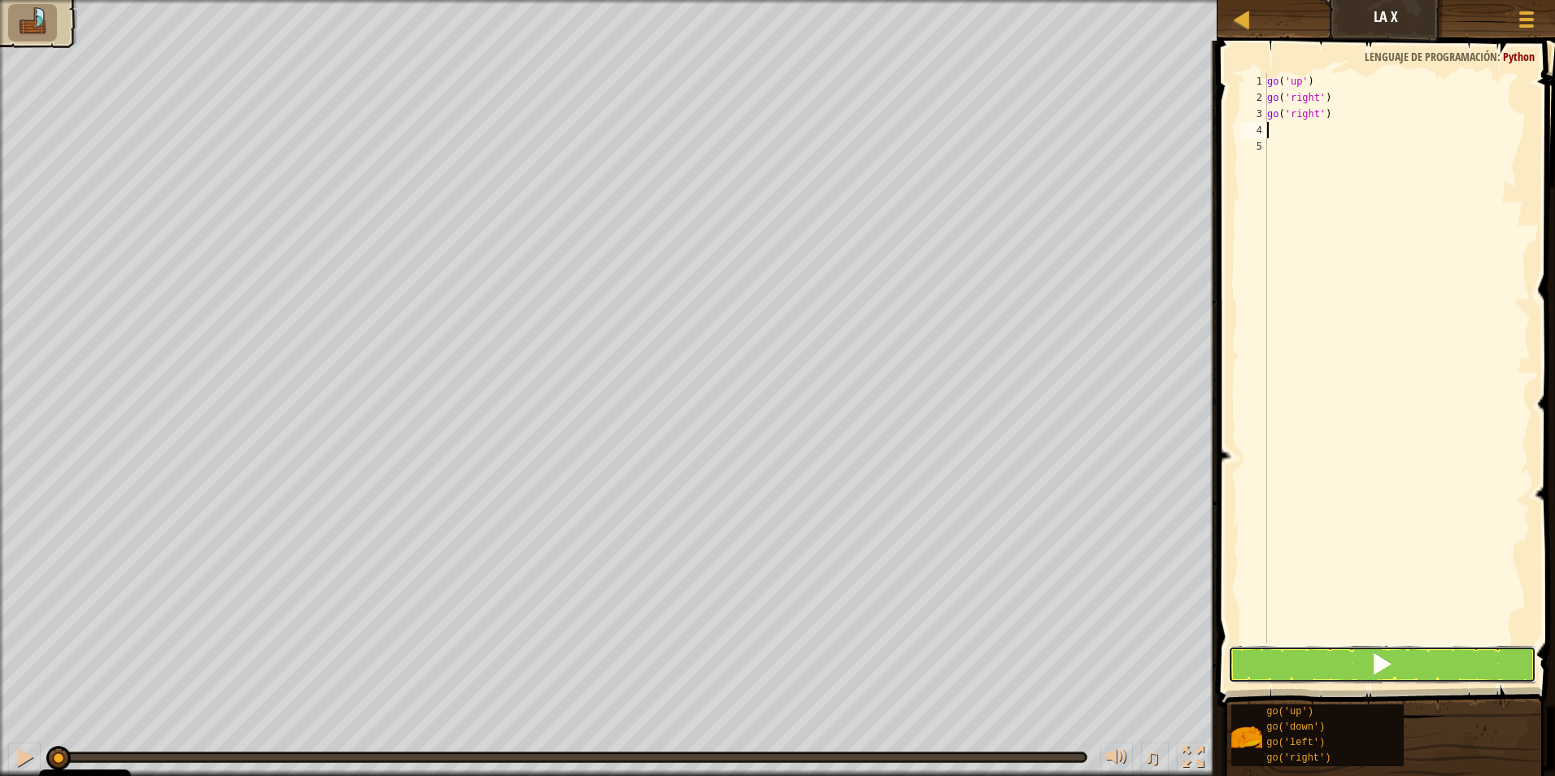
click at [1381, 660] on span at bounding box center [1382, 663] width 23 height 23
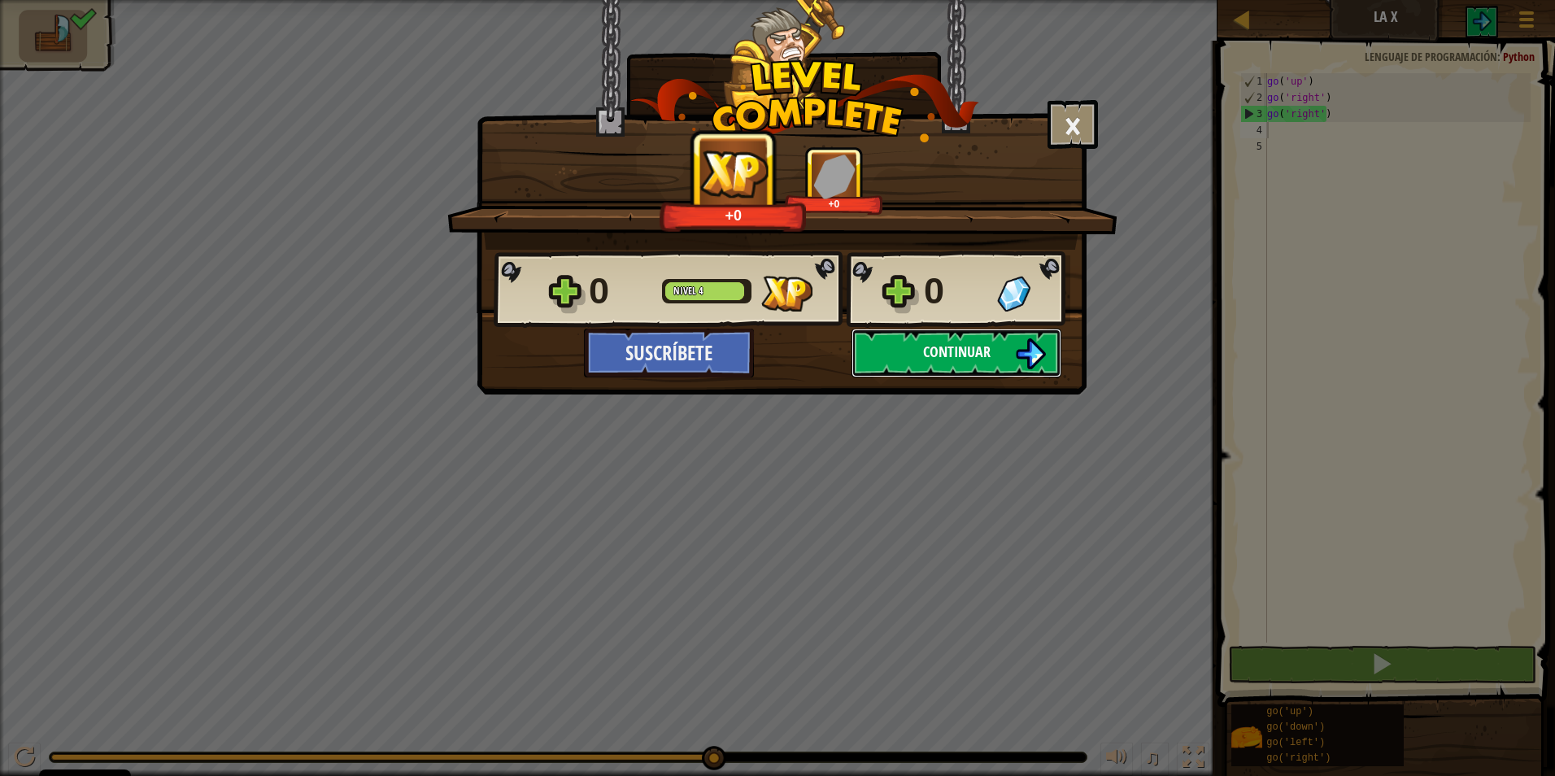
click at [945, 347] on span "Continuar" at bounding box center [957, 352] width 68 height 20
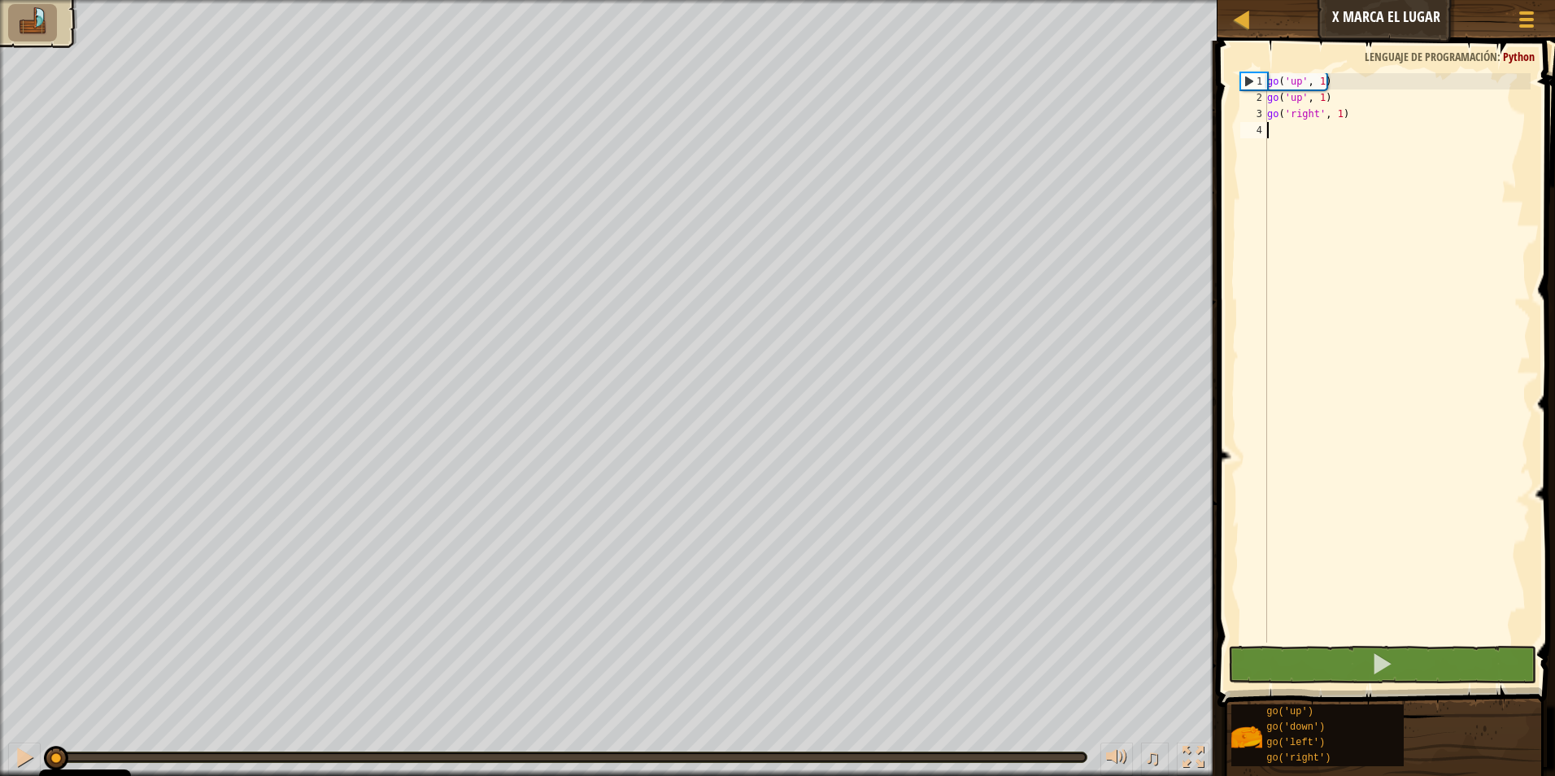
click at [1326, 134] on div "go ( 'up' , 1 ) go ( 'up' , 1 ) go ( 'right' , 1 )" at bounding box center [1397, 374] width 267 height 602
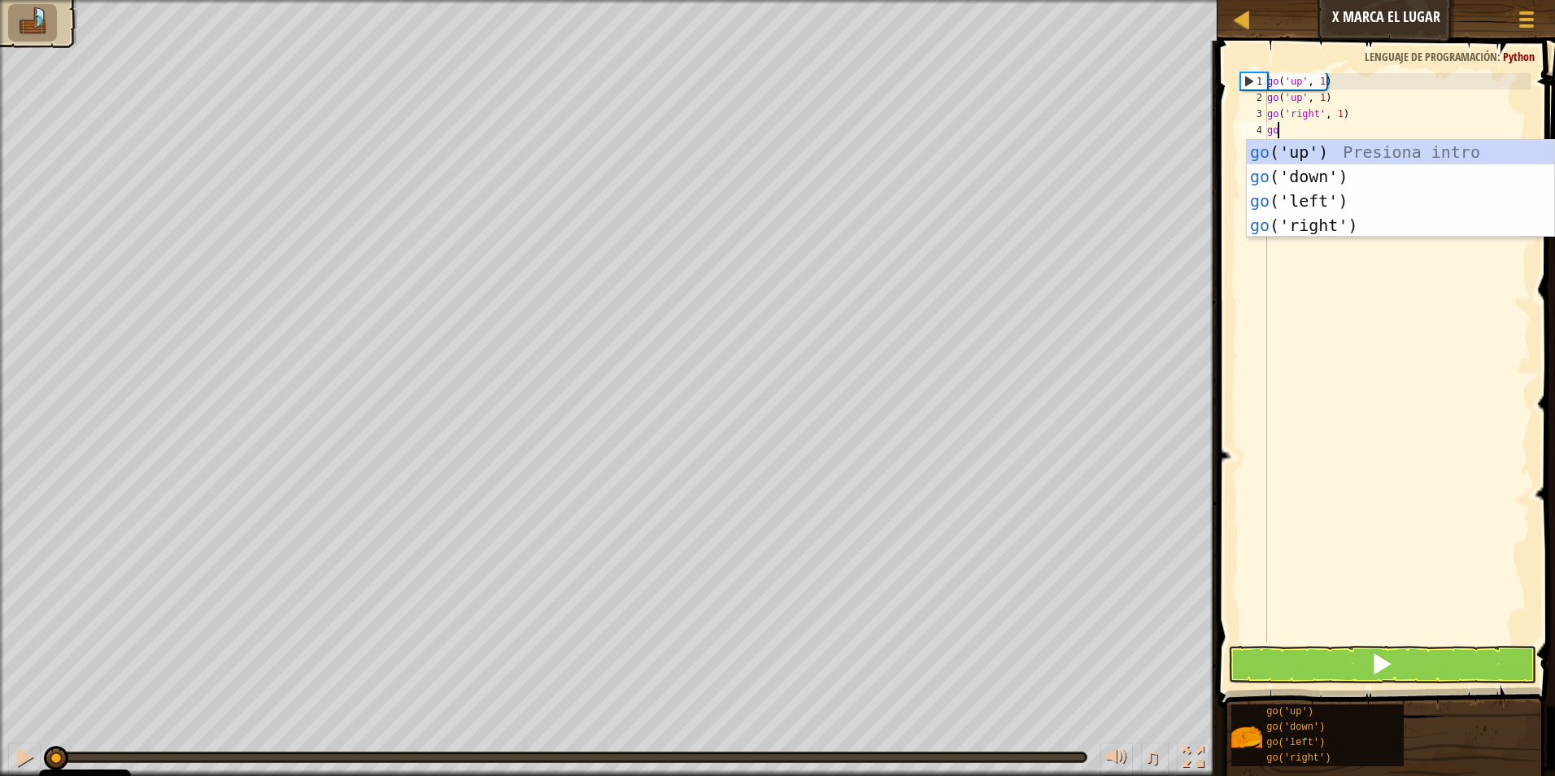
scroll to position [7, 0]
type textarea "g"
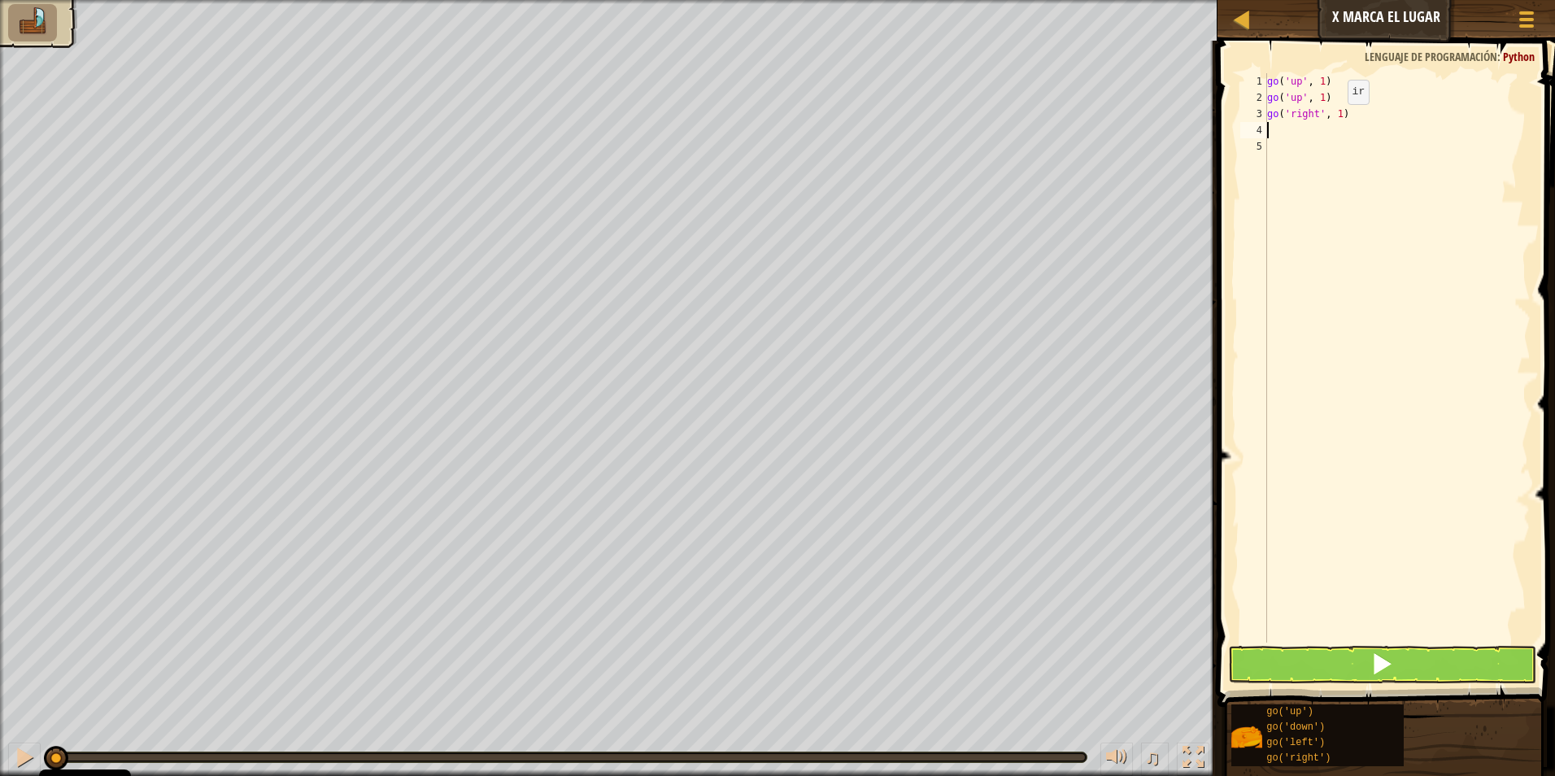
click at [1335, 120] on div "go ( 'up' , 1 ) go ( 'up' , 1 ) go ( 'right' , 1 )" at bounding box center [1397, 374] width 267 height 602
type textarea "go('right', 3)"
click at [1335, 669] on button at bounding box center [1382, 664] width 309 height 37
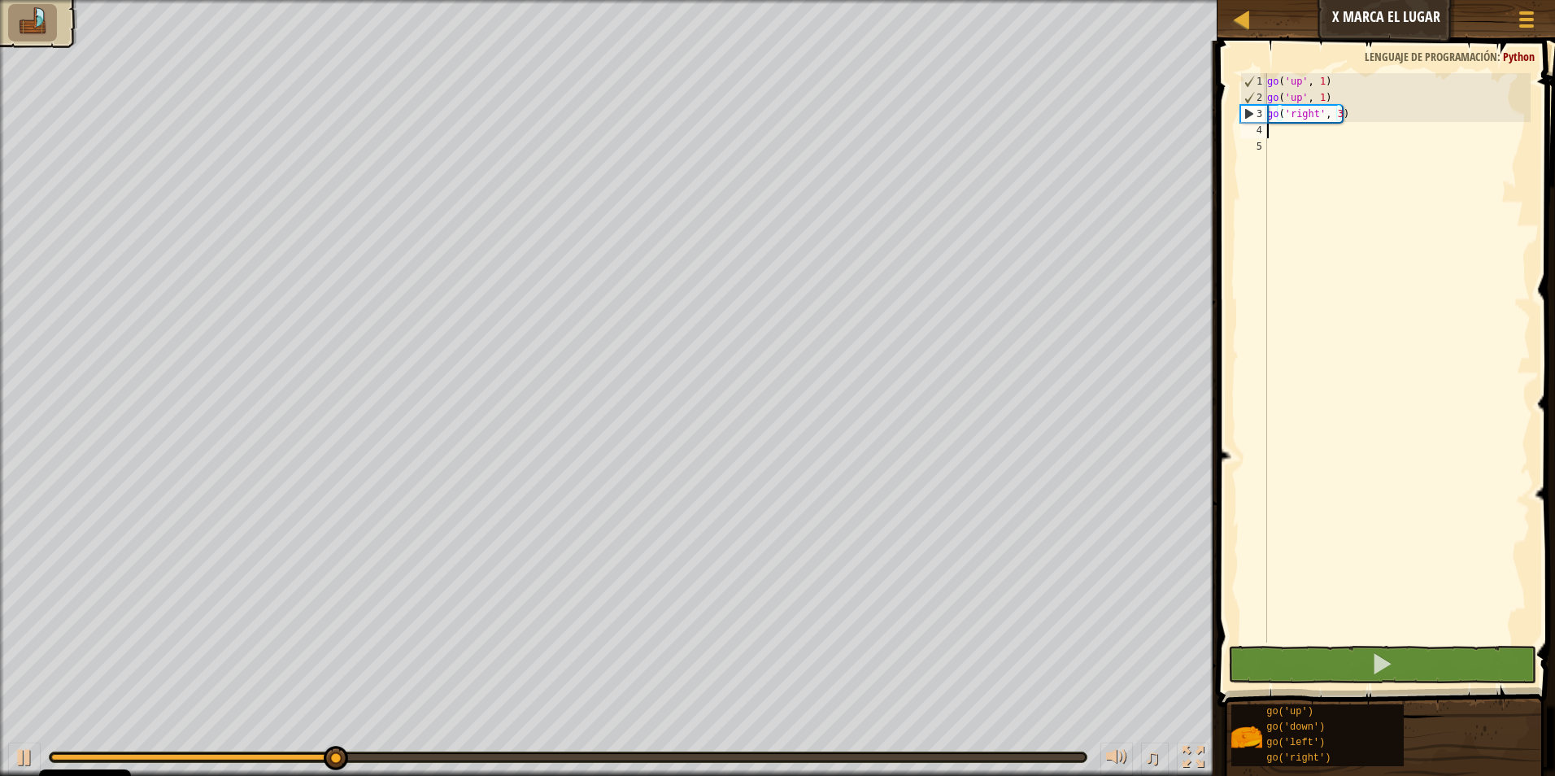
click at [1300, 133] on div "go ( 'up' , 1 ) go ( 'up' , 1 ) go ( 'right' , 3 )" at bounding box center [1397, 374] width 267 height 602
type textarea "go"
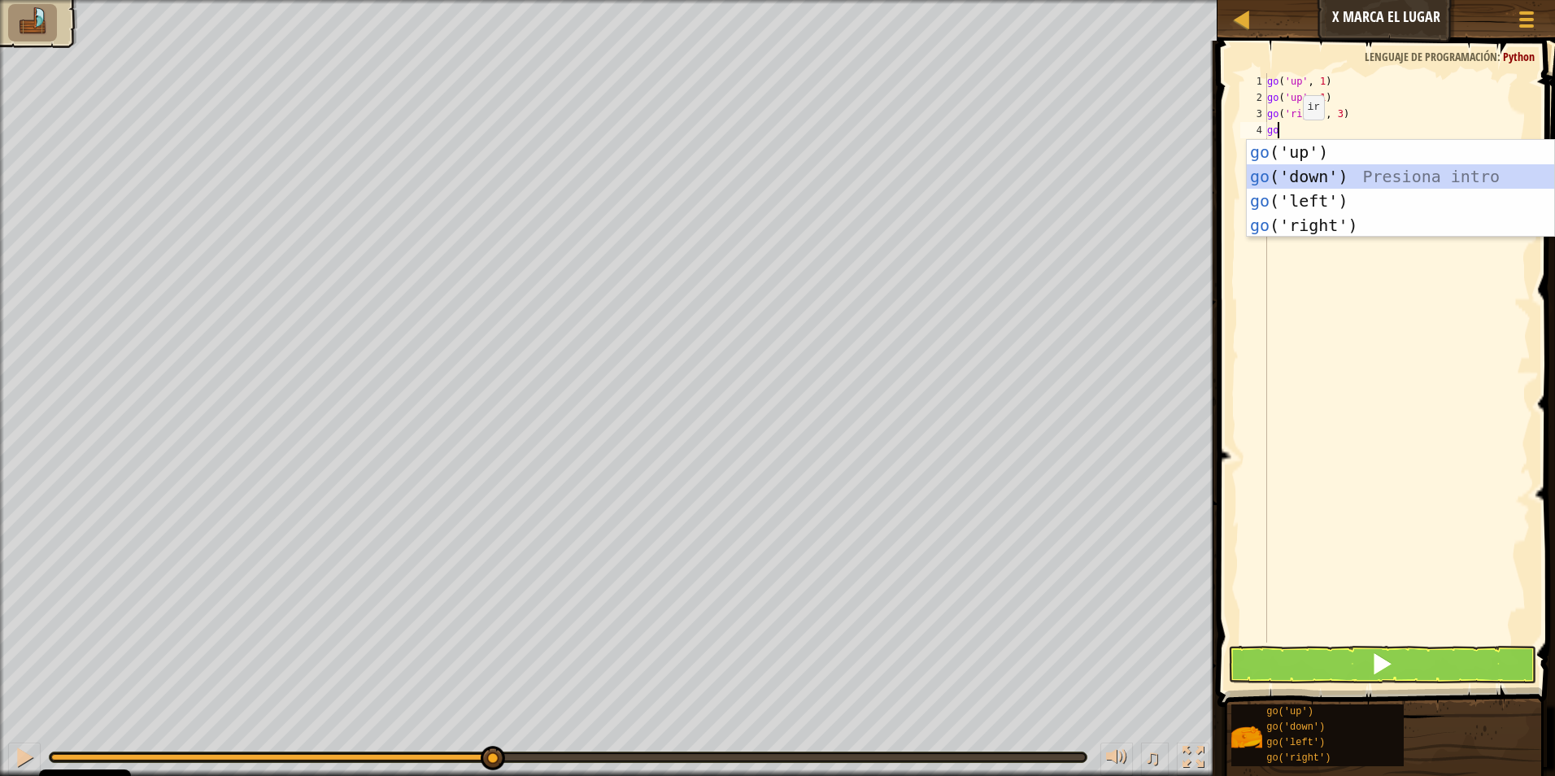
click at [1302, 179] on div "go ('up') Presiona intro go ('down') Presiona intro go ('left') Presiona intro …" at bounding box center [1400, 213] width 307 height 146
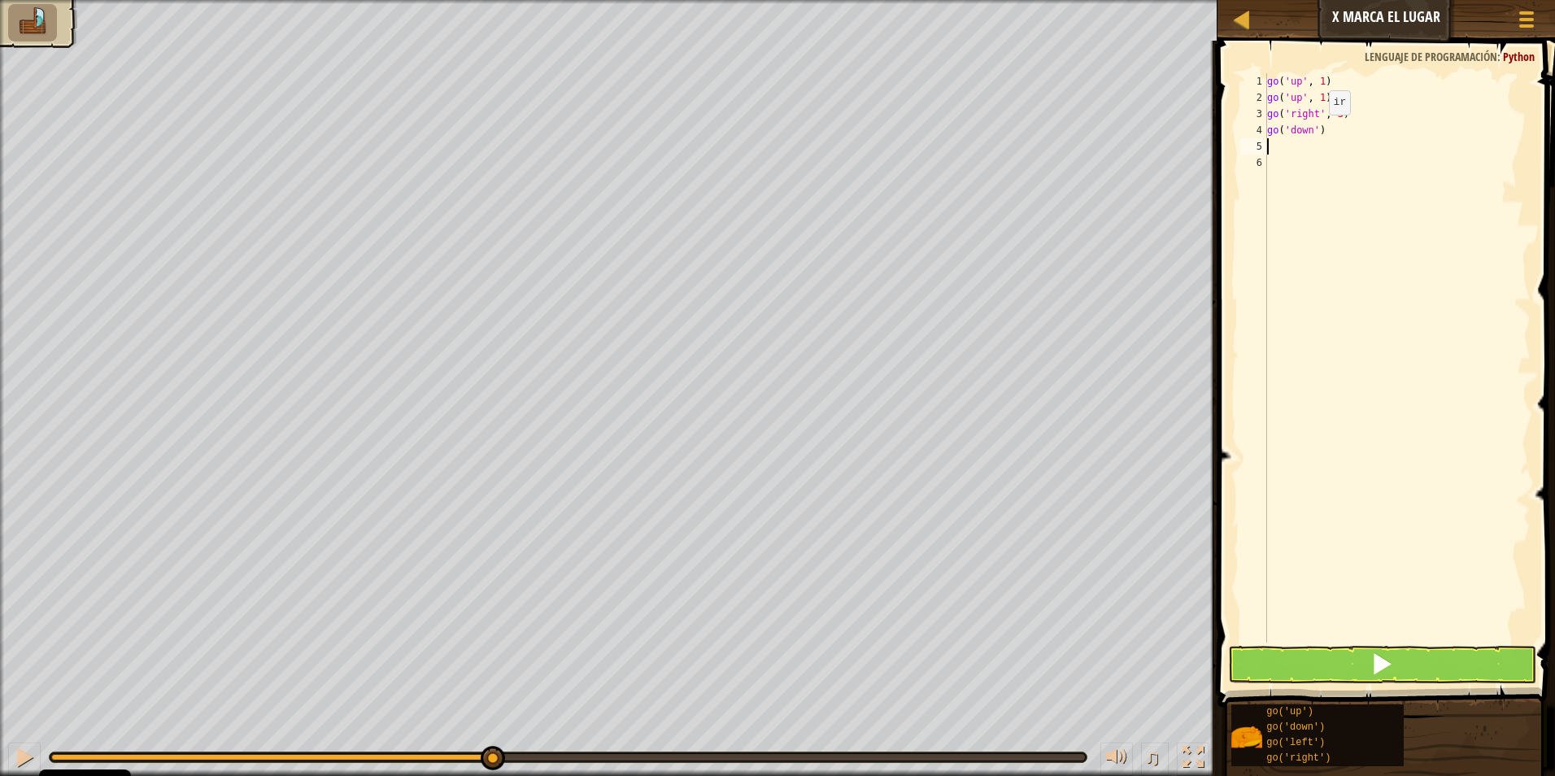
click at [1315, 131] on div "go ( 'up' , 1 ) go ( 'up' , 1 ) go ( 'right' , 3 ) go ( 'down' )" at bounding box center [1397, 374] width 267 height 602
type textarea "go('down' 2)"
click at [1313, 168] on div "go ( 'up' , 1 ) go ( 'up' , 1 ) go ( 'right' , 3 ) go ( 'down' 2 )" at bounding box center [1397, 374] width 267 height 602
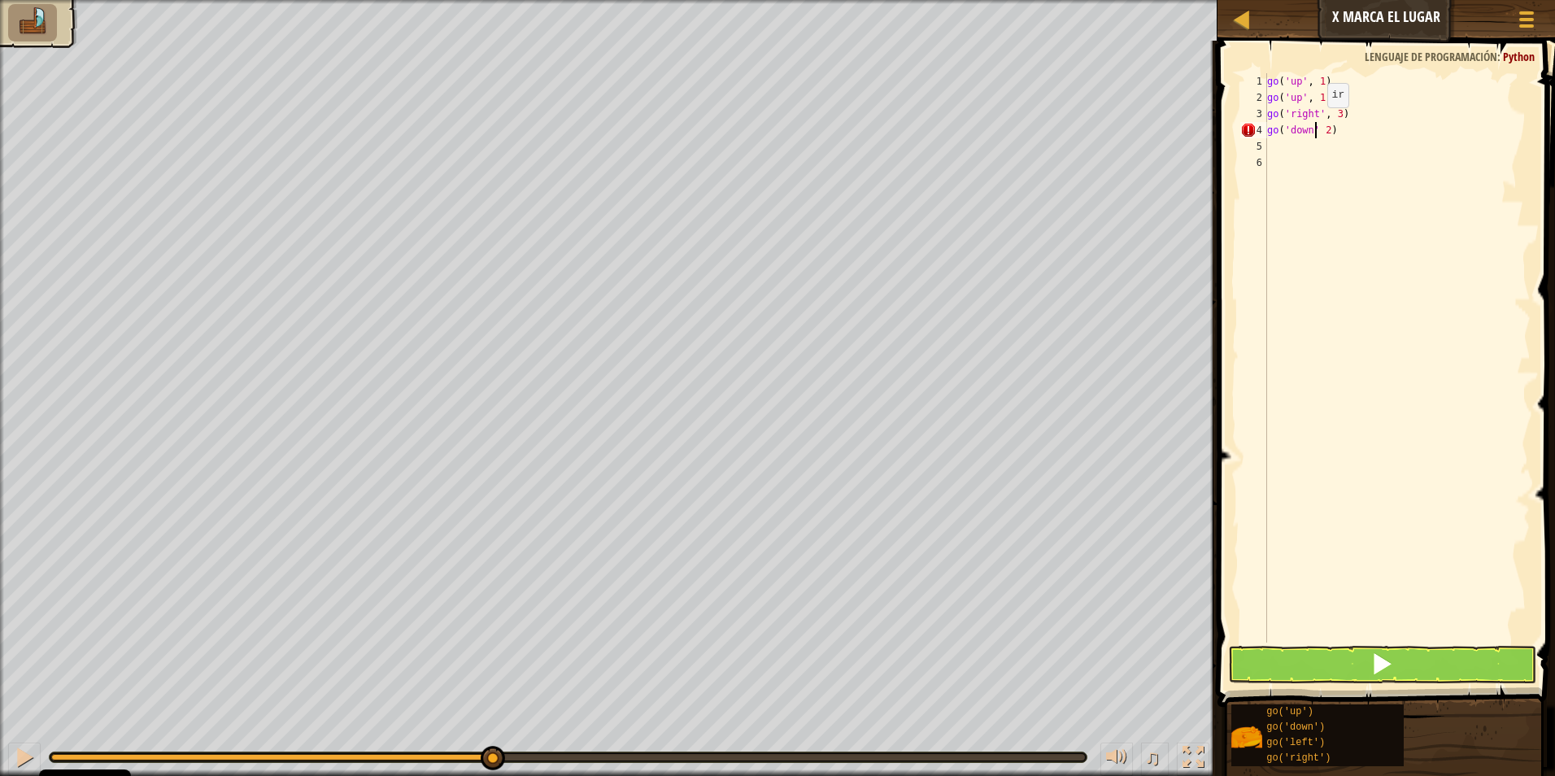
click at [1314, 124] on div "go ( 'up' , 1 ) go ( 'up' , 1 ) go ( 'right' , 3 ) go ( 'down' 2 )" at bounding box center [1397, 374] width 267 height 602
type textarea "go('down', 2)"
click at [1311, 152] on div "go ( 'up' , 1 ) go ( 'up' , 1 ) go ( 'right' , 3 ) go ( 'down' , 2 )" at bounding box center [1397, 374] width 267 height 602
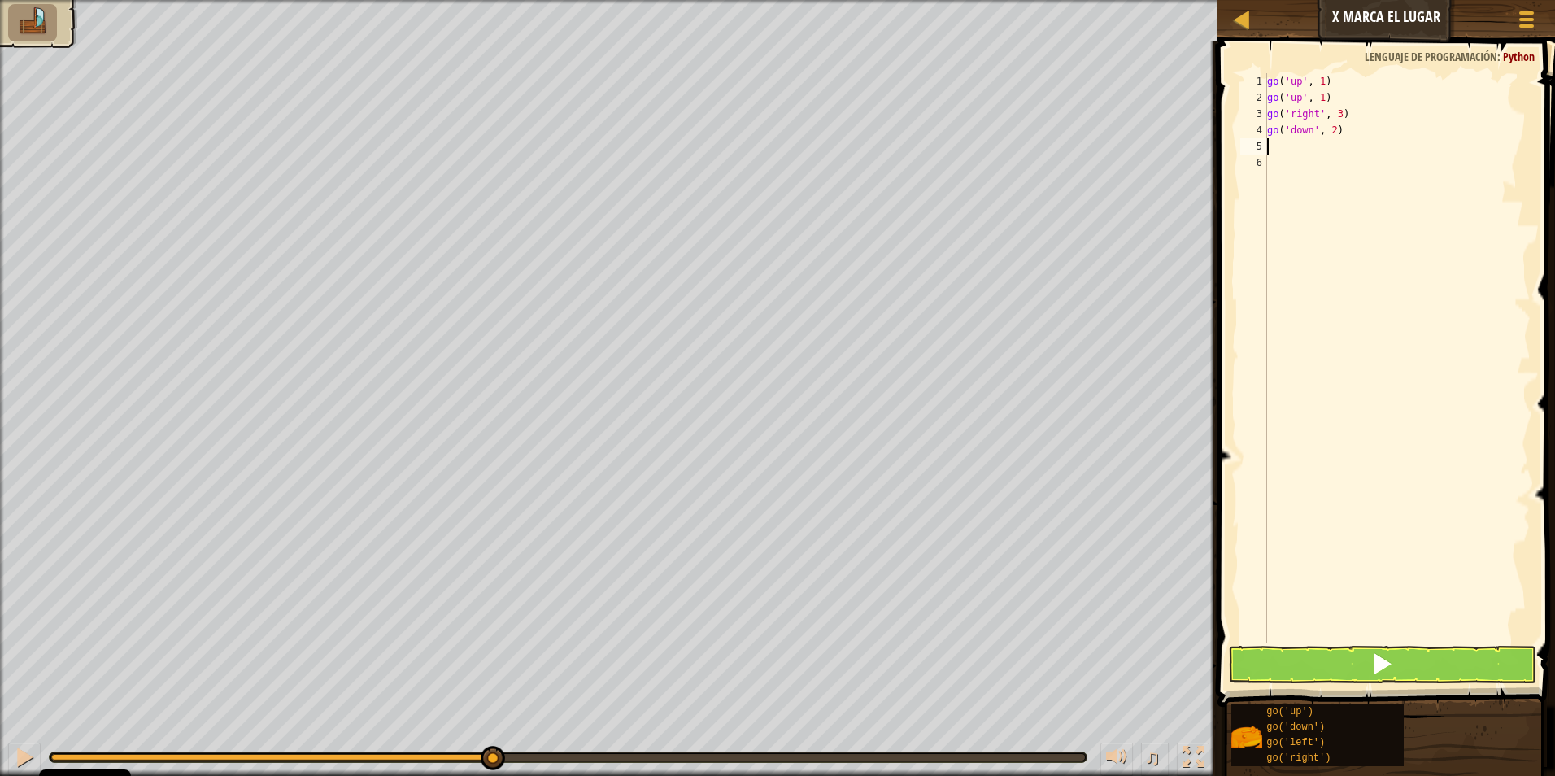
type textarea "go"
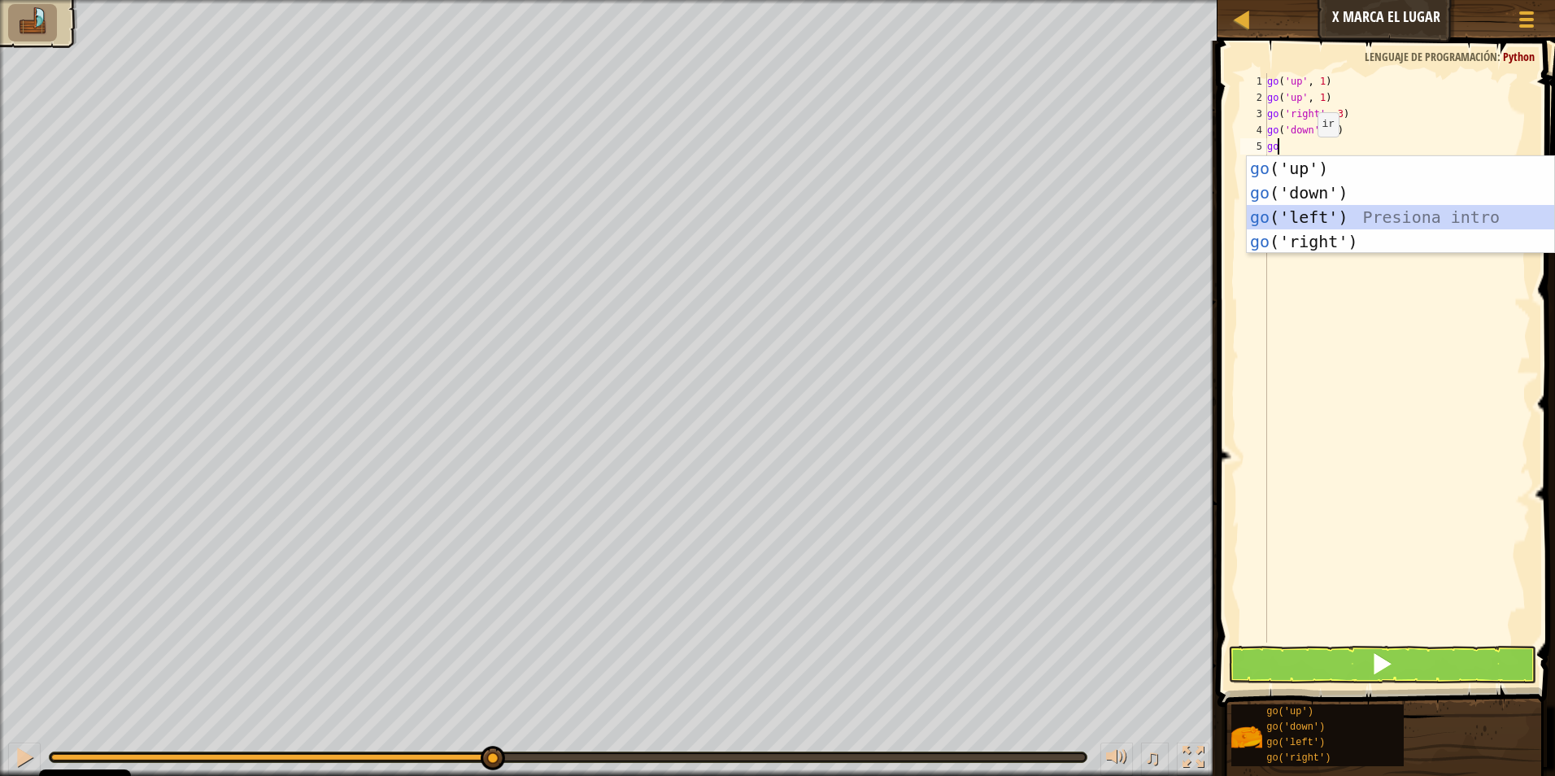
click at [1314, 208] on div "go ('up') Presiona intro go ('down') Presiona intro go ('left') Presiona intro …" at bounding box center [1400, 229] width 307 height 146
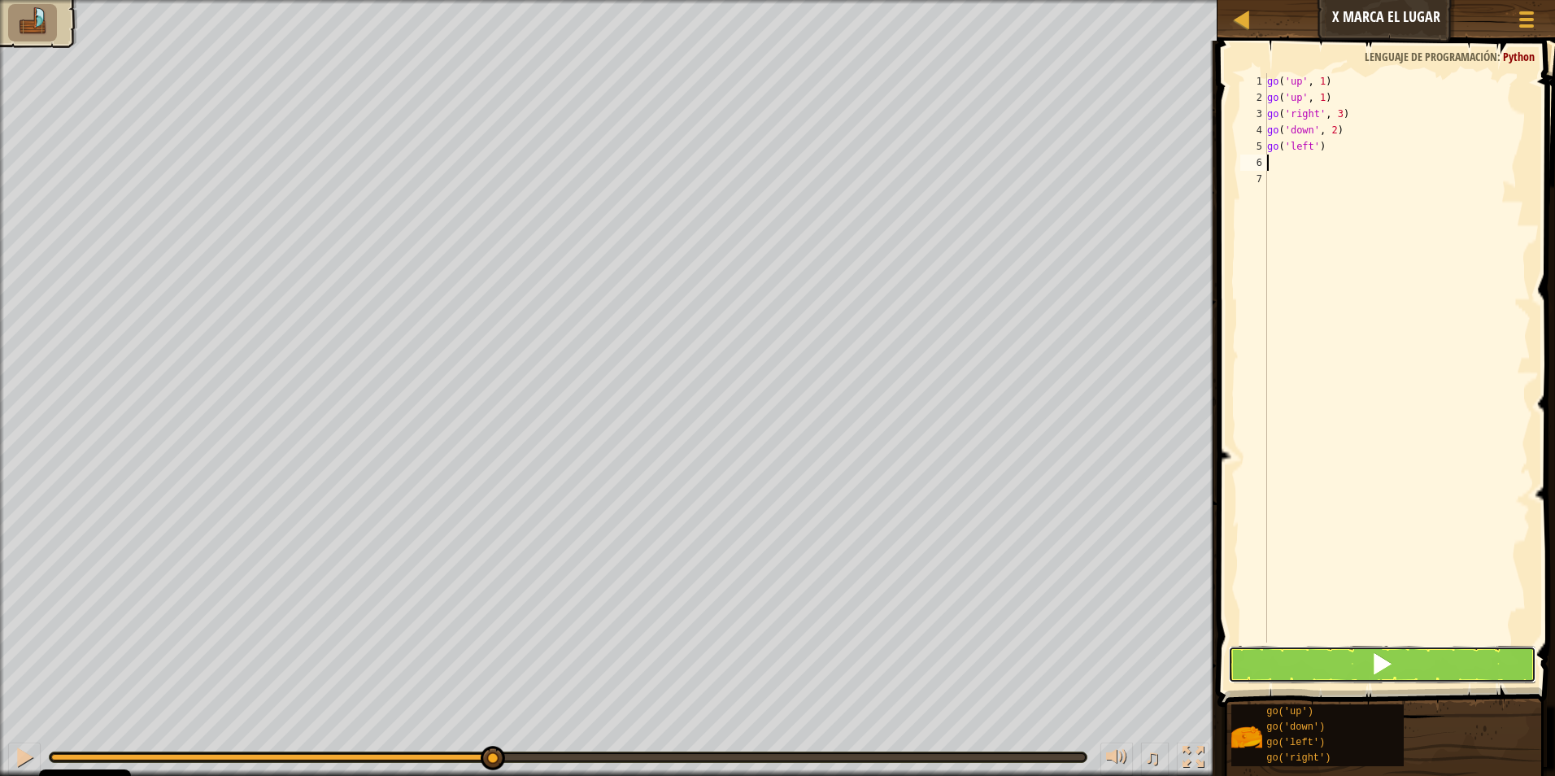
click at [1365, 662] on button at bounding box center [1382, 664] width 309 height 37
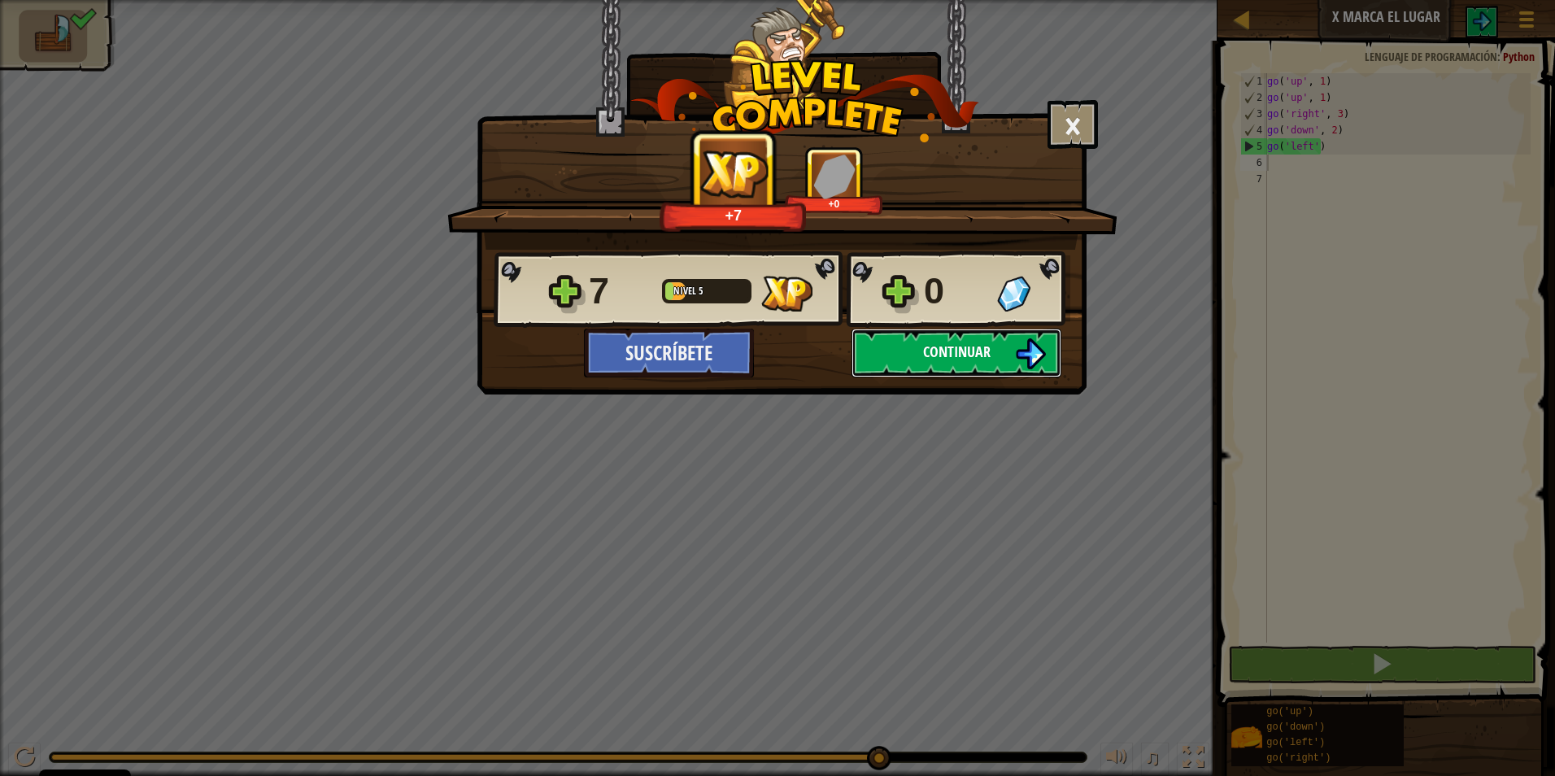
click at [957, 363] on button "Continuar" at bounding box center [957, 353] width 210 height 49
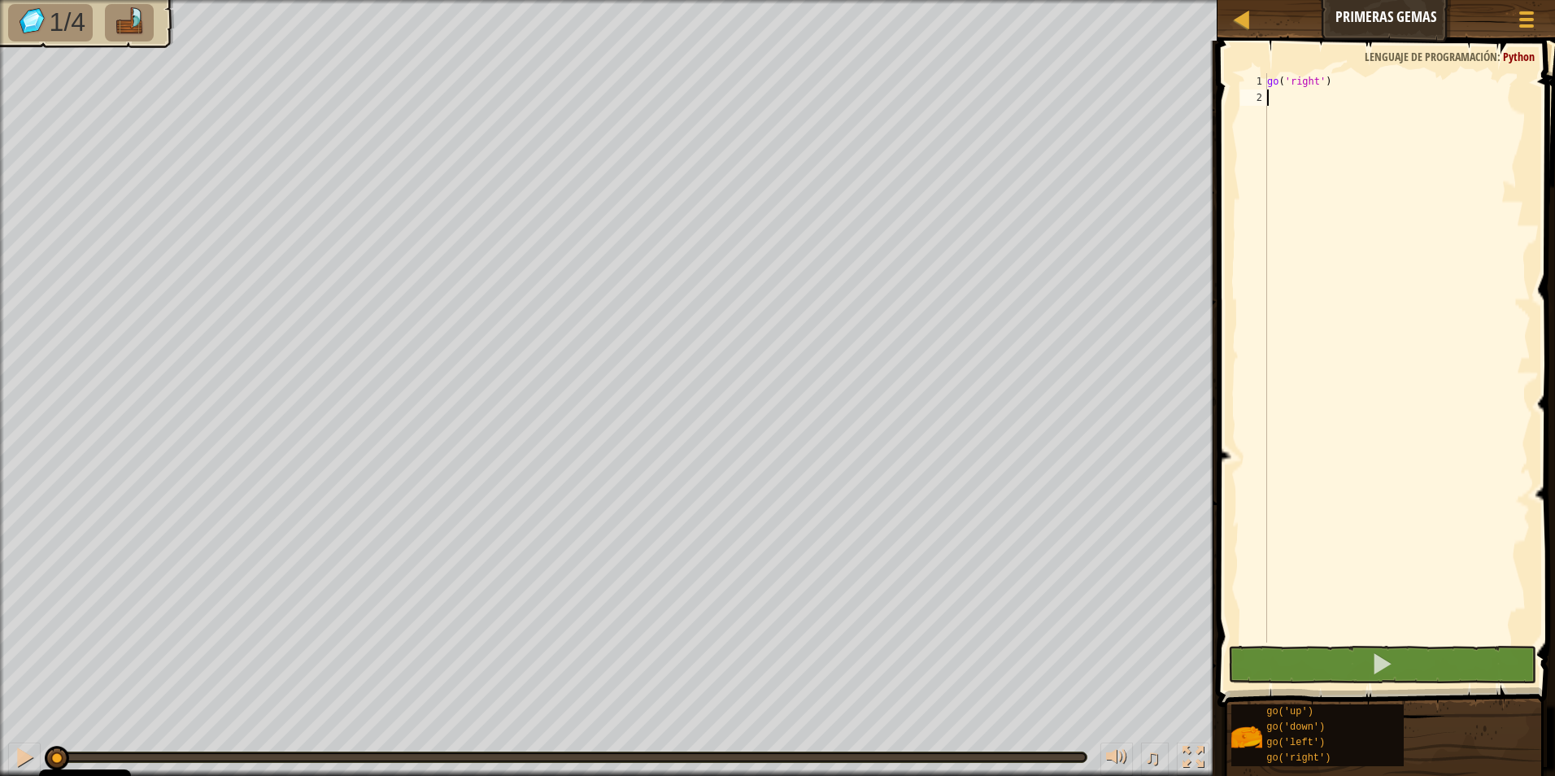
click at [1298, 98] on div "go ( 'right' )" at bounding box center [1397, 374] width 267 height 602
click at [1322, 85] on div "go ( 'right' ) go" at bounding box center [1397, 374] width 267 height 602
click at [1318, 94] on div "go ( 'right' , 2 ) go" at bounding box center [1397, 374] width 267 height 602
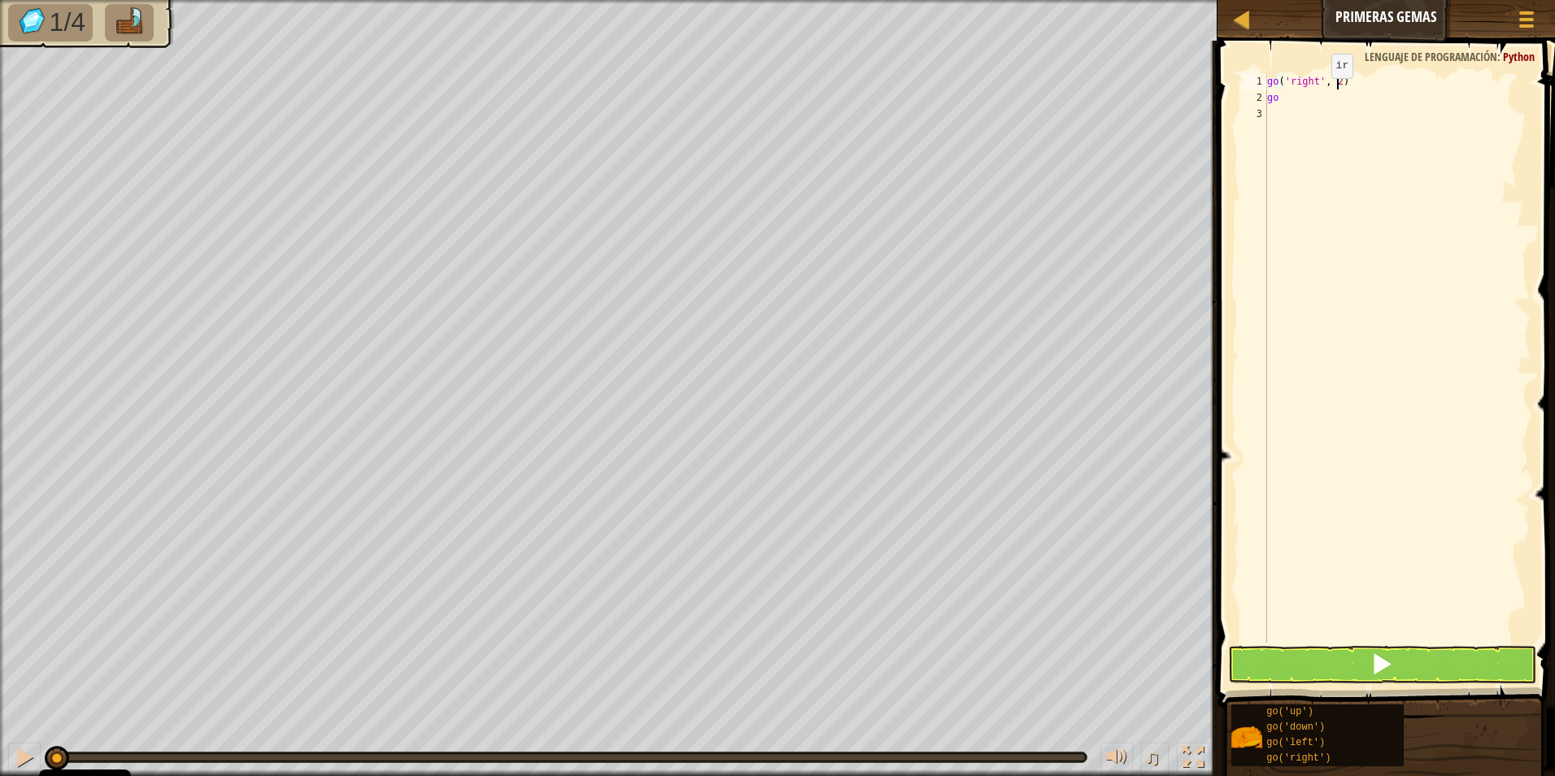
scroll to position [7, 0]
type textarea "g"
type textarea "go"
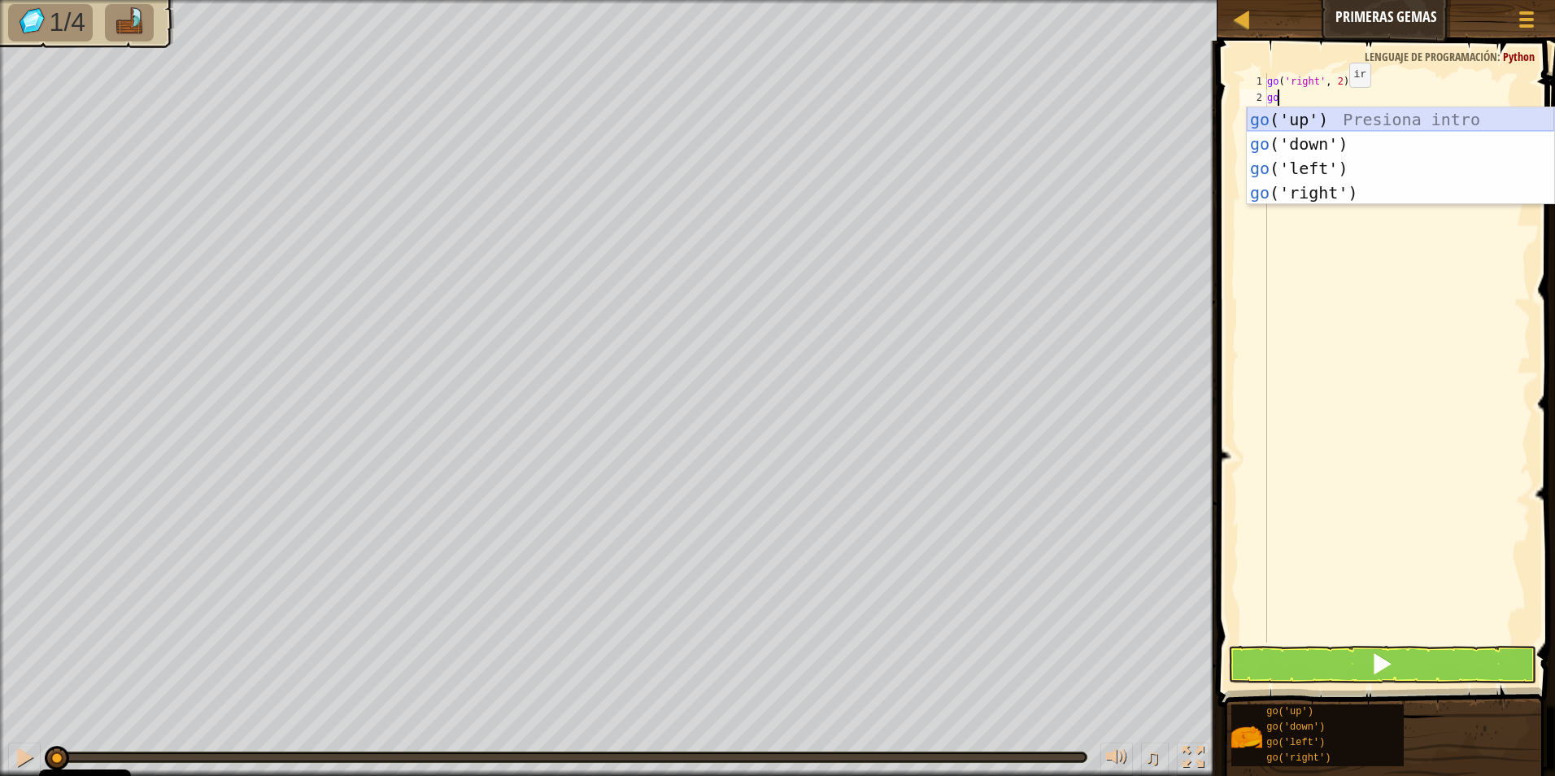
click at [1307, 124] on div "go ('up') Presiona intro go ('down') Presiona intro go ('left') Presiona intro …" at bounding box center [1400, 180] width 307 height 146
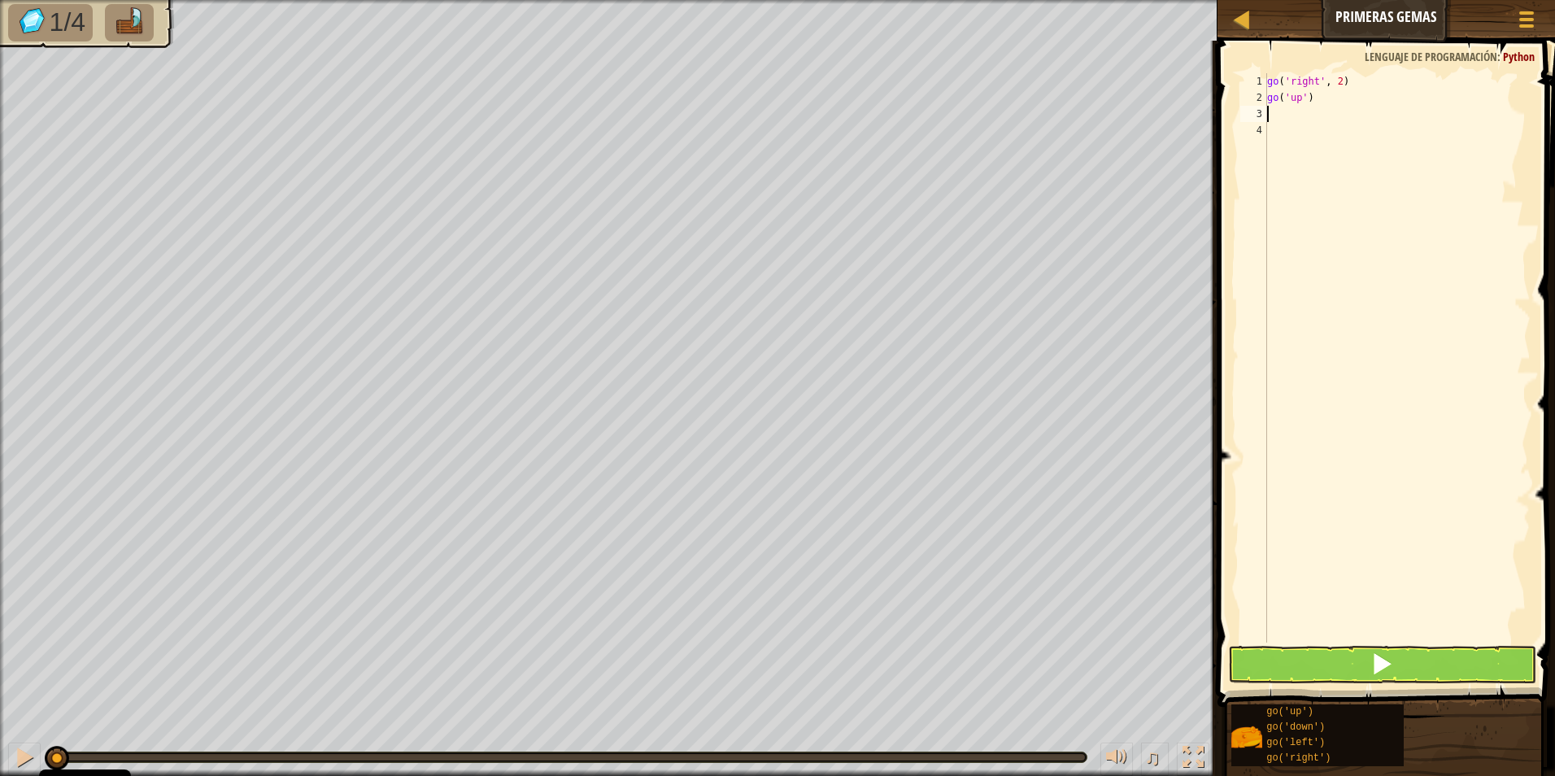
type textarea "go"
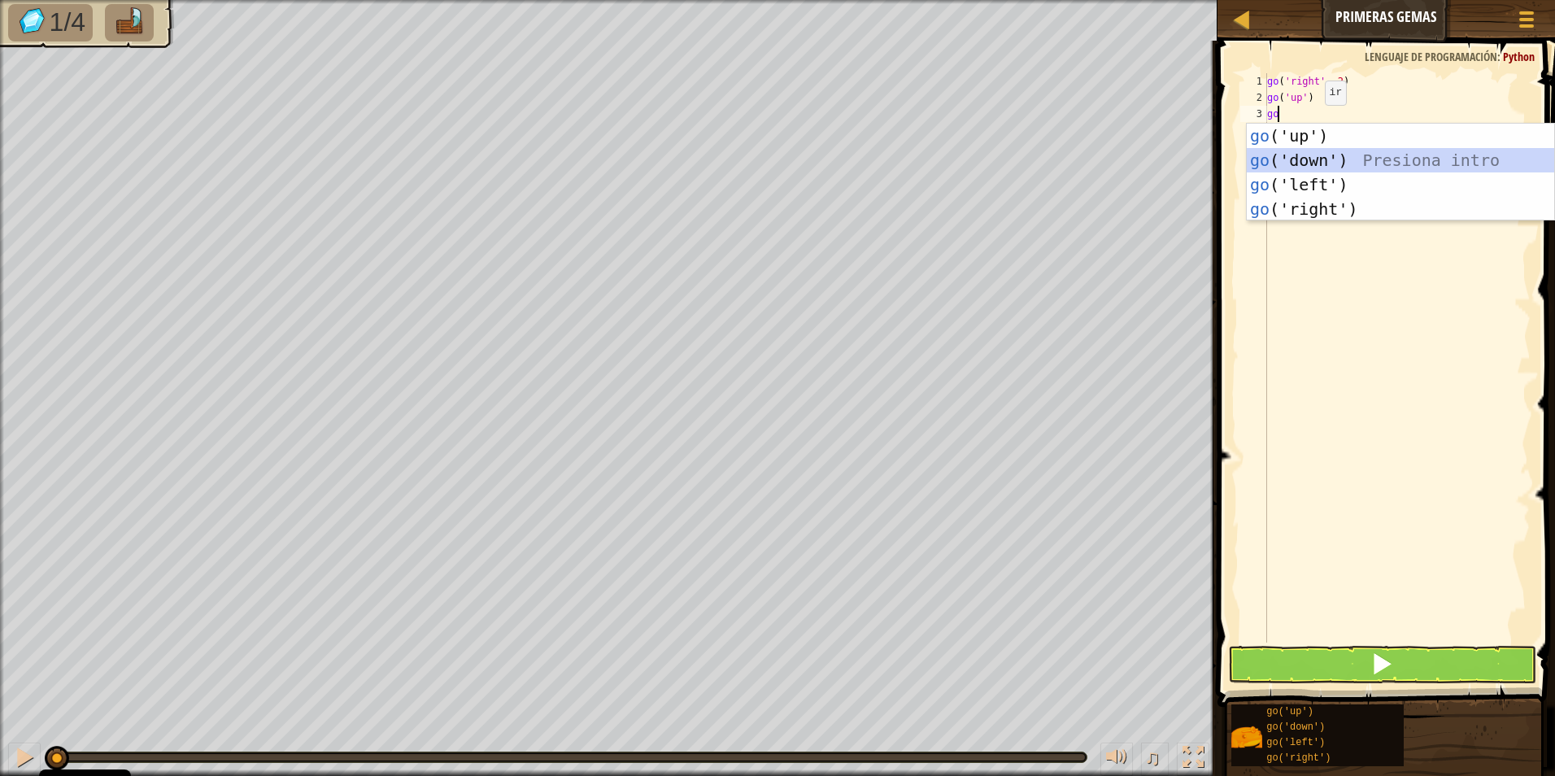
click at [1315, 156] on div "go ('up') Presiona intro go ('down') Presiona intro go ('left') Presiona intro …" at bounding box center [1400, 197] width 307 height 146
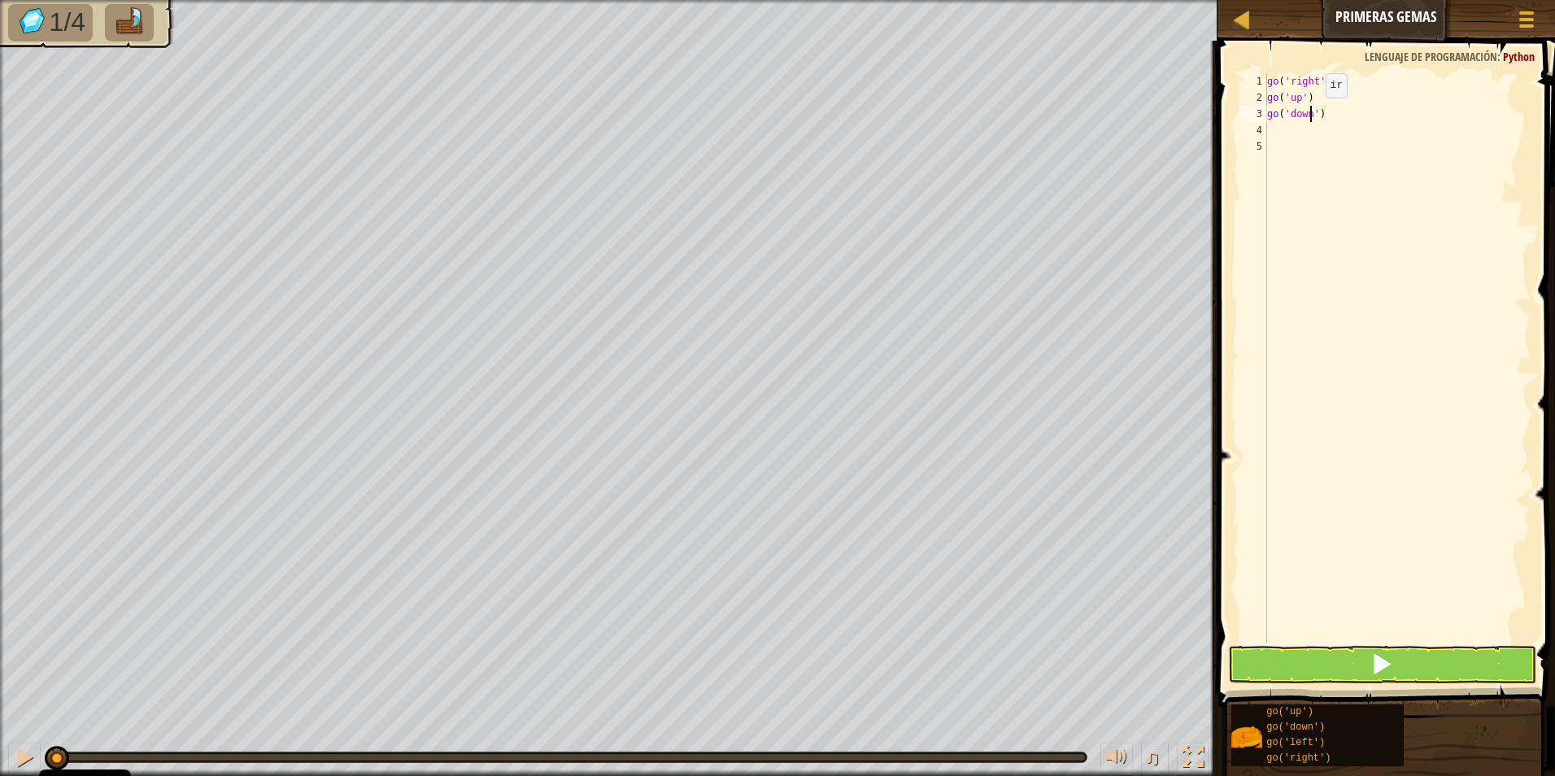
click at [1312, 114] on div "go ( 'right' , 2 ) go ( 'up' ) go ( 'down' )" at bounding box center [1397, 374] width 267 height 602
type textarea "go('down', 2)"
click at [1373, 112] on div "go ( 'right' , 2 ) go ( 'up' ) go ( 'down' , 2 )" at bounding box center [1397, 374] width 267 height 602
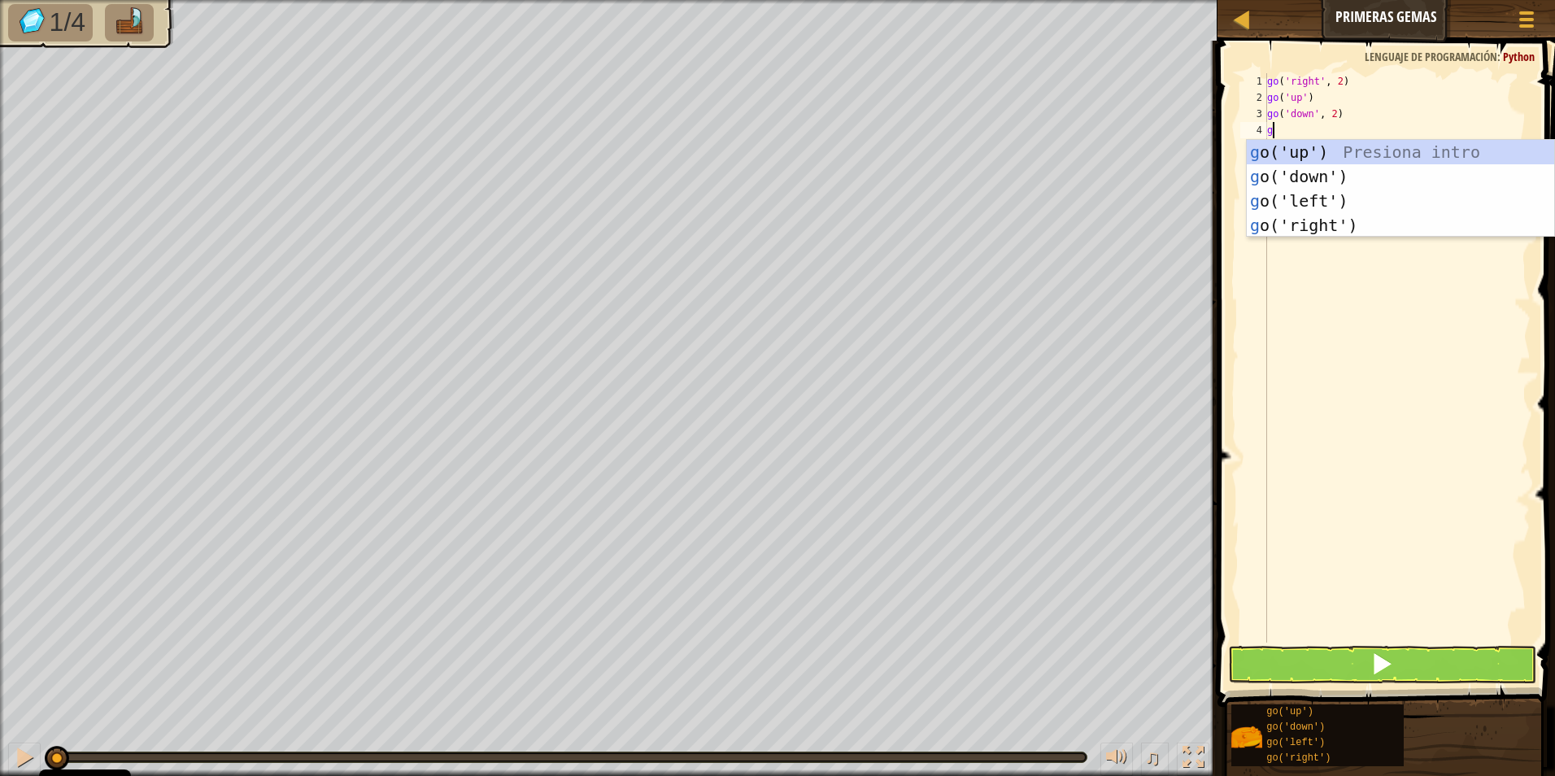
type textarea "go"
click at [1322, 149] on div "go ('up') Presiona intro go ('down') Presiona intro go ('left') Presiona intro …" at bounding box center [1400, 213] width 307 height 146
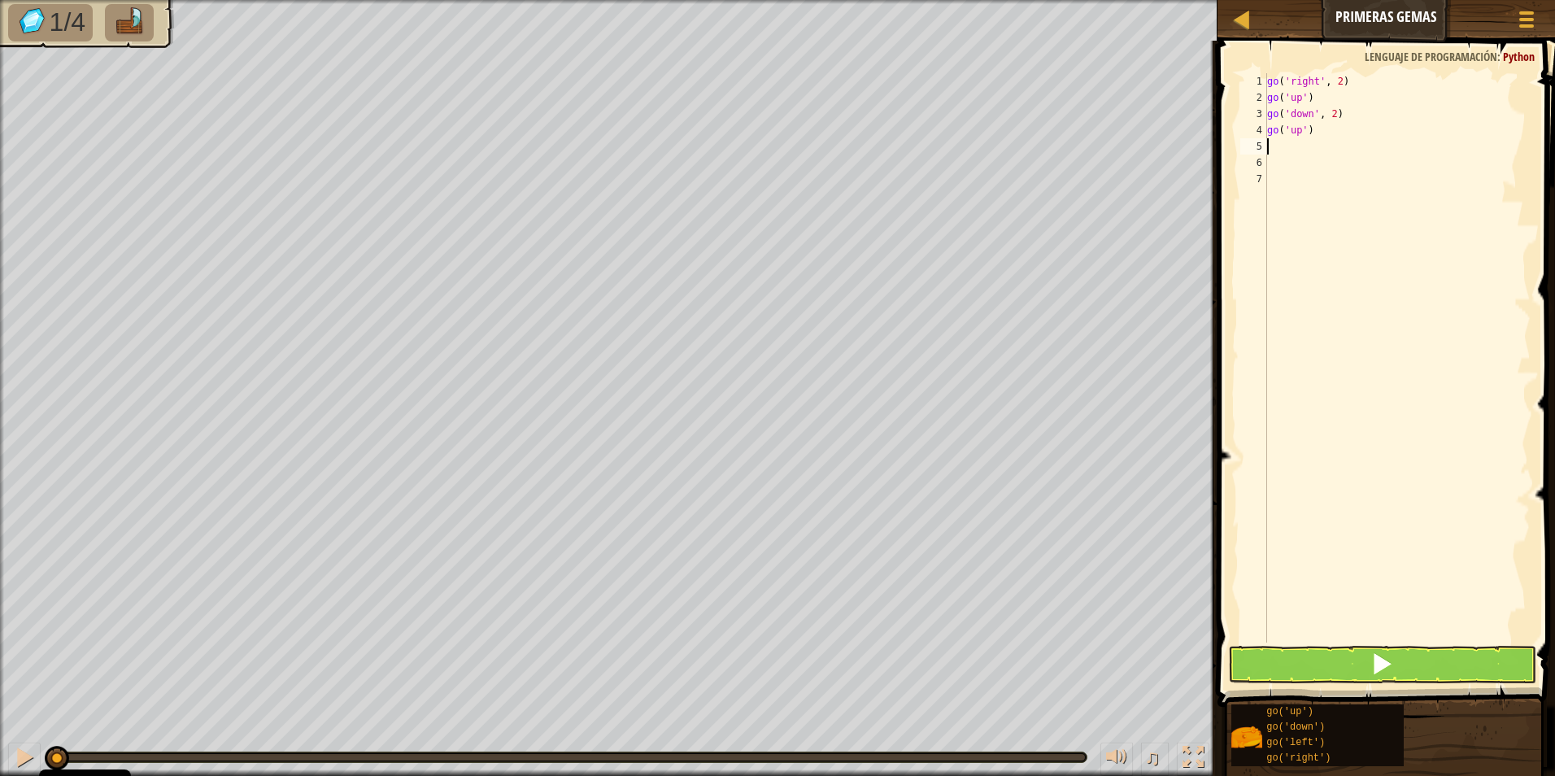
type textarea "go"
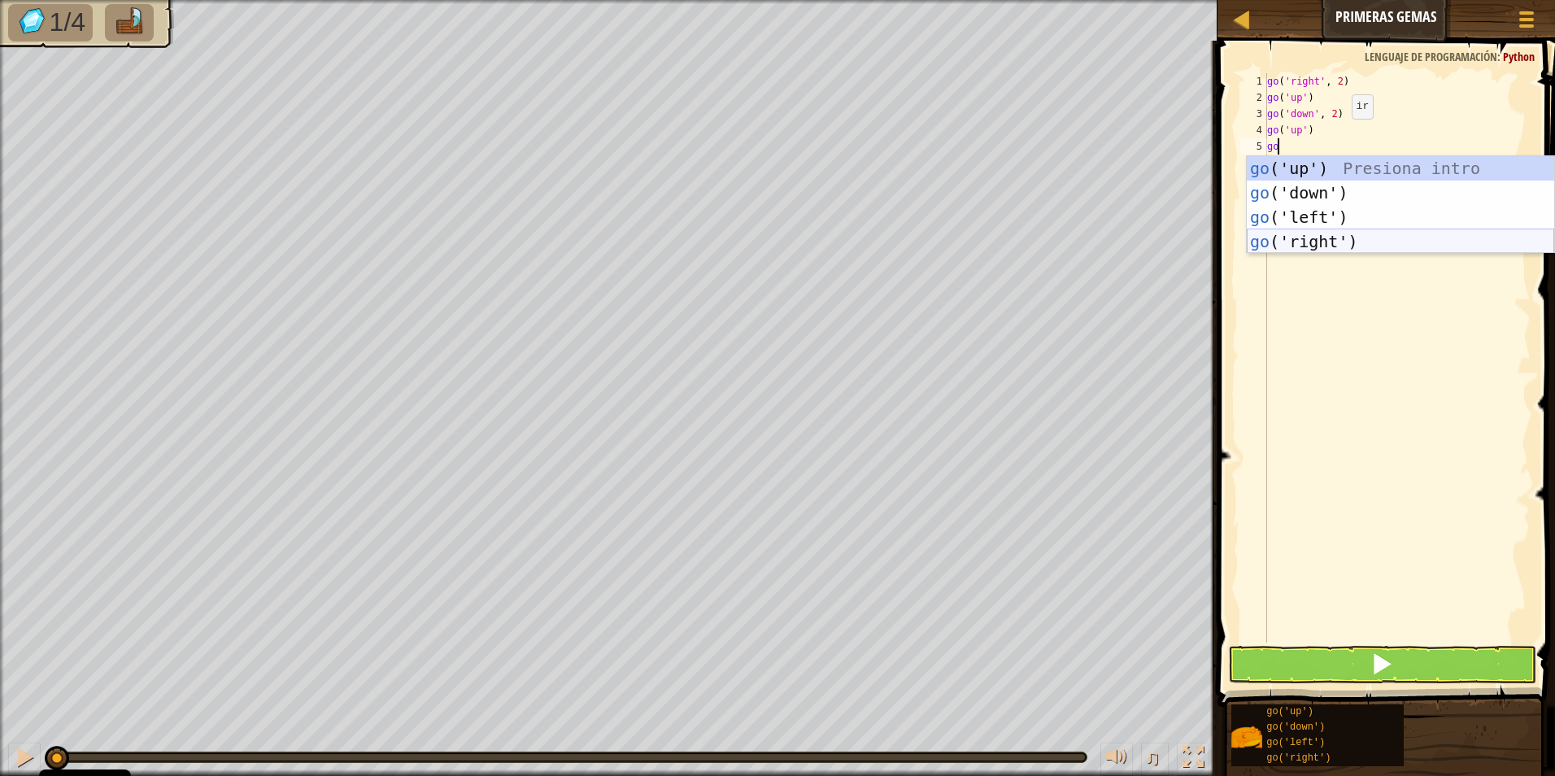
click at [1348, 242] on div "go ('up') Presiona intro go ('down') Presiona intro go ('left') Presiona intro …" at bounding box center [1400, 229] width 307 height 146
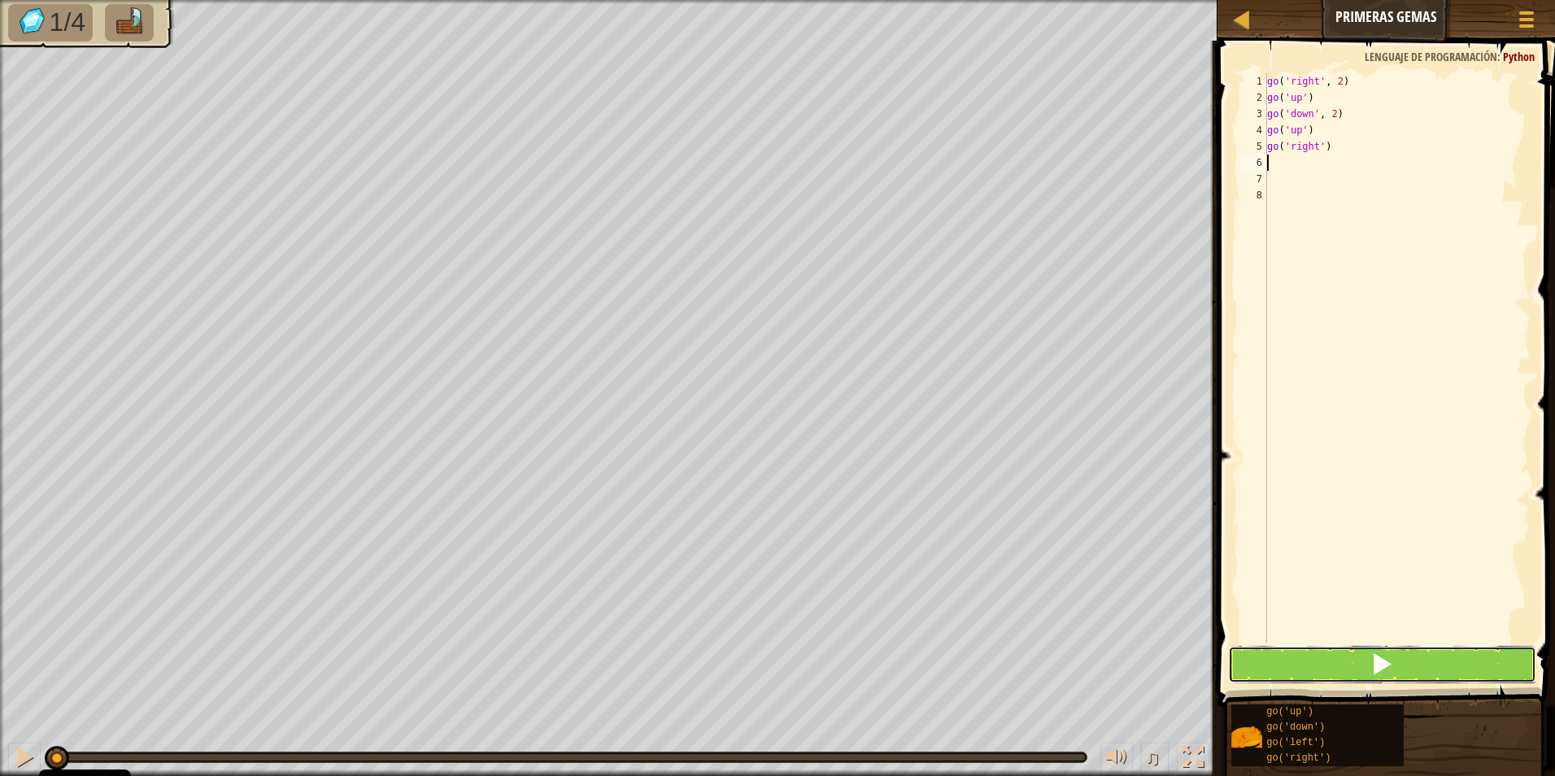
click at [1321, 661] on button at bounding box center [1382, 664] width 309 height 37
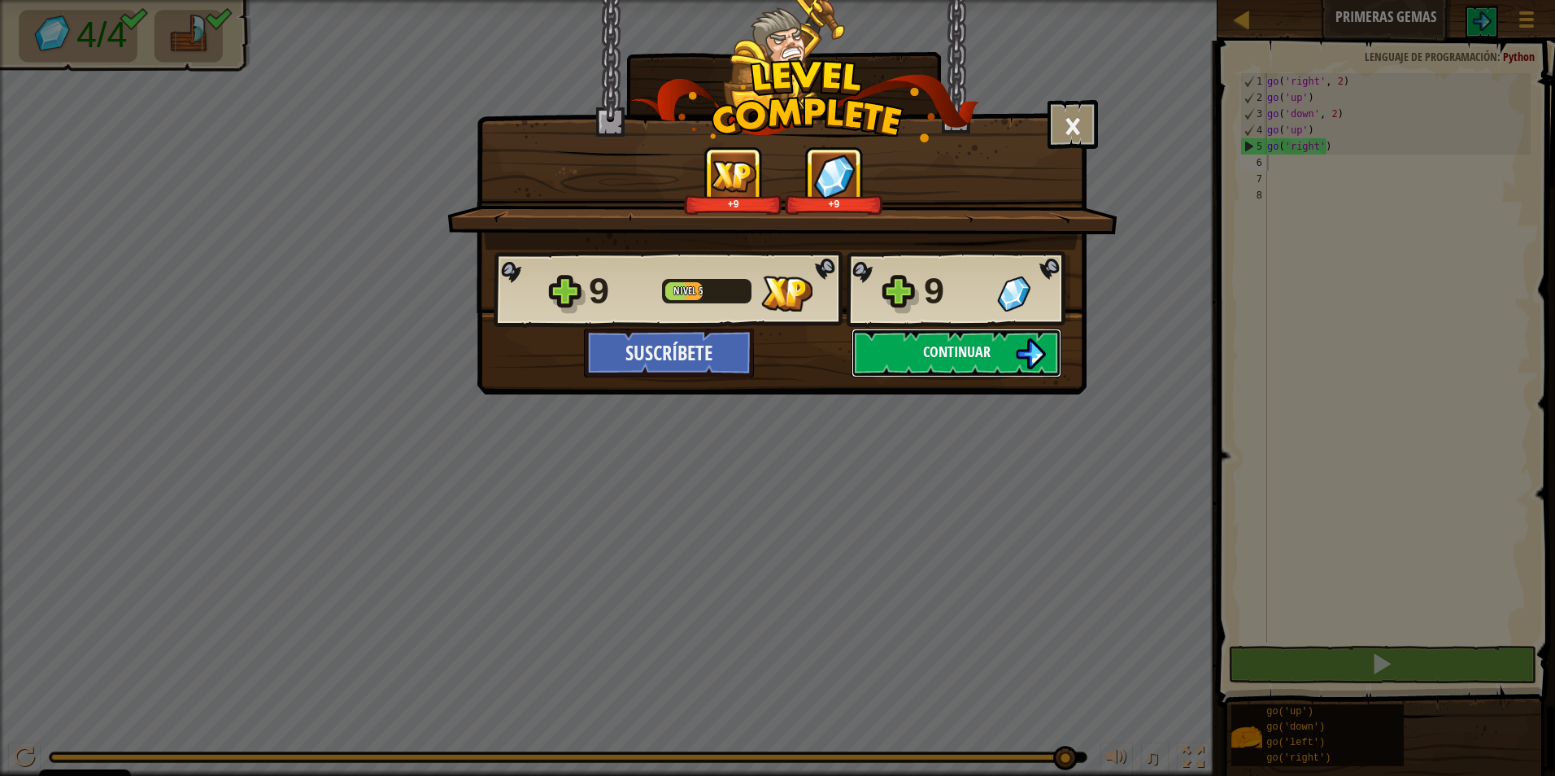
click at [966, 335] on button "Continuar" at bounding box center [957, 353] width 210 height 49
